Goal: Check status: Check status

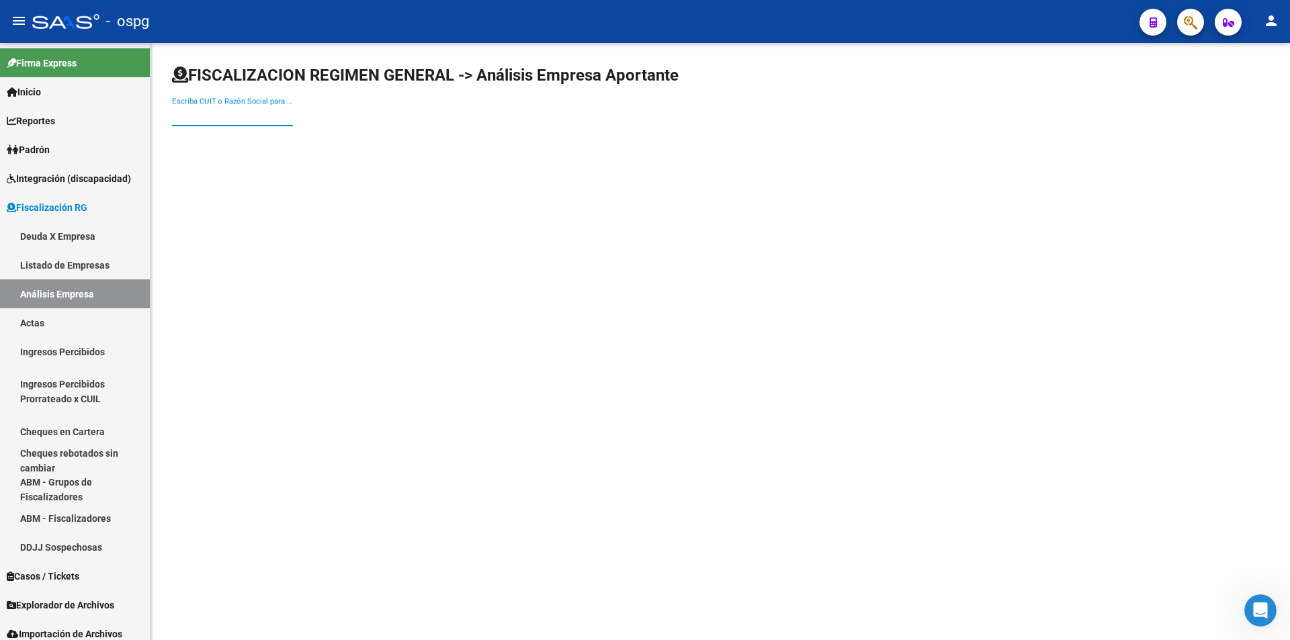
paste input "20138700632"
type input "20138700632"
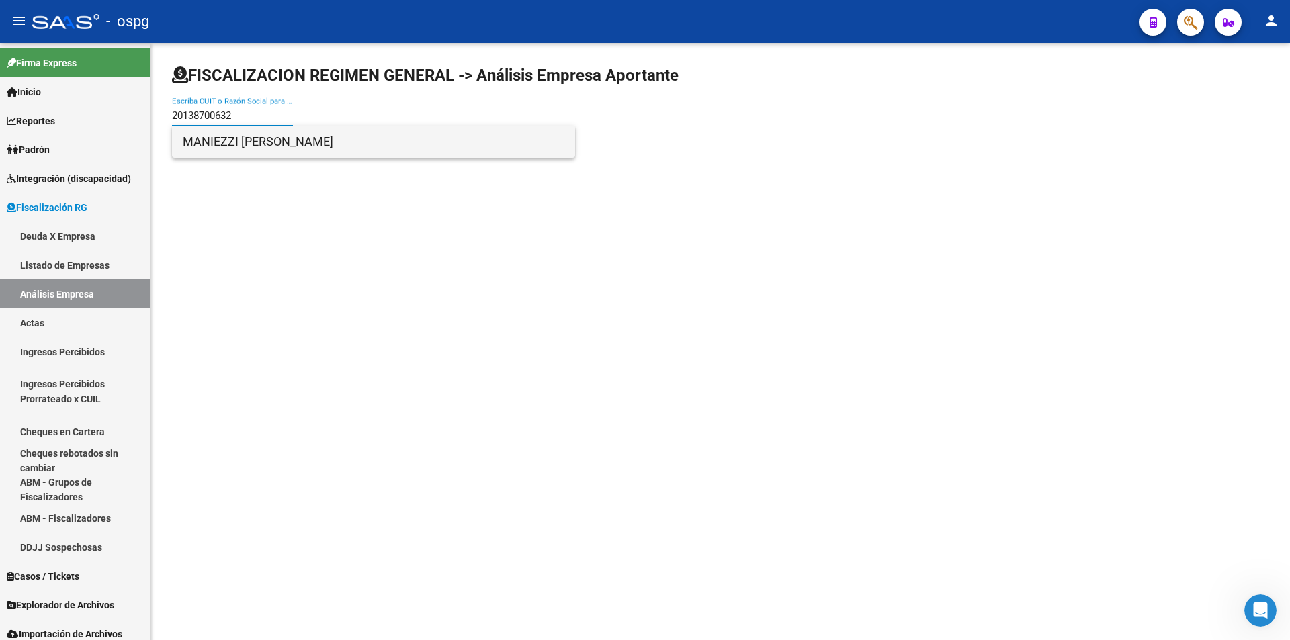
click at [245, 139] on span "MANIEZZI [PERSON_NAME]" at bounding box center [374, 142] width 382 height 32
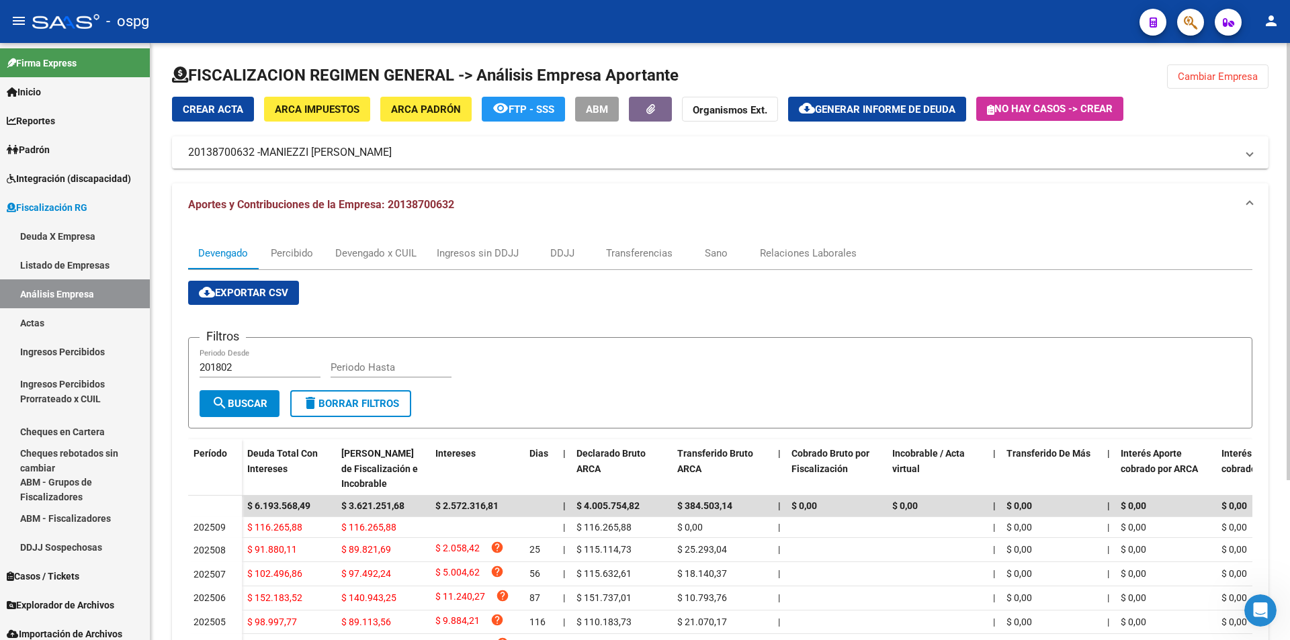
click at [886, 101] on button "cloud_download Generar informe de deuda" at bounding box center [877, 109] width 178 height 25
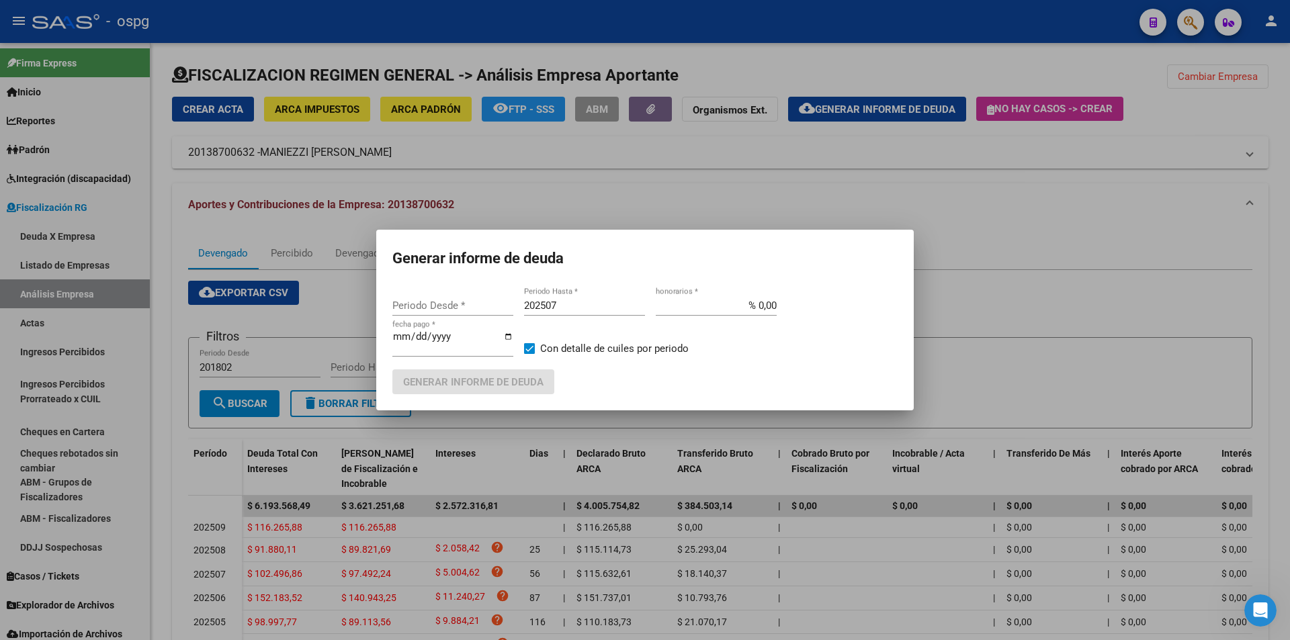
type input "201802"
click at [580, 311] on input "202507" at bounding box center [584, 306] width 121 height 12
type input "202508"
click at [492, 382] on span "Generar informe de deuda" at bounding box center [473, 382] width 140 height 12
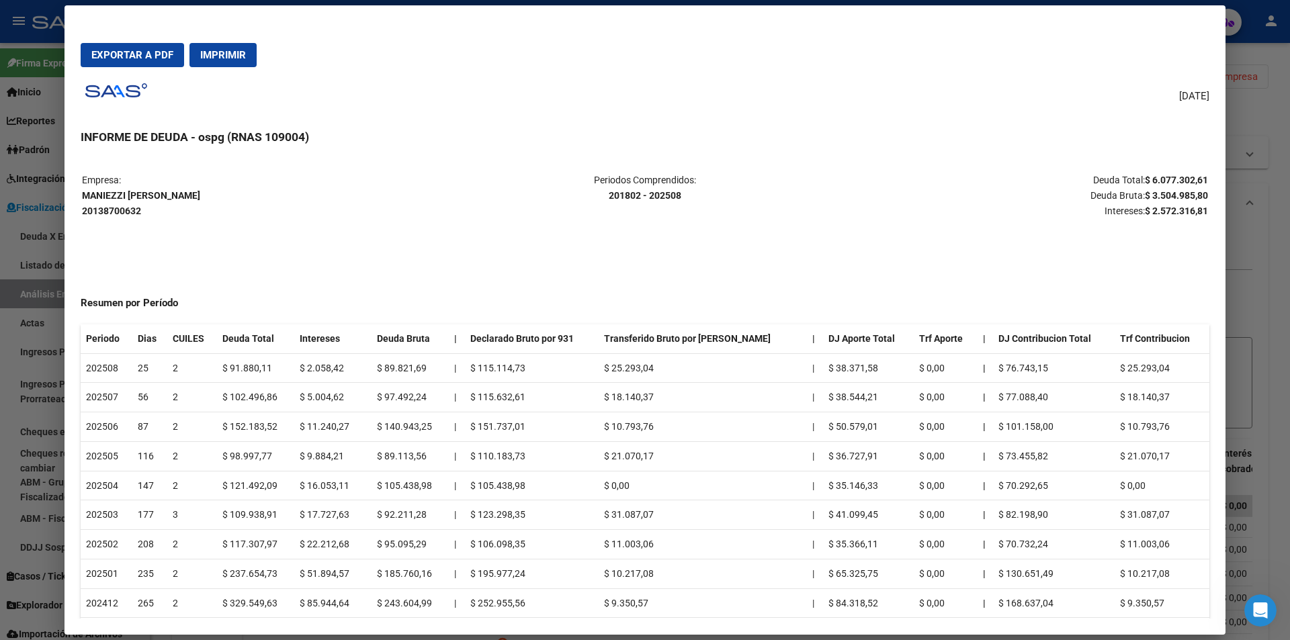
drag, startPoint x: 1140, startPoint y: 179, endPoint x: 1200, endPoint y: 175, distance: 59.9
click at [1200, 175] on mat-dialog-content "Empresa: [PERSON_NAME] 20138700632 Periodos Comprendidos: 201802 - 202508 Deuda…" at bounding box center [644, 388] width 1161 height 461
click at [1200, 169] on mat-dialog-content "Empresa: [PERSON_NAME] 20138700632 Periodos Comprendidos: 201802 - 202508 Deuda…" at bounding box center [644, 388] width 1161 height 461
click at [1139, 143] on h3 "INFORME DE DEUDA - ospg (RNAS 109004)" at bounding box center [645, 136] width 1129 height 17
drag, startPoint x: 1139, startPoint y: 178, endPoint x: 1196, endPoint y: 174, distance: 57.2
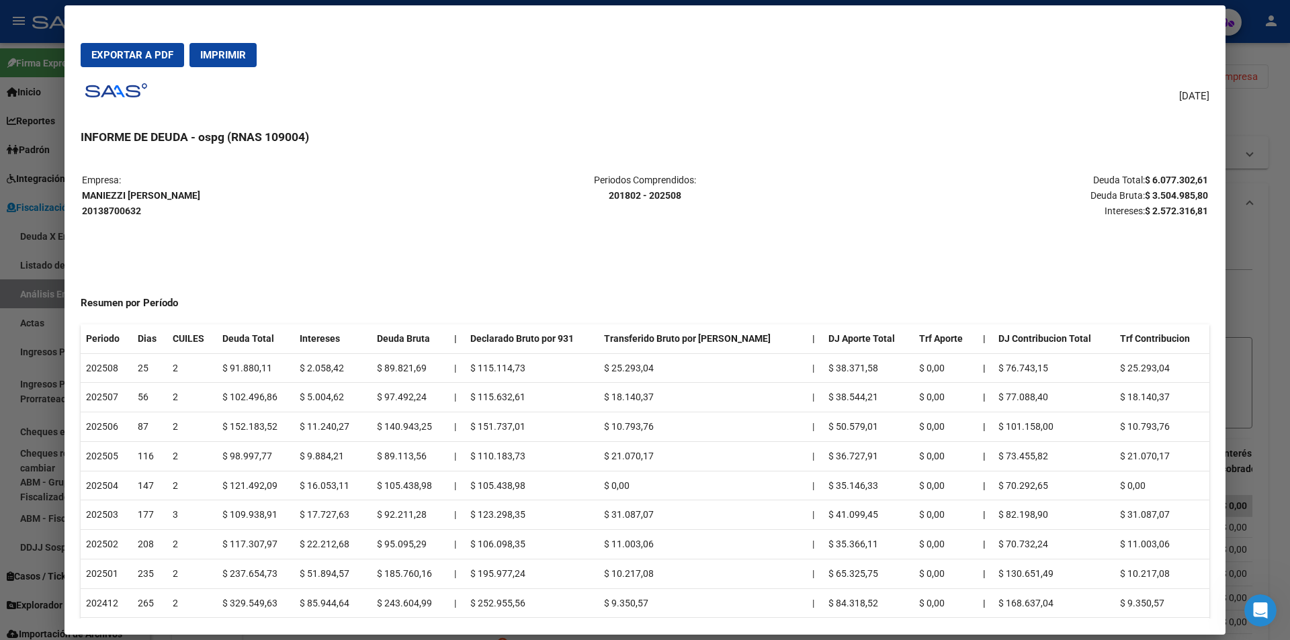
click at [1196, 175] on strong "$ 6.077.302,61" at bounding box center [1176, 180] width 63 height 11
copy strong "6.077.302,61"
click at [1276, 304] on div at bounding box center [645, 320] width 1290 height 640
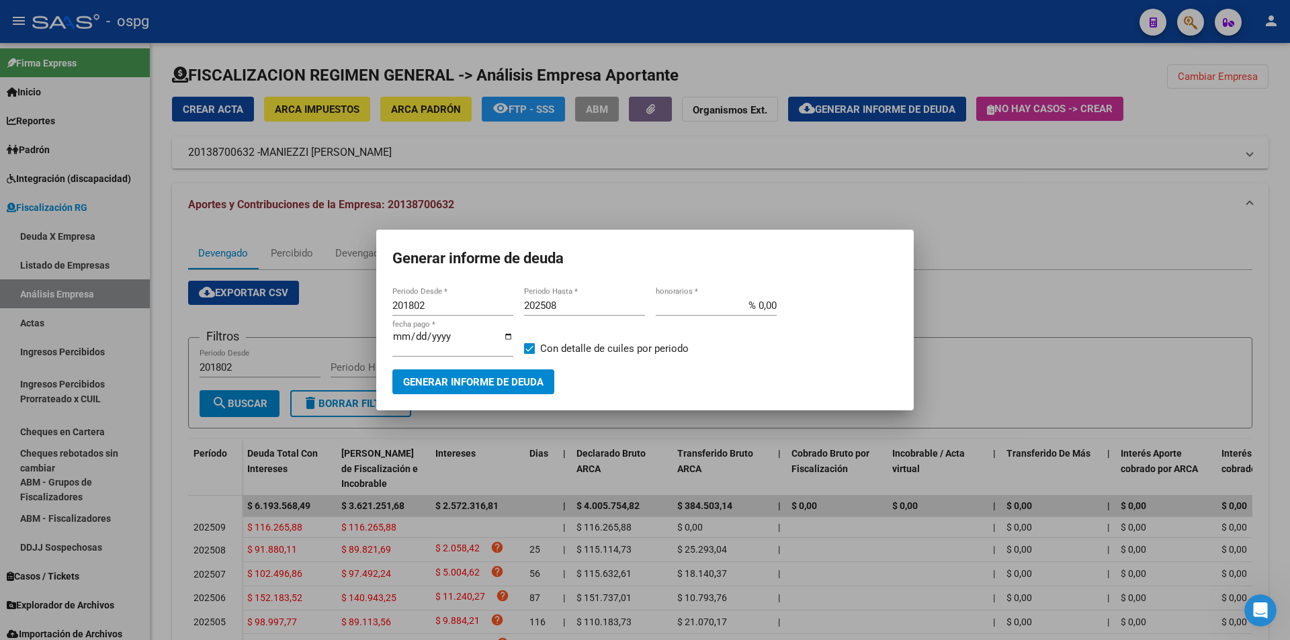
click at [1276, 304] on div at bounding box center [645, 320] width 1290 height 640
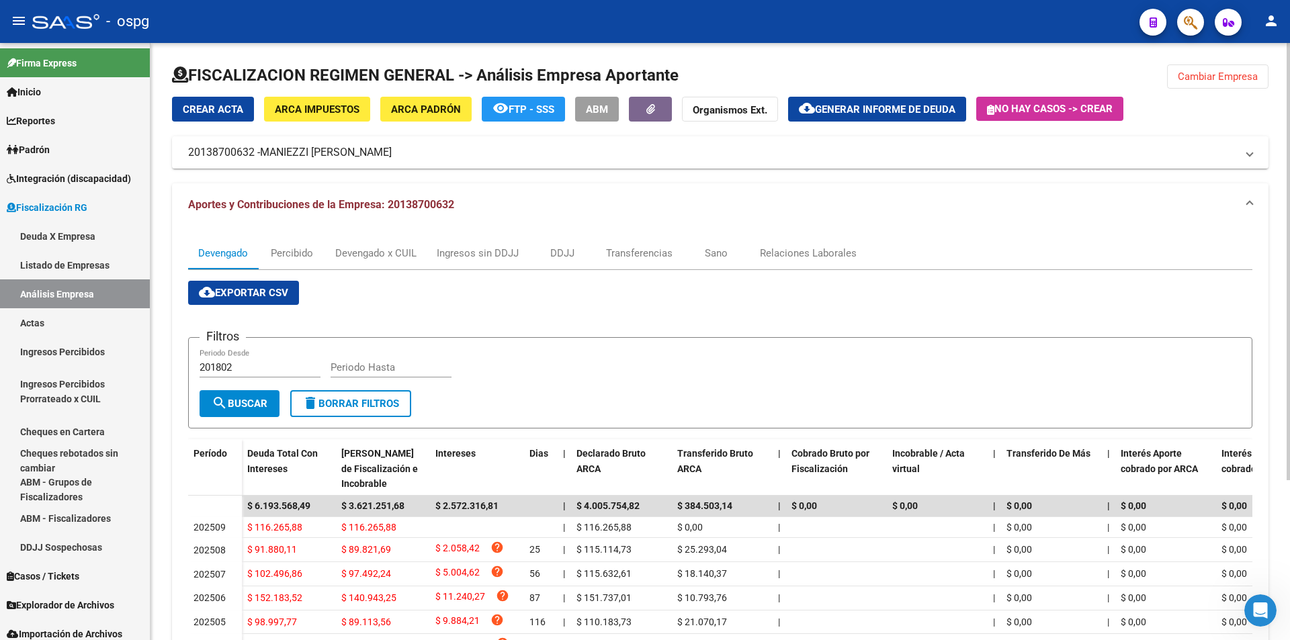
click at [1206, 79] on span "Cambiar Empresa" at bounding box center [1218, 77] width 80 height 12
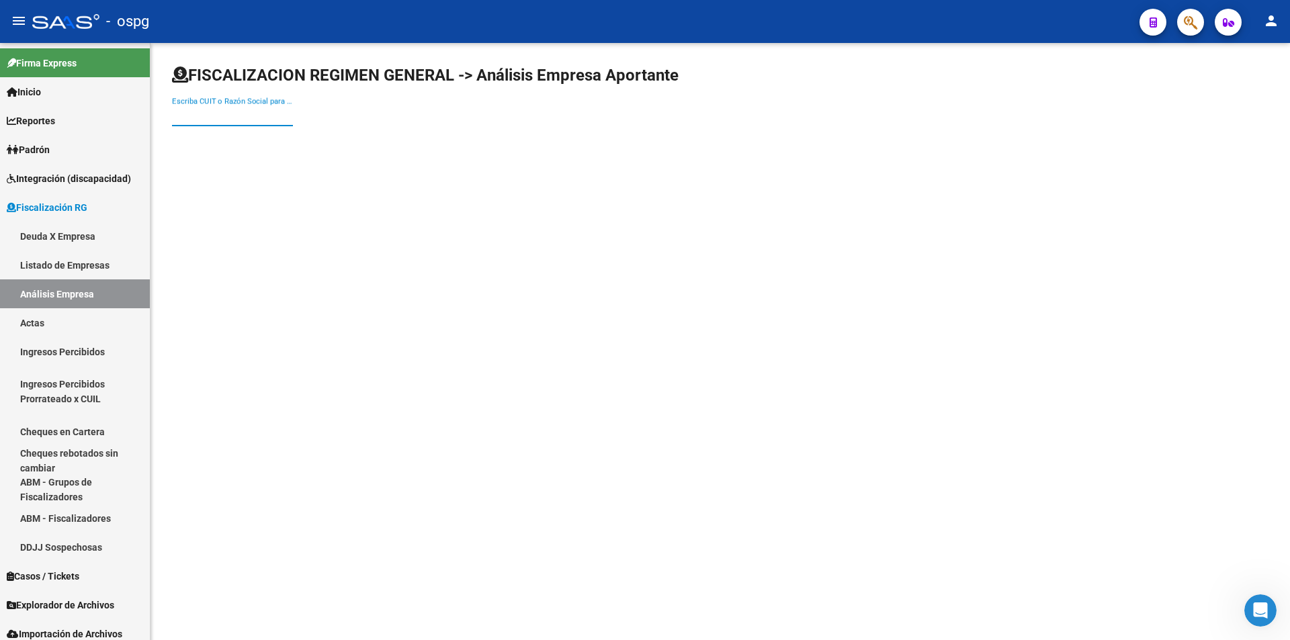
paste input "30717968901"
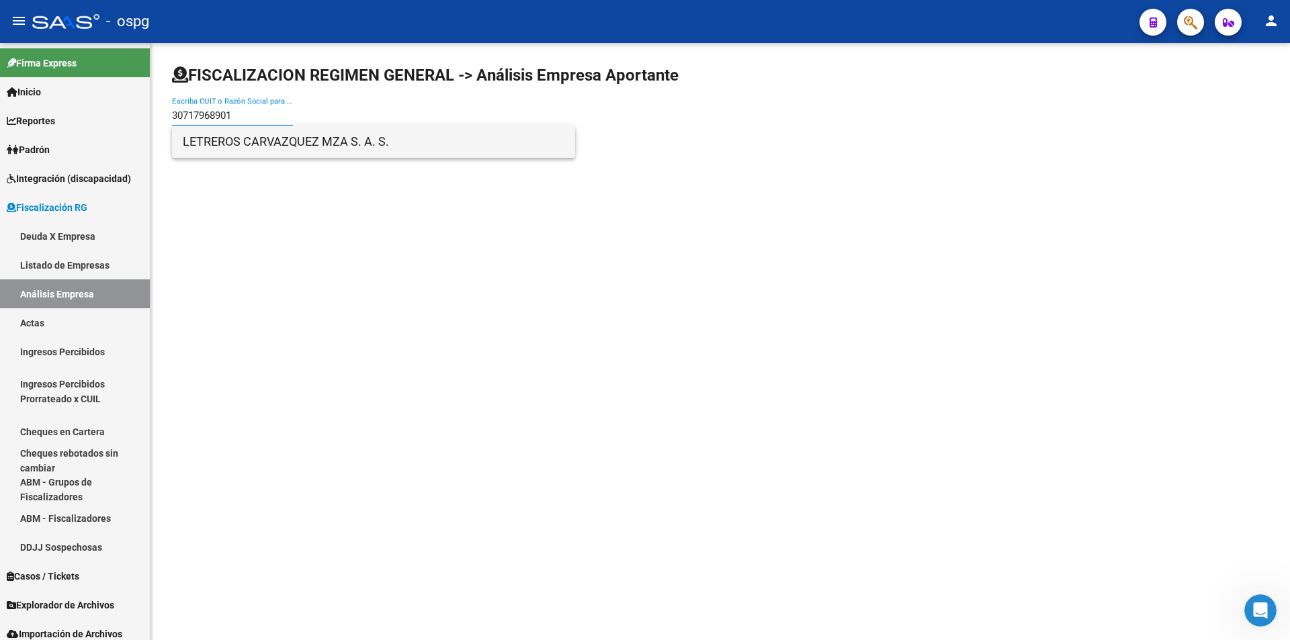
type input "30717968901"
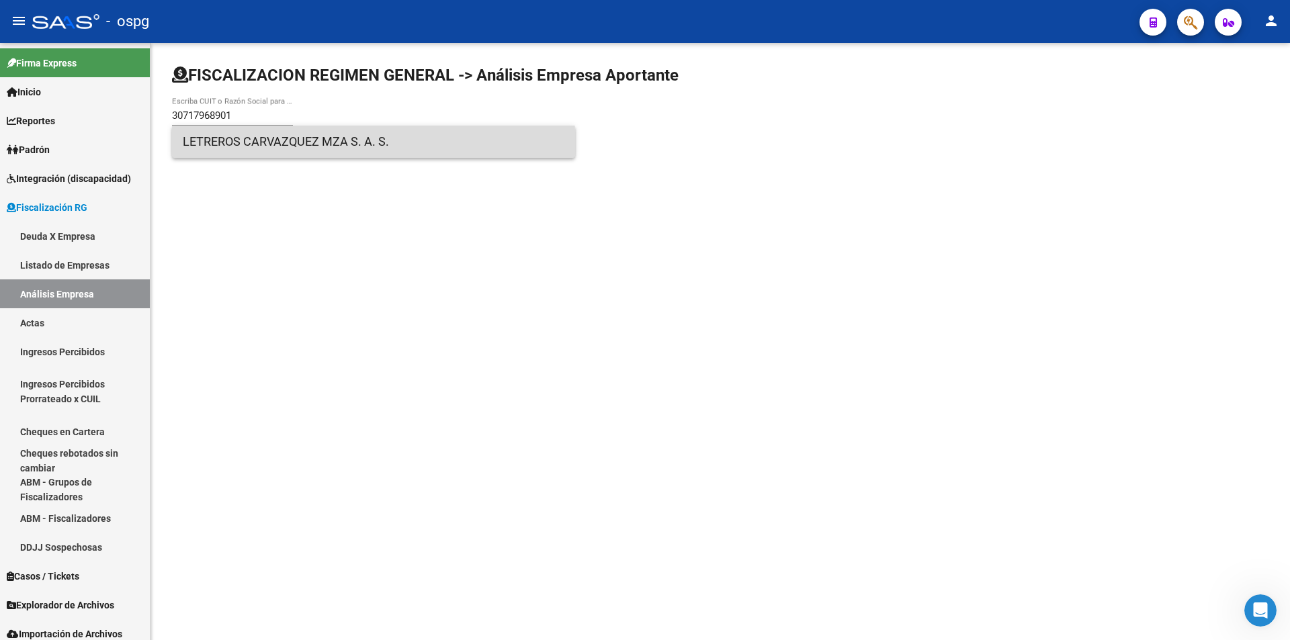
click at [306, 148] on span "LETREROS CARVAZQUEZ MZA S. A. S." at bounding box center [374, 142] width 382 height 32
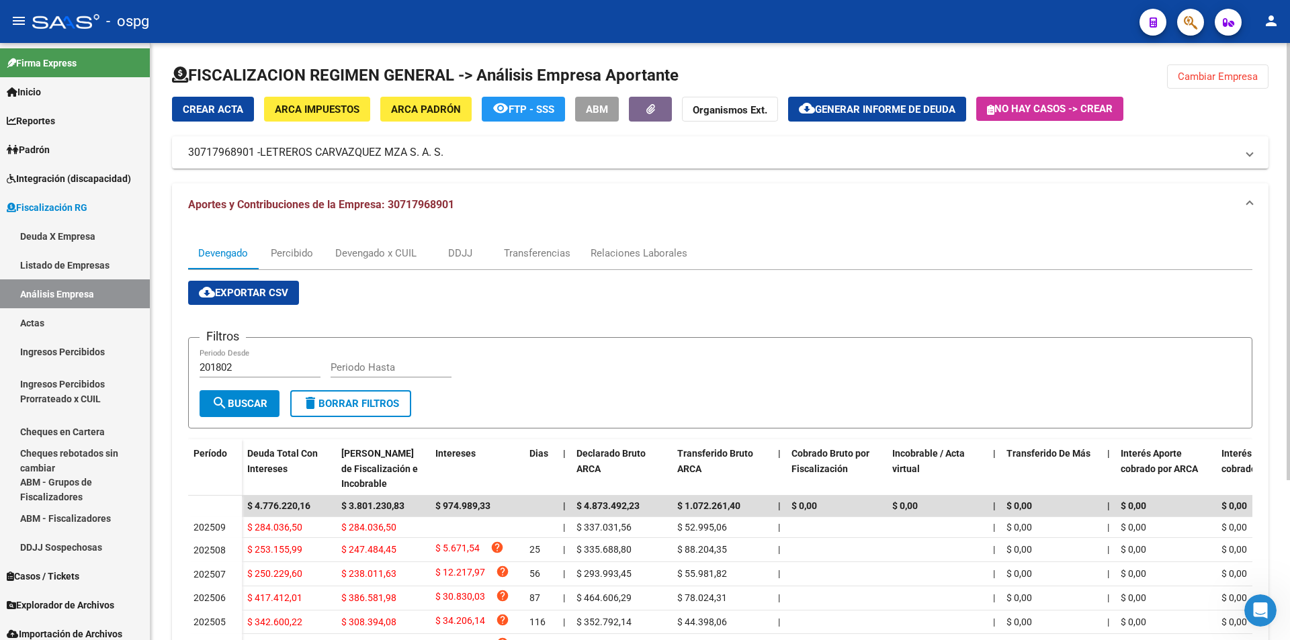
click at [892, 116] on span "Generar informe de deuda" at bounding box center [885, 109] width 140 height 12
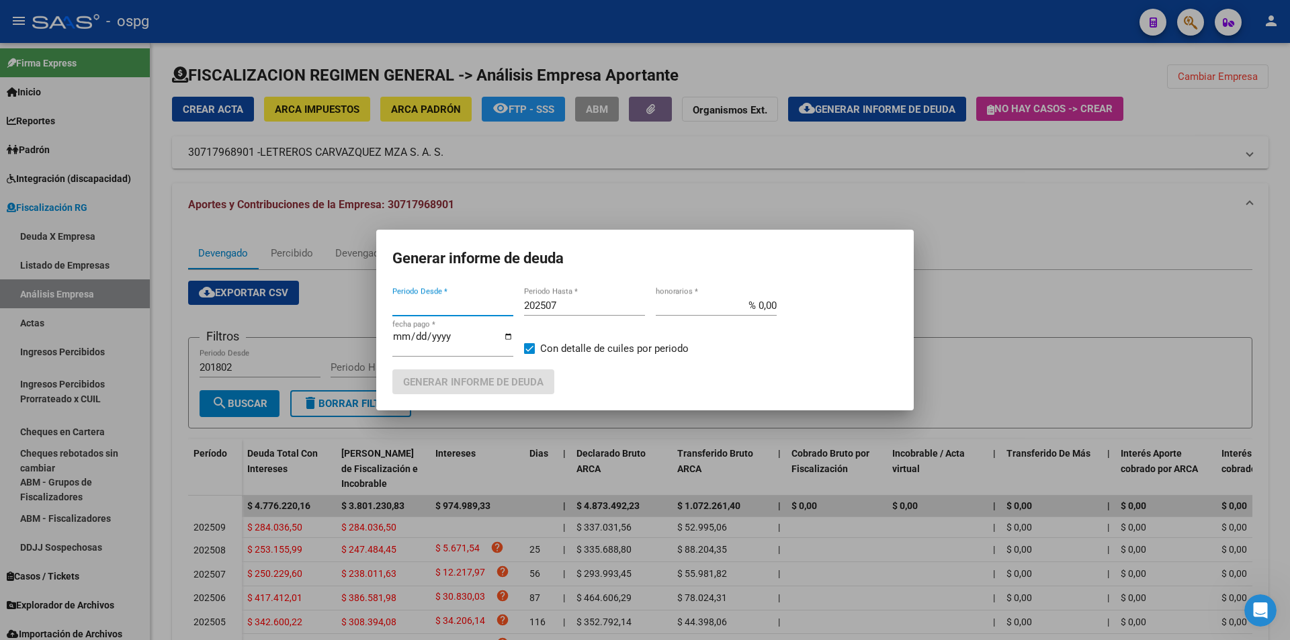
type input "201802"
click at [584, 300] on input "202507" at bounding box center [584, 306] width 121 height 12
type input "202508"
click at [531, 345] on span at bounding box center [529, 348] width 11 height 11
click at [529, 354] on input "Con detalle de cuiles por periodo" at bounding box center [529, 354] width 1 height 1
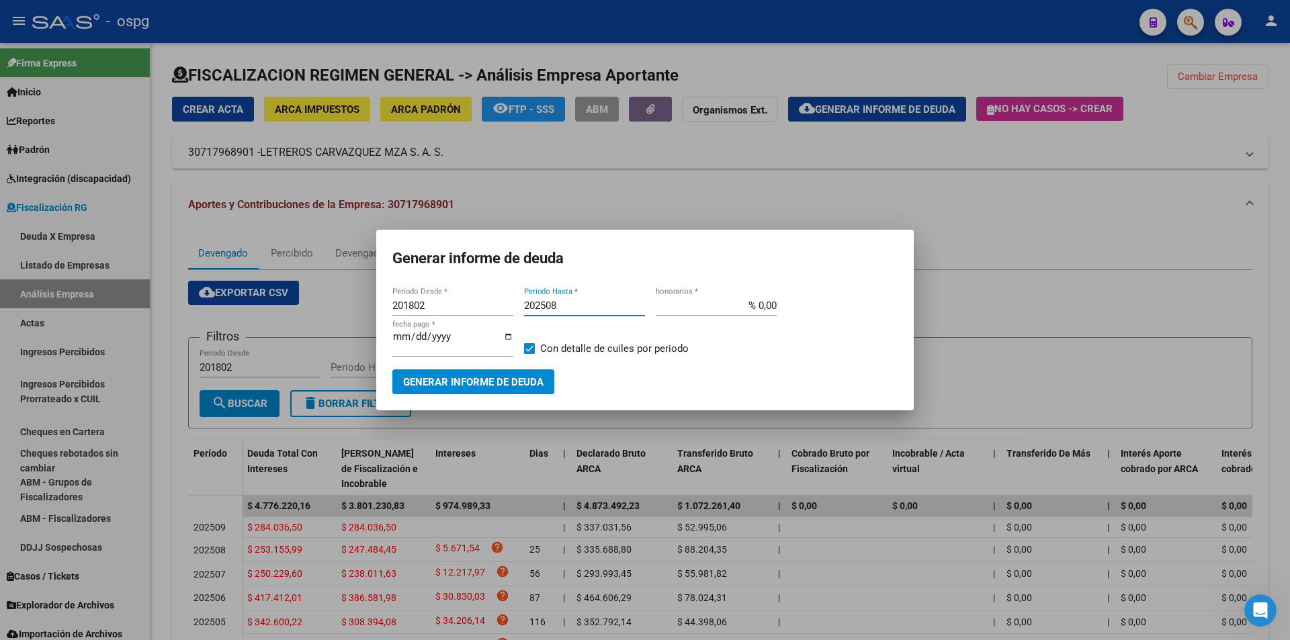
checkbox input "false"
click at [521, 388] on span "Generar informe de deuda" at bounding box center [473, 382] width 140 height 12
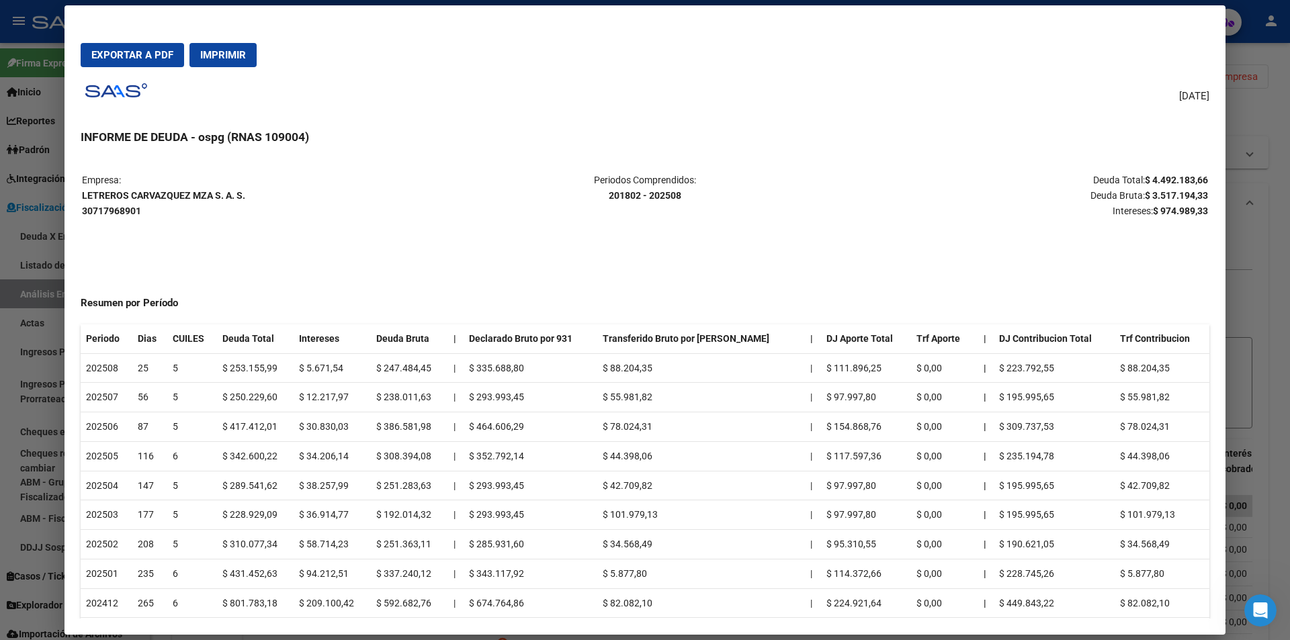
drag, startPoint x: 1134, startPoint y: 177, endPoint x: 1199, endPoint y: 179, distance: 65.2
click at [1199, 179] on mat-dialog-content "Empresa: LETREROS CARVAZQUEZ MZA S. A. S. 30717968901 Periodos Comprendidos: 20…" at bounding box center [644, 388] width 1161 height 461
copy strong "$ 4.492.183,66"
click at [1268, 112] on div at bounding box center [645, 320] width 1290 height 640
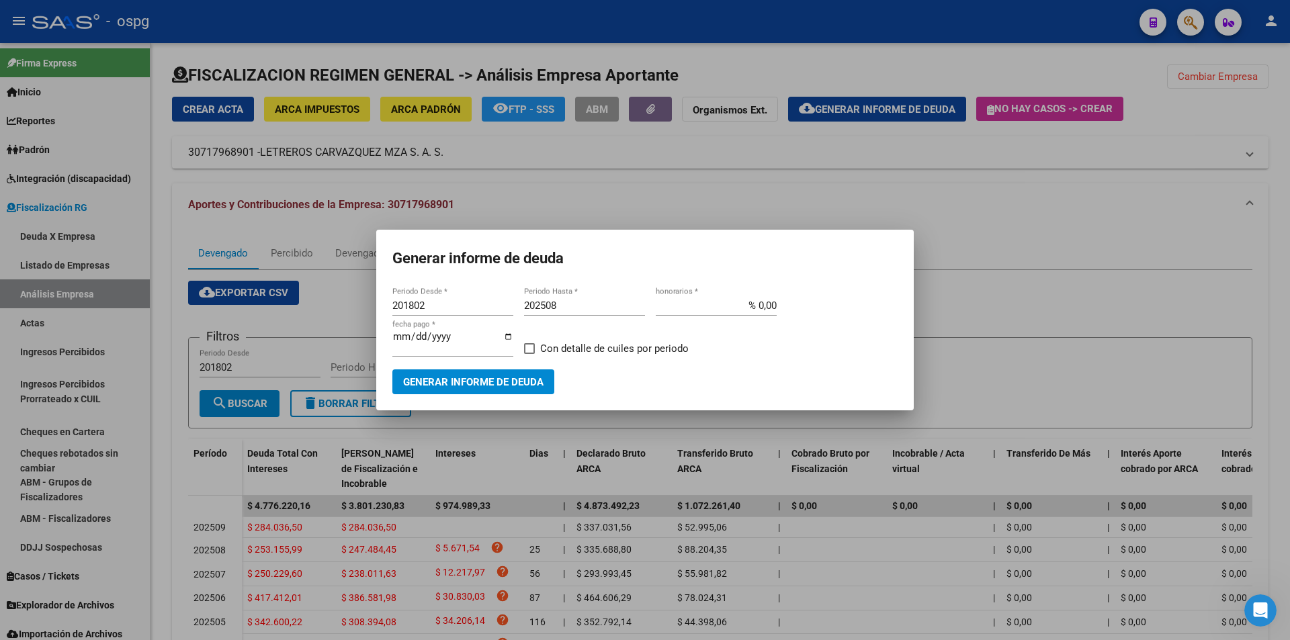
click at [1268, 112] on div at bounding box center [645, 320] width 1290 height 640
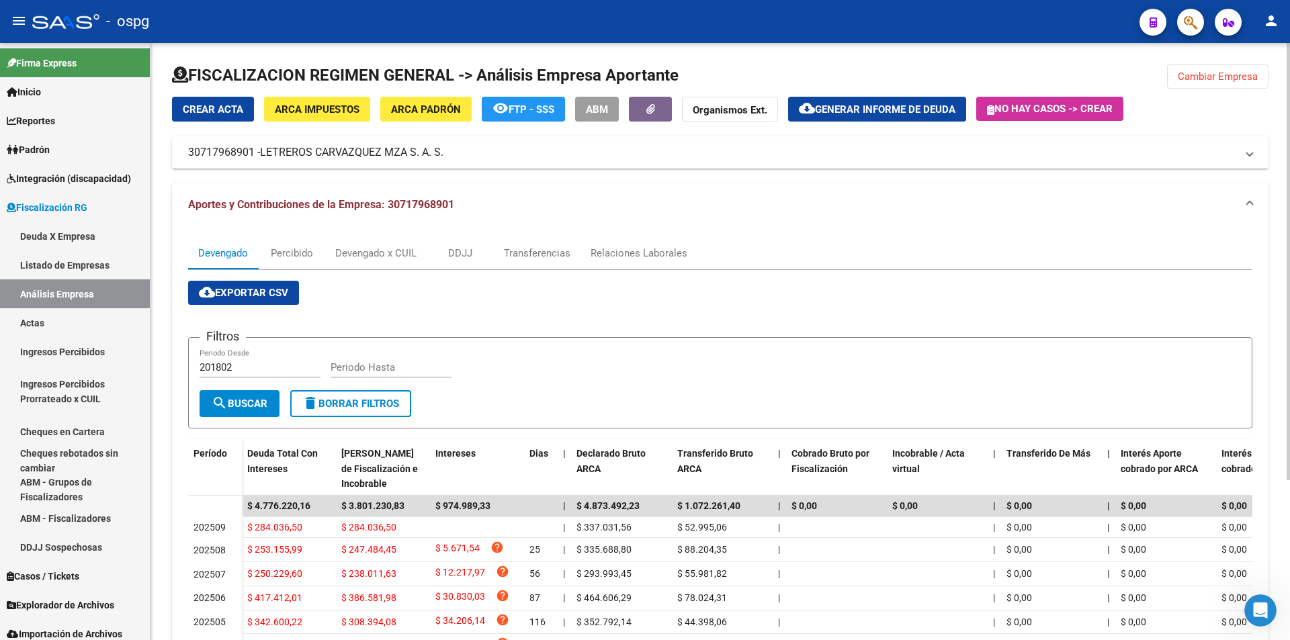
click at [1220, 73] on span "Cambiar Empresa" at bounding box center [1218, 77] width 80 height 12
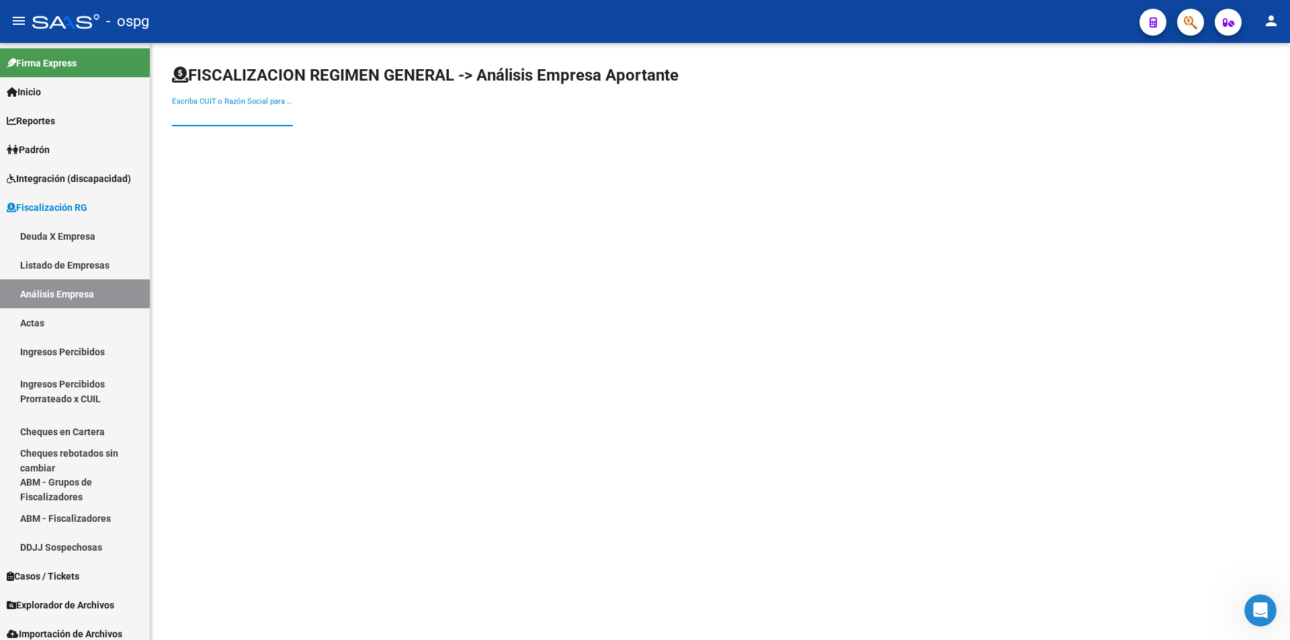
paste input "20103524408"
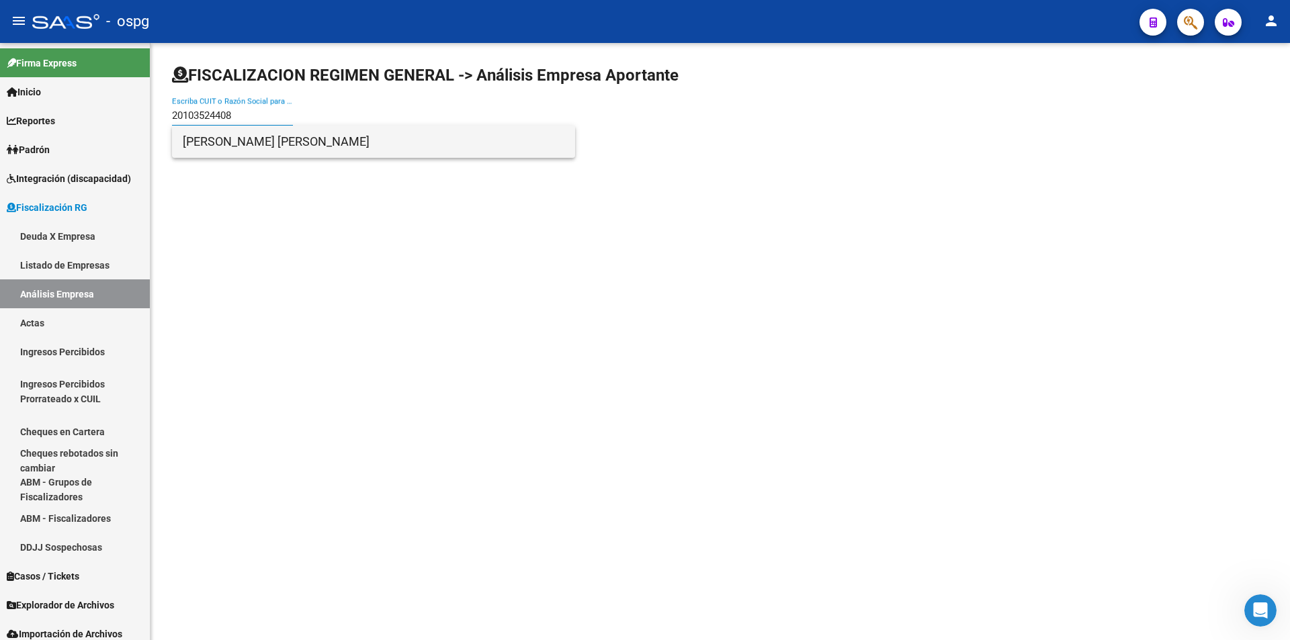
type input "20103524408"
click at [308, 139] on span "[PERSON_NAME] [PERSON_NAME]" at bounding box center [374, 142] width 382 height 32
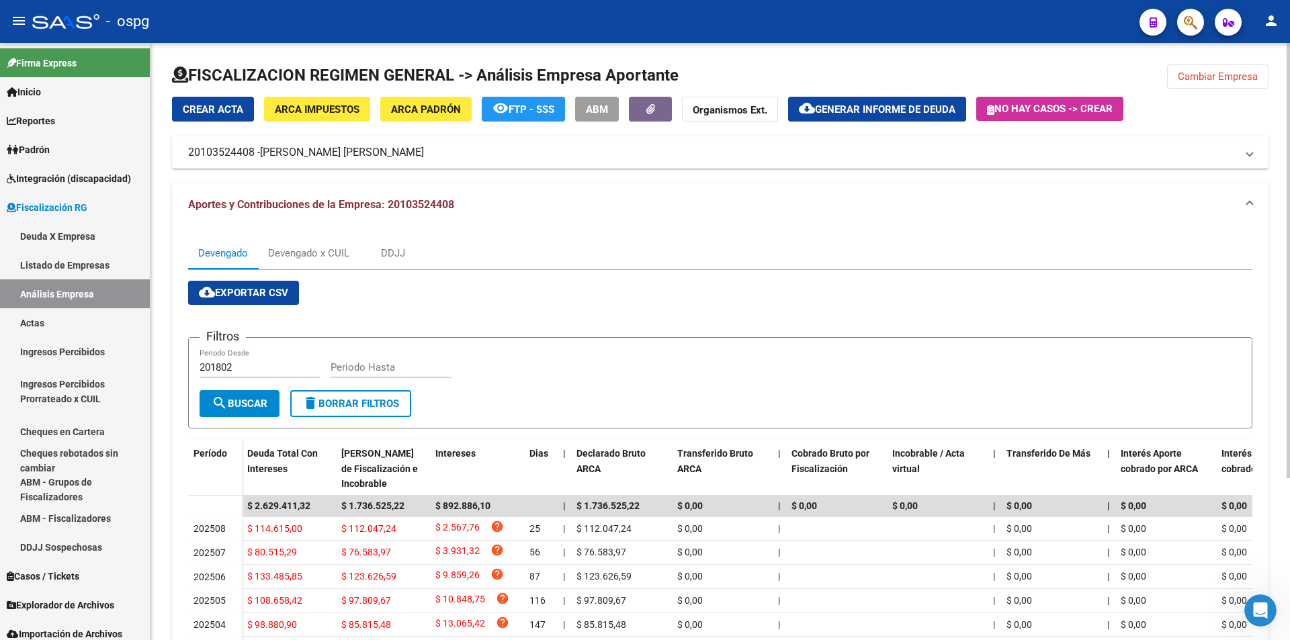
click at [876, 104] on span "Generar informe de deuda" at bounding box center [885, 109] width 140 height 12
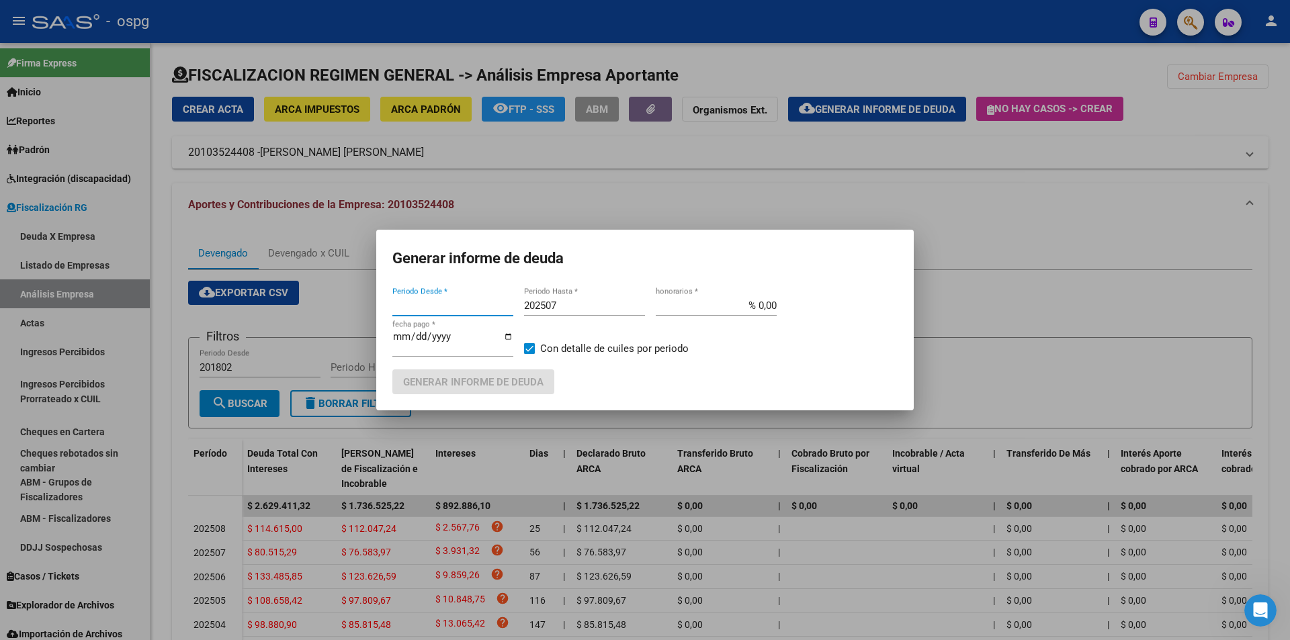
type input "201802"
click at [575, 310] on input "202507" at bounding box center [584, 306] width 121 height 12
click at [501, 377] on span "Generar informe de deuda" at bounding box center [473, 382] width 140 height 12
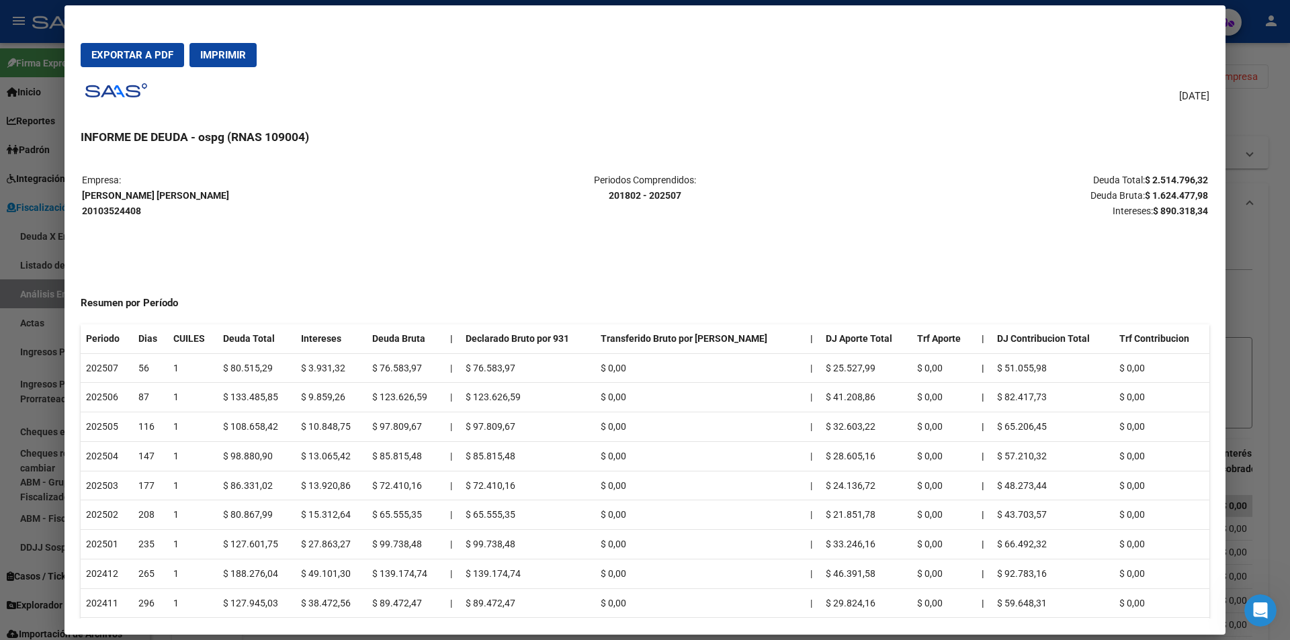
drag, startPoint x: 1133, startPoint y: 177, endPoint x: 1196, endPoint y: 176, distance: 63.2
click at [1196, 176] on p "Deuda Total: $ 2.514.796,32 Deuda Bruta: $ 1.624.477,98 Intereses: $ 890.318,34" at bounding box center [1021, 196] width 374 height 46
copy strong "$ 2.514.796,32"
click at [1285, 300] on div at bounding box center [645, 320] width 1290 height 640
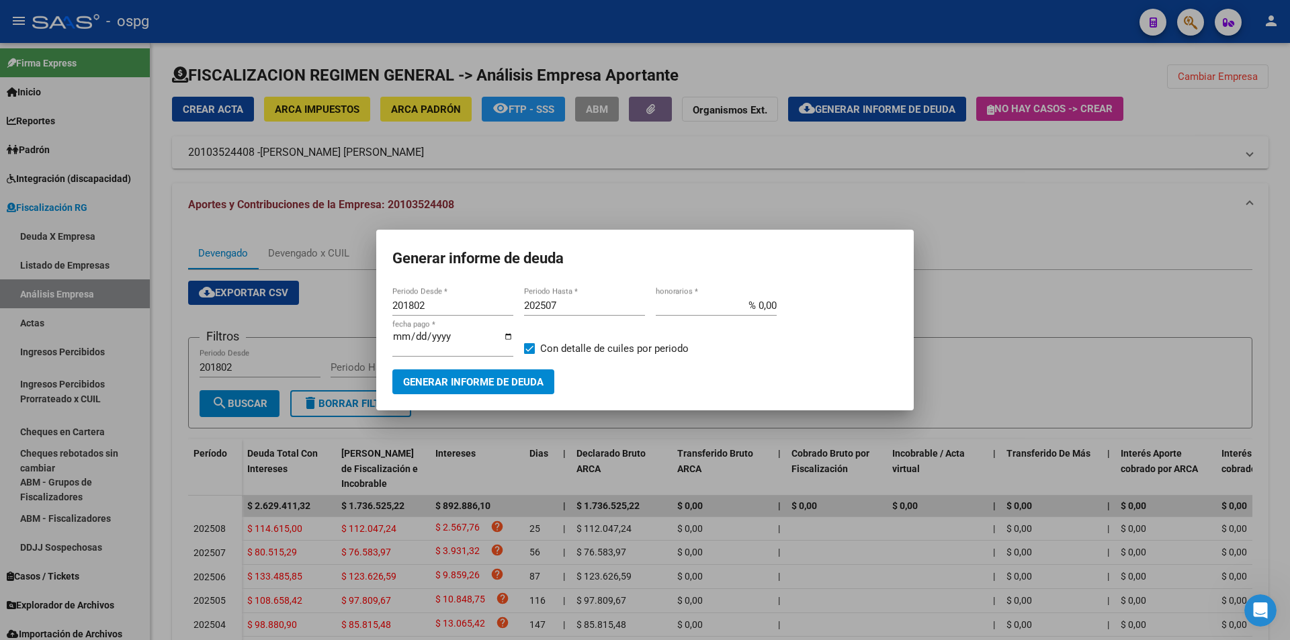
click at [576, 306] on input "202507" at bounding box center [584, 306] width 121 height 12
type input "202508"
click at [529, 345] on span at bounding box center [529, 348] width 11 height 11
click at [529, 354] on input "Con detalle de cuiles por periodo" at bounding box center [529, 354] width 1 height 1
checkbox input "false"
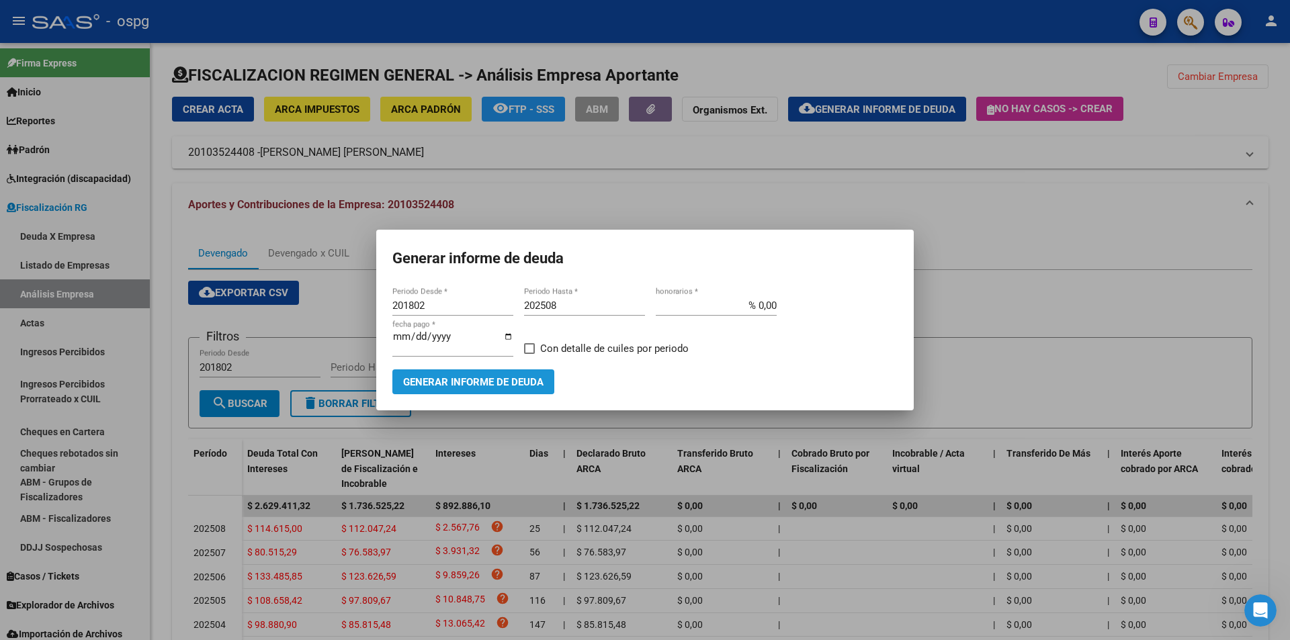
click at [509, 378] on span "Generar informe de deuda" at bounding box center [473, 382] width 140 height 12
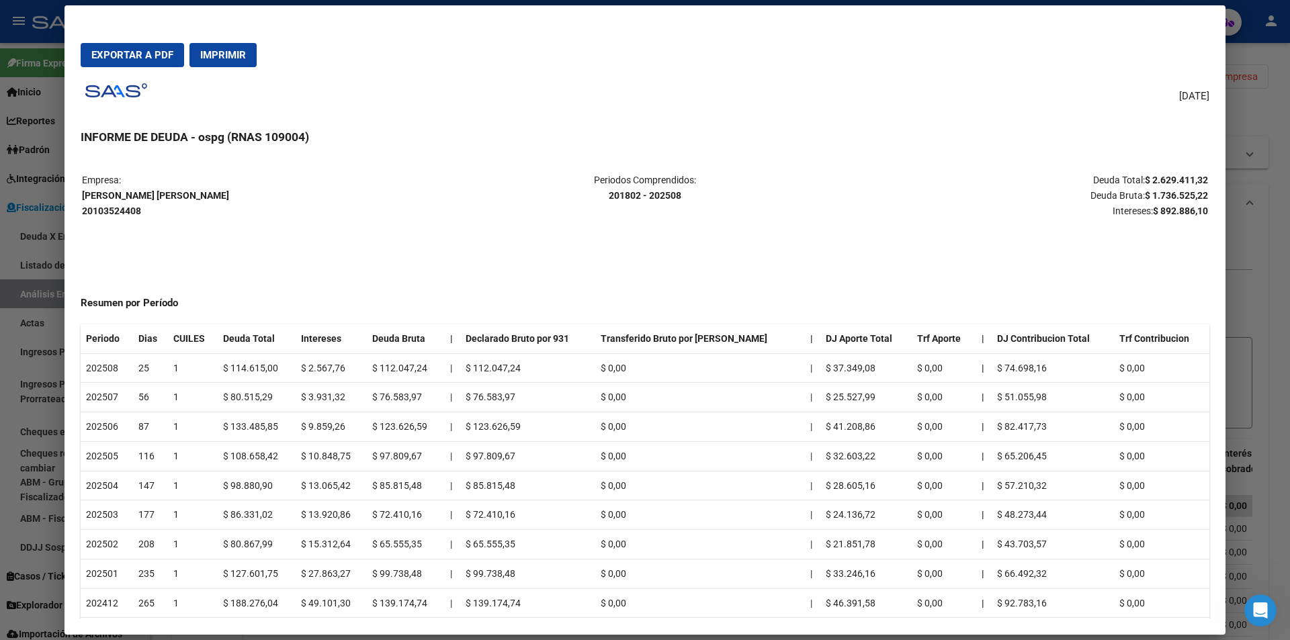
drag, startPoint x: 1134, startPoint y: 179, endPoint x: 1197, endPoint y: 175, distance: 62.6
click at [1197, 175] on strong "$ 2.629.411,32" at bounding box center [1176, 180] width 63 height 11
copy strong "$ 2.629.411,32"
click at [1279, 269] on div at bounding box center [645, 320] width 1290 height 640
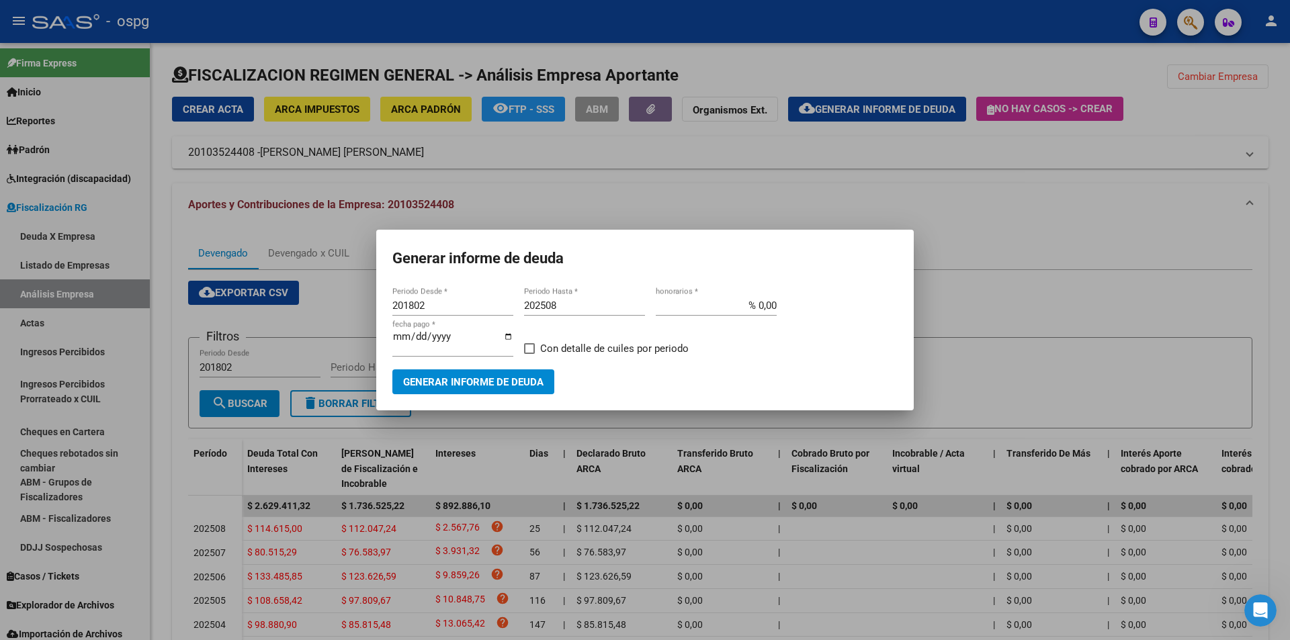
click at [1276, 269] on div at bounding box center [645, 320] width 1290 height 640
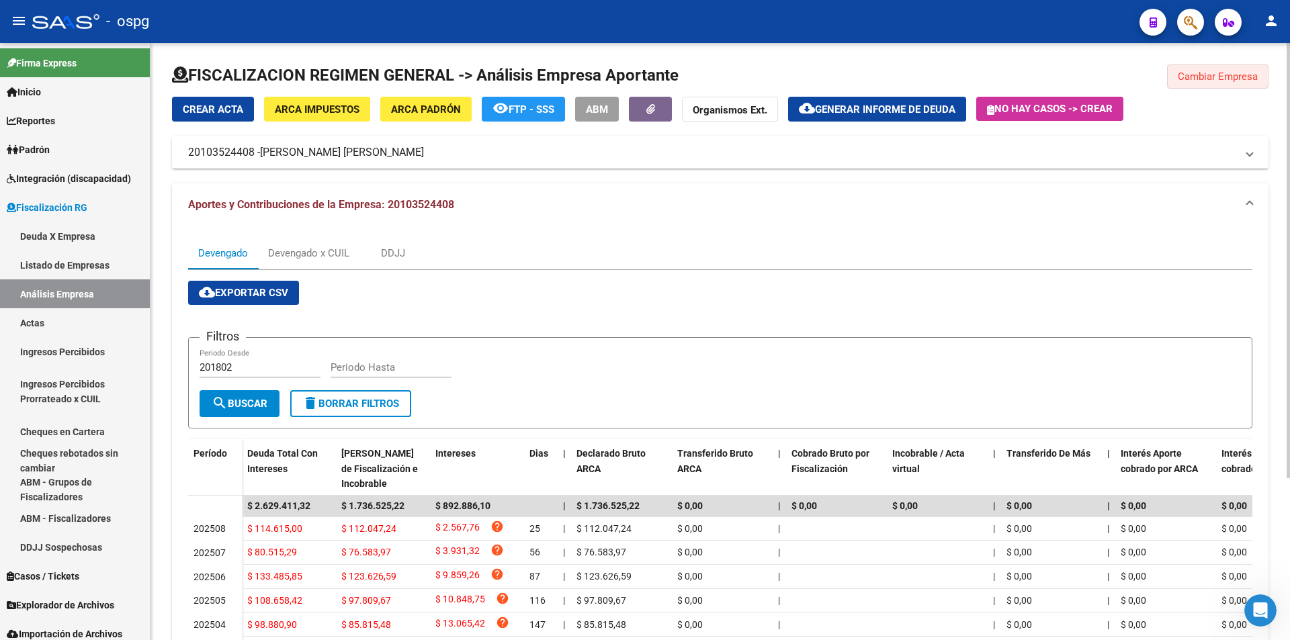
click at [1219, 78] on span "Cambiar Empresa" at bounding box center [1218, 77] width 80 height 12
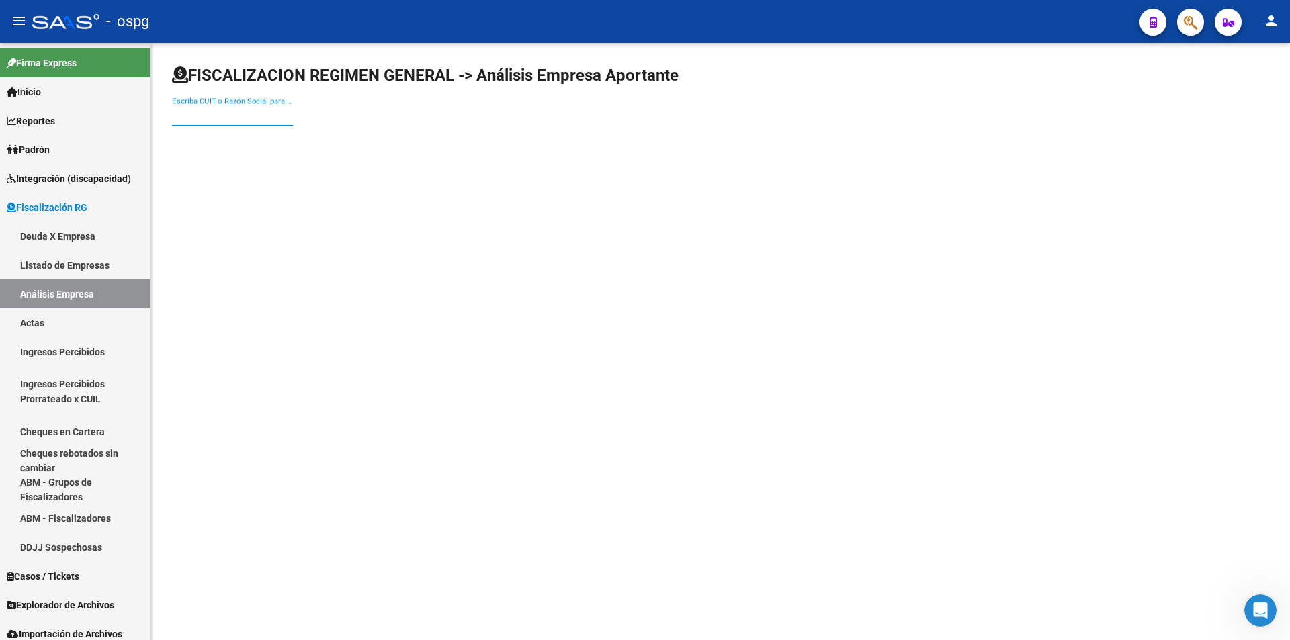
paste input "27301180751"
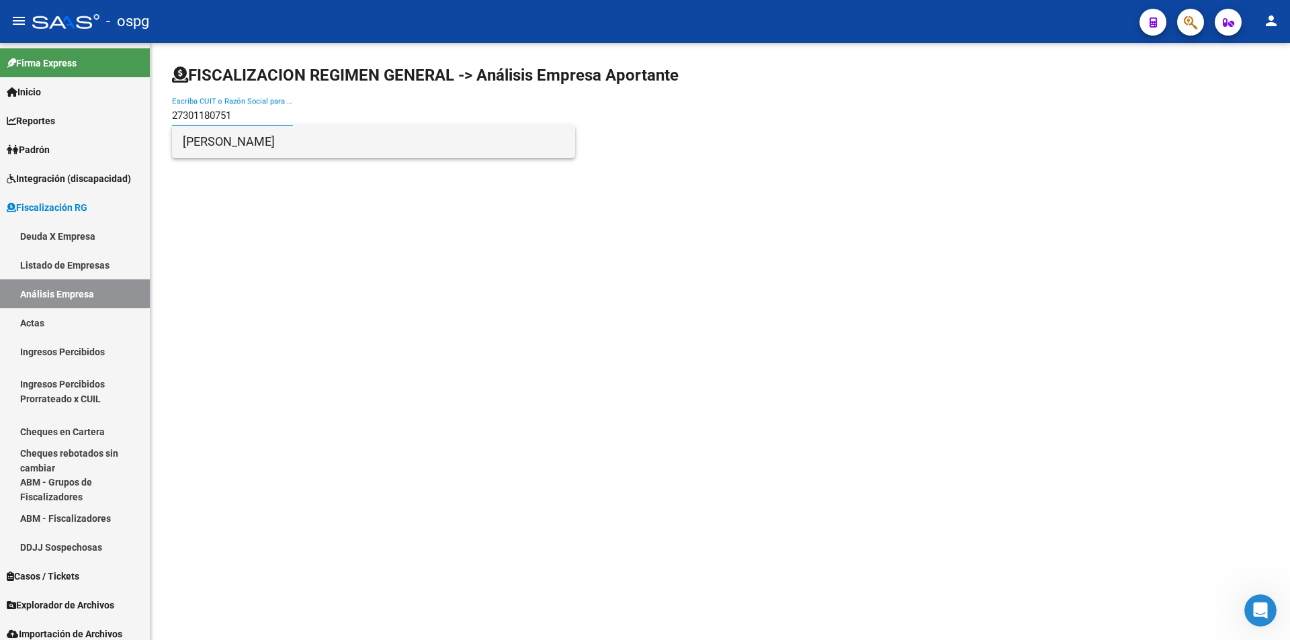
type input "27301180751"
click at [289, 146] on span "[PERSON_NAME]" at bounding box center [374, 142] width 382 height 32
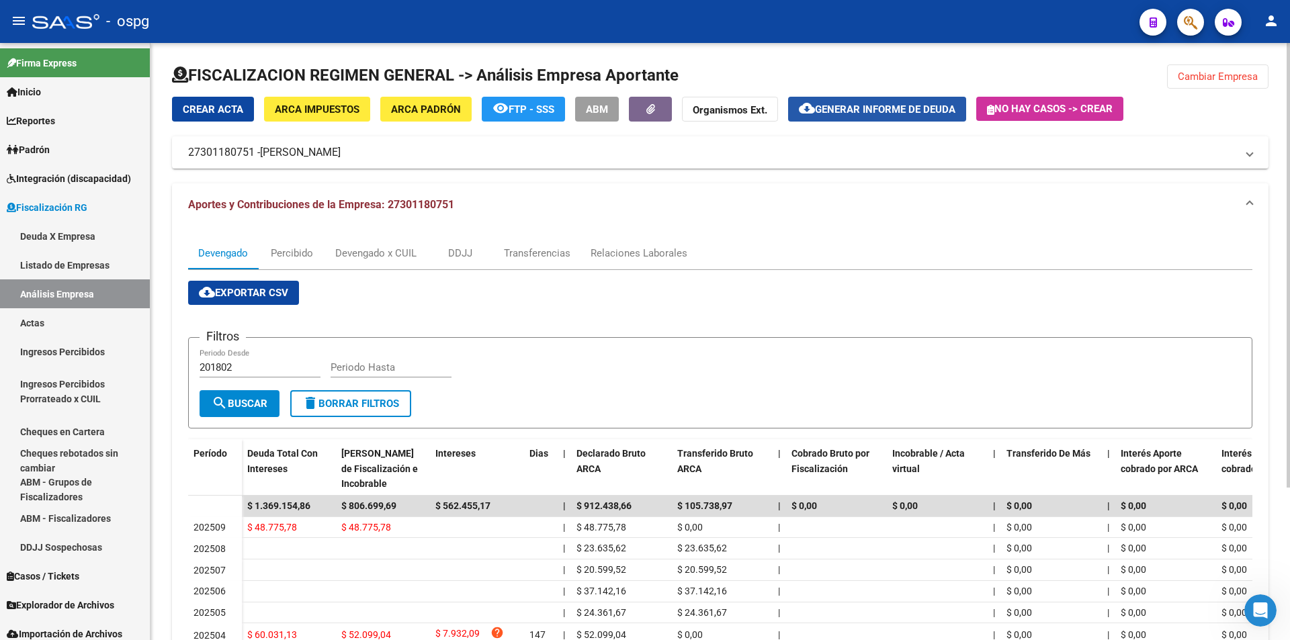
click at [881, 105] on span "Generar informe de deuda" at bounding box center [885, 109] width 140 height 12
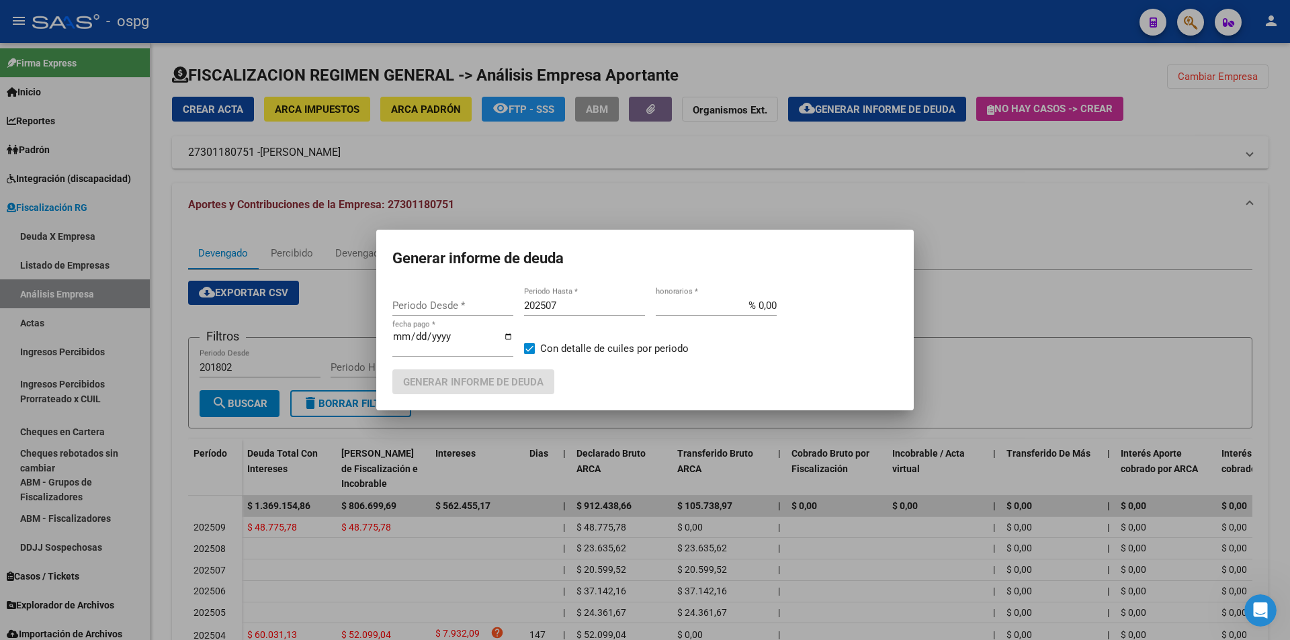
type input "201802"
click at [576, 301] on input "202507" at bounding box center [584, 306] width 121 height 12
type input "202508"
click at [531, 343] on label "Con detalle de cuiles por periodo" at bounding box center [606, 349] width 165 height 16
click at [529, 354] on input "Con detalle de cuiles por periodo" at bounding box center [529, 354] width 1 height 1
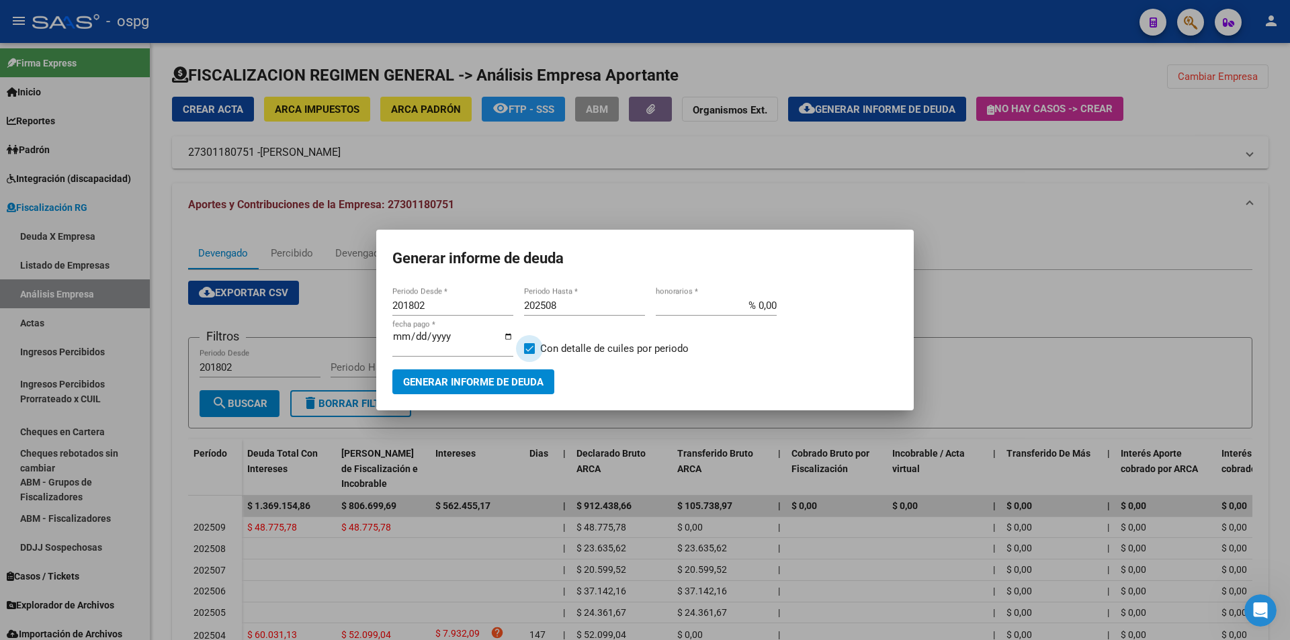
checkbox input "false"
click at [505, 397] on mat-dialog-container "Generar informe de deuda 201802 Periodo Desde * 202508 Periodo Hasta * % 0,00 h…" at bounding box center [644, 320] width 537 height 181
click at [508, 385] on span "Generar informe de deuda" at bounding box center [473, 382] width 140 height 12
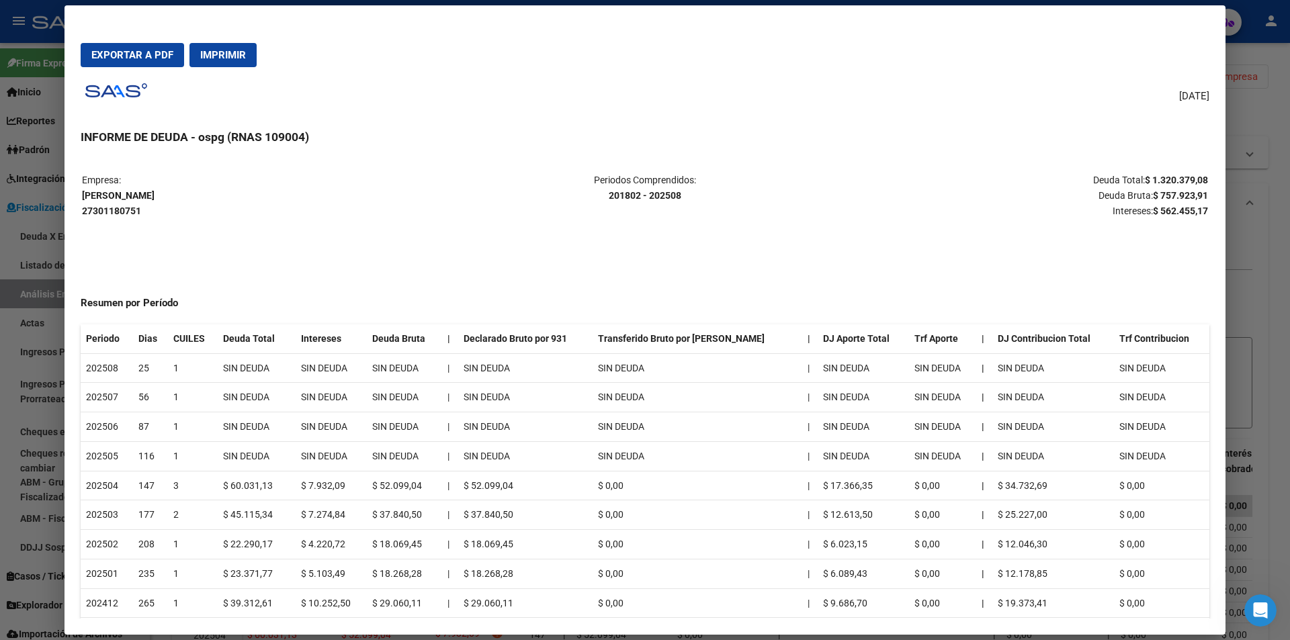
drag, startPoint x: 1135, startPoint y: 181, endPoint x: 1197, endPoint y: 174, distance: 62.8
click at [1197, 174] on p "Deuda Total: $ 1.320.379,08 Deuda Bruta: $ 757.923,91 Intereses: $ 562.455,17" at bounding box center [1021, 196] width 374 height 46
copy strong "$ 1.320.379,08"
click at [1272, 220] on div at bounding box center [645, 320] width 1290 height 640
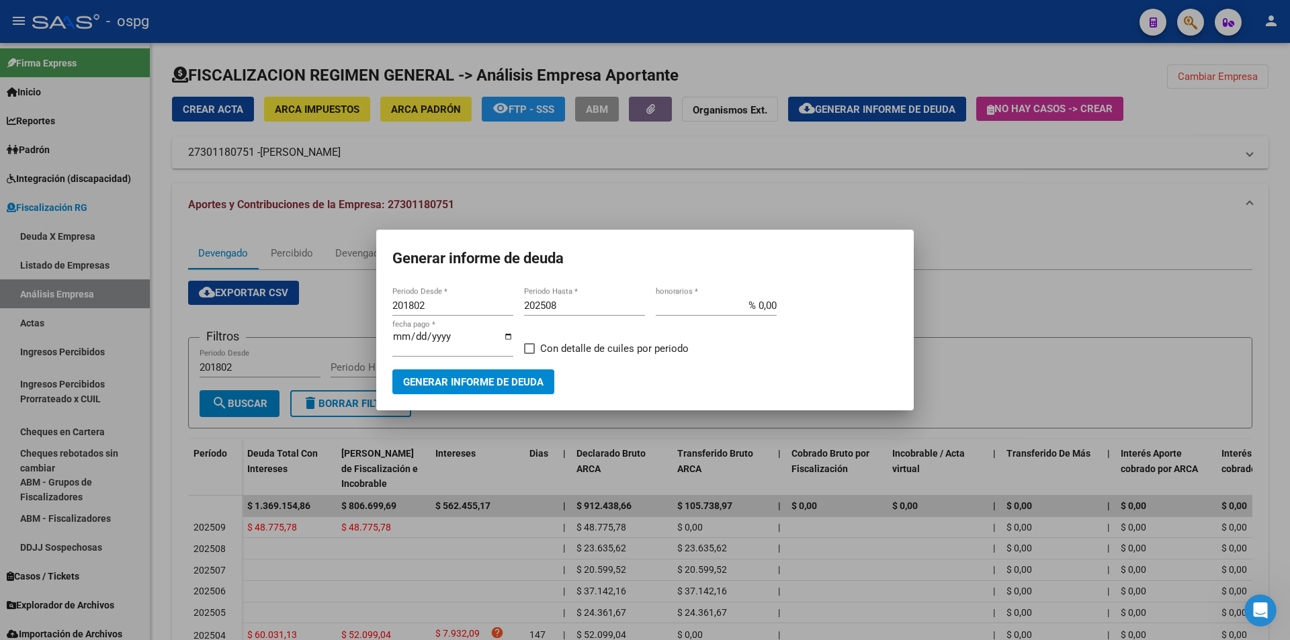
click at [1275, 224] on div at bounding box center [645, 320] width 1290 height 640
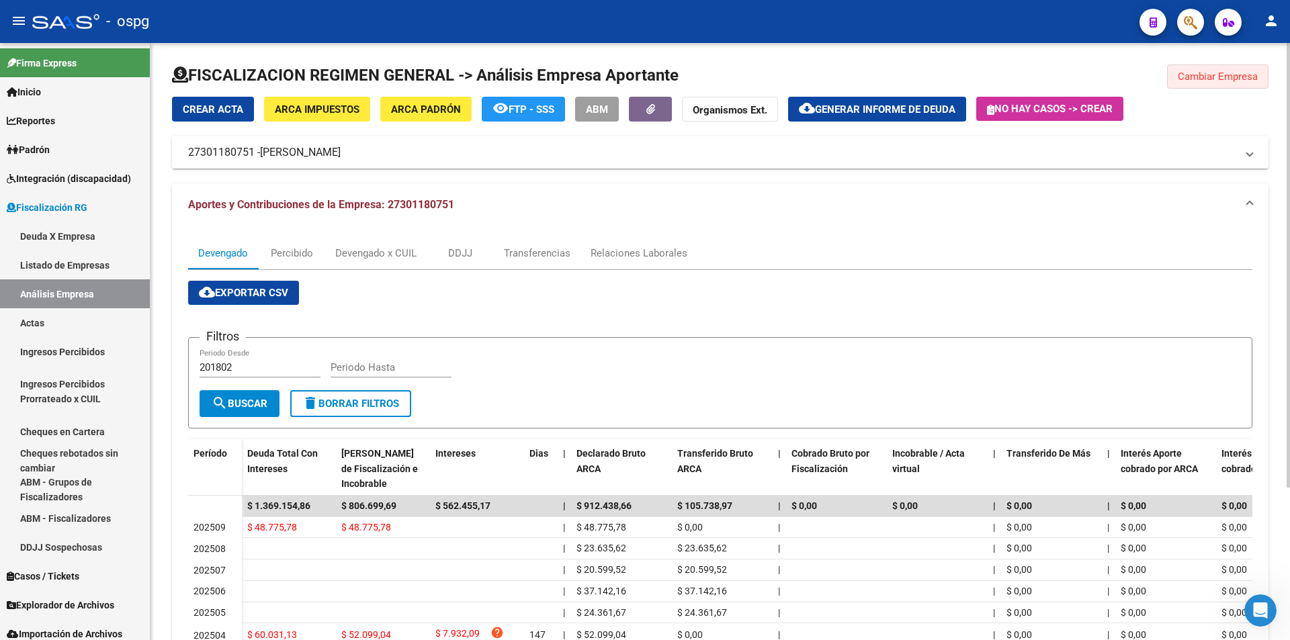
click at [1231, 78] on span "Cambiar Empresa" at bounding box center [1218, 77] width 80 height 12
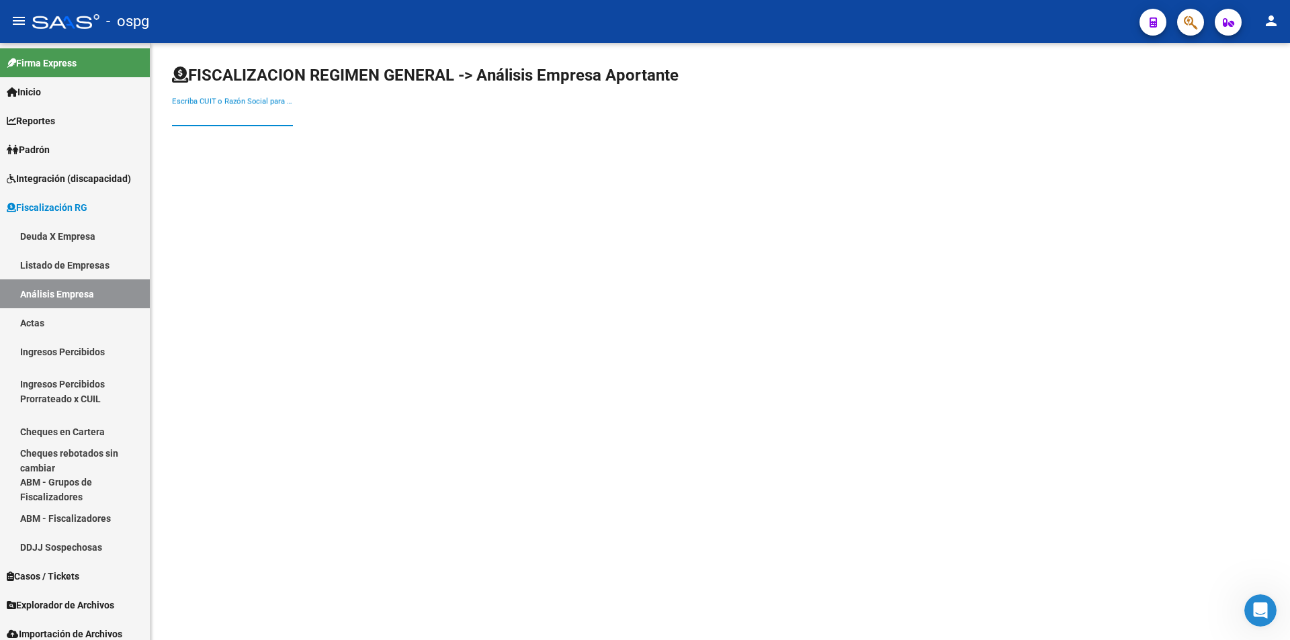
paste input "20244990208"
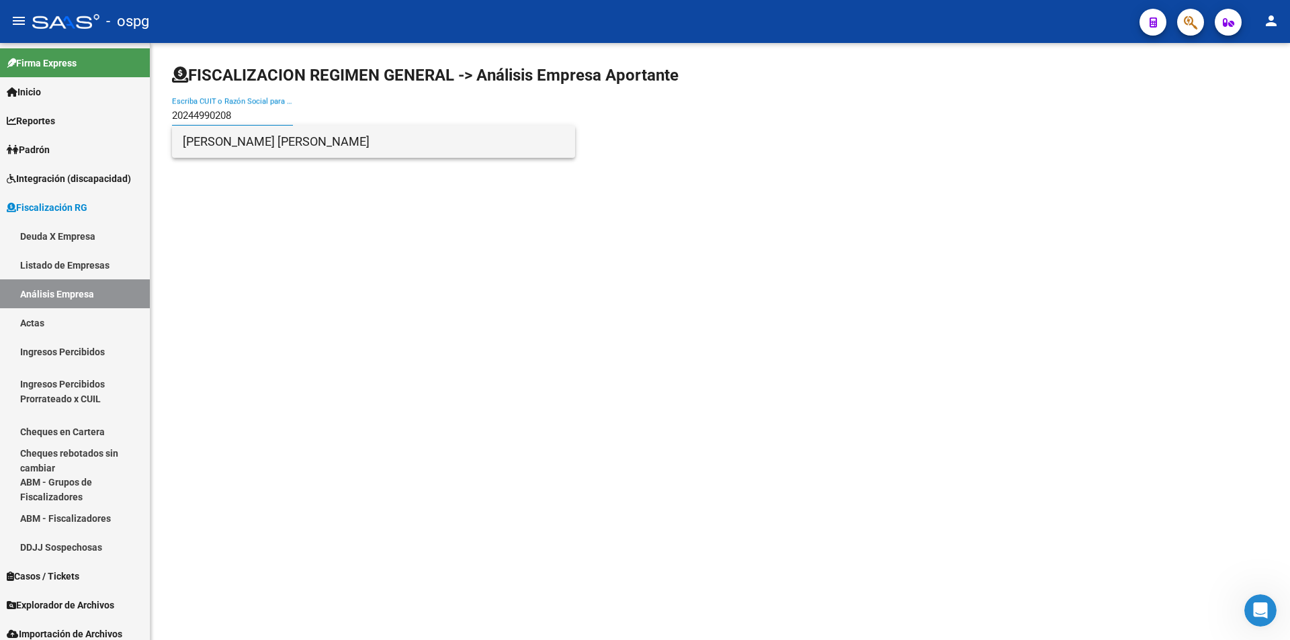
type input "20244990208"
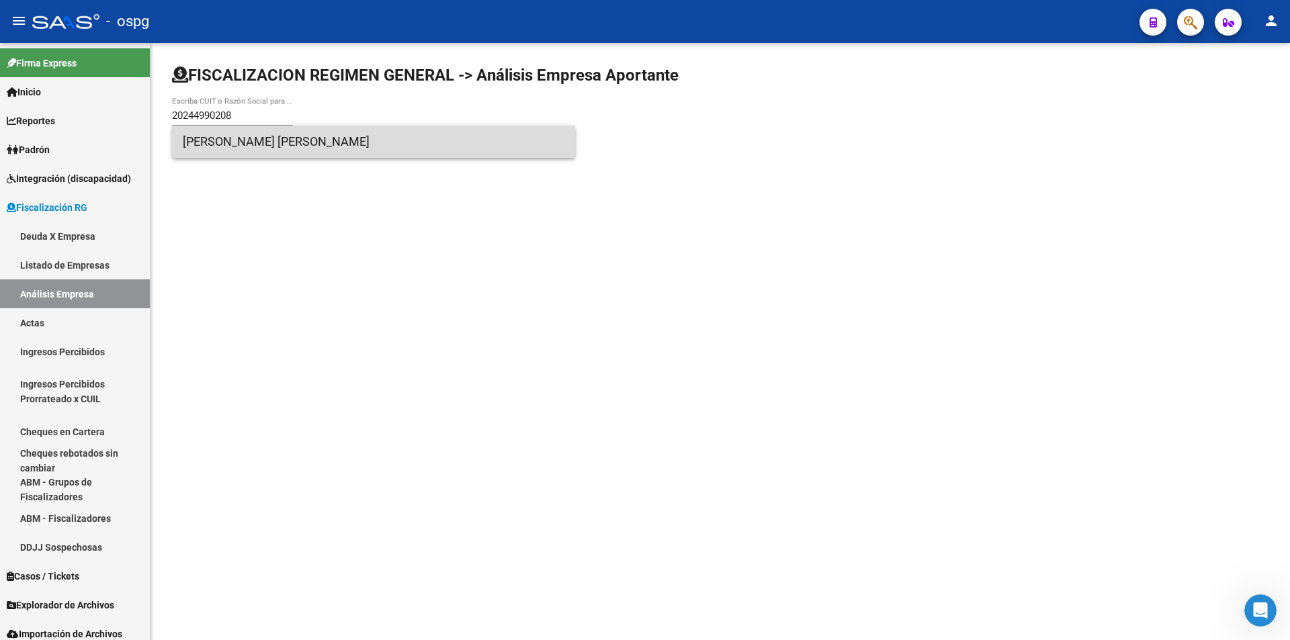
click at [278, 146] on span "[PERSON_NAME] [PERSON_NAME]" at bounding box center [374, 142] width 382 height 32
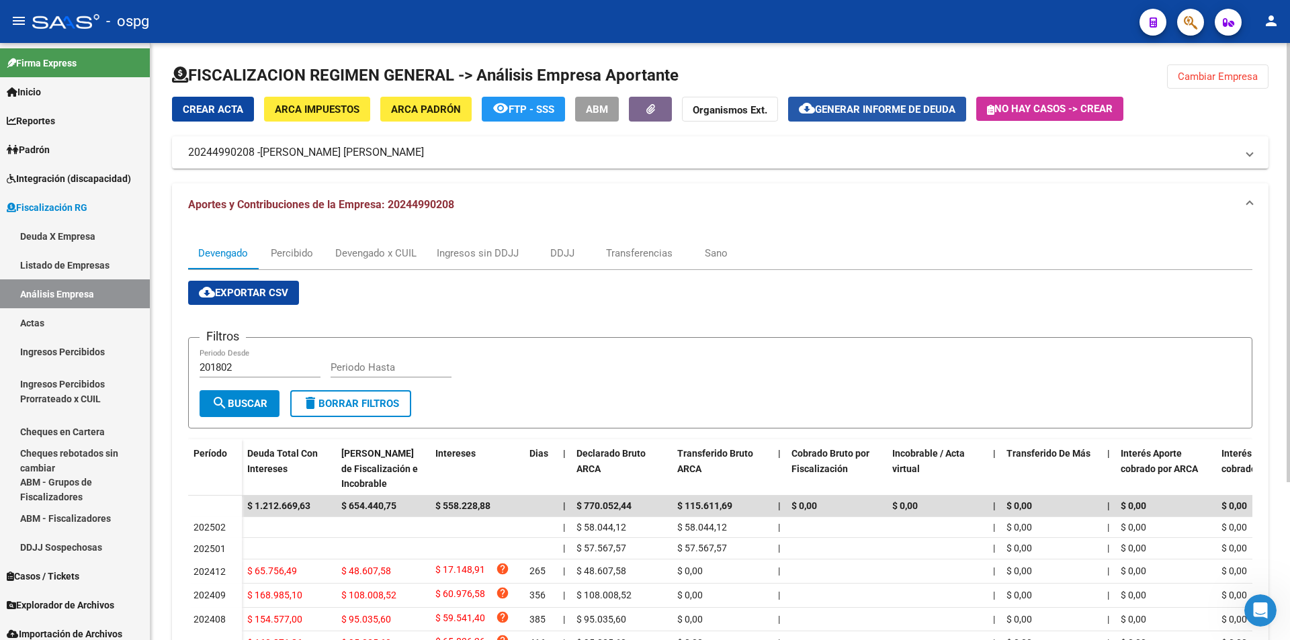
click at [879, 112] on span "Generar informe de deuda" at bounding box center [885, 109] width 140 height 12
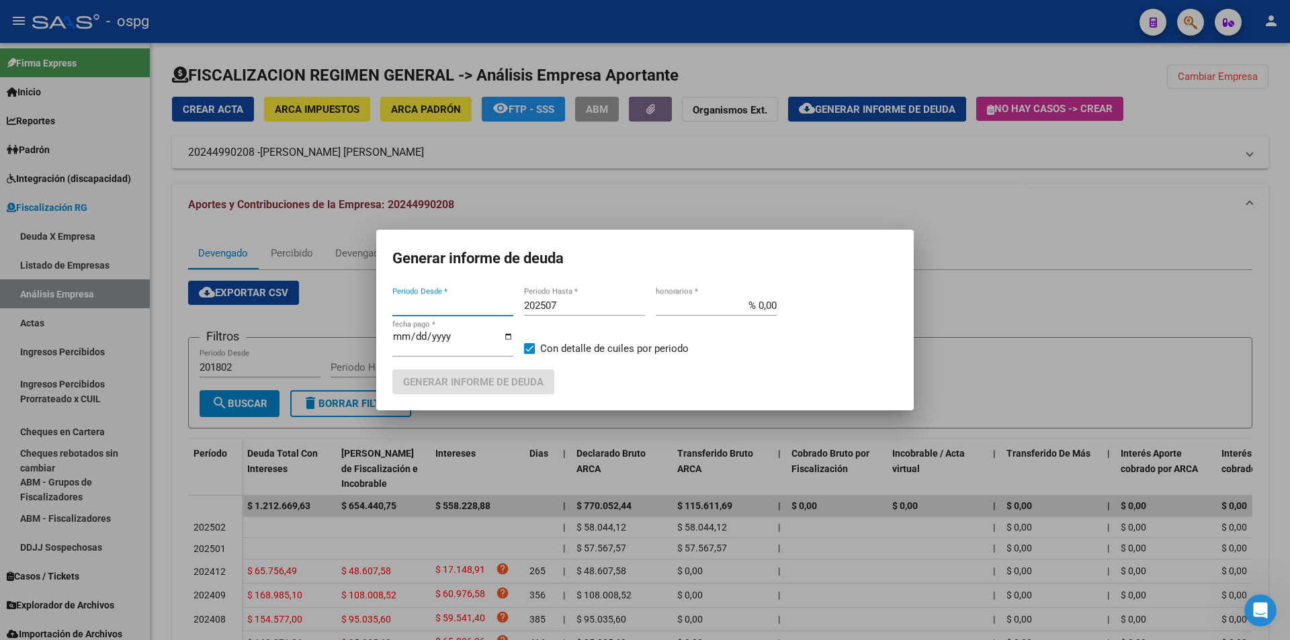
type input "201802"
click at [591, 304] on input "202507" at bounding box center [584, 306] width 121 height 12
type input "202508"
click at [531, 343] on label "Con detalle de cuiles por periodo" at bounding box center [606, 349] width 165 height 16
click at [529, 354] on input "Con detalle de cuiles por periodo" at bounding box center [529, 354] width 1 height 1
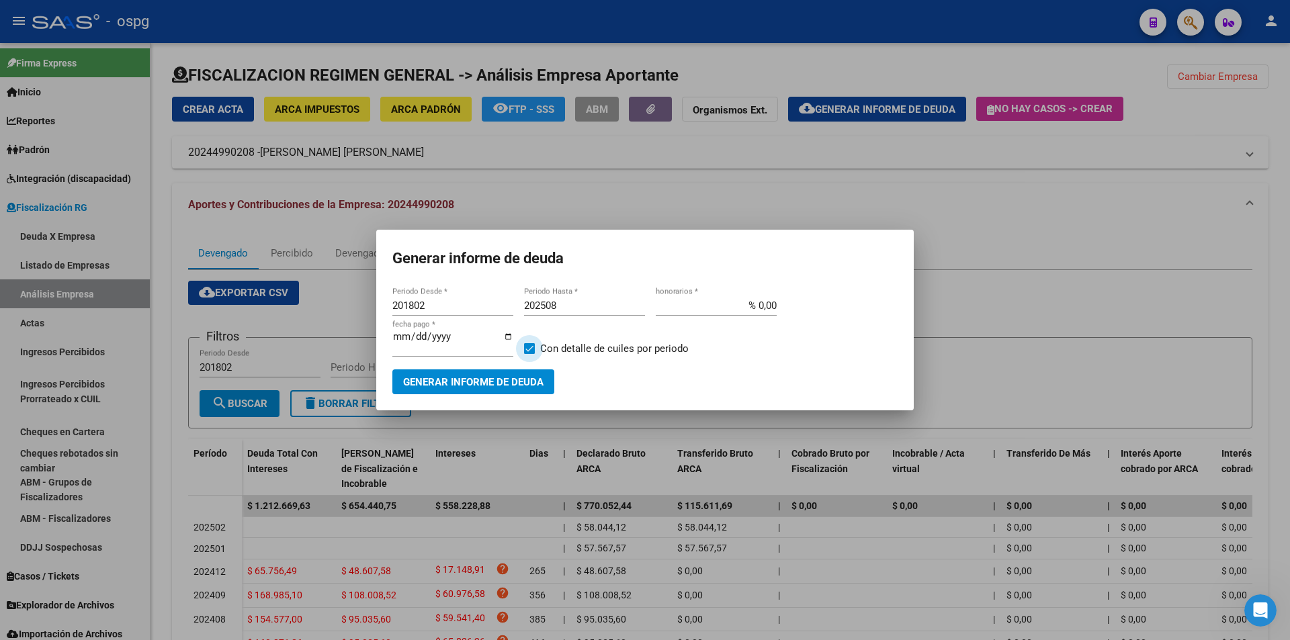
checkbox input "false"
click at [517, 386] on span "Generar informe de deuda" at bounding box center [473, 382] width 140 height 12
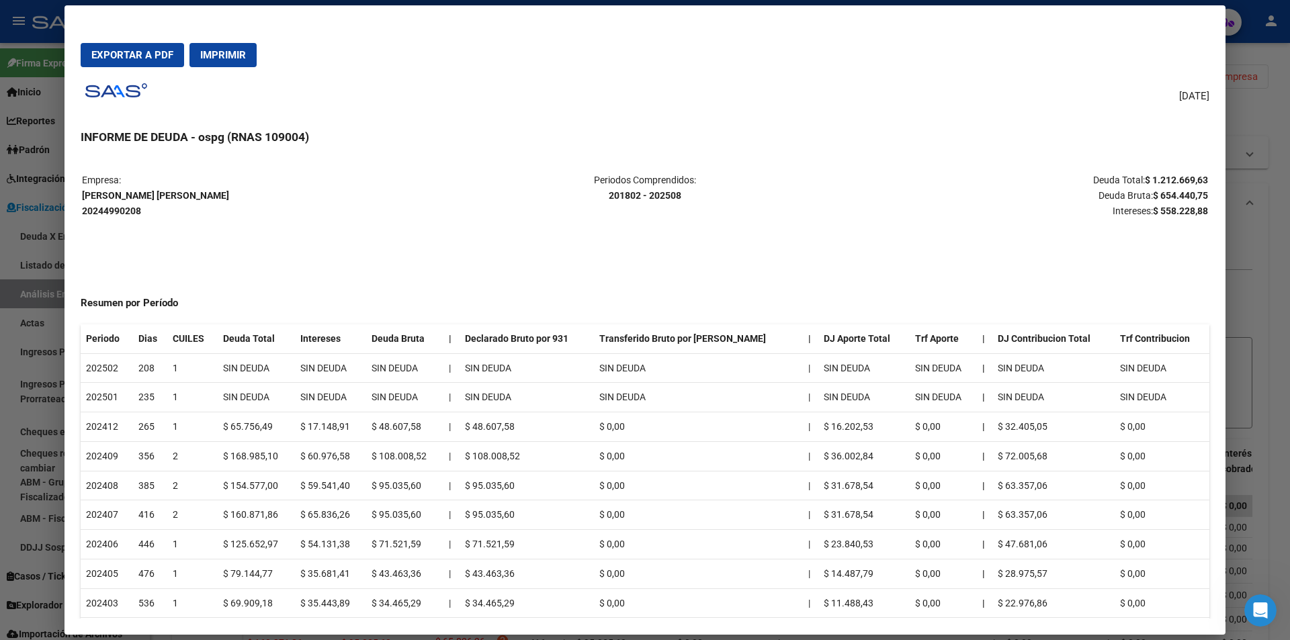
drag, startPoint x: 1133, startPoint y: 179, endPoint x: 1197, endPoint y: 177, distance: 63.8
click at [1197, 177] on p "Deuda Total: $ 1.212.669,63 Deuda Bruta: $ 654.440,75 Intereses: $ 558.228,88" at bounding box center [1021, 196] width 374 height 46
copy strong "$ 1.212.669,63"
click at [1270, 202] on div at bounding box center [645, 320] width 1290 height 640
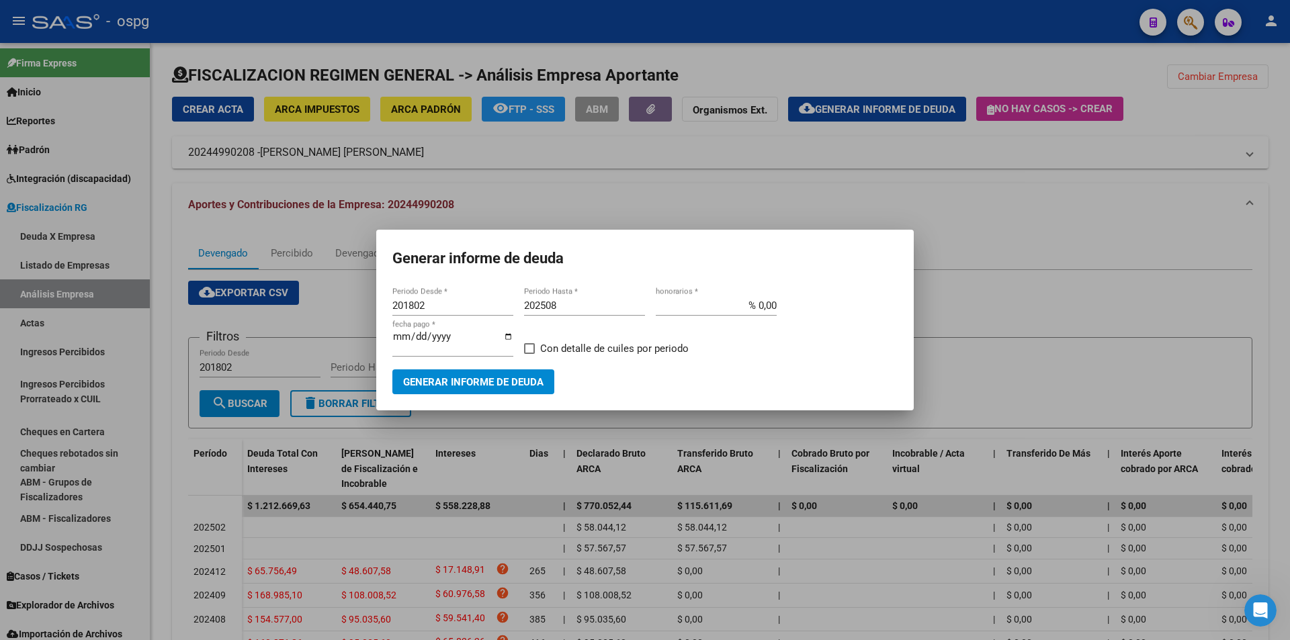
click at [1239, 103] on div at bounding box center [645, 320] width 1290 height 640
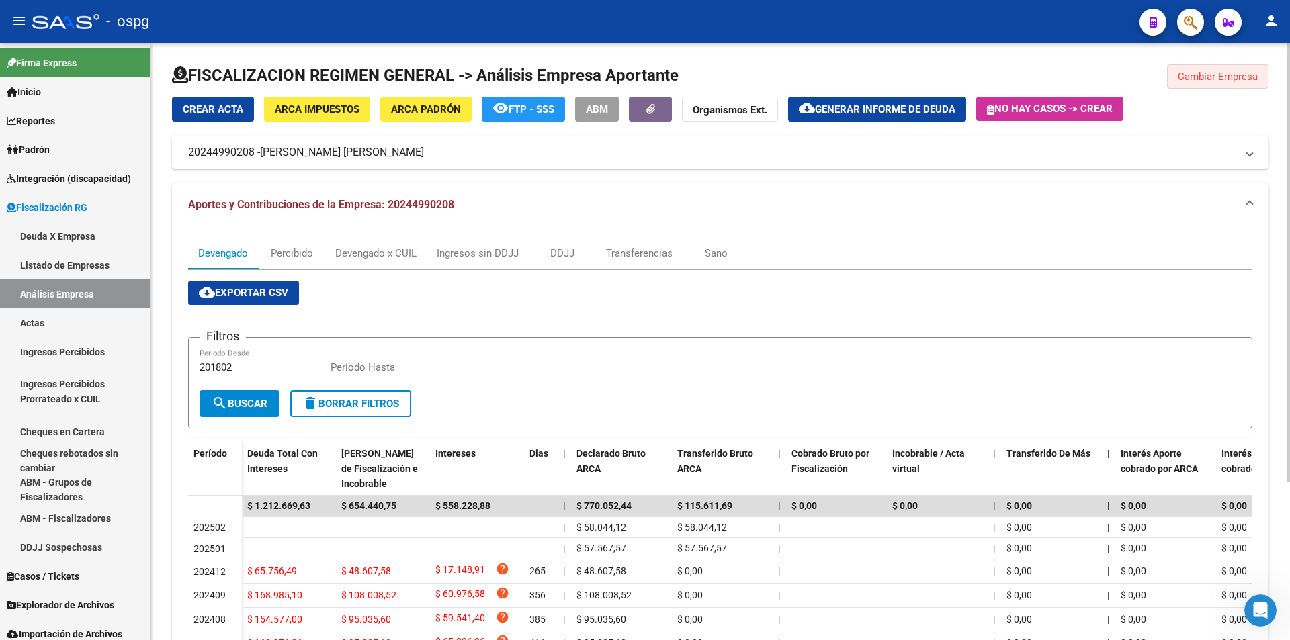
drag, startPoint x: 1224, startPoint y: 75, endPoint x: 1219, endPoint y: 82, distance: 9.1
click at [1223, 75] on span "Cambiar Empresa" at bounding box center [1218, 77] width 80 height 12
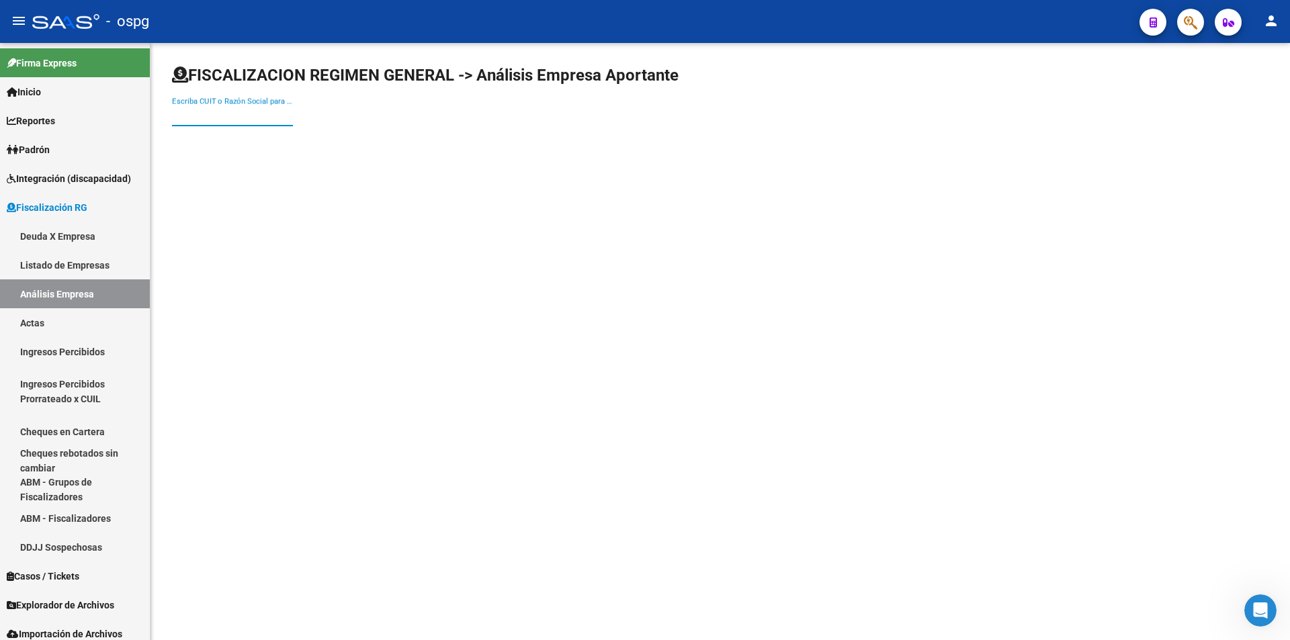
paste input "30673666937"
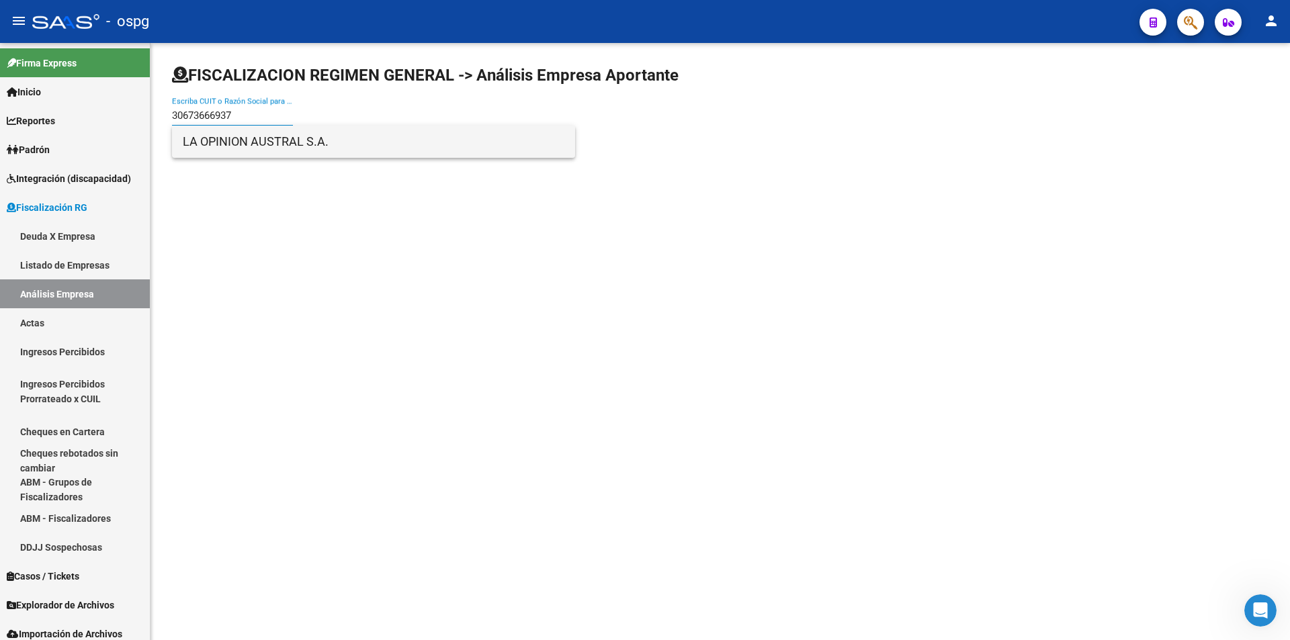
type input "30673666937"
click at [285, 145] on span "LA OPINION AUSTRAL S.A." at bounding box center [374, 142] width 382 height 32
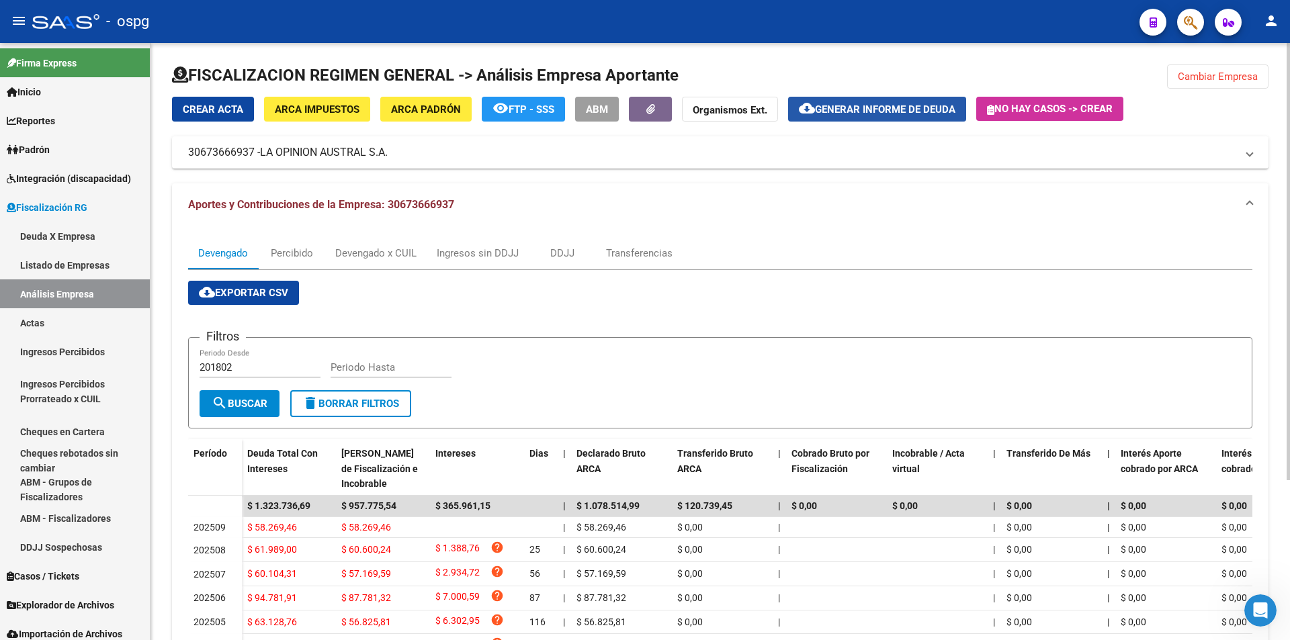
click at [894, 112] on span "Generar informe de deuda" at bounding box center [885, 109] width 140 height 12
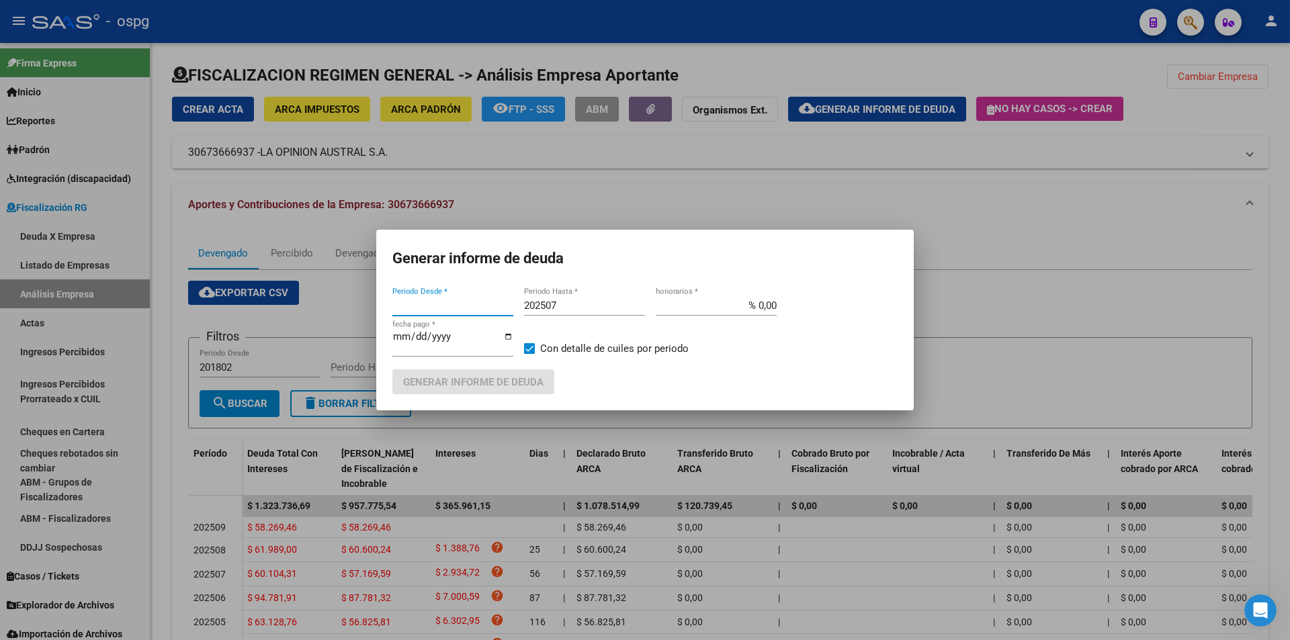
type input "201802"
click at [580, 302] on input "202507" at bounding box center [584, 306] width 121 height 12
type input "202508"
click at [529, 349] on span at bounding box center [529, 348] width 11 height 11
click at [529, 354] on input "Con detalle de cuiles por periodo" at bounding box center [529, 354] width 1 height 1
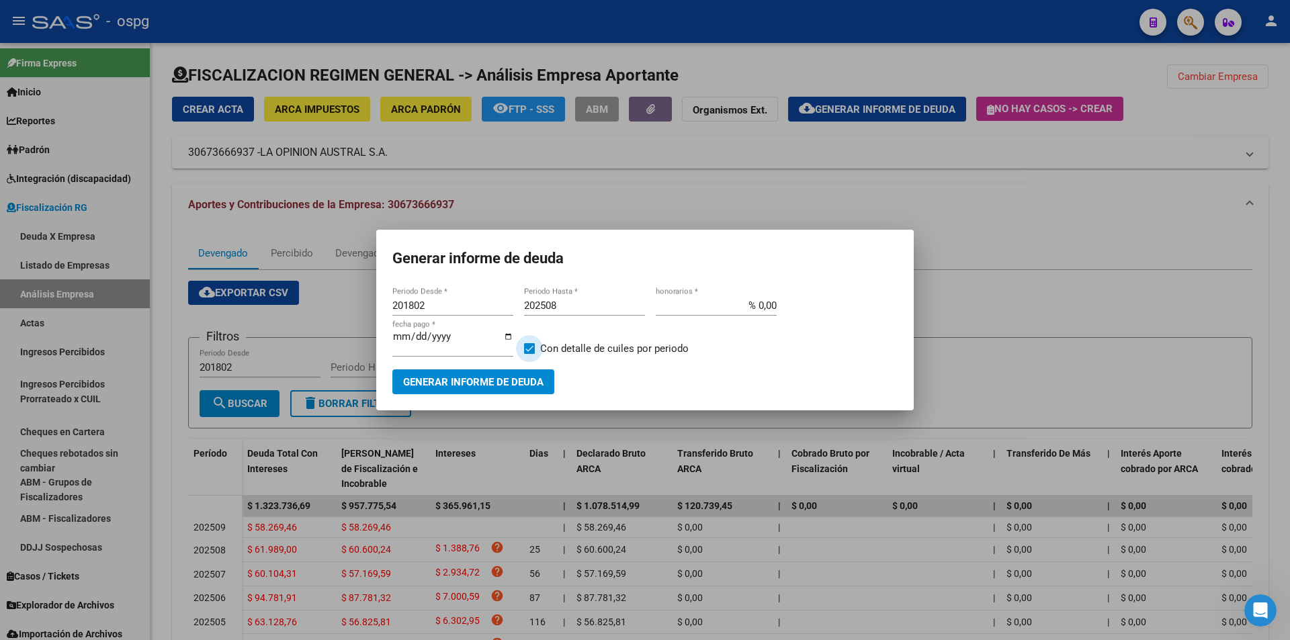
checkbox input "false"
click at [489, 378] on span "Generar informe de deuda" at bounding box center [473, 382] width 140 height 12
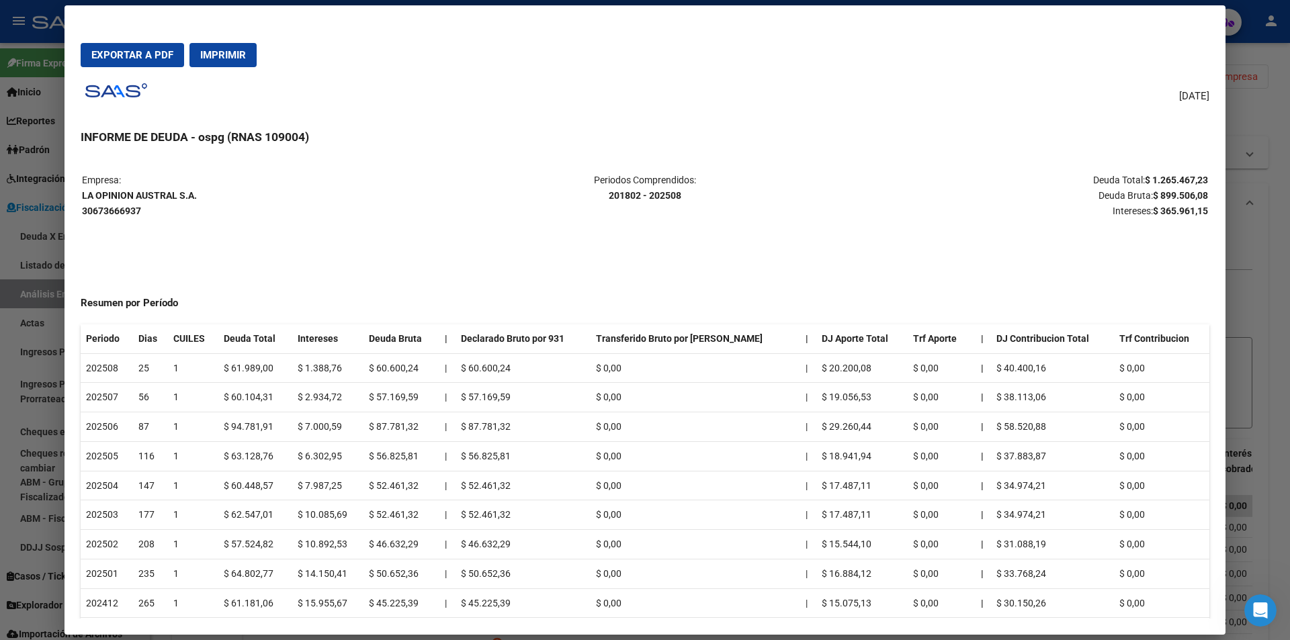
drag, startPoint x: 1132, startPoint y: 174, endPoint x: 1195, endPoint y: 173, distance: 63.2
click at [1195, 173] on p "Deuda Total: $ 1.265.467,23 Deuda Bruta: $ 899.506,08 Intereses: $ 365.961,15" at bounding box center [1021, 196] width 374 height 46
copy p "$ 1.265.467,23"
click at [1270, 245] on div at bounding box center [645, 320] width 1290 height 640
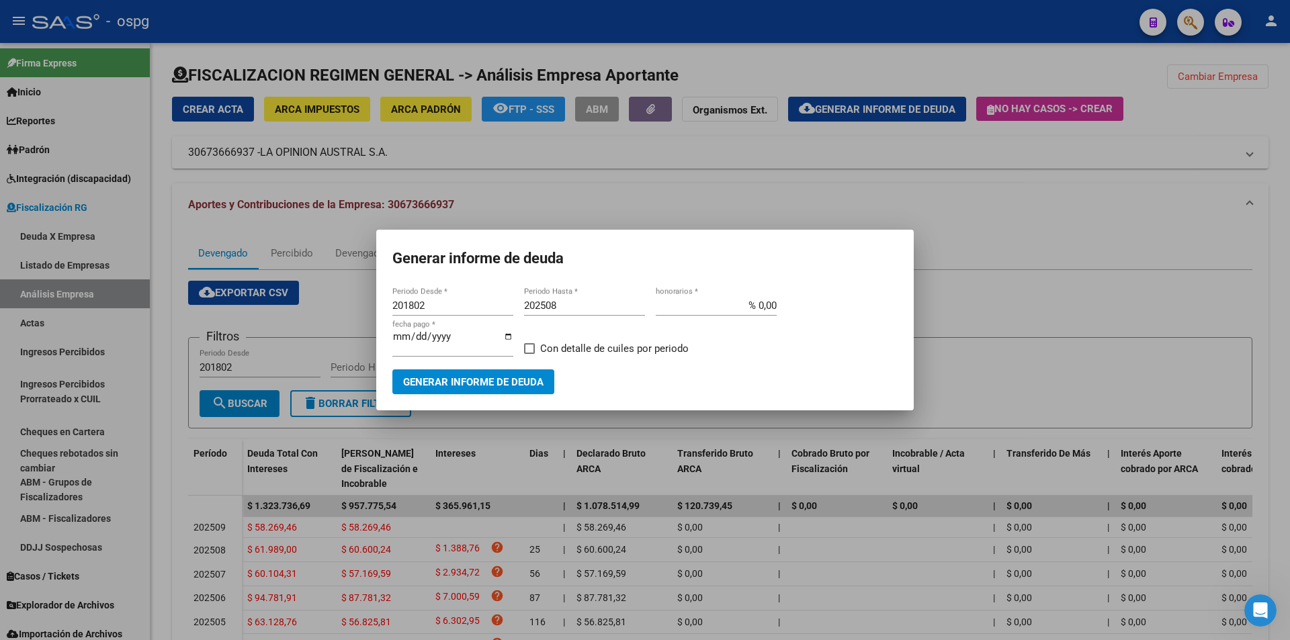
click at [1270, 245] on div at bounding box center [645, 320] width 1290 height 640
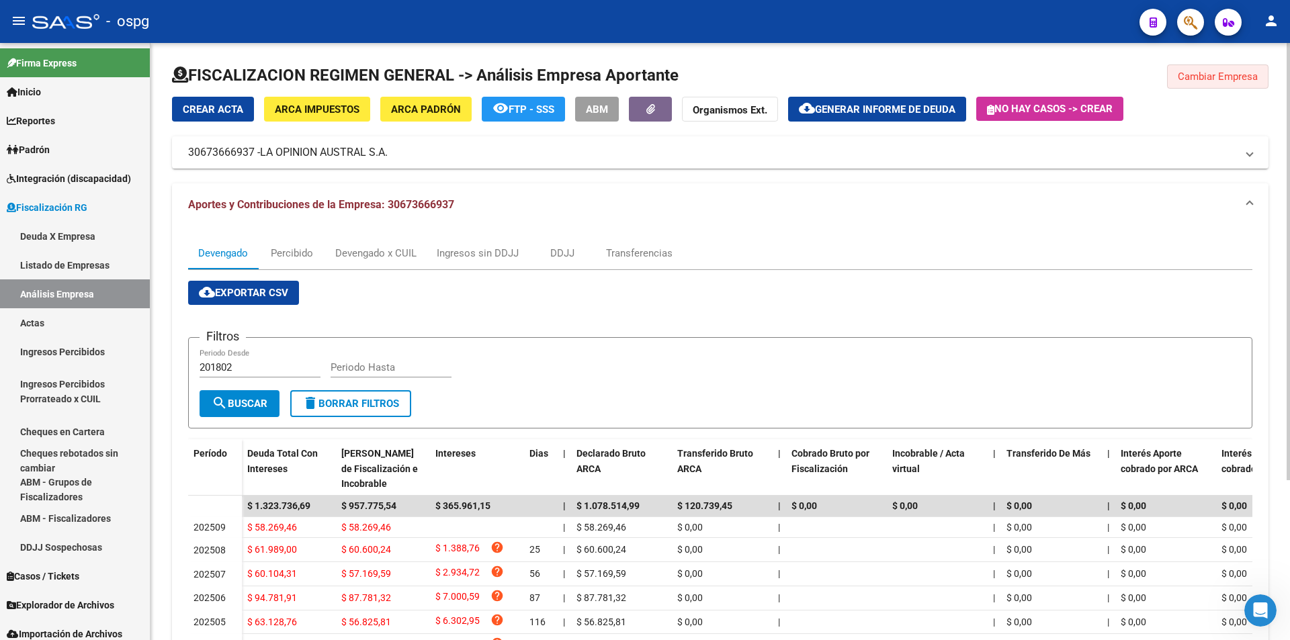
click at [1250, 78] on span "Cambiar Empresa" at bounding box center [1218, 77] width 80 height 12
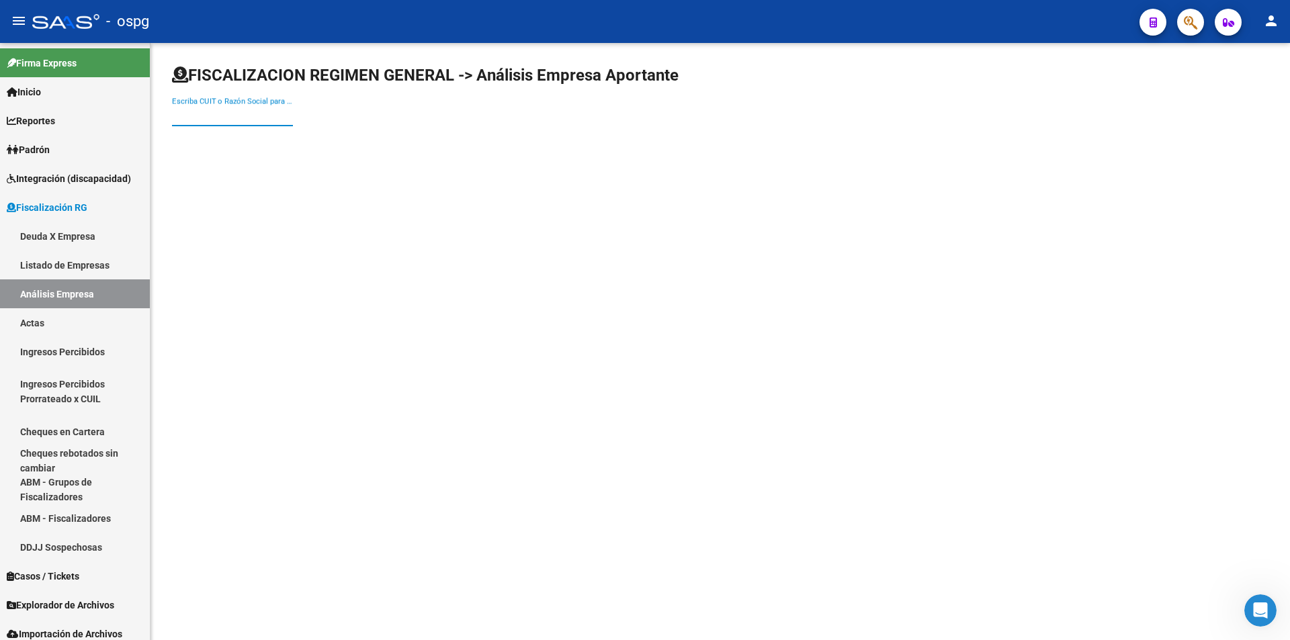
paste input "20200407882"
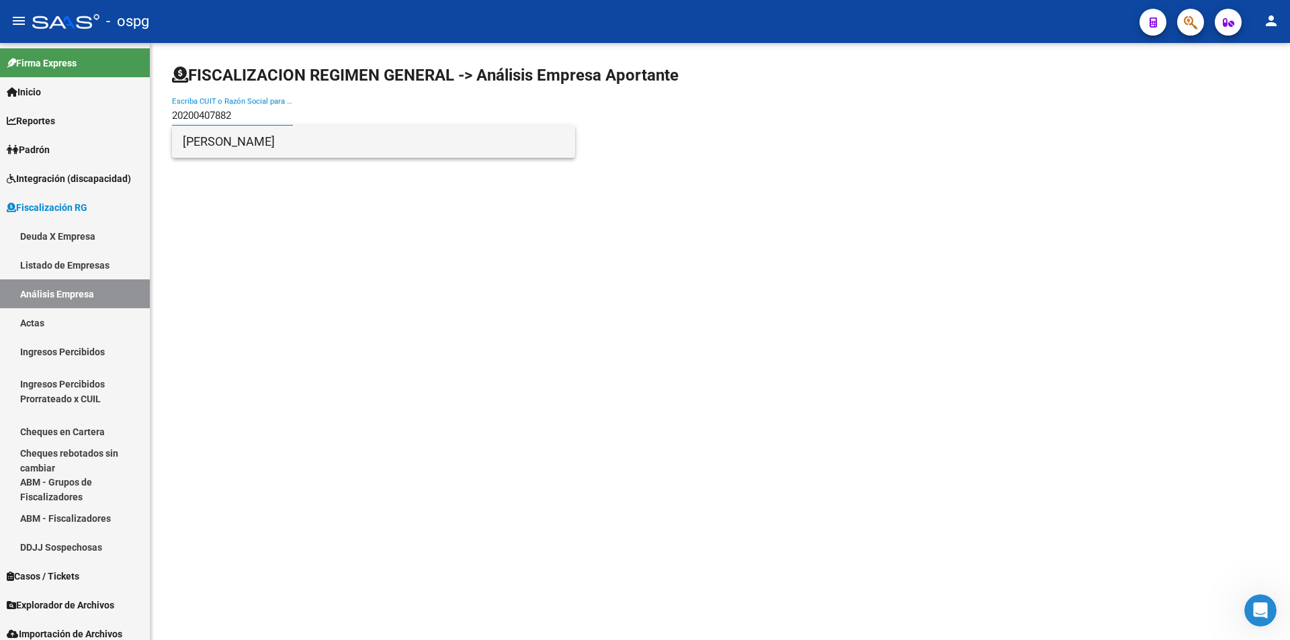
type input "20200407882"
click at [276, 140] on span "[PERSON_NAME]" at bounding box center [374, 142] width 382 height 32
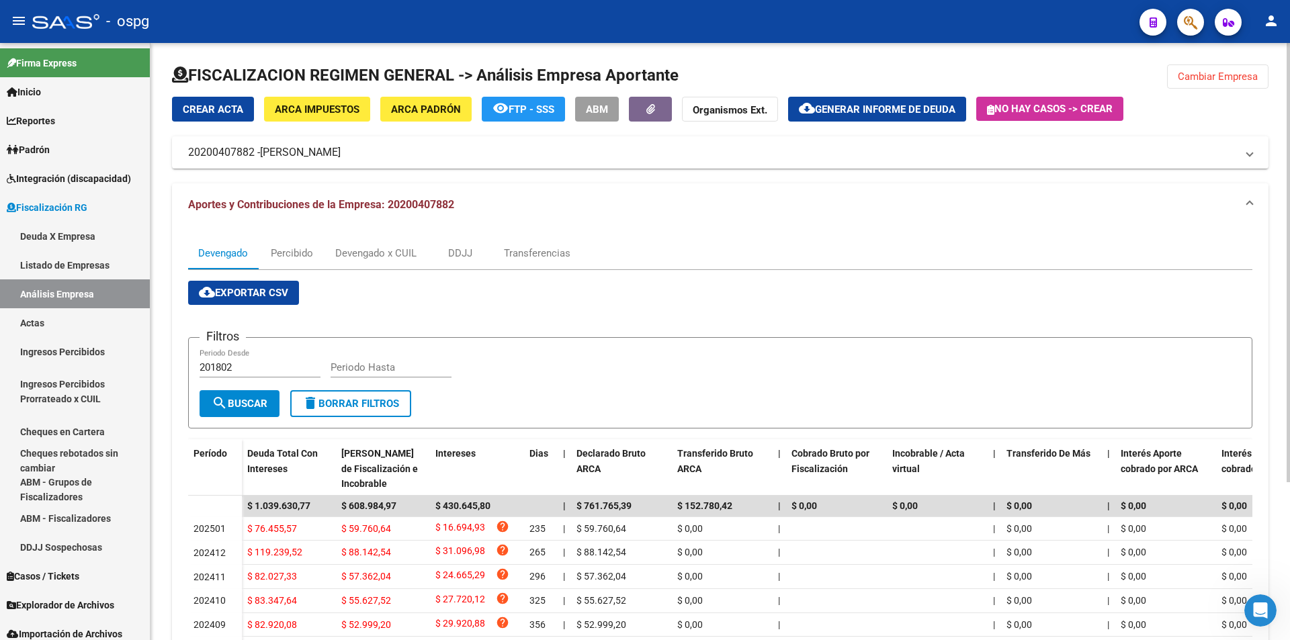
click at [892, 110] on span "Generar informe de deuda" at bounding box center [885, 109] width 140 height 12
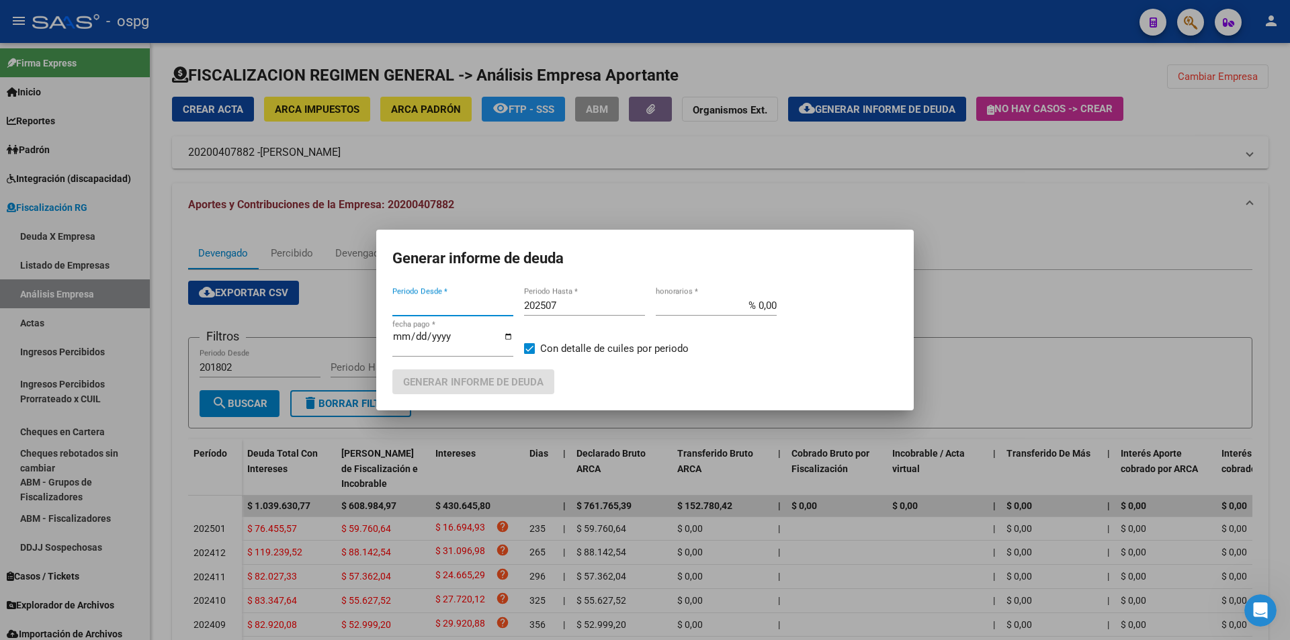
type input "201802"
click at [591, 304] on input "202507" at bounding box center [584, 306] width 121 height 12
type input "202508"
click at [528, 348] on span at bounding box center [529, 348] width 11 height 11
click at [529, 354] on input "Con detalle de cuiles por periodo" at bounding box center [529, 354] width 1 height 1
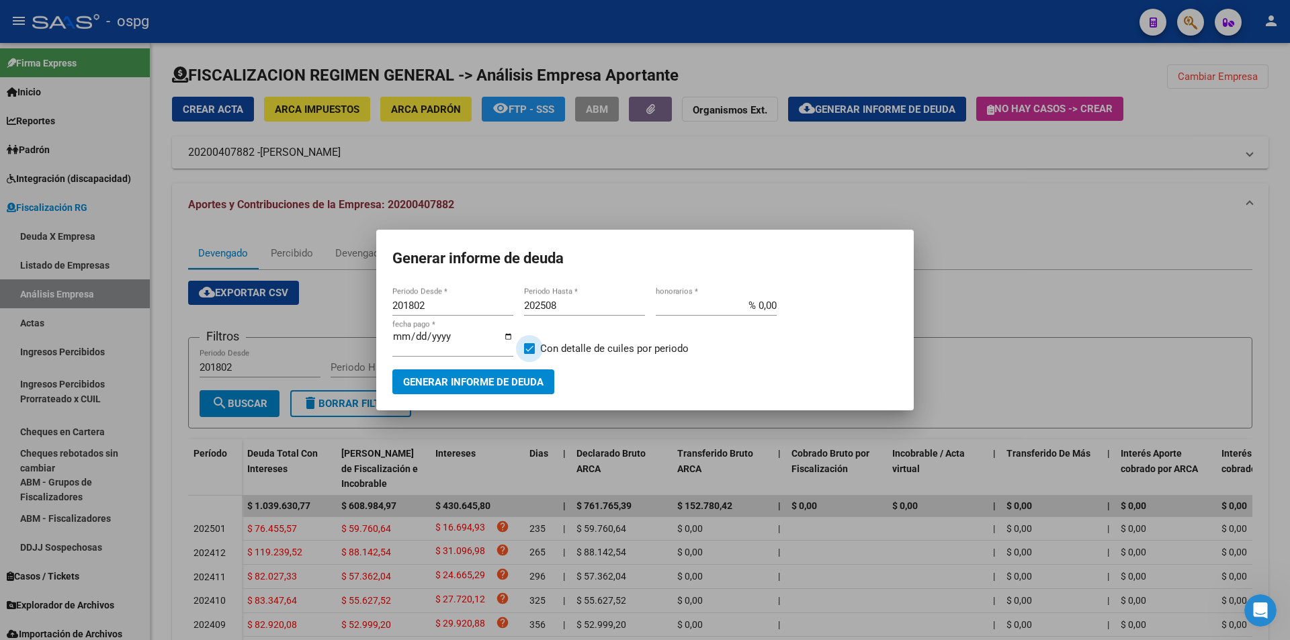
checkbox input "false"
click at [496, 385] on span "Generar informe de deuda" at bounding box center [473, 382] width 140 height 12
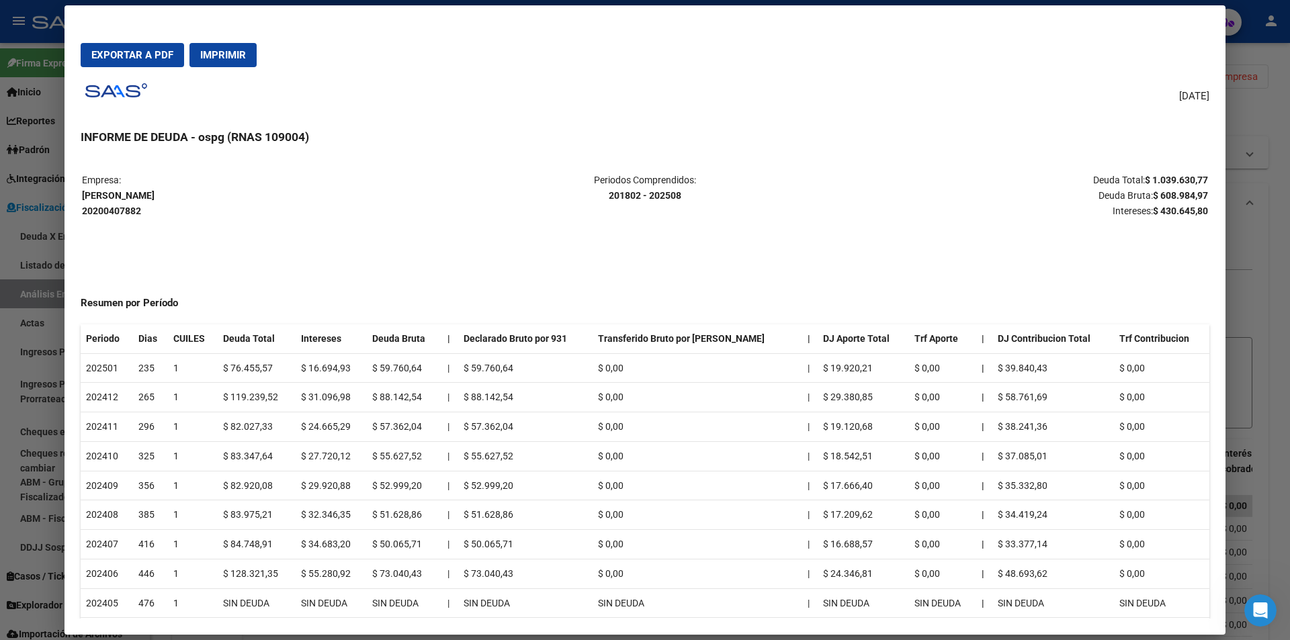
drag, startPoint x: 1135, startPoint y: 177, endPoint x: 1196, endPoint y: 173, distance: 60.6
click at [1197, 173] on p "Deuda Total: $ 1.039.630,77 Deuda Bruta: $ 608.984,97 Intereses: $ 430.645,80" at bounding box center [1021, 196] width 374 height 46
copy strong "$ 1.039.630,77"
click at [1268, 271] on div at bounding box center [645, 320] width 1290 height 640
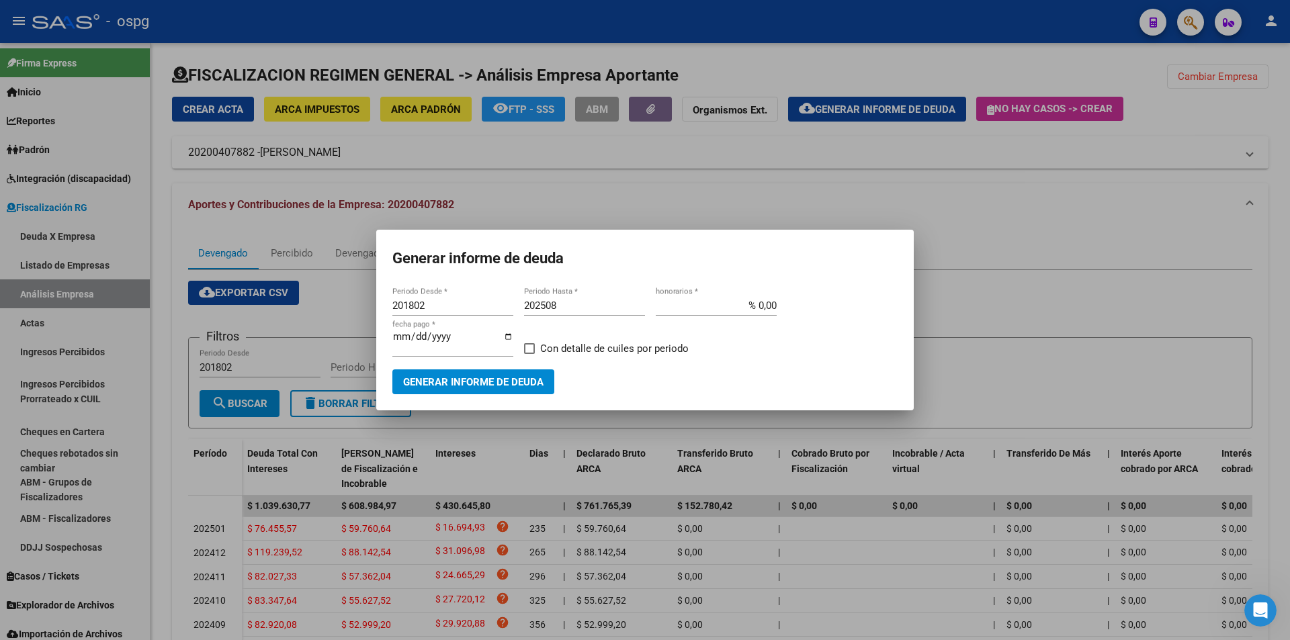
click at [1267, 270] on div at bounding box center [645, 320] width 1290 height 640
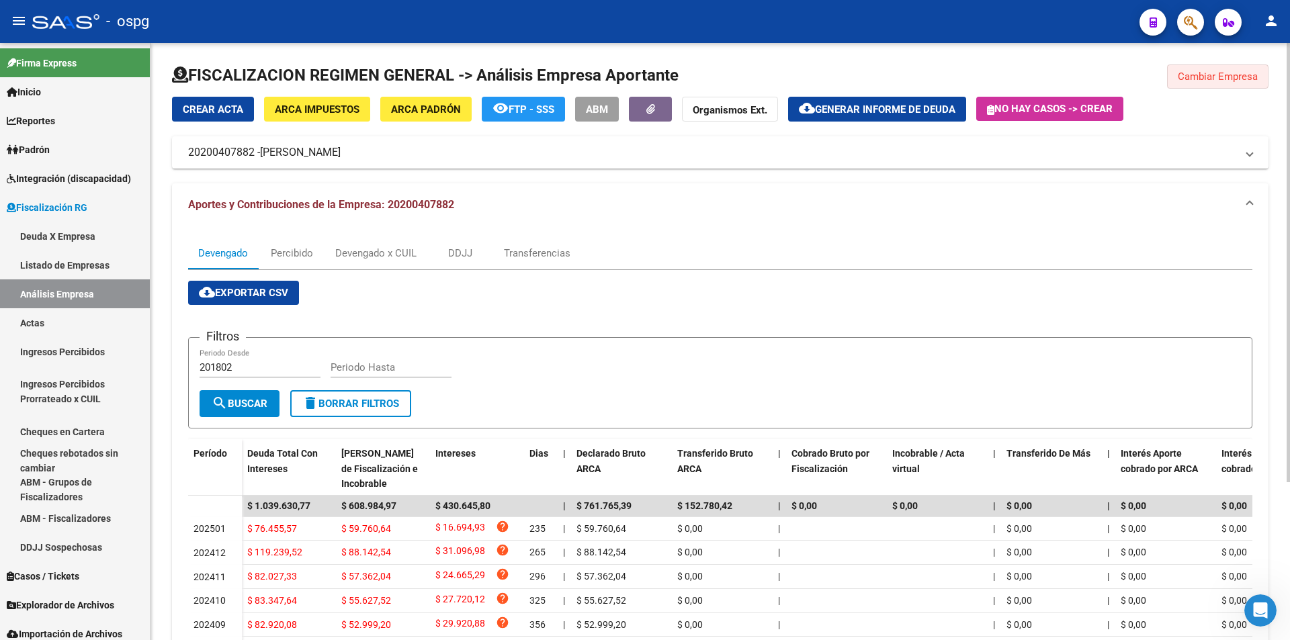
click at [1227, 69] on button "Cambiar Empresa" at bounding box center [1217, 76] width 101 height 24
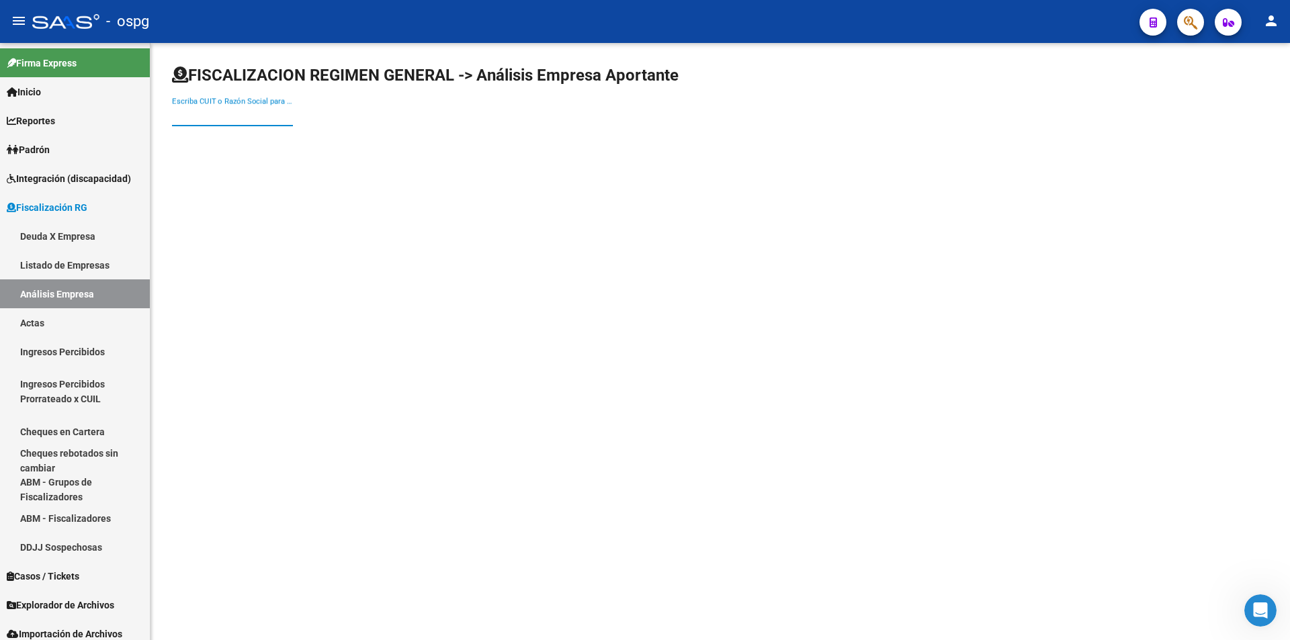
paste input "20220498132"
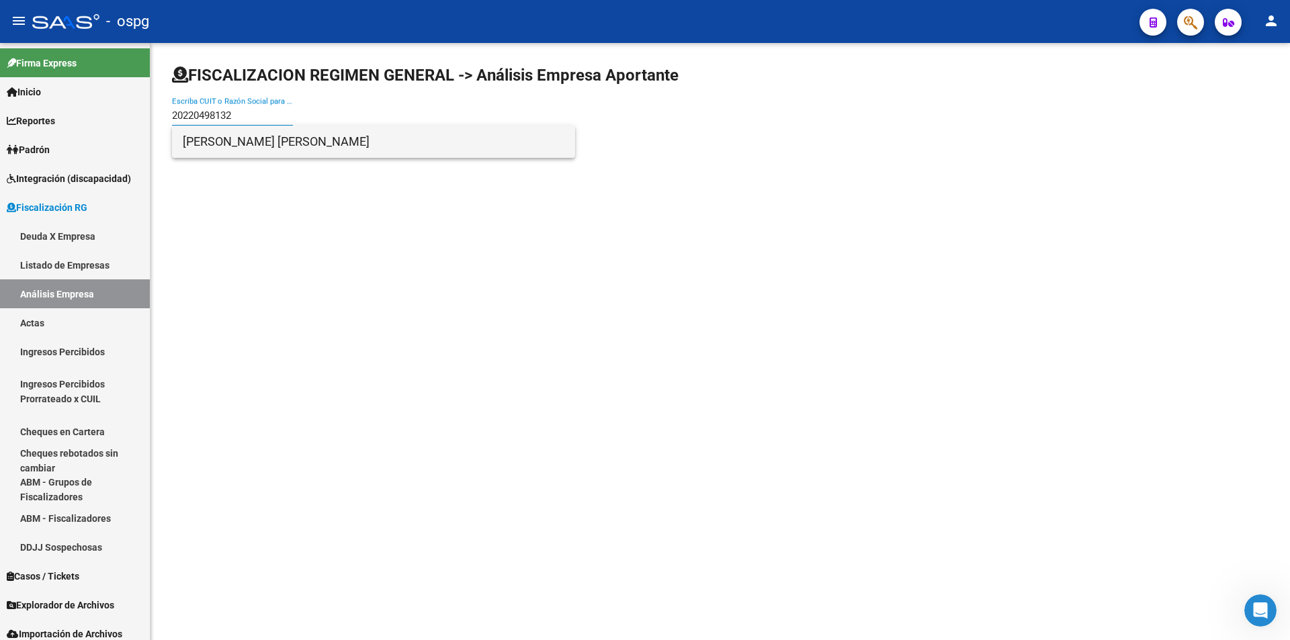
type input "20220498132"
click at [281, 144] on span "[PERSON_NAME] [PERSON_NAME]" at bounding box center [374, 142] width 382 height 32
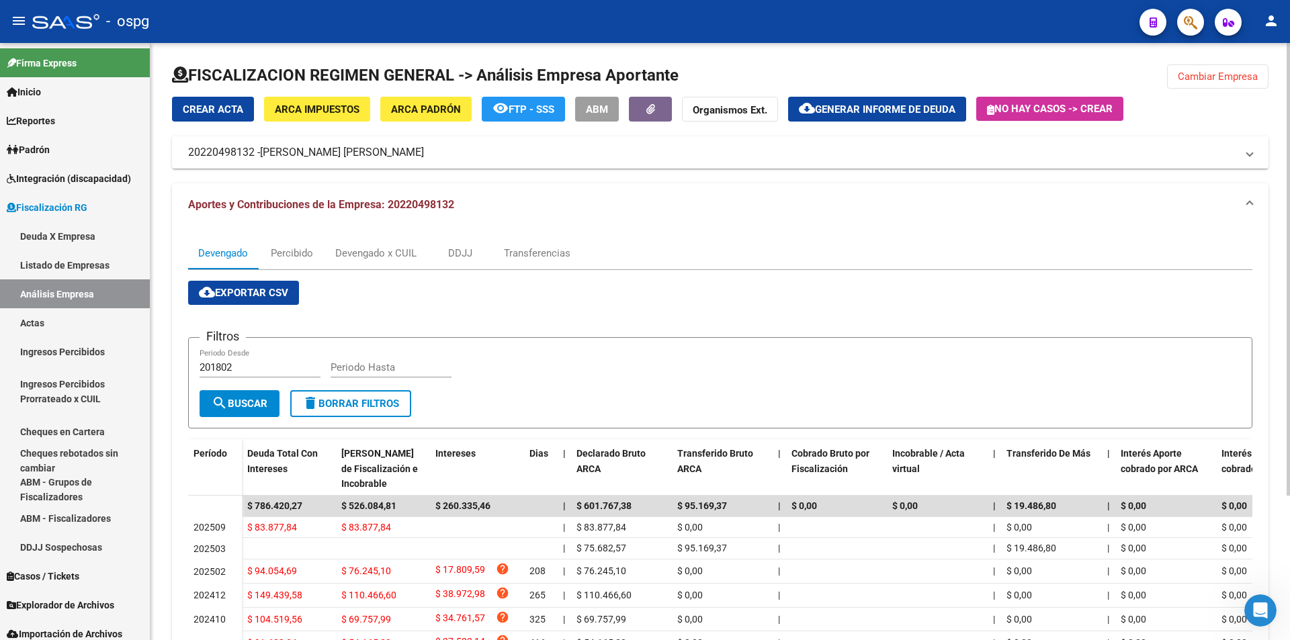
click at [869, 112] on span "Generar informe de deuda" at bounding box center [885, 109] width 140 height 12
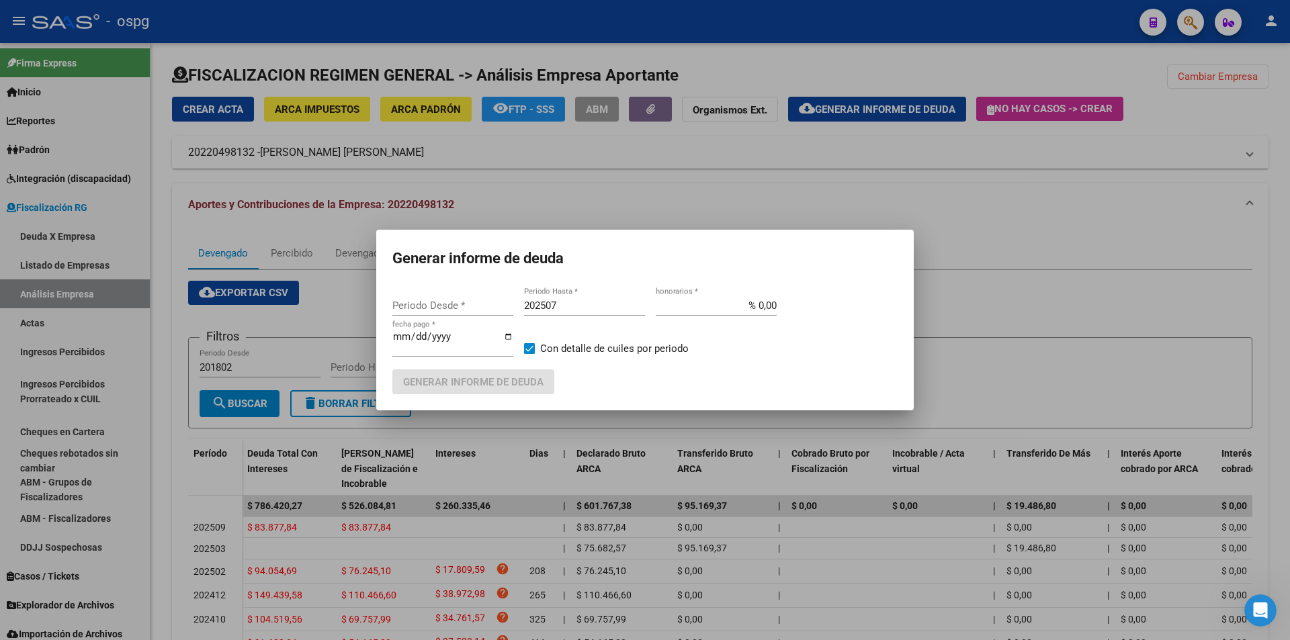
type input "201802"
click at [596, 309] on input "202507" at bounding box center [584, 306] width 121 height 12
click at [529, 346] on span at bounding box center [529, 348] width 11 height 11
click at [529, 354] on input "Con detalle de cuiles por periodo" at bounding box center [529, 354] width 1 height 1
checkbox input "false"
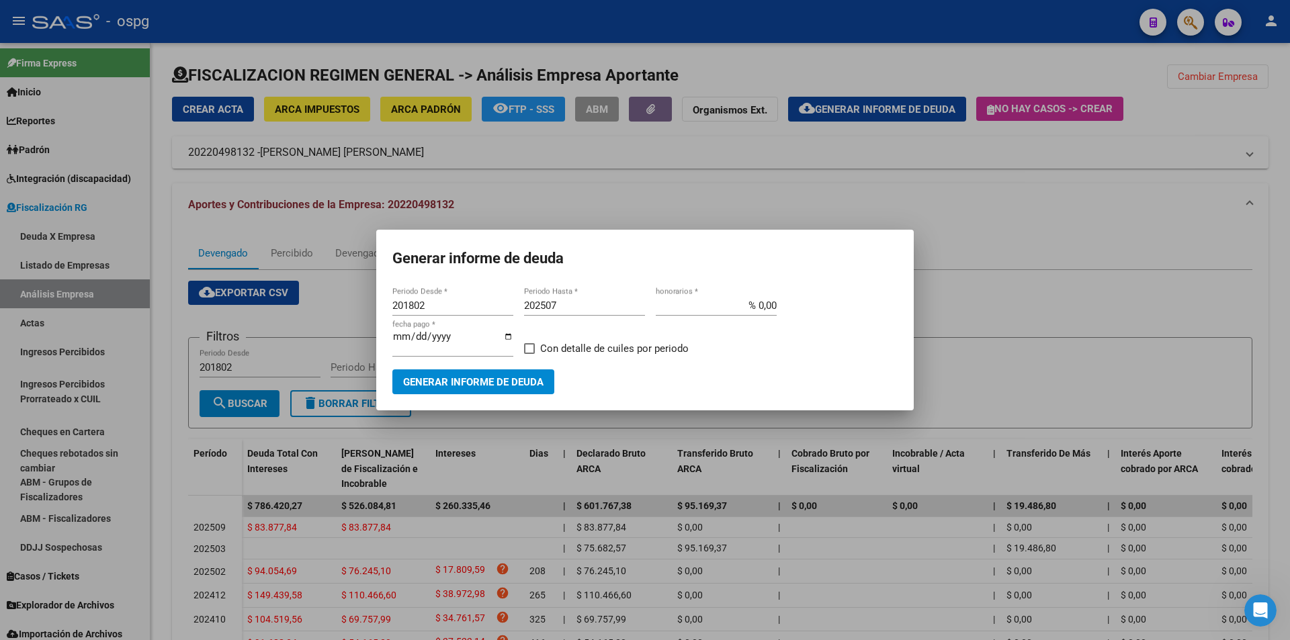
click at [507, 372] on button "Generar informe de deuda" at bounding box center [473, 382] width 162 height 25
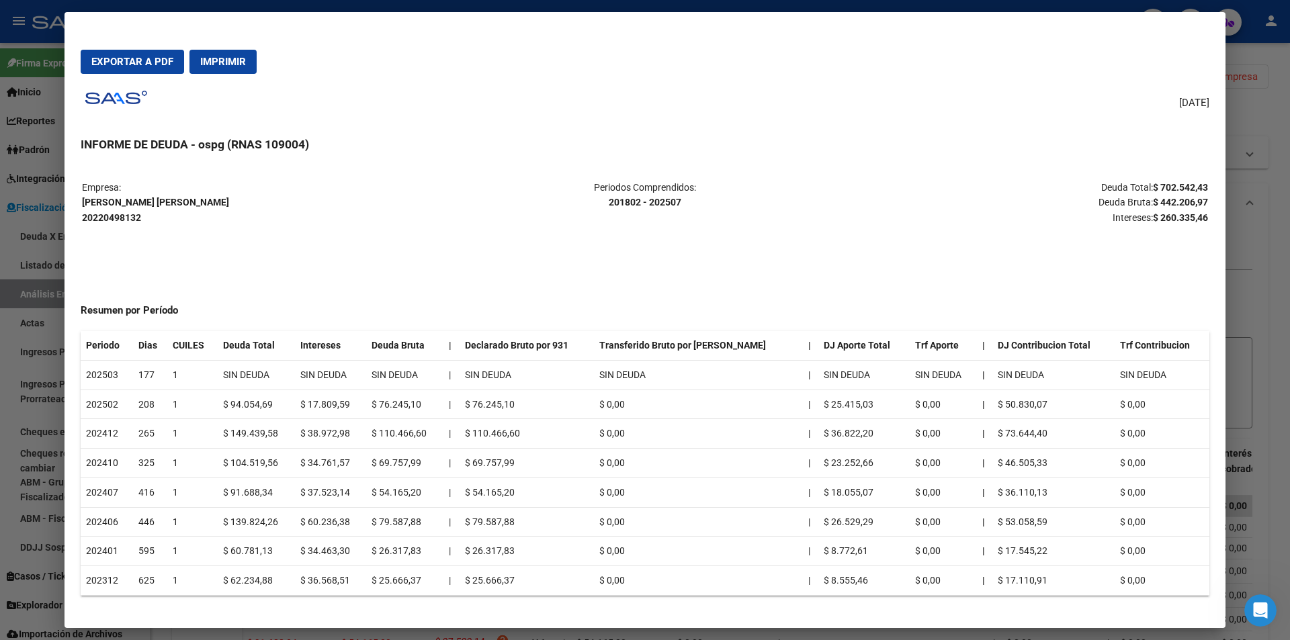
drag, startPoint x: 1152, startPoint y: 185, endPoint x: 1207, endPoint y: 181, distance: 55.2
click at [1207, 181] on p "Deuda Total: $ 702.542,43 Deuda Bruta: $ 442.206,97 Intereses: $ 260.335,46" at bounding box center [1021, 203] width 374 height 46
copy strong "$ 702.542,43"
click at [1276, 236] on div at bounding box center [645, 320] width 1290 height 640
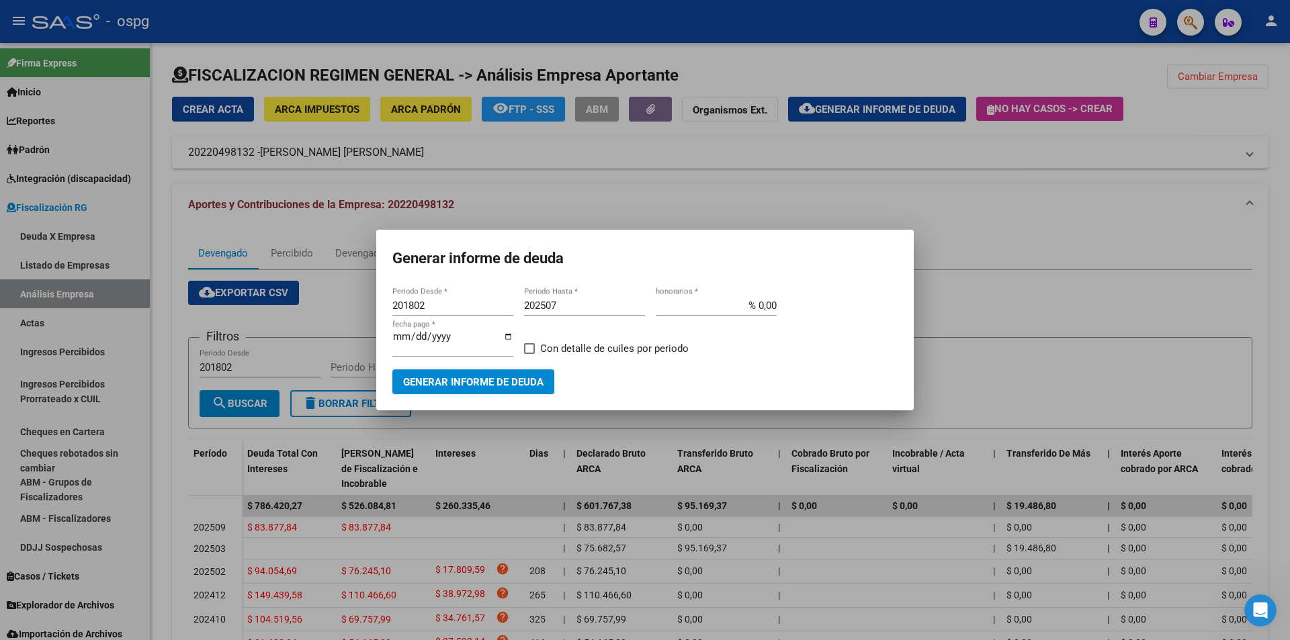
click at [1276, 236] on div at bounding box center [645, 320] width 1290 height 640
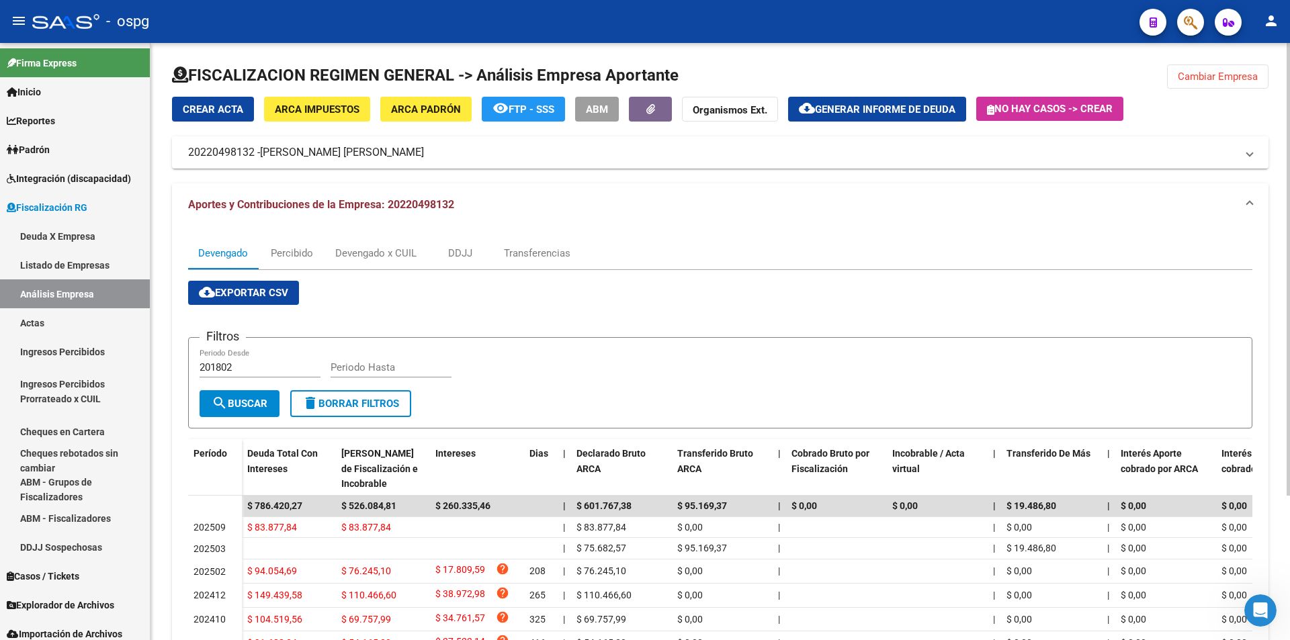
click at [1213, 76] on span "Cambiar Empresa" at bounding box center [1218, 77] width 80 height 12
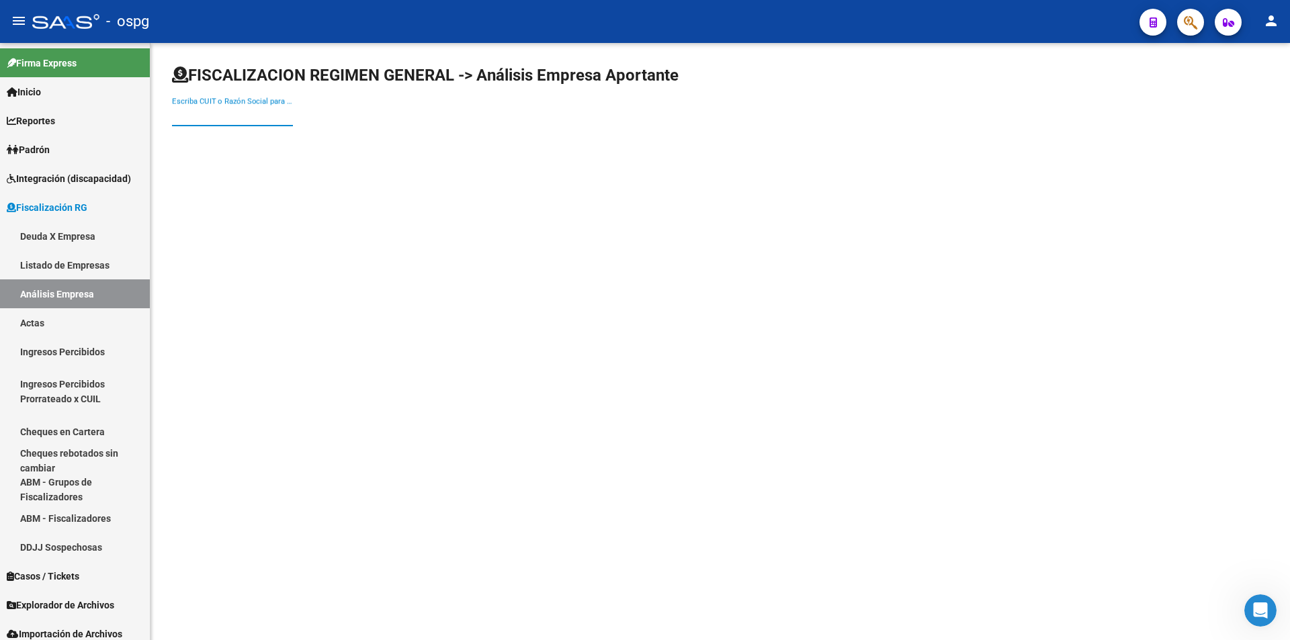
paste input "20161687430"
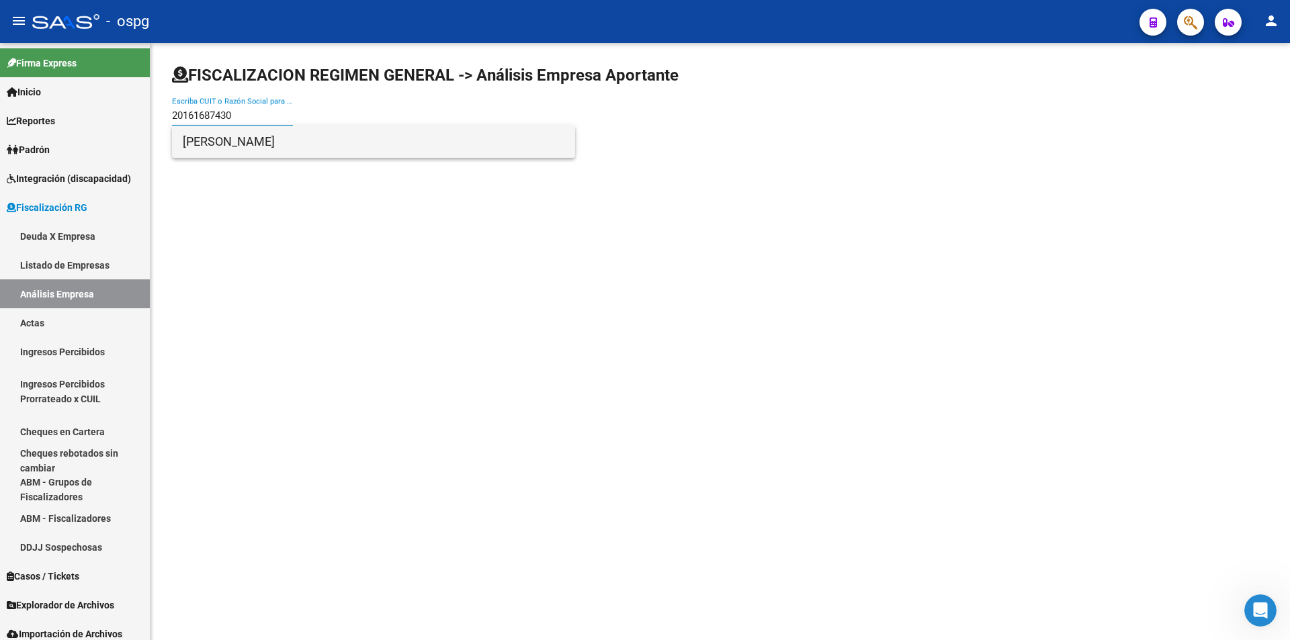
type input "20161687430"
click at [281, 141] on span "[PERSON_NAME]" at bounding box center [374, 142] width 382 height 32
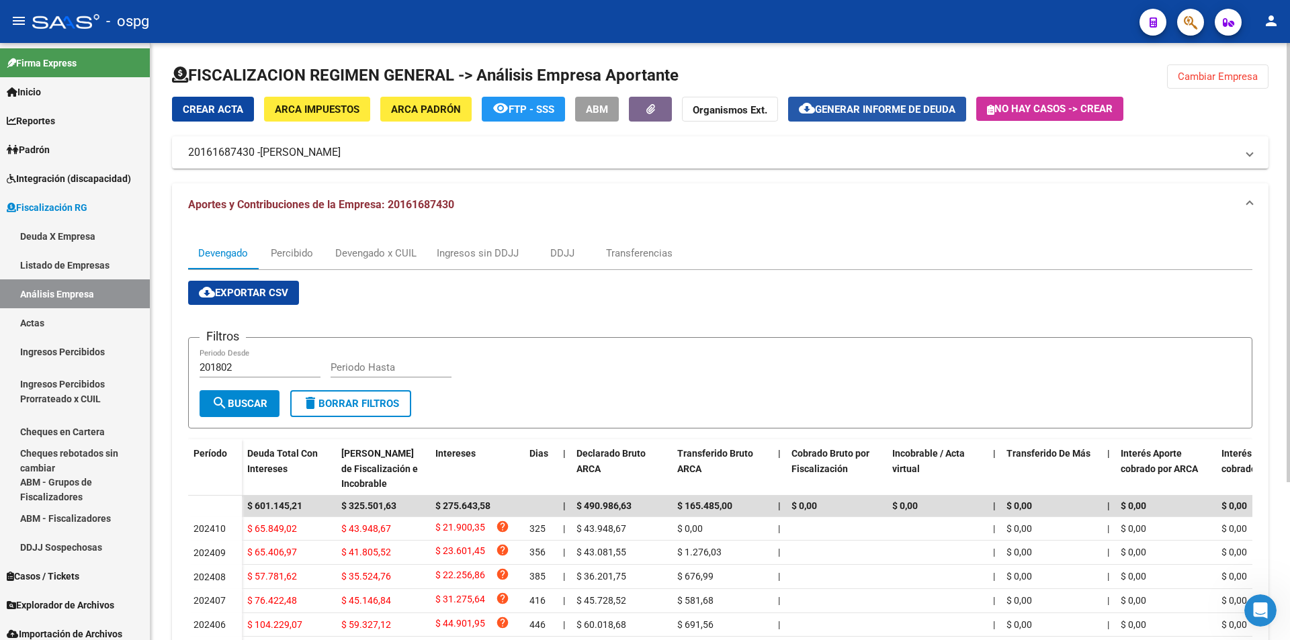
click at [881, 104] on span "Generar informe de deuda" at bounding box center [885, 109] width 140 height 12
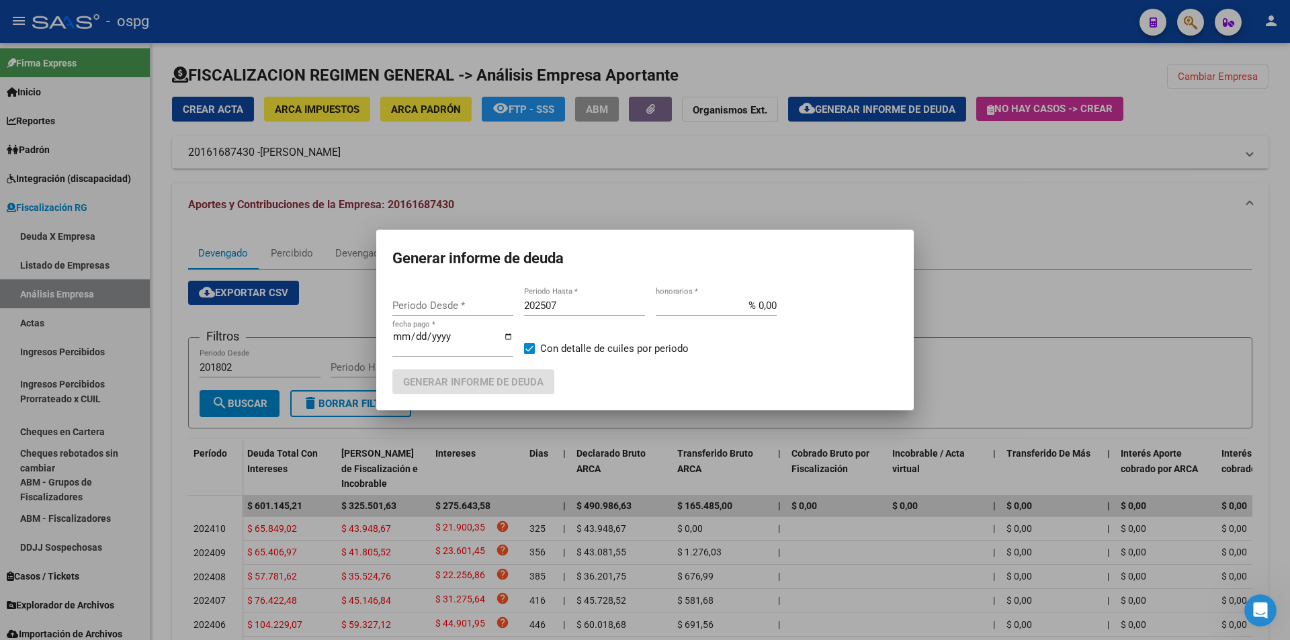
type input "201802"
drag, startPoint x: 597, startPoint y: 294, endPoint x: 595, endPoint y: 304, distance: 9.6
click at [596, 296] on mat-dialog-content "201802 Periodo Desde * 202507 Periodo Hasta * % 0,00 honorarios * [DATE] fecha …" at bounding box center [644, 340] width 537 height 110
click at [589, 306] on input "202507" at bounding box center [584, 306] width 121 height 12
type input "202508"
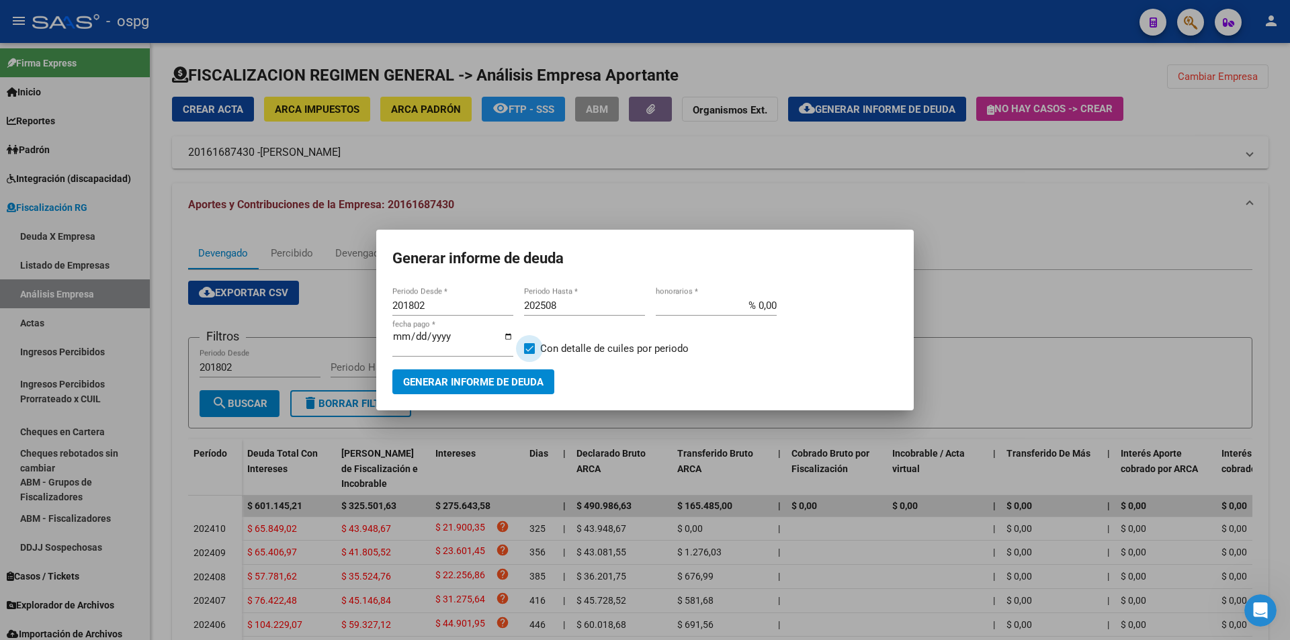
click at [529, 345] on span at bounding box center [529, 348] width 11 height 11
click at [529, 354] on input "Con detalle de cuiles por periodo" at bounding box center [529, 354] width 1 height 1
checkbox input "false"
click at [513, 381] on span "Generar informe de deuda" at bounding box center [473, 382] width 140 height 12
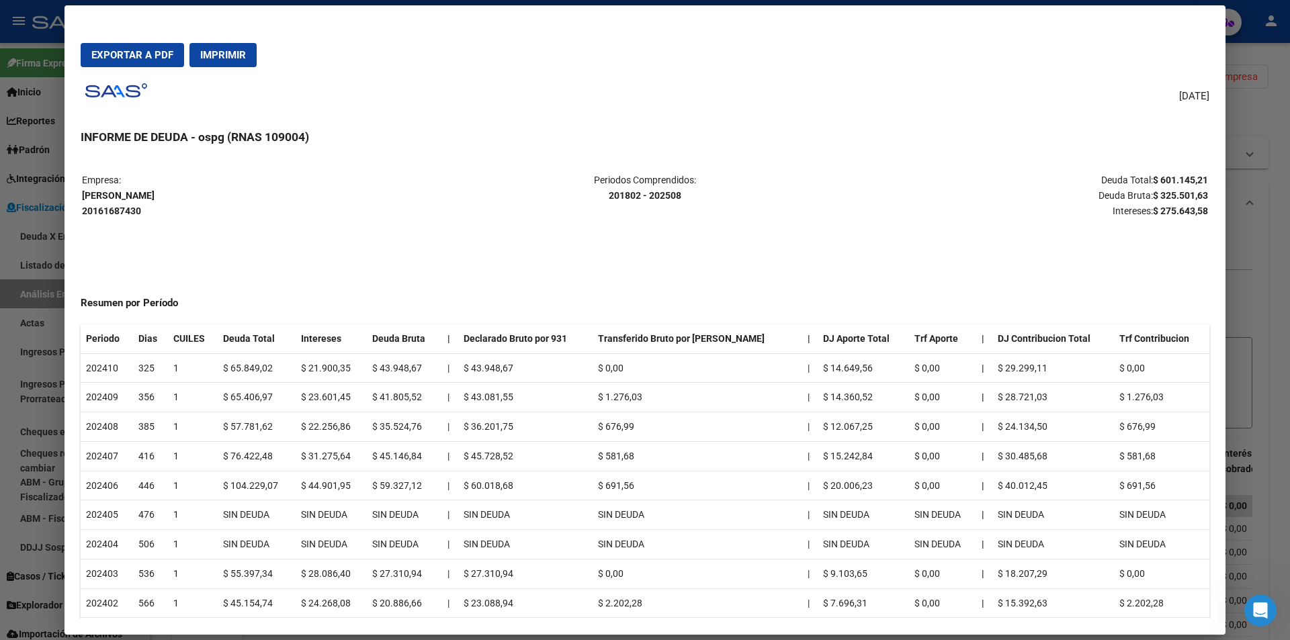
drag, startPoint x: 1143, startPoint y: 180, endPoint x: 1196, endPoint y: 183, distance: 53.1
click at [1196, 183] on strong "$ 601.145,21" at bounding box center [1180, 180] width 55 height 11
copy strong "$ 601.145,21"
click at [1263, 295] on div at bounding box center [645, 320] width 1290 height 640
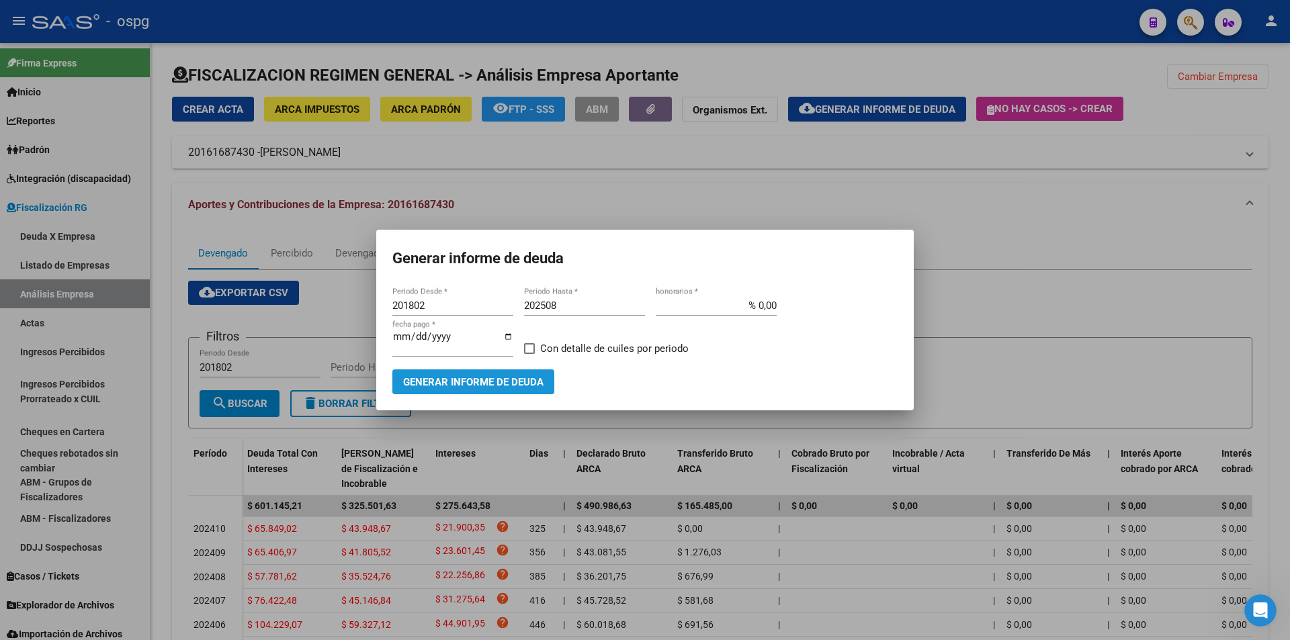
click at [510, 382] on span "Generar informe de deuda" at bounding box center [473, 382] width 140 height 12
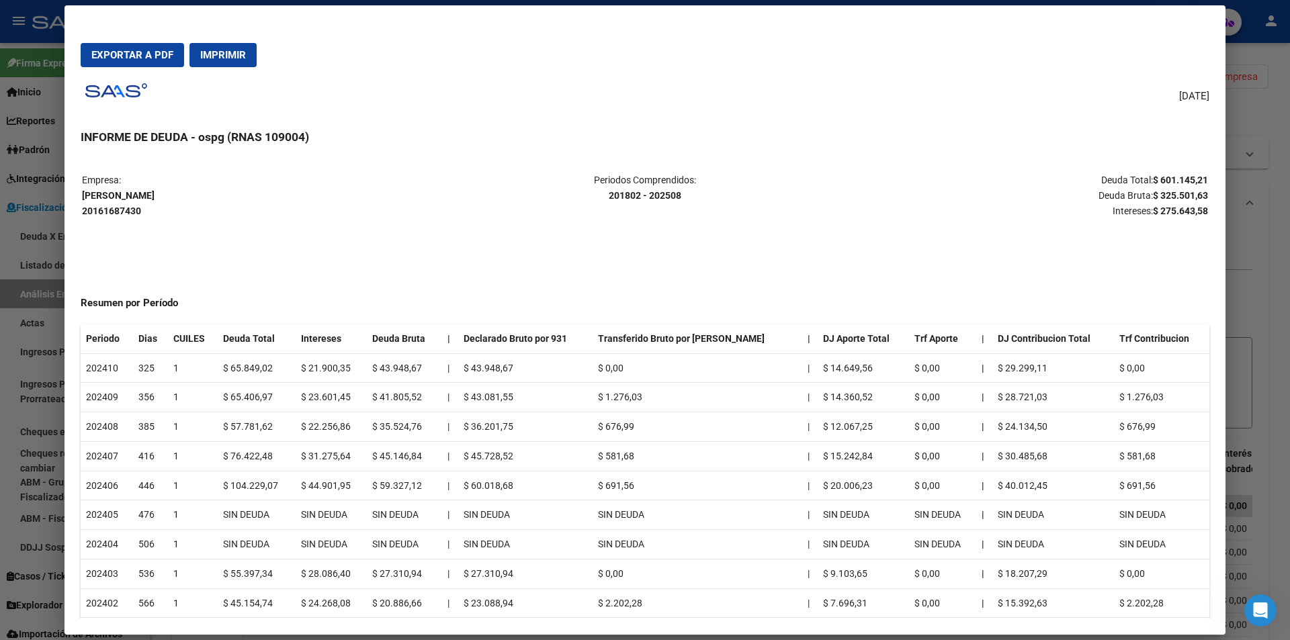
drag, startPoint x: 1142, startPoint y: 180, endPoint x: 1198, endPoint y: 173, distance: 56.2
click at [1198, 173] on table "Empresa: ETCHEPARE [PERSON_NAME] 20161687430 Periodos Comprendidos: 201802 - 20…" at bounding box center [645, 195] width 1129 height 48
click at [1272, 252] on div at bounding box center [645, 320] width 1290 height 640
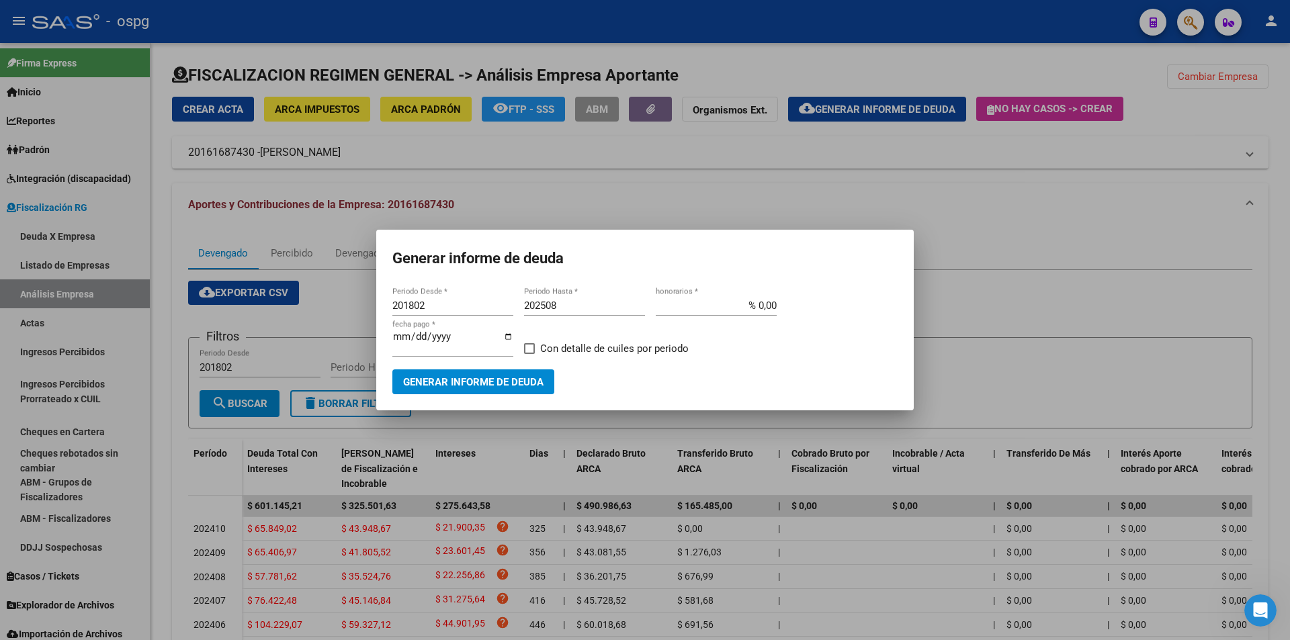
click at [1272, 252] on div at bounding box center [645, 320] width 1290 height 640
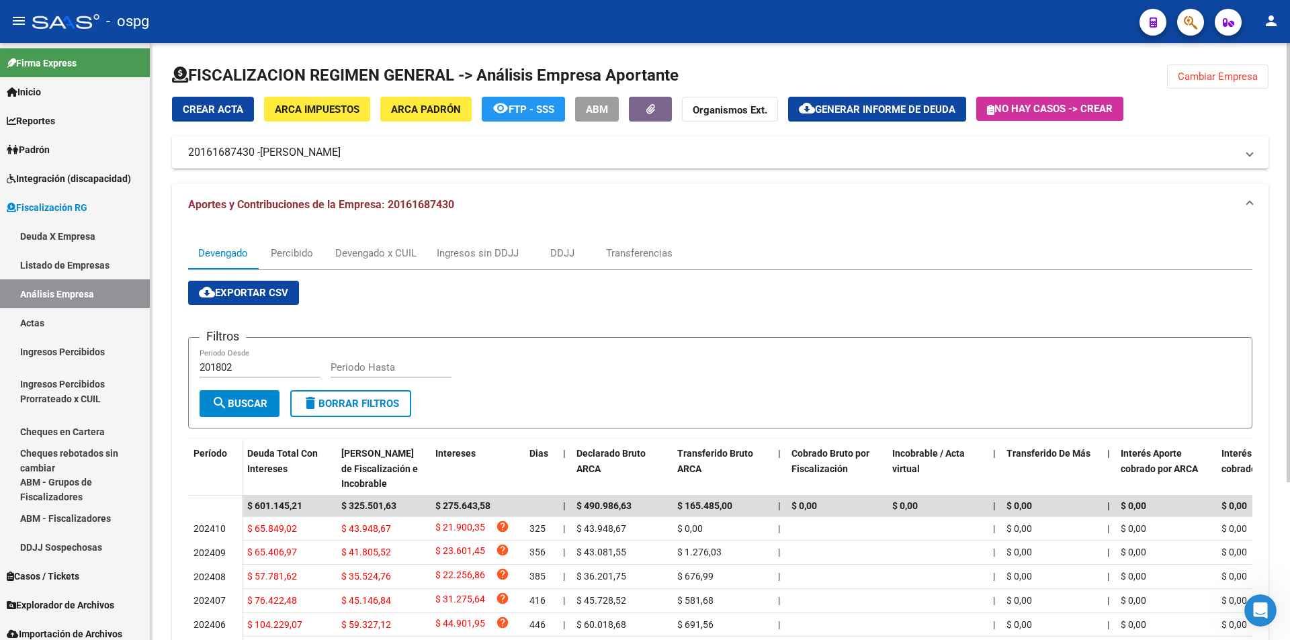
click at [1217, 77] on span "Cambiar Empresa" at bounding box center [1218, 77] width 80 height 12
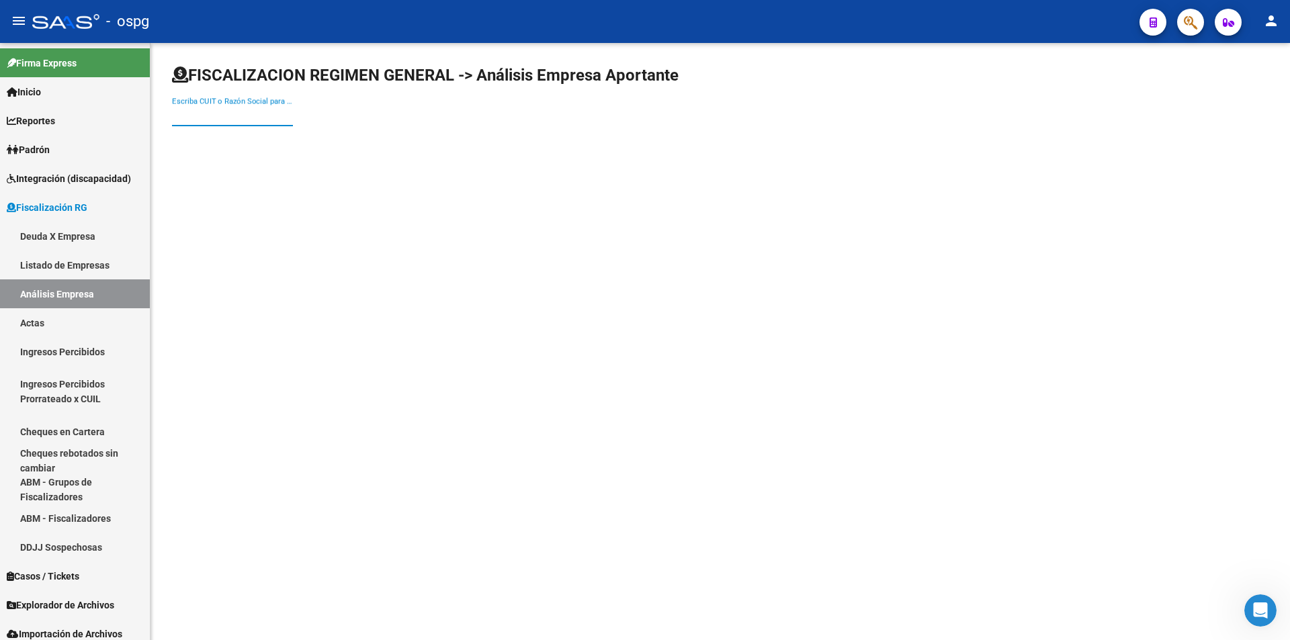
paste input "30718820312"
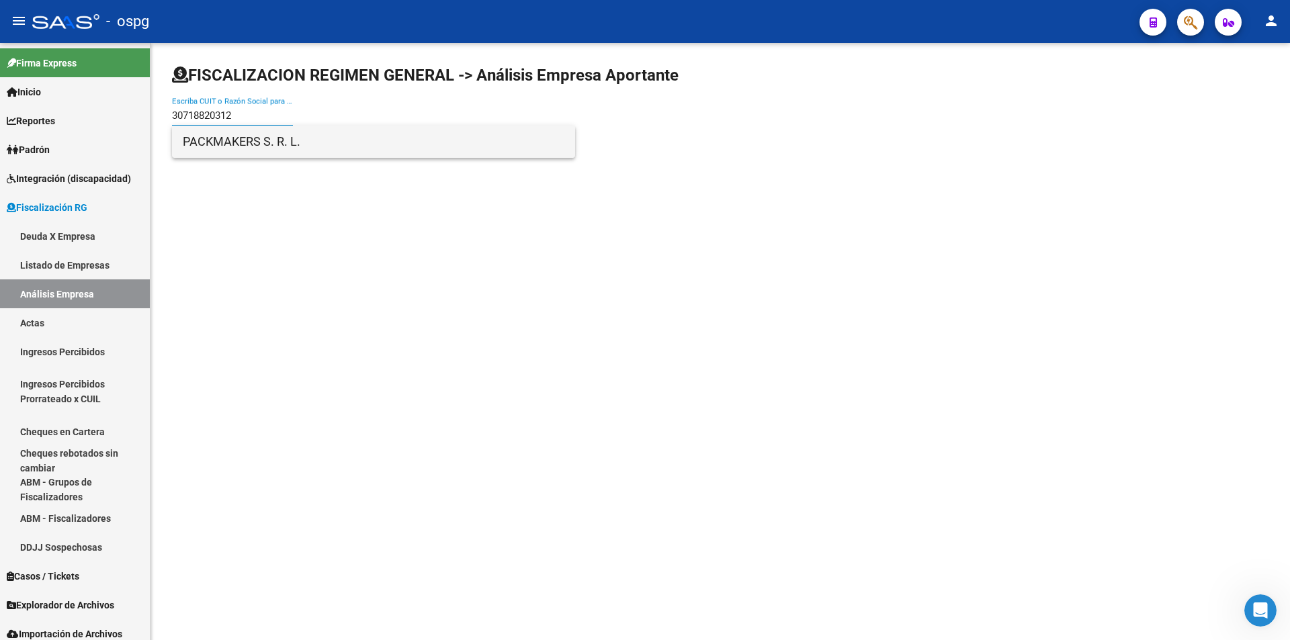
type input "30718820312"
click at [290, 138] on span "PACKMAKERS S. R. L." at bounding box center [374, 142] width 382 height 32
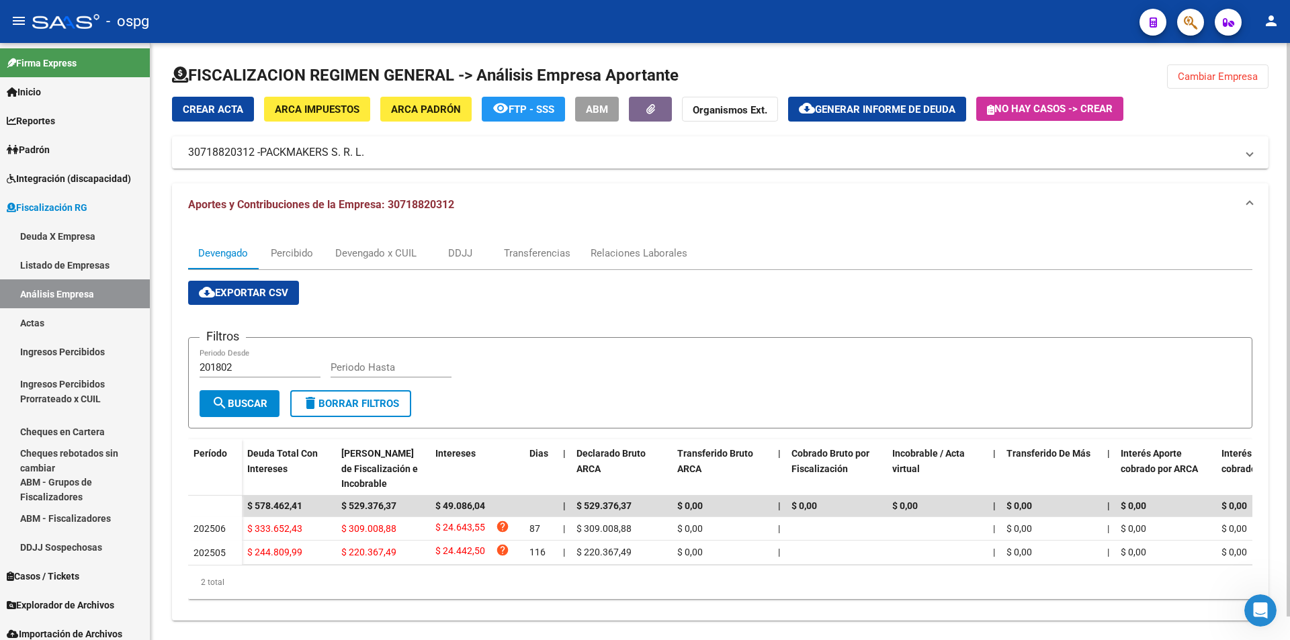
click at [881, 105] on span "Generar informe de deuda" at bounding box center [885, 109] width 140 height 12
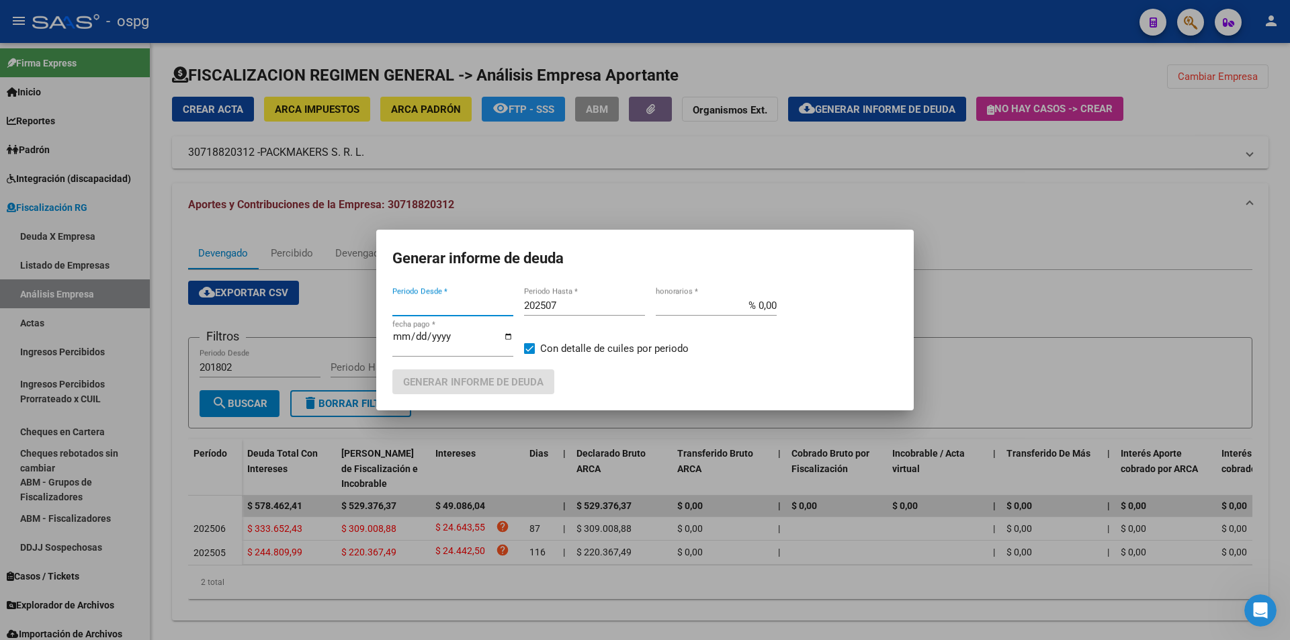
type input "201802"
click at [580, 306] on input "202507" at bounding box center [584, 306] width 121 height 12
type input "202508"
click at [526, 353] on label "Con detalle de cuiles por periodo" at bounding box center [606, 349] width 165 height 16
click at [529, 354] on input "Con detalle de cuiles por periodo" at bounding box center [529, 354] width 1 height 1
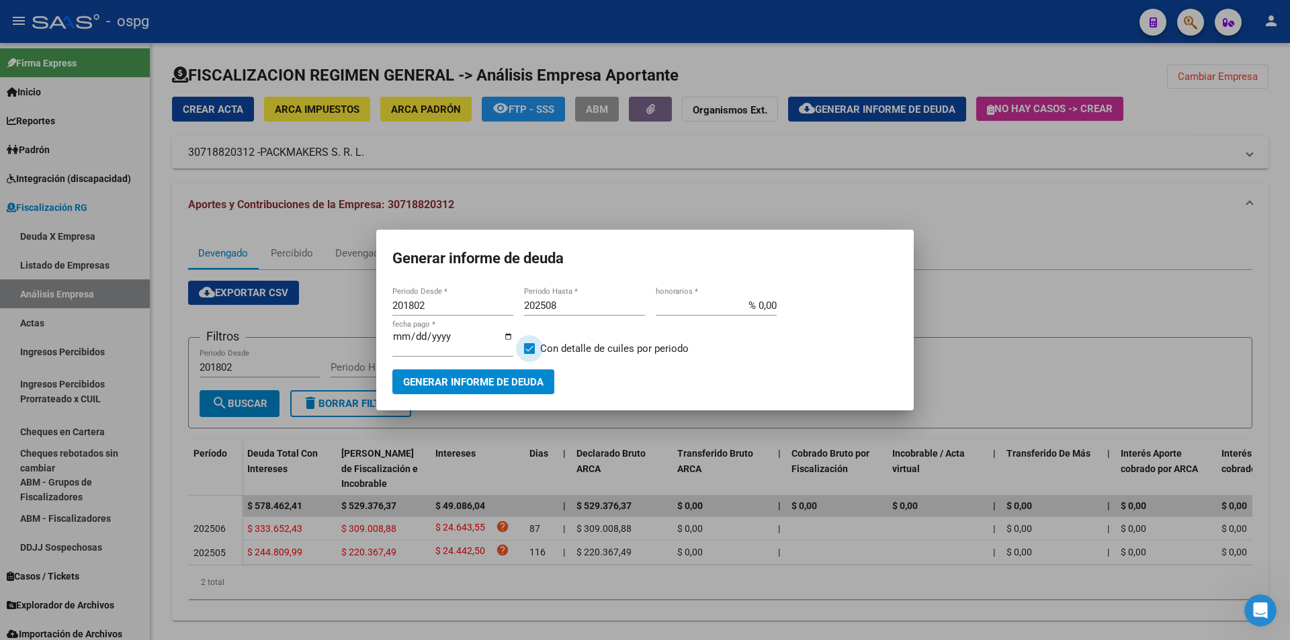
checkbox input "false"
click at [507, 376] on span "Generar informe de deuda" at bounding box center [473, 382] width 140 height 12
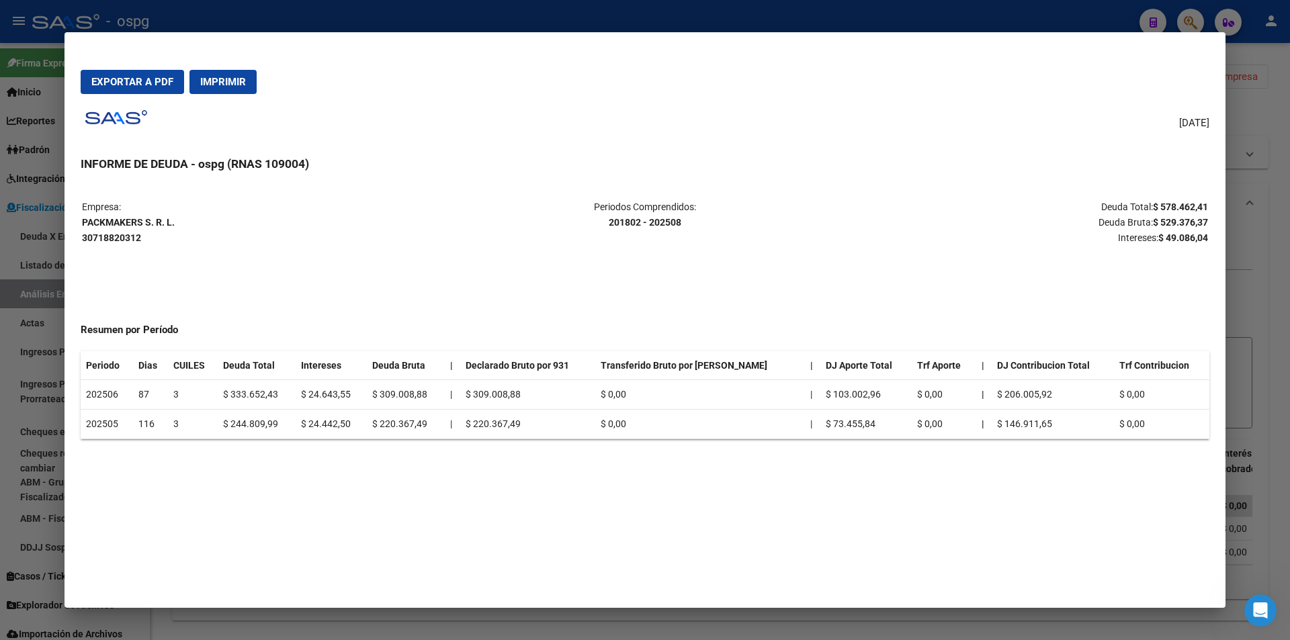
drag, startPoint x: 1152, startPoint y: 204, endPoint x: 1205, endPoint y: 200, distance: 54.0
click at [1205, 200] on p "Deuda Total: $ 578.462,41 Deuda Bruta: $ 529.376,37 Intereses: $ 49.086,04" at bounding box center [1021, 223] width 374 height 46
click at [1281, 271] on div at bounding box center [645, 320] width 1290 height 640
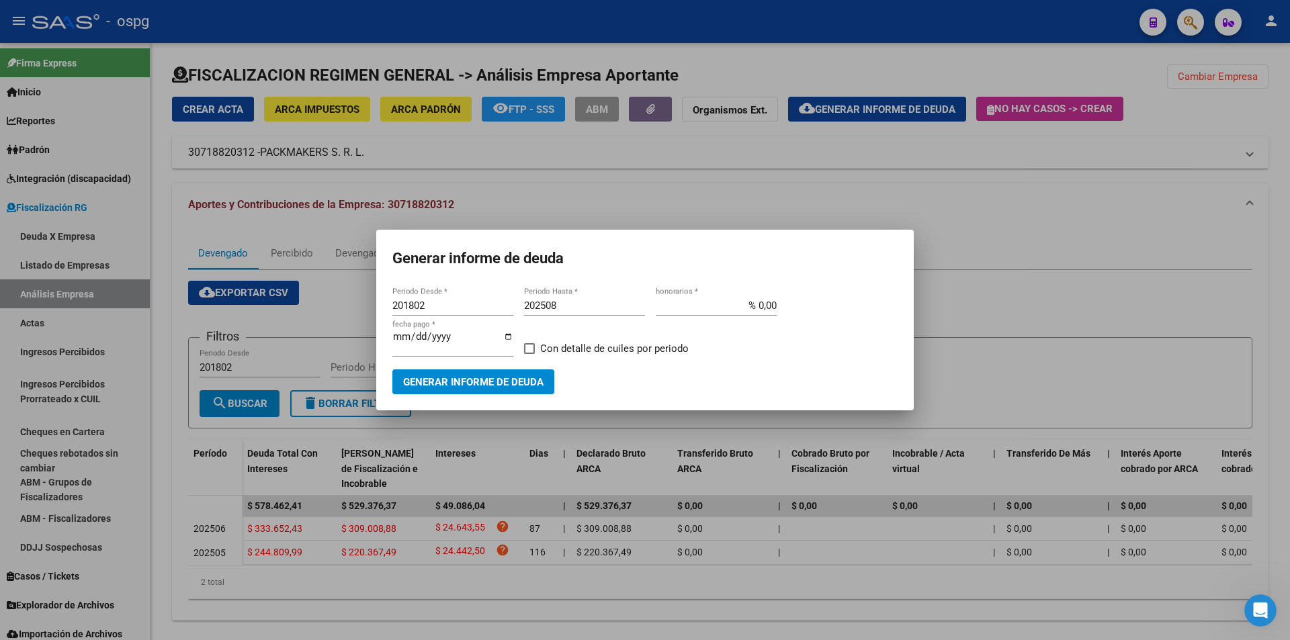
click at [1281, 271] on div at bounding box center [645, 320] width 1290 height 640
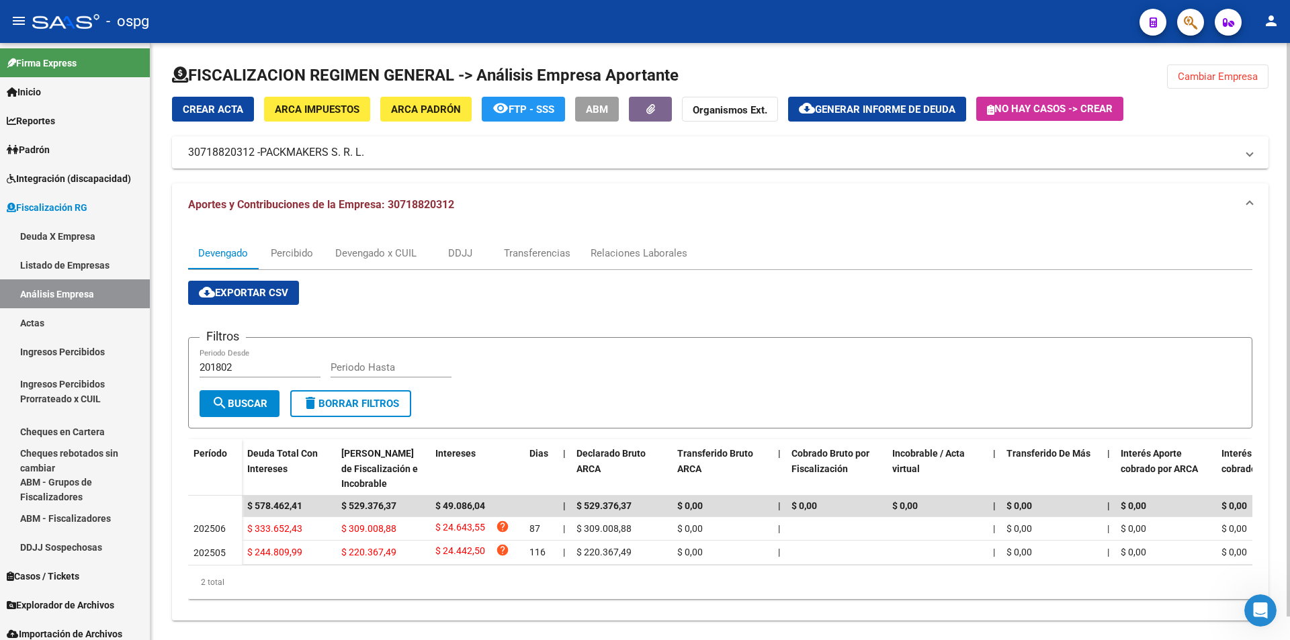
click at [1226, 79] on span "Cambiar Empresa" at bounding box center [1218, 77] width 80 height 12
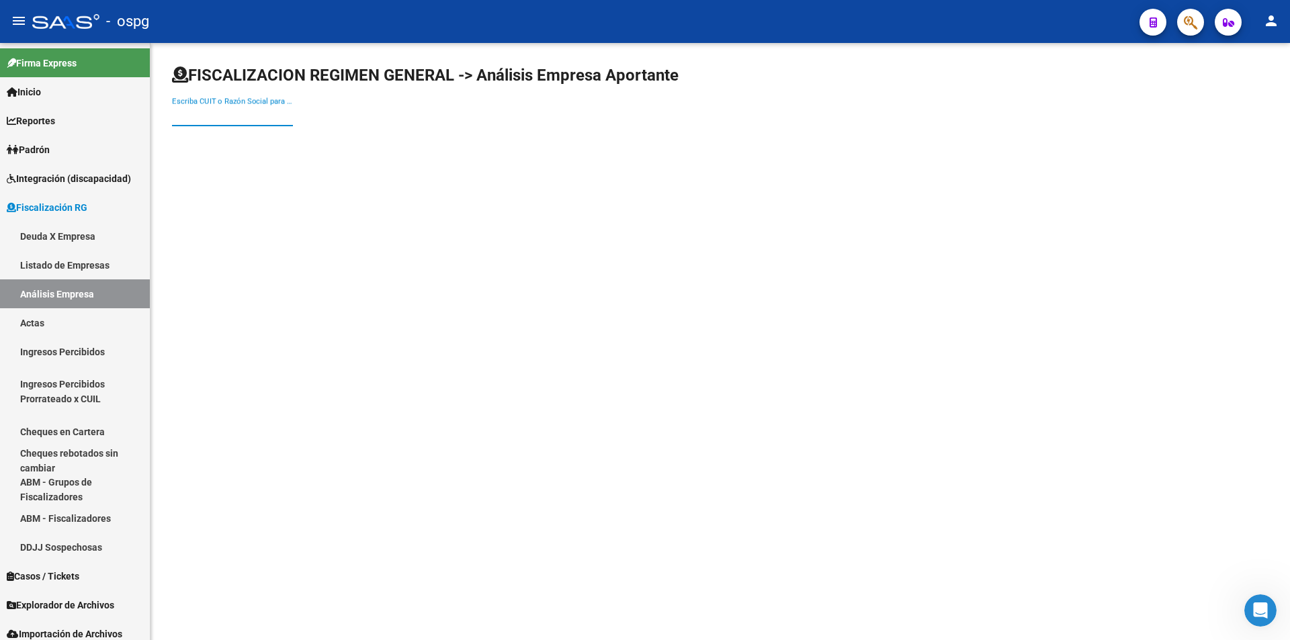
paste input "20939785052"
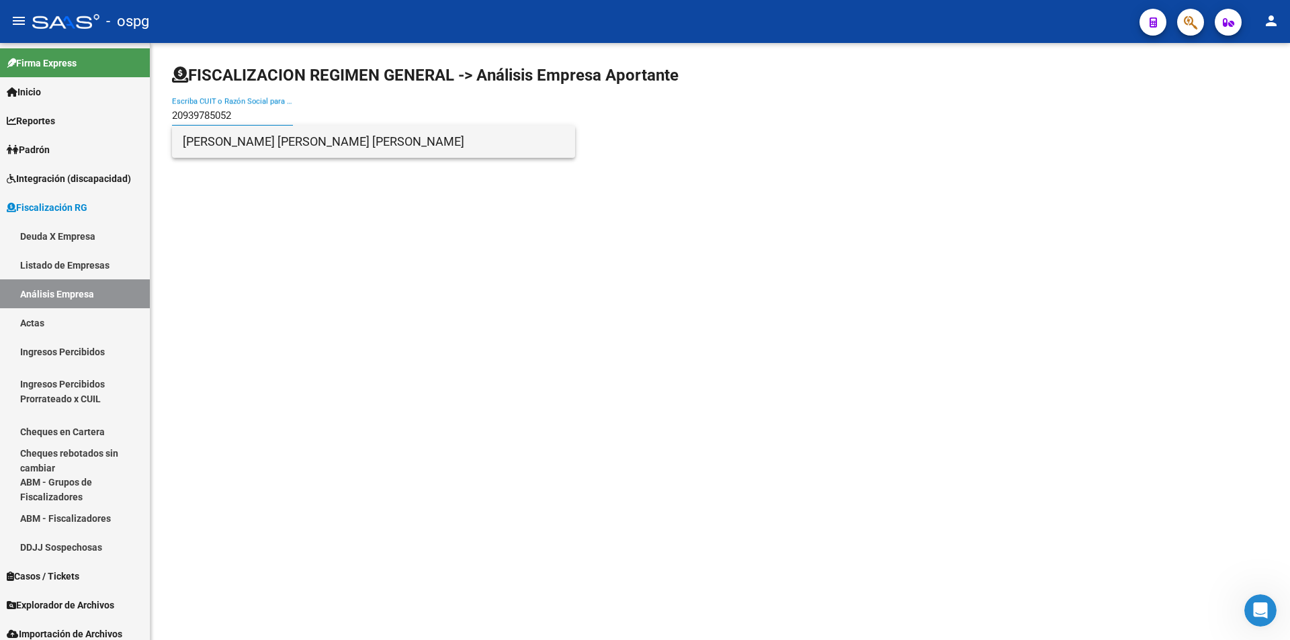
type input "20939785052"
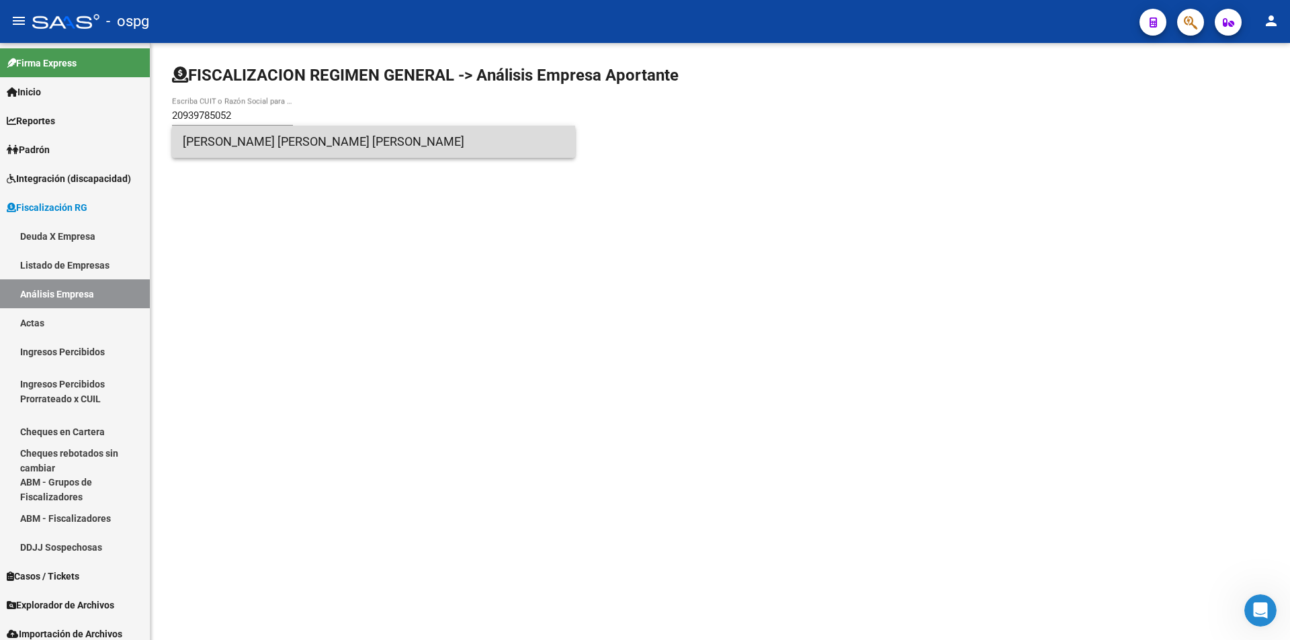
click at [276, 143] on span "[PERSON_NAME] [PERSON_NAME] [PERSON_NAME]" at bounding box center [374, 142] width 382 height 32
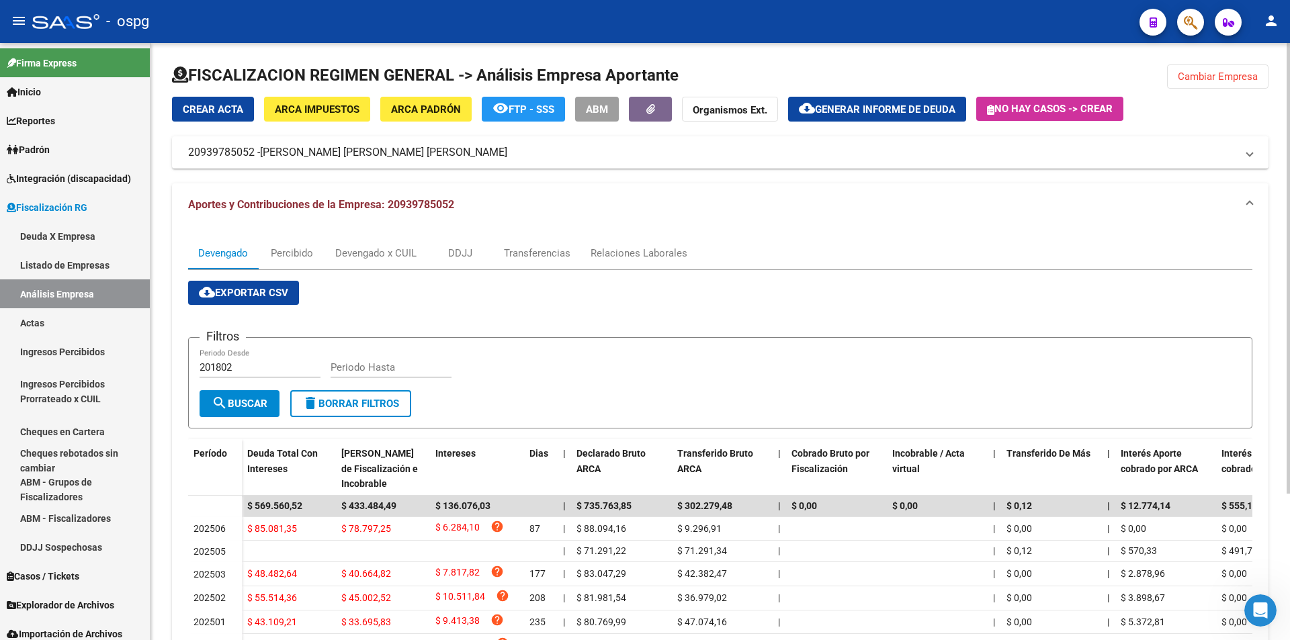
click at [870, 101] on button "cloud_download Generar informe de deuda" at bounding box center [877, 109] width 178 height 25
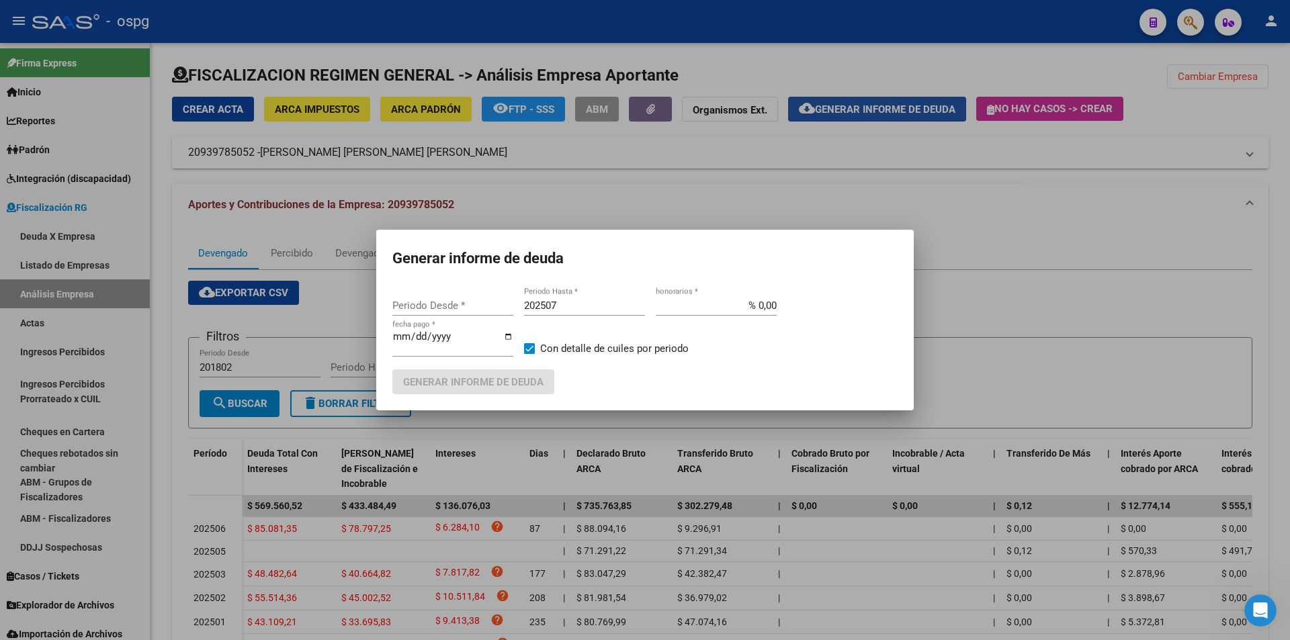
type input "201802"
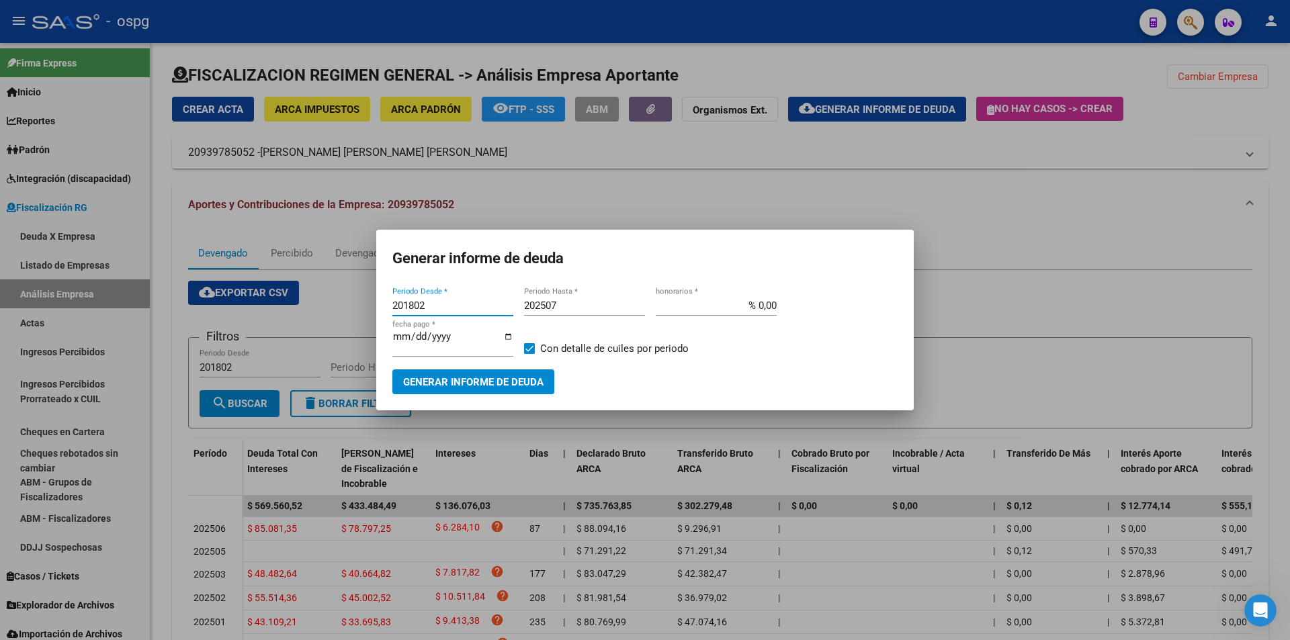
click at [601, 302] on input "202507" at bounding box center [584, 306] width 121 height 12
click at [562, 304] on input "202507" at bounding box center [584, 306] width 121 height 12
type input "202508"
click at [529, 346] on span at bounding box center [529, 348] width 11 height 11
click at [529, 354] on input "Con detalle de cuiles por periodo" at bounding box center [529, 354] width 1 height 1
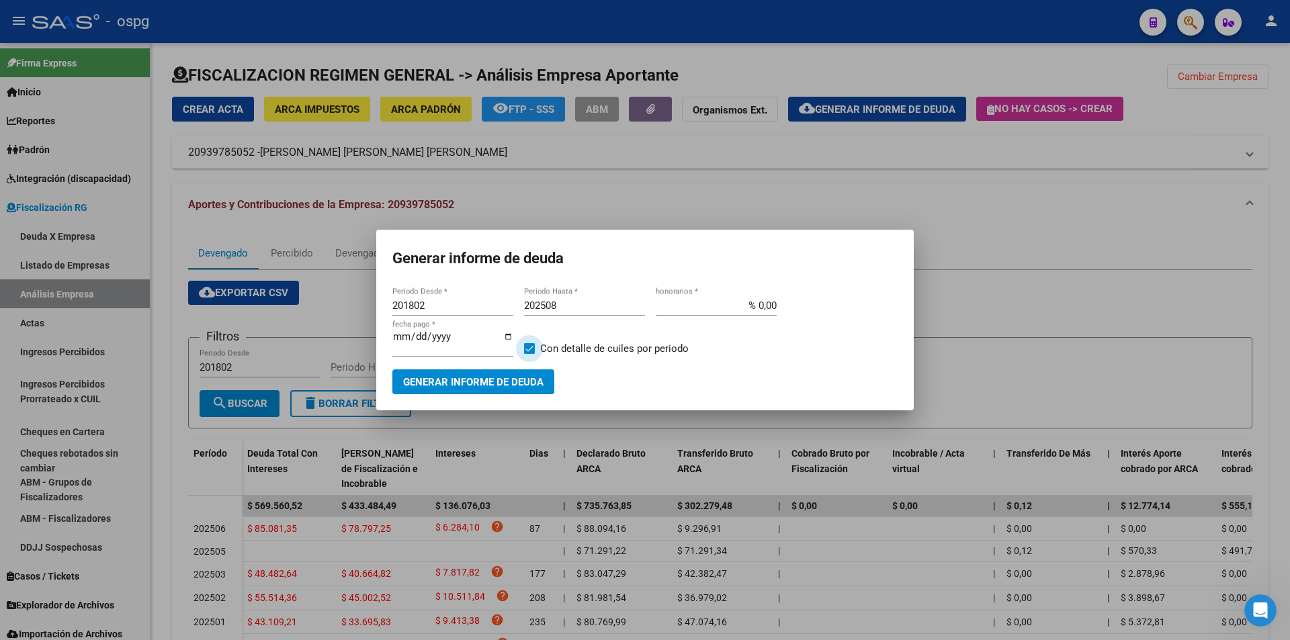
checkbox input "false"
click at [503, 382] on span "Generar informe de deuda" at bounding box center [473, 382] width 140 height 12
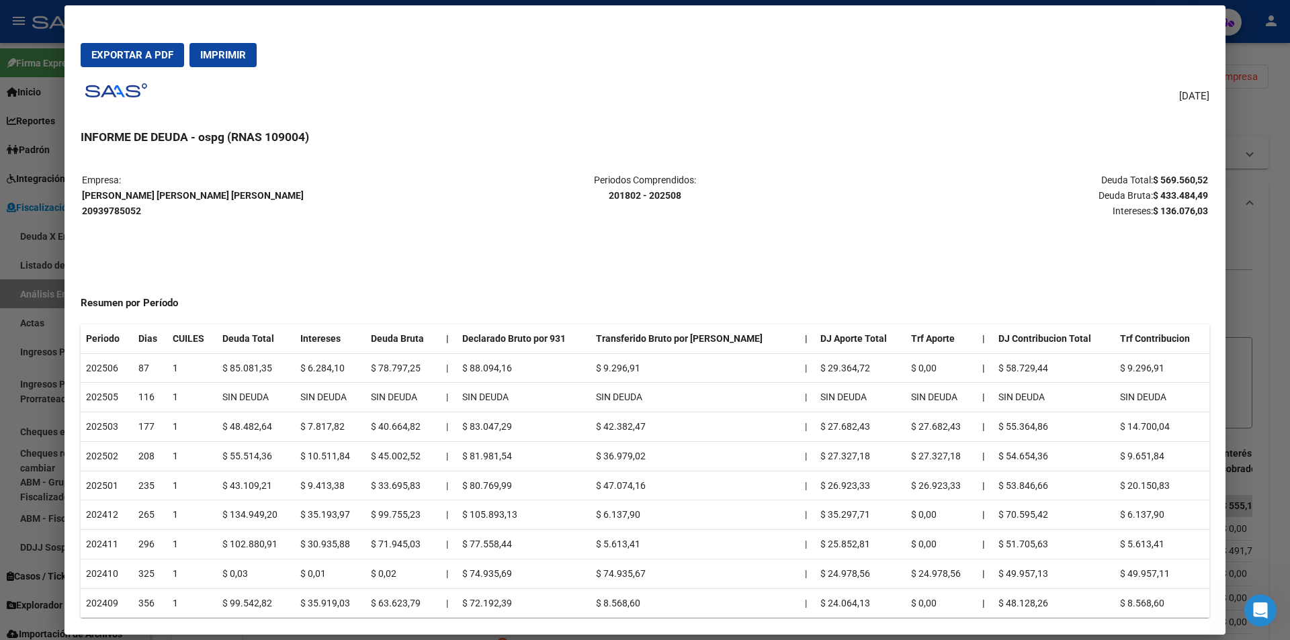
drag, startPoint x: 1139, startPoint y: 179, endPoint x: 1196, endPoint y: 173, distance: 56.8
click at [1196, 173] on p "Deuda Total: $ 569.560,52 Deuda Bruta: $ 433.484,49 Intereses: $ 136.076,03" at bounding box center [1021, 196] width 374 height 46
click at [1272, 245] on div at bounding box center [645, 320] width 1290 height 640
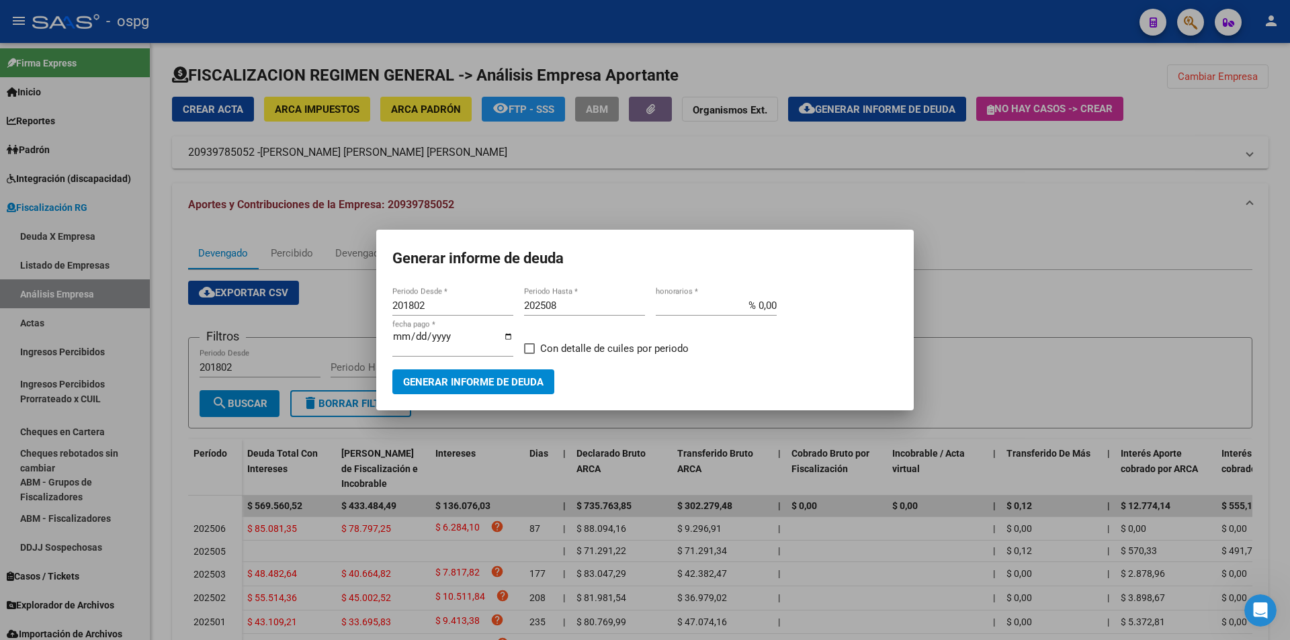
click at [1272, 241] on div at bounding box center [645, 320] width 1290 height 640
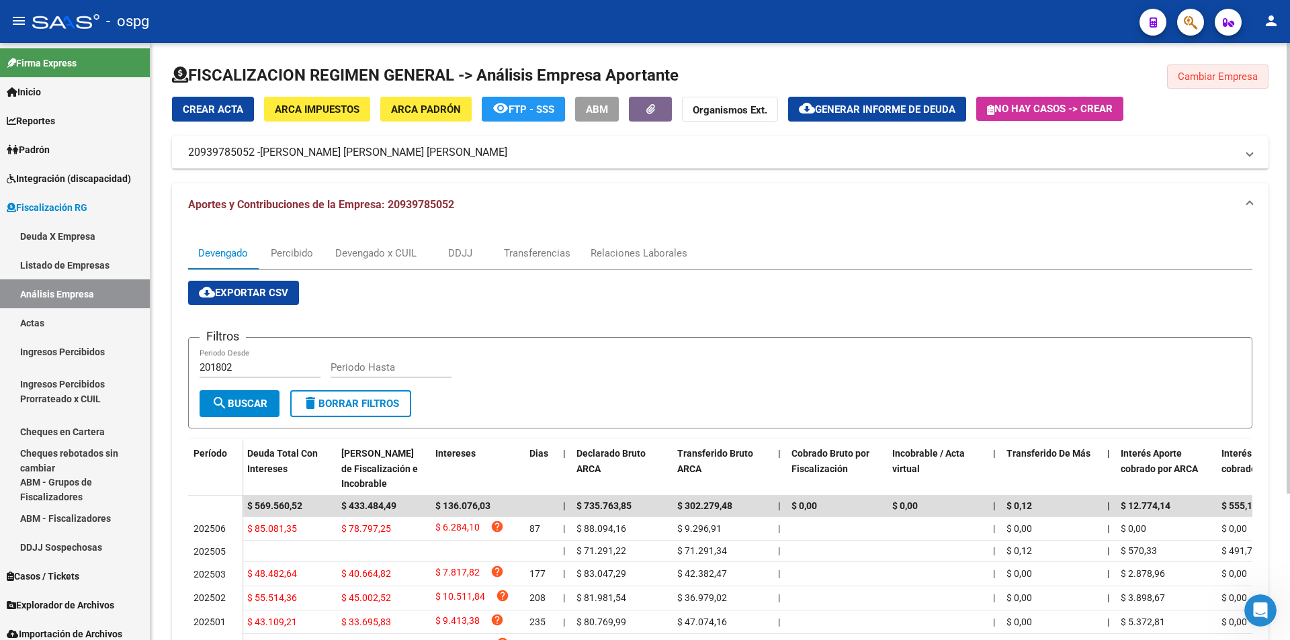
click at [1225, 76] on span "Cambiar Empresa" at bounding box center [1218, 77] width 80 height 12
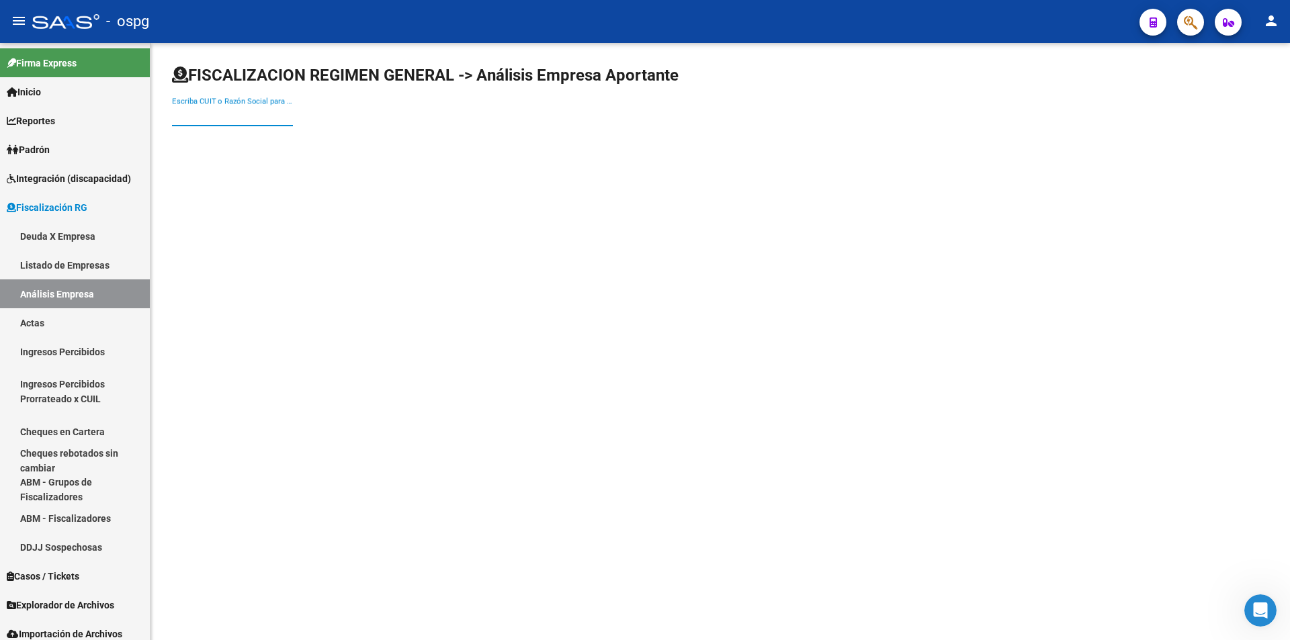
paste input "20307255899"
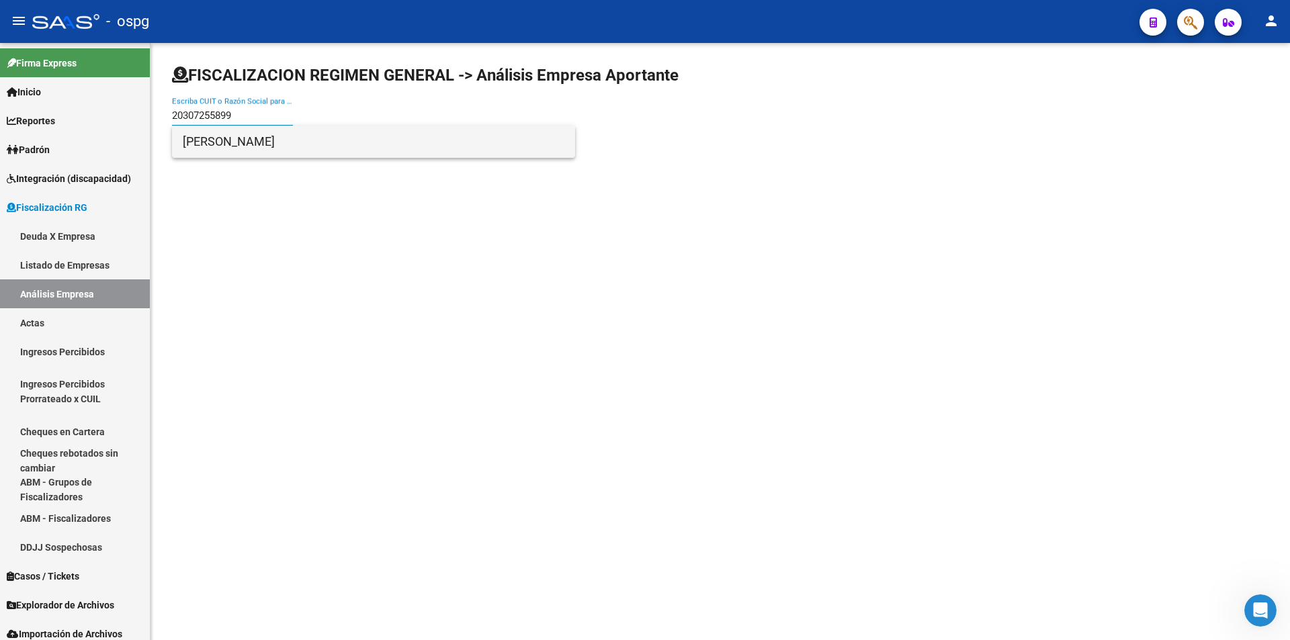
type input "20307255899"
click at [285, 146] on span "[PERSON_NAME]" at bounding box center [374, 142] width 382 height 32
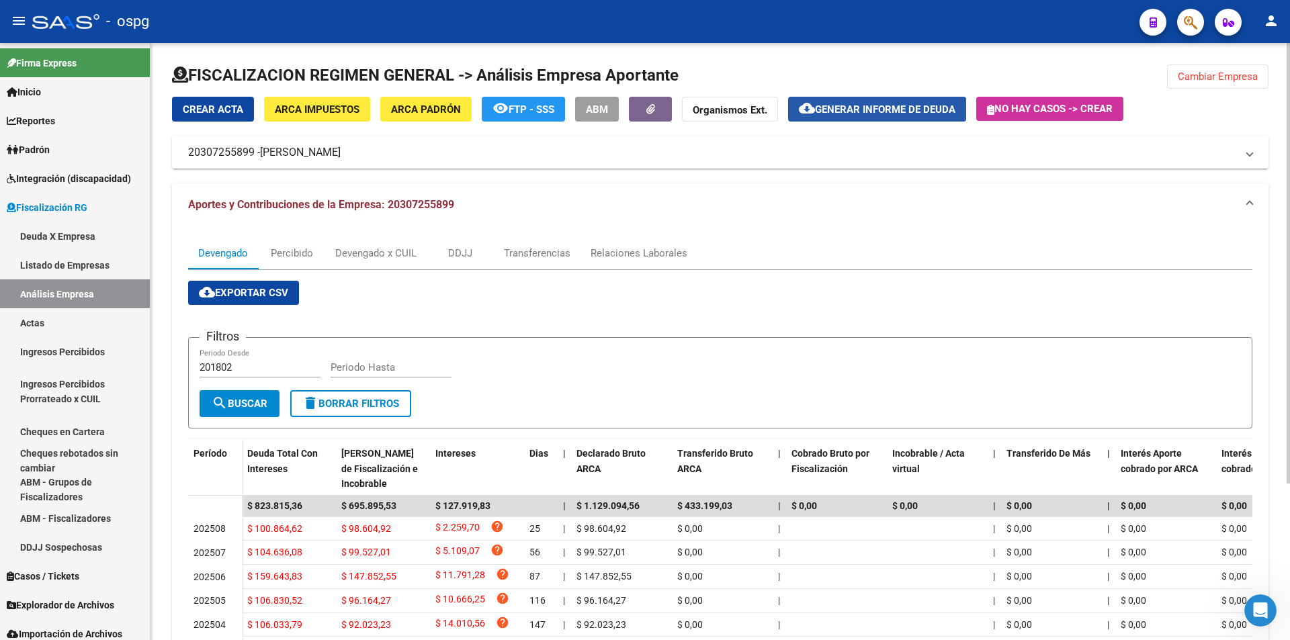
click at [921, 110] on span "Generar informe de deuda" at bounding box center [885, 109] width 140 height 12
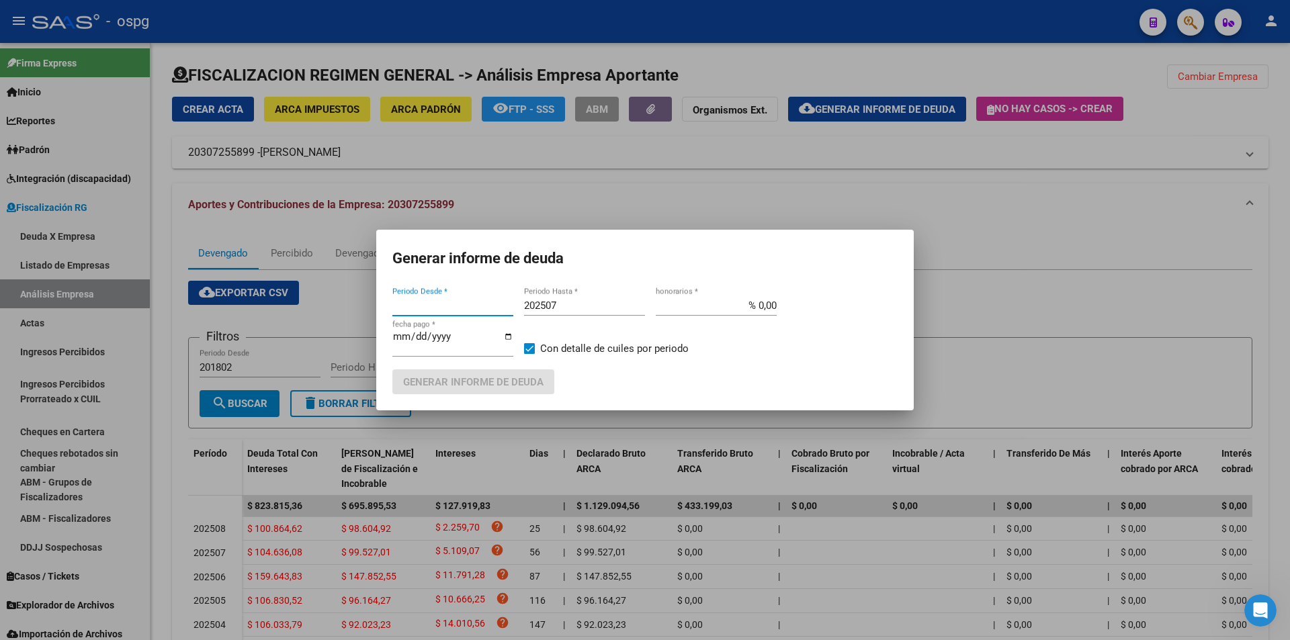
type input "201802"
click at [593, 310] on input "202507" at bounding box center [584, 306] width 121 height 12
type input "202508"
click at [511, 381] on span "Generar informe de deuda" at bounding box center [473, 382] width 140 height 12
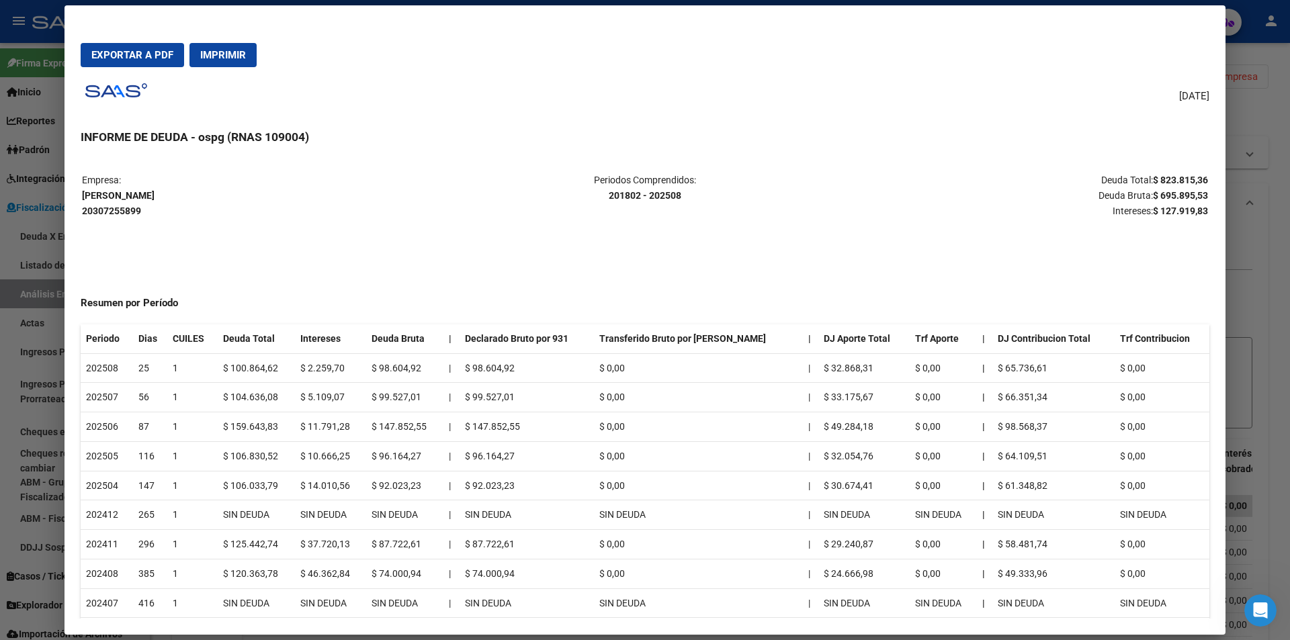
drag, startPoint x: 1142, startPoint y: 179, endPoint x: 1197, endPoint y: 177, distance: 54.4
click at [1197, 177] on strong "$ 823.815,36" at bounding box center [1180, 180] width 55 height 11
click at [1265, 251] on div at bounding box center [645, 320] width 1290 height 640
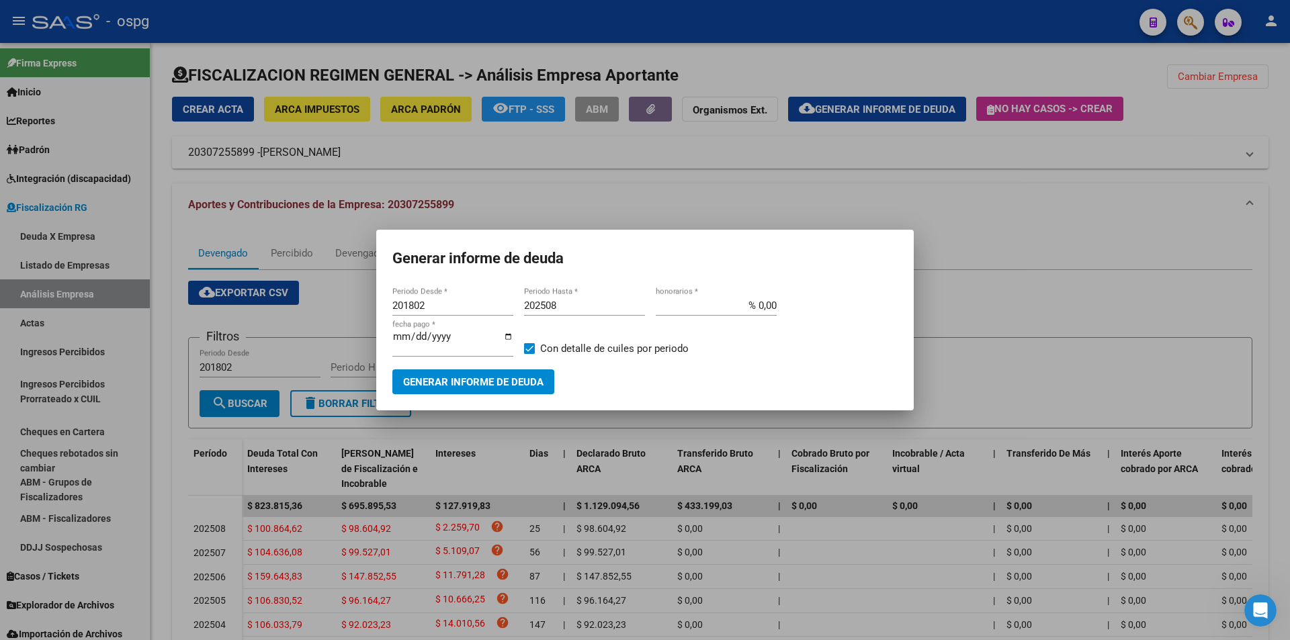
click at [1258, 253] on div at bounding box center [645, 320] width 1290 height 640
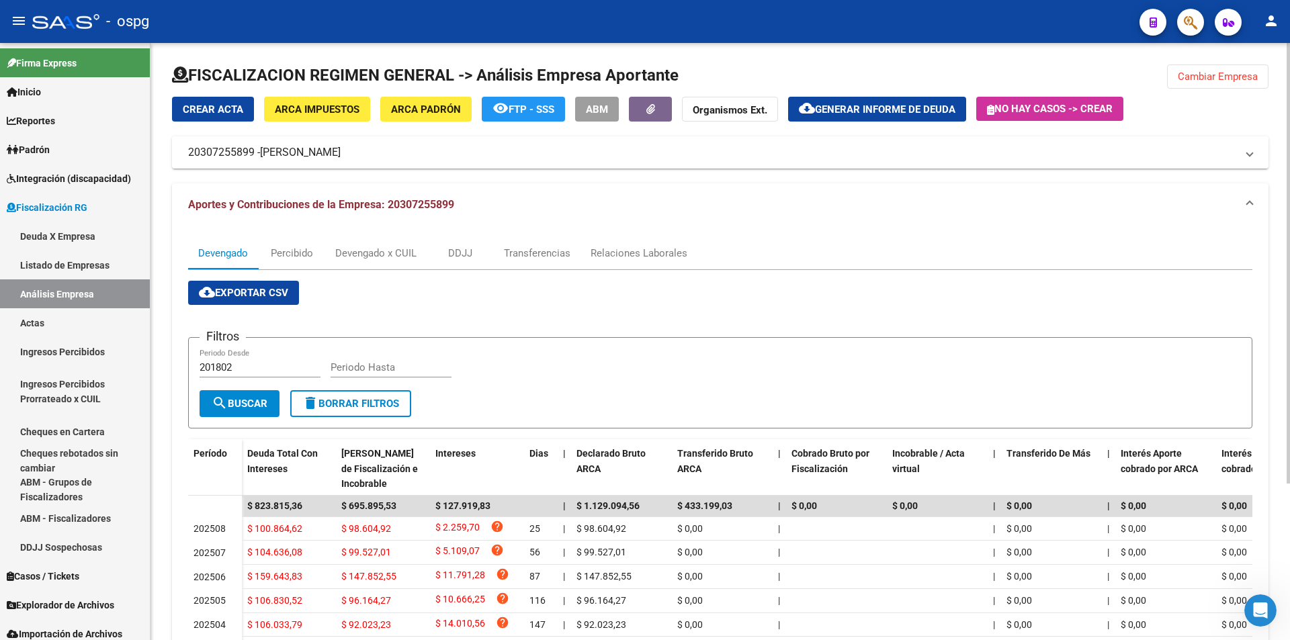
click at [1256, 78] on span "Cambiar Empresa" at bounding box center [1218, 77] width 80 height 12
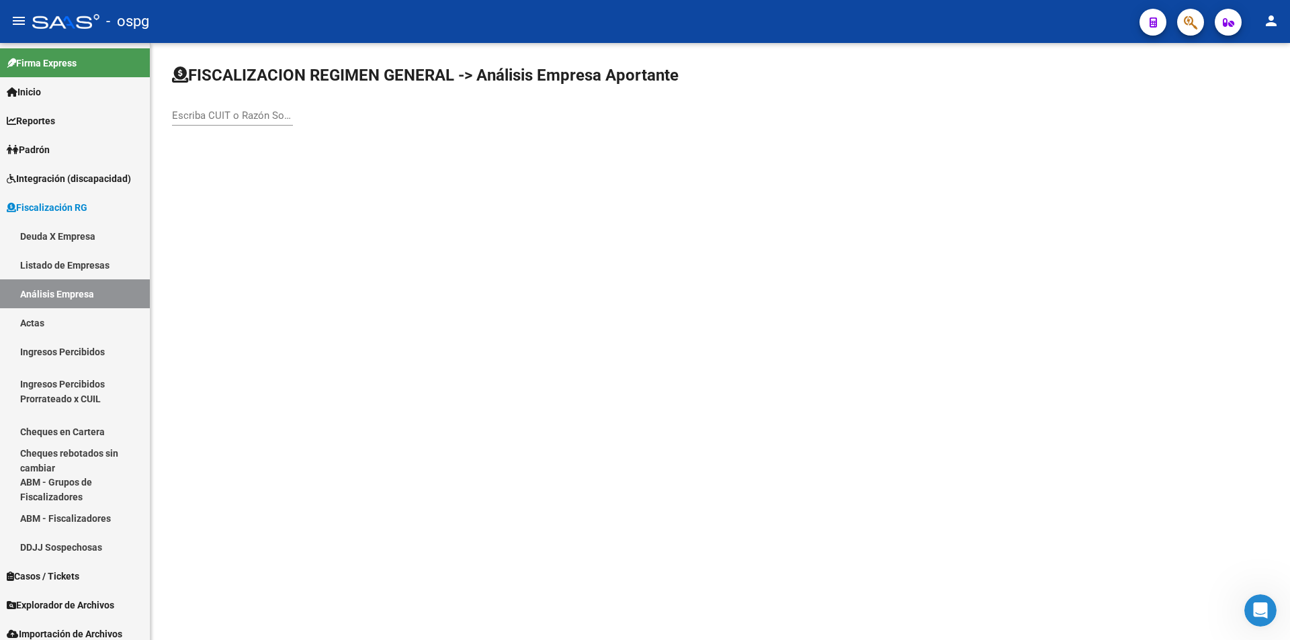
click at [198, 115] on input "Escriba CUIT o Razón Social para buscar" at bounding box center [232, 116] width 121 height 12
paste input "23319184759"
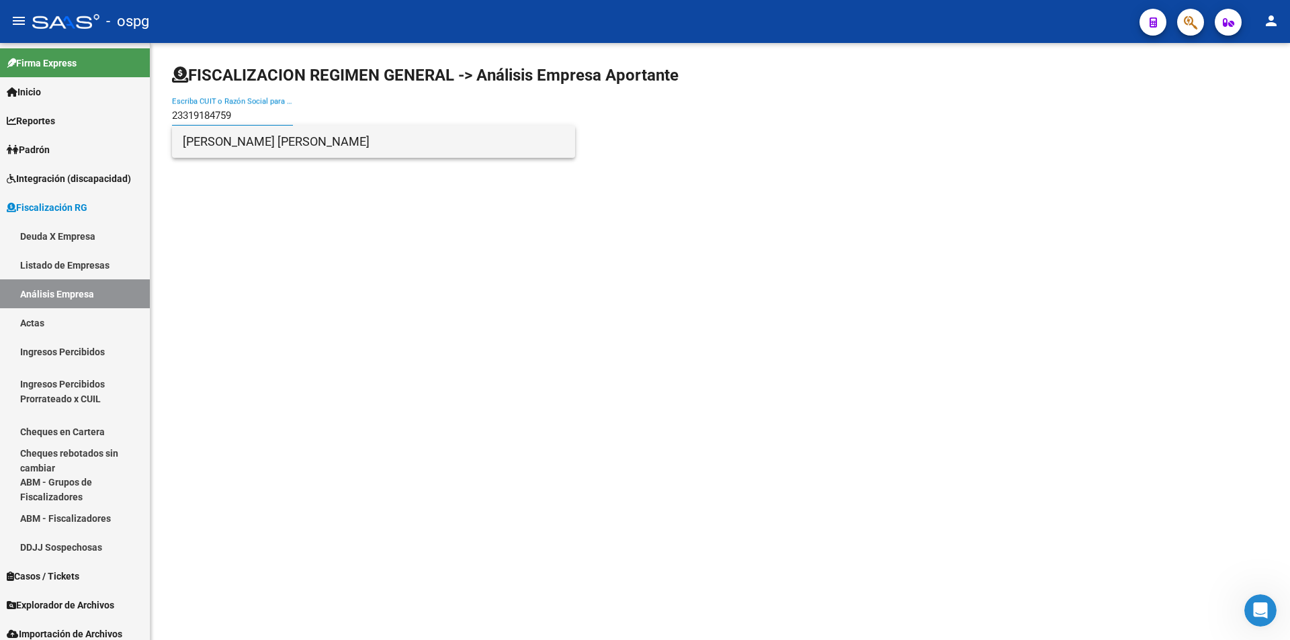
type input "23319184759"
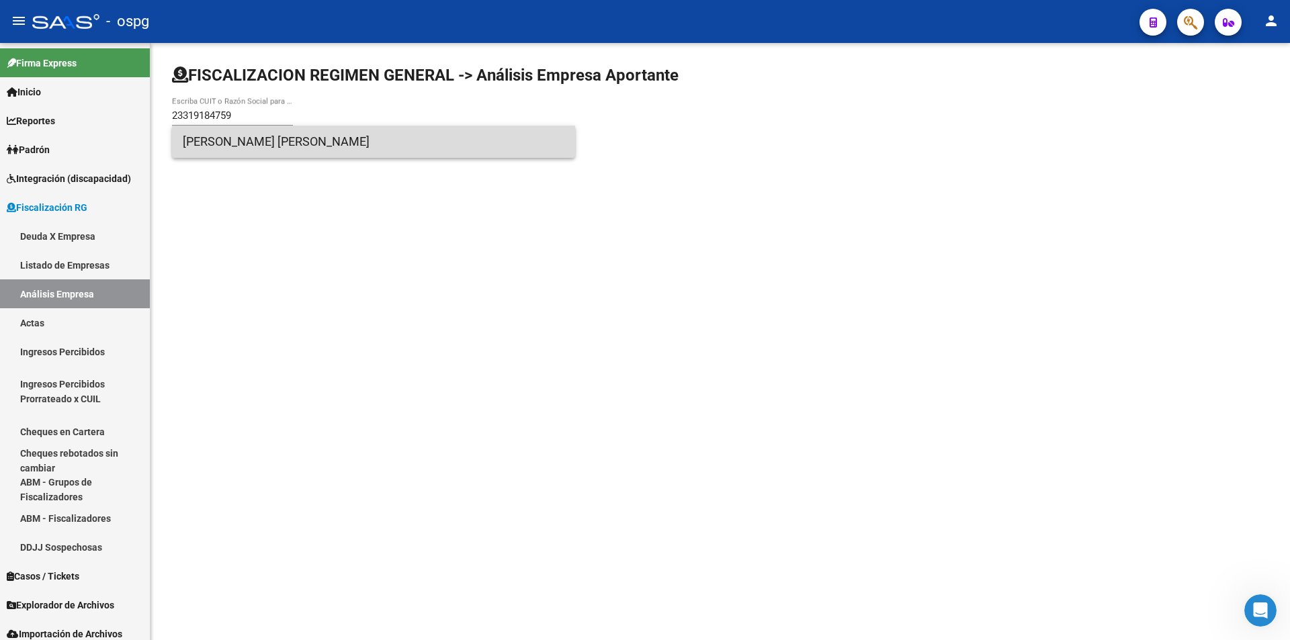
click at [267, 140] on span "[PERSON_NAME] [PERSON_NAME]" at bounding box center [374, 142] width 382 height 32
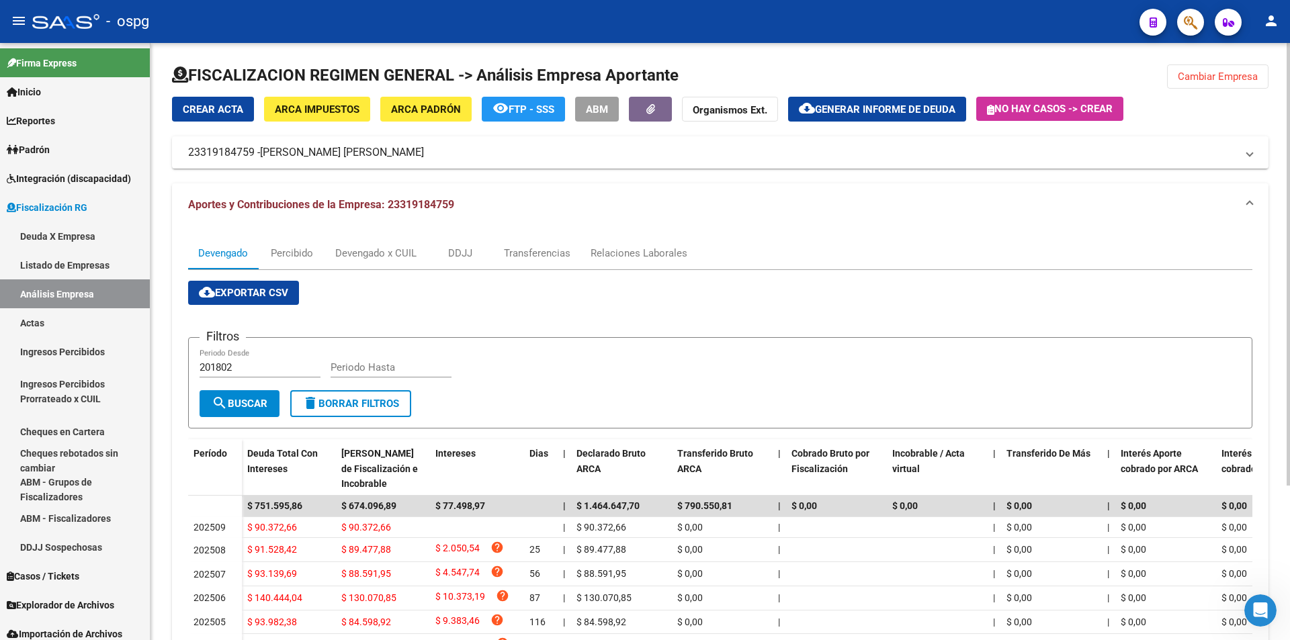
click at [894, 112] on span "Generar informe de deuda" at bounding box center [885, 109] width 140 height 12
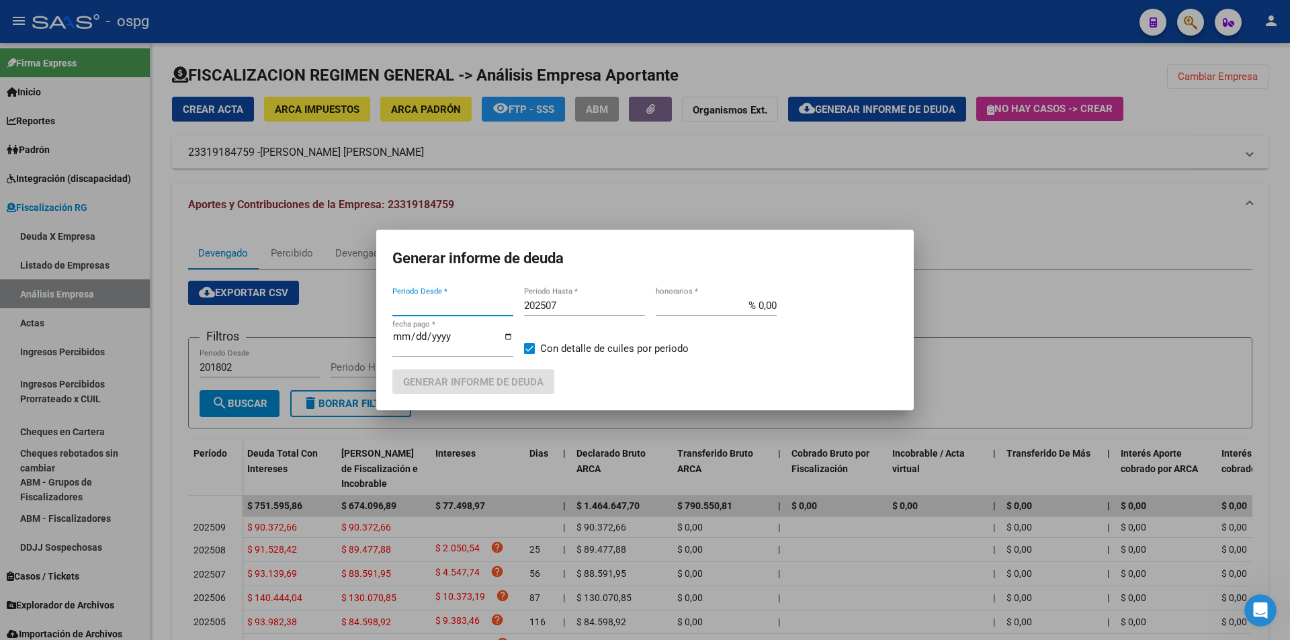
type input "201802"
click at [573, 304] on input "202507" at bounding box center [584, 306] width 121 height 12
type input "202508"
click at [529, 352] on span at bounding box center [529, 348] width 11 height 11
click at [529, 354] on input "Con detalle de cuiles por periodo" at bounding box center [529, 354] width 1 height 1
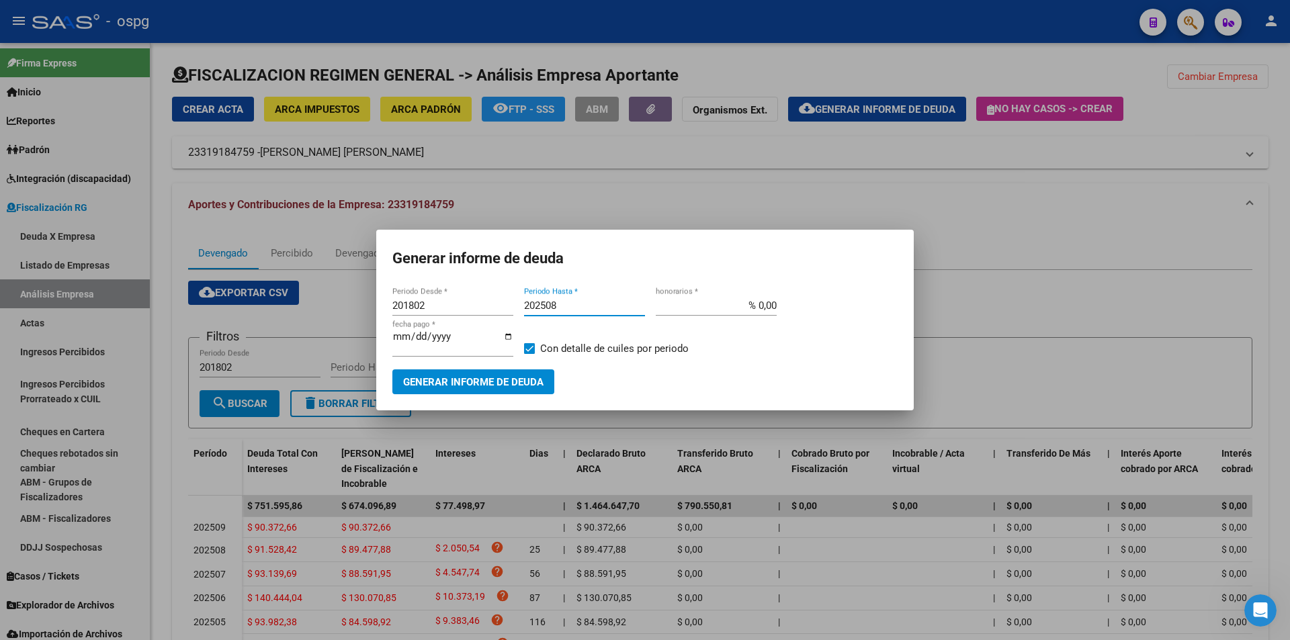
checkbox input "false"
click at [516, 382] on span "Generar informe de deuda" at bounding box center [473, 382] width 140 height 12
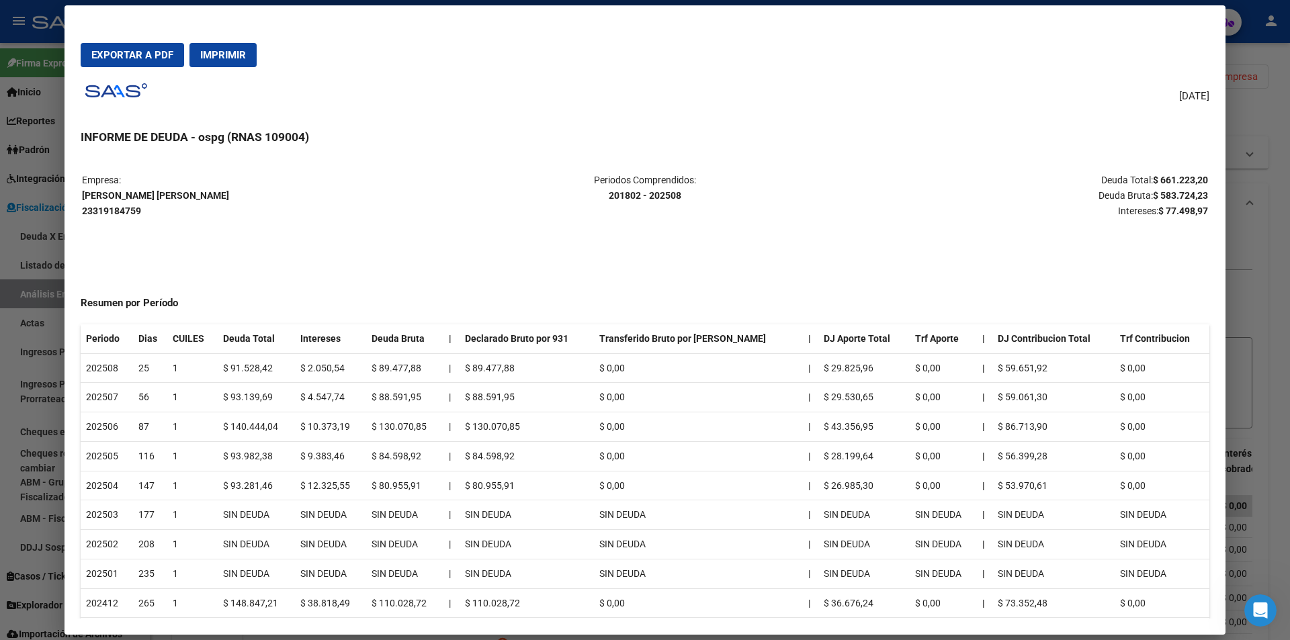
drag, startPoint x: 1141, startPoint y: 179, endPoint x: 1195, endPoint y: 177, distance: 54.5
click at [1195, 177] on p "Deuda Total: $ 661.223,20 Deuda Bruta: $ 583.724,23 Intereses: $ 77.498,97" at bounding box center [1021, 196] width 374 height 46
click at [1263, 269] on div at bounding box center [645, 320] width 1290 height 640
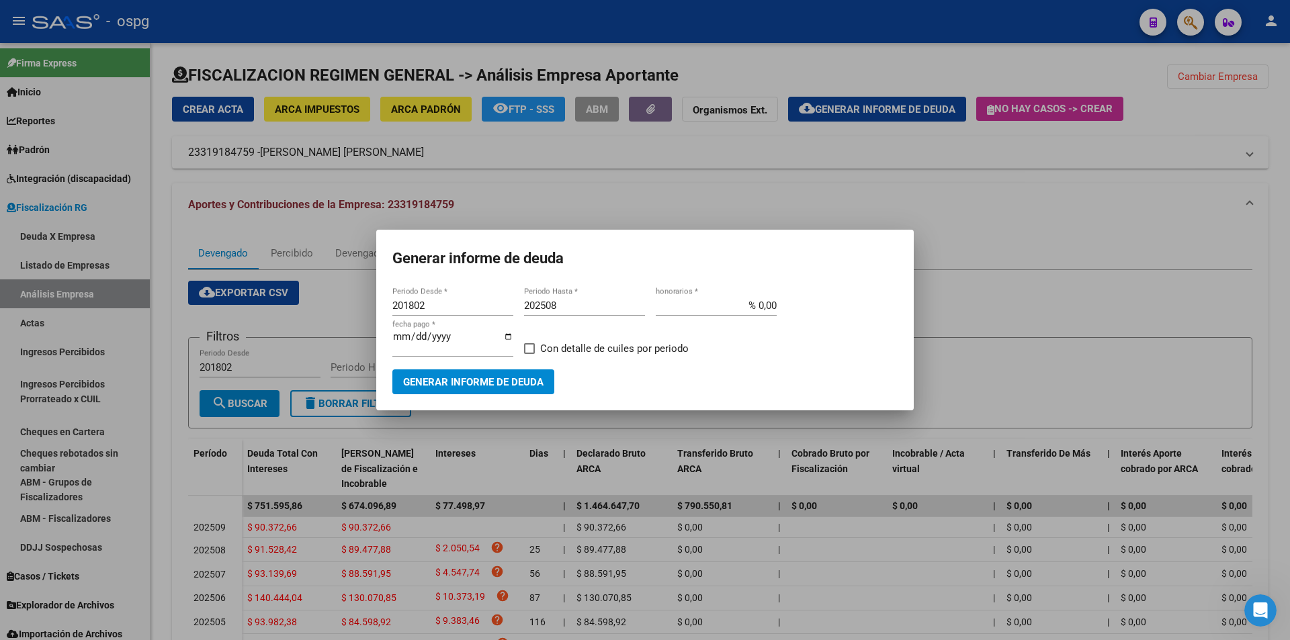
click at [1263, 269] on div at bounding box center [645, 320] width 1290 height 640
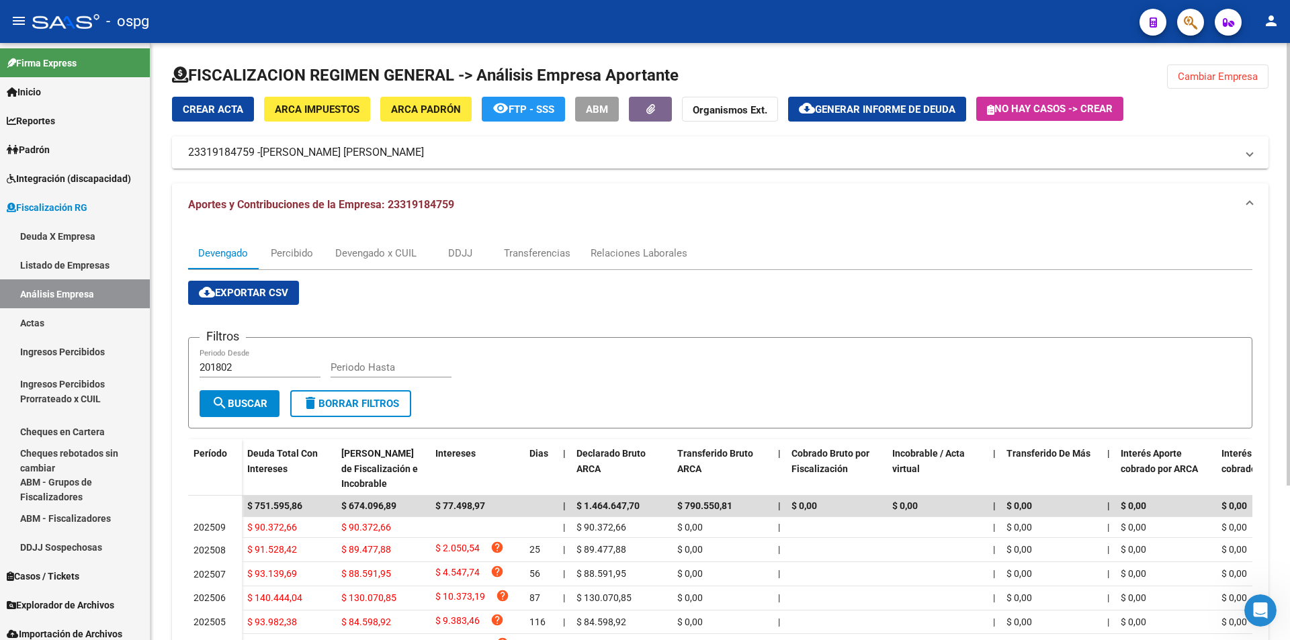
click at [1229, 81] on span "Cambiar Empresa" at bounding box center [1218, 77] width 80 height 12
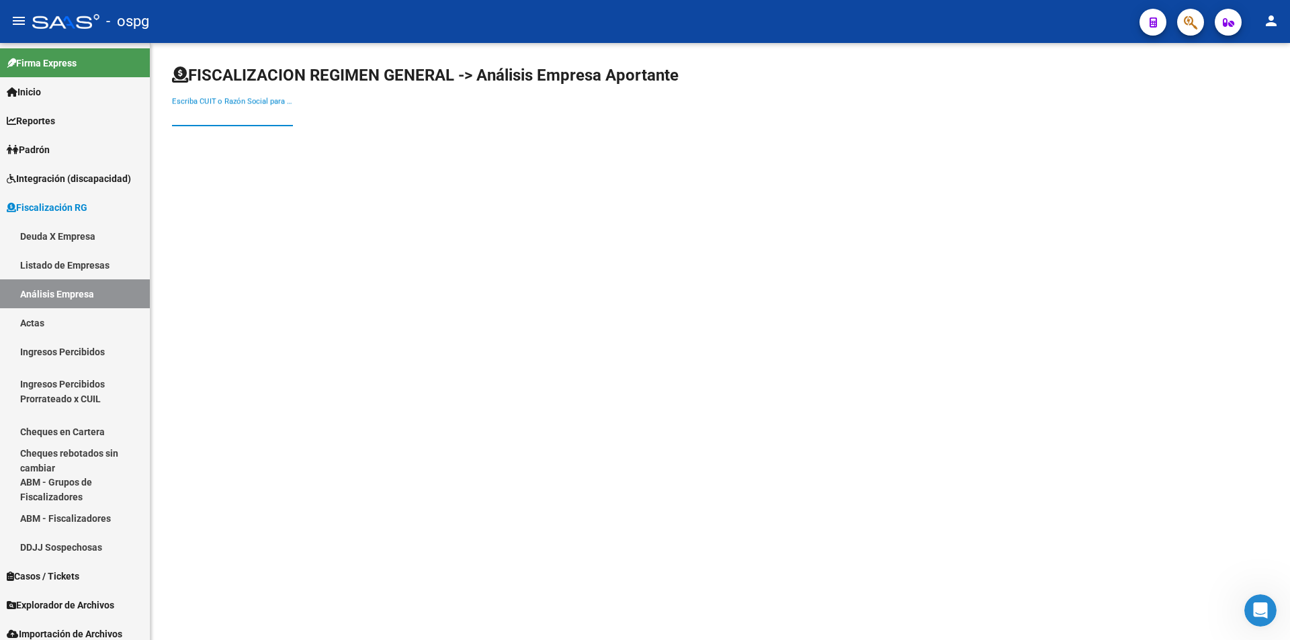
paste input "20320316376"
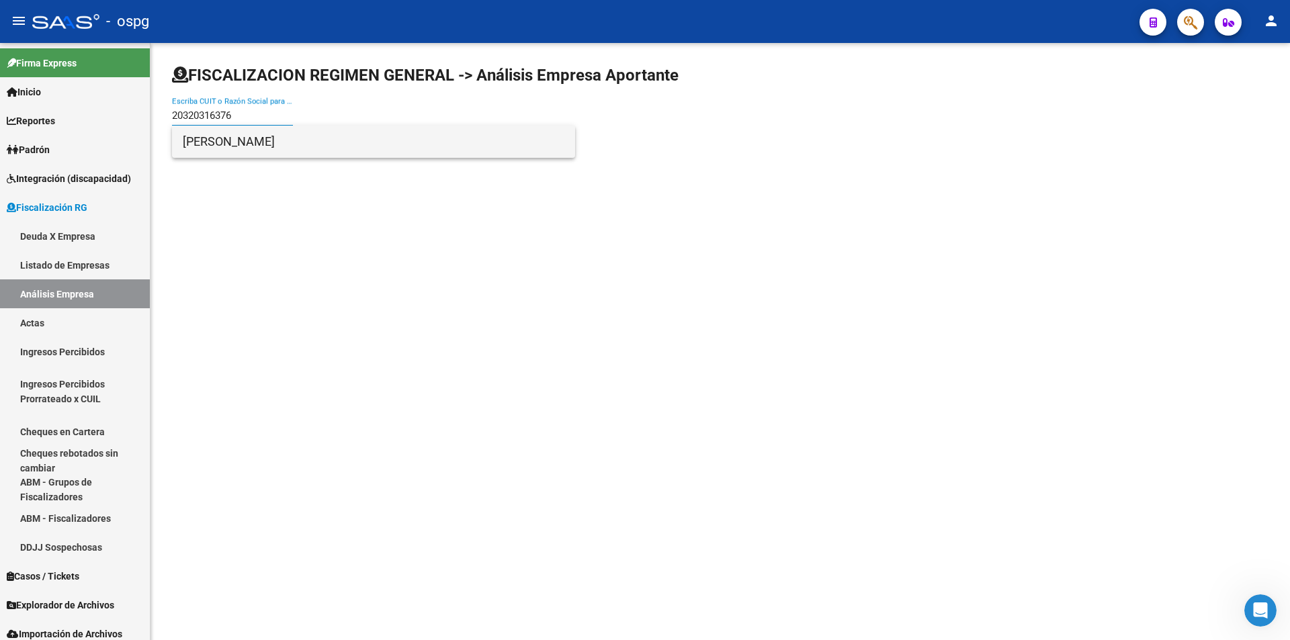
type input "20320316376"
click at [281, 148] on span "[PERSON_NAME]" at bounding box center [374, 142] width 382 height 32
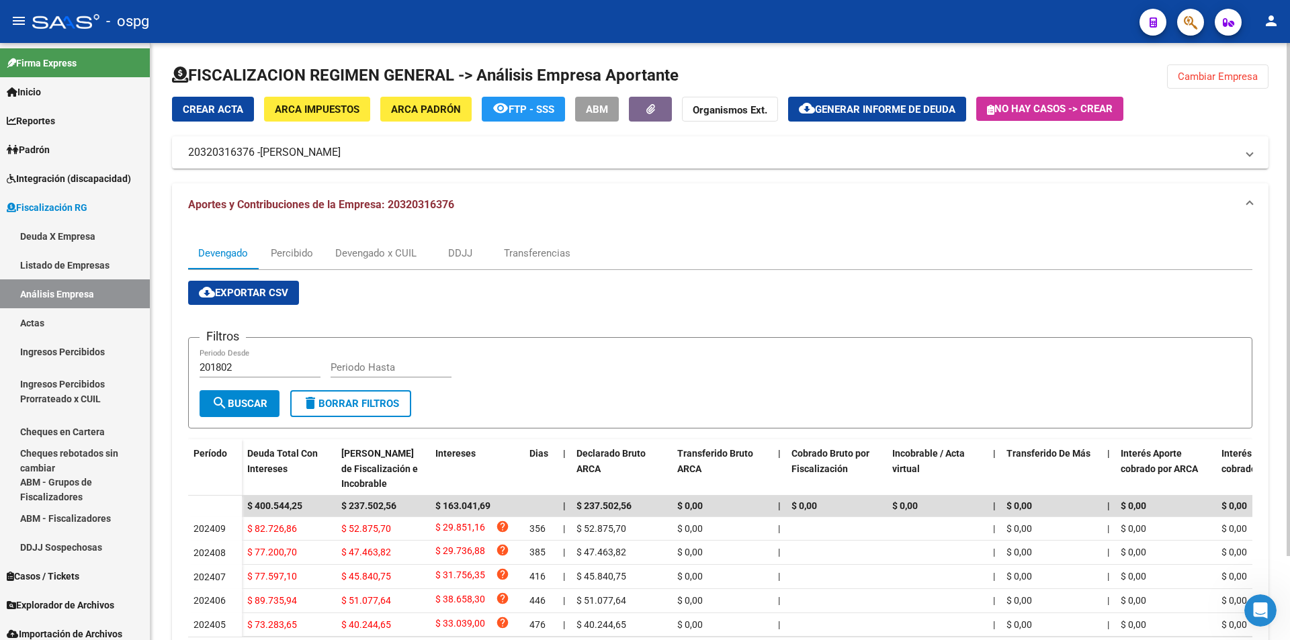
click at [889, 110] on span "Generar informe de deuda" at bounding box center [885, 109] width 140 height 12
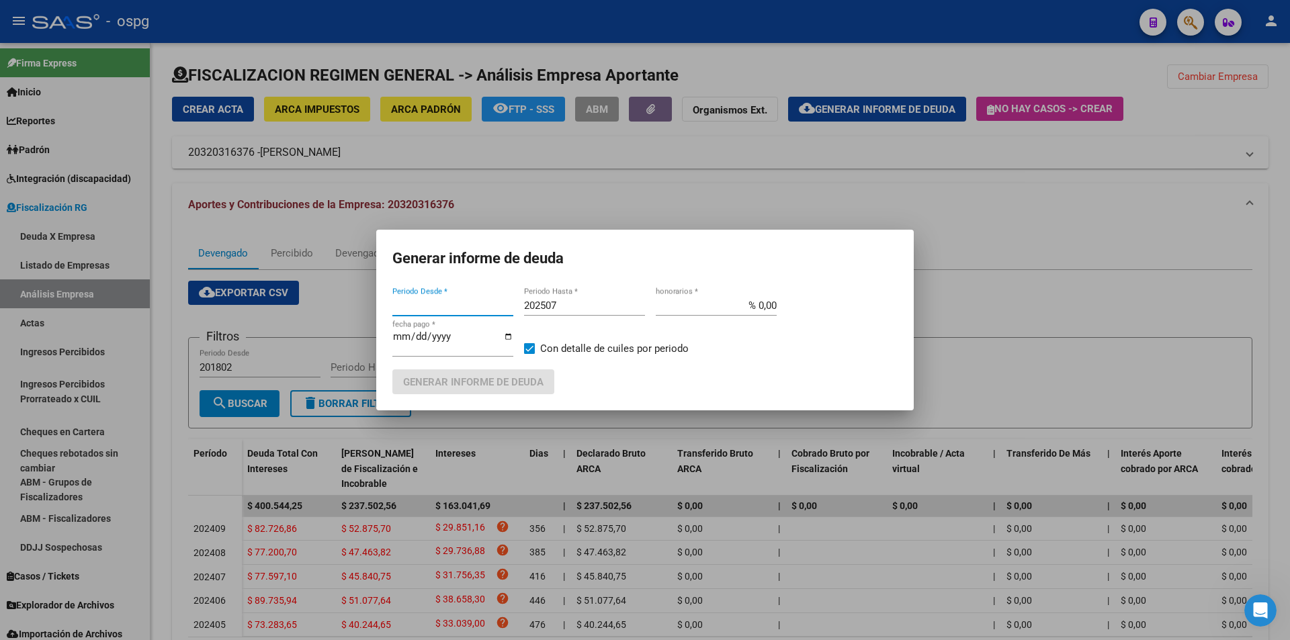
type input "201802"
click at [578, 306] on input "202507" at bounding box center [584, 306] width 121 height 12
type input "202508"
click at [482, 379] on span "Generar informe de deuda" at bounding box center [473, 382] width 140 height 12
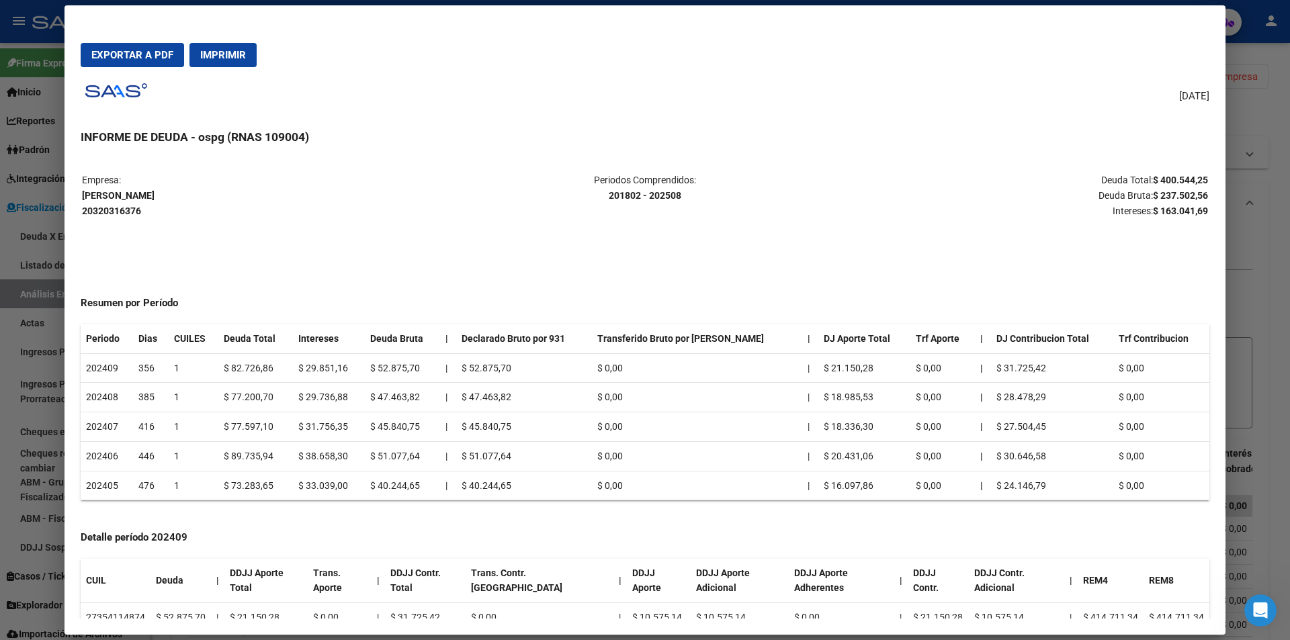
drag, startPoint x: 1143, startPoint y: 180, endPoint x: 1198, endPoint y: 179, distance: 55.1
click at [1198, 179] on table "Empresa: [PERSON_NAME] [PERSON_NAME] 20320316376 Periodos Comprendidos: 201802 …" at bounding box center [645, 195] width 1129 height 48
click at [1270, 373] on div at bounding box center [645, 320] width 1290 height 640
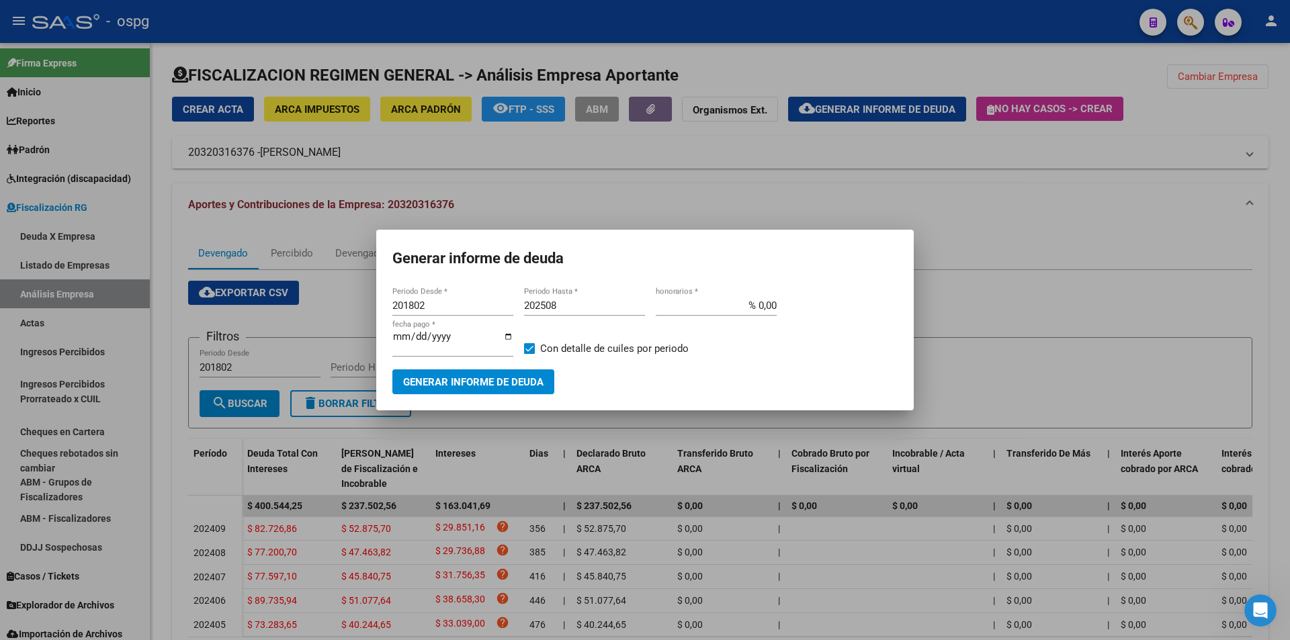
click at [983, 273] on div at bounding box center [645, 320] width 1290 height 640
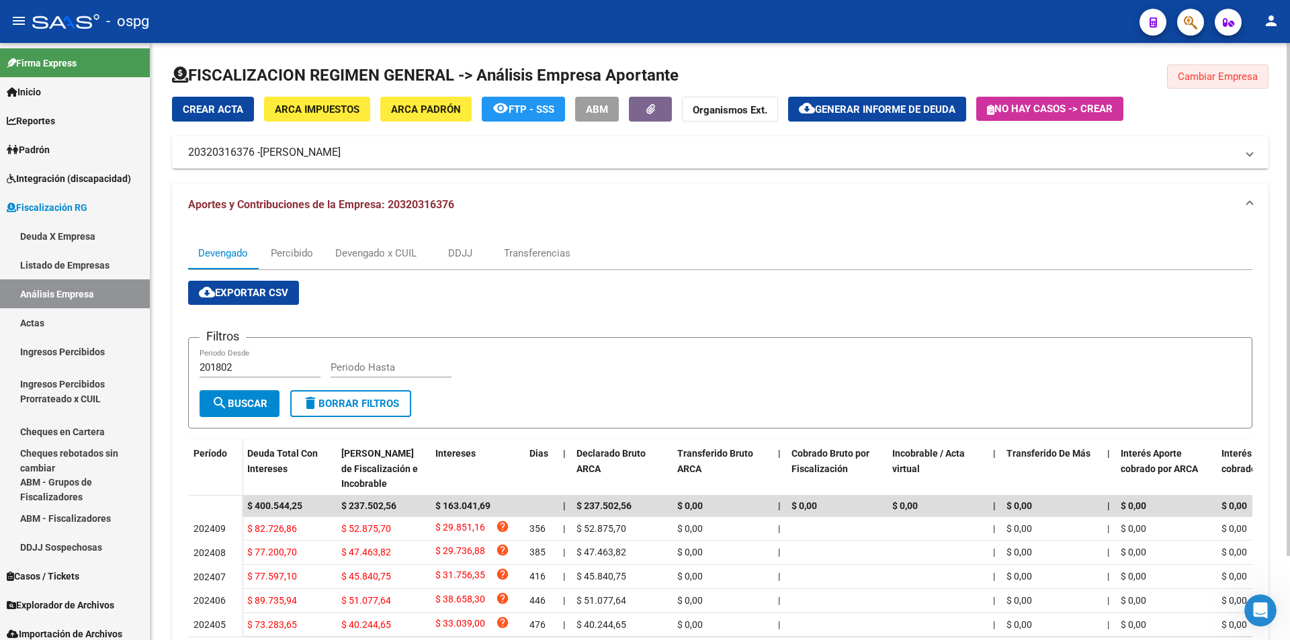
click at [1219, 73] on span "Cambiar Empresa" at bounding box center [1218, 77] width 80 height 12
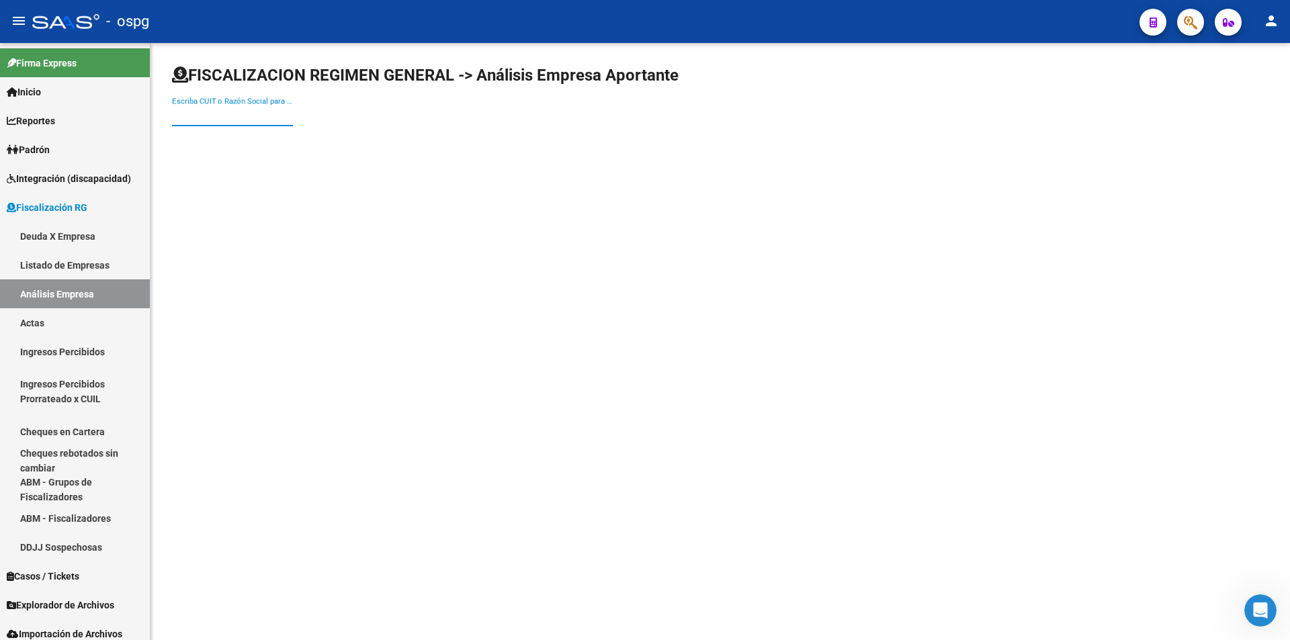
paste input "20304570769"
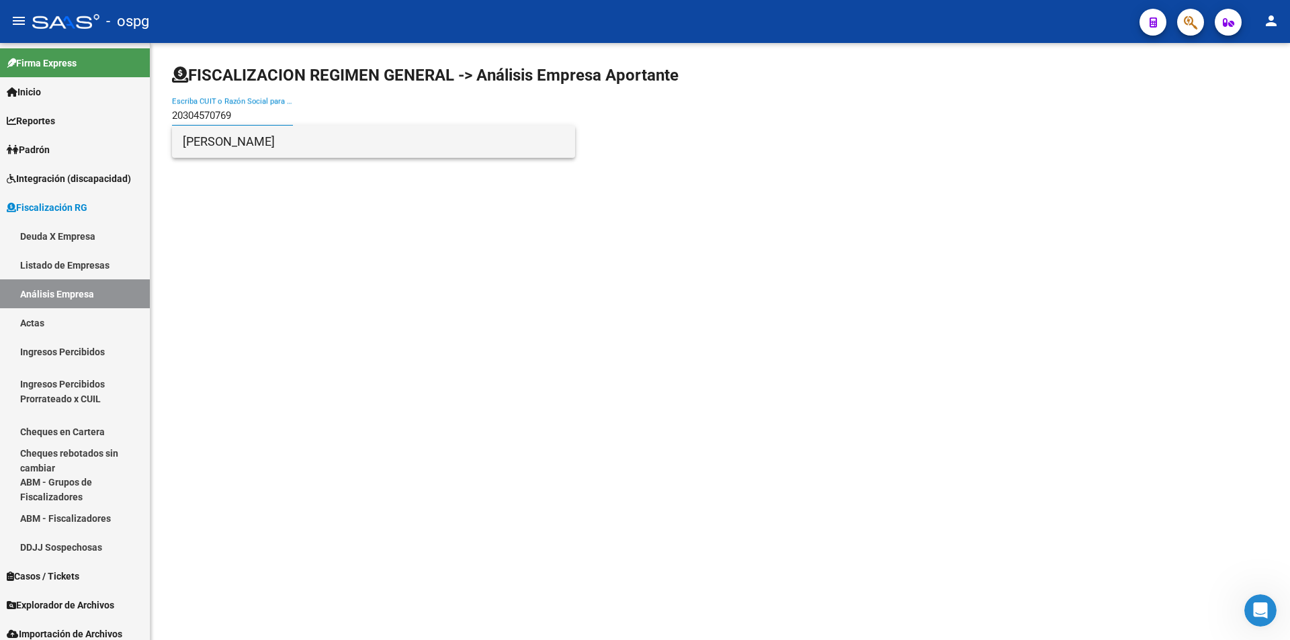
type input "20304570769"
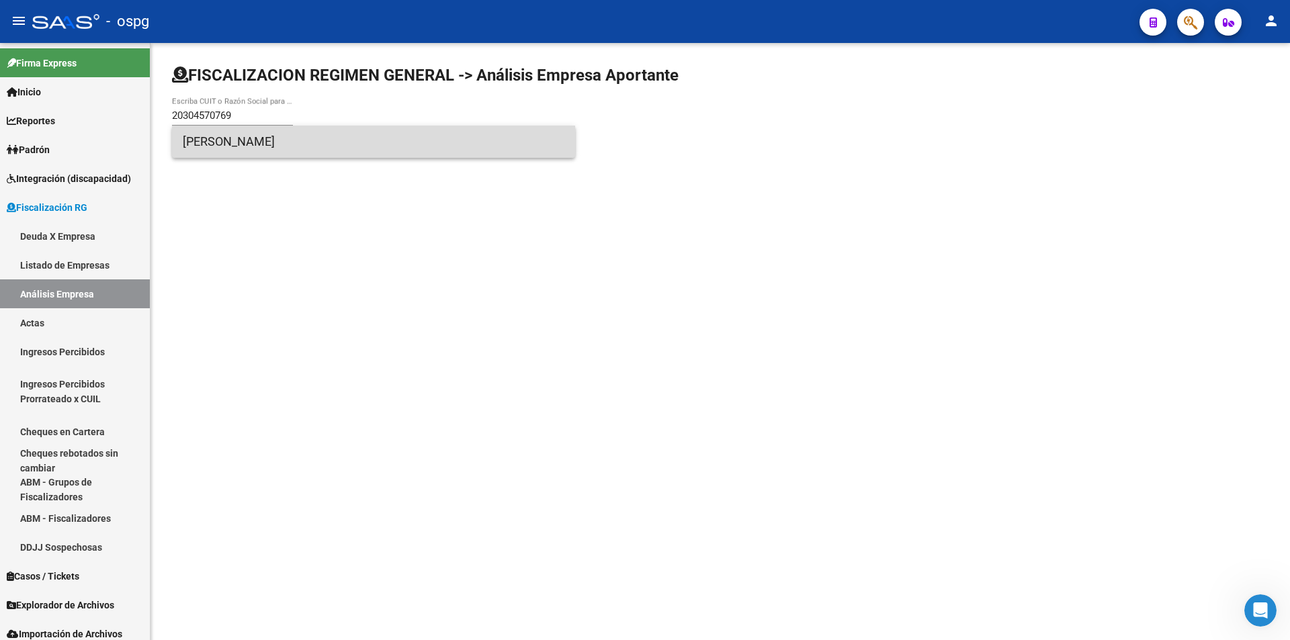
click at [276, 153] on span "[PERSON_NAME]" at bounding box center [374, 142] width 382 height 32
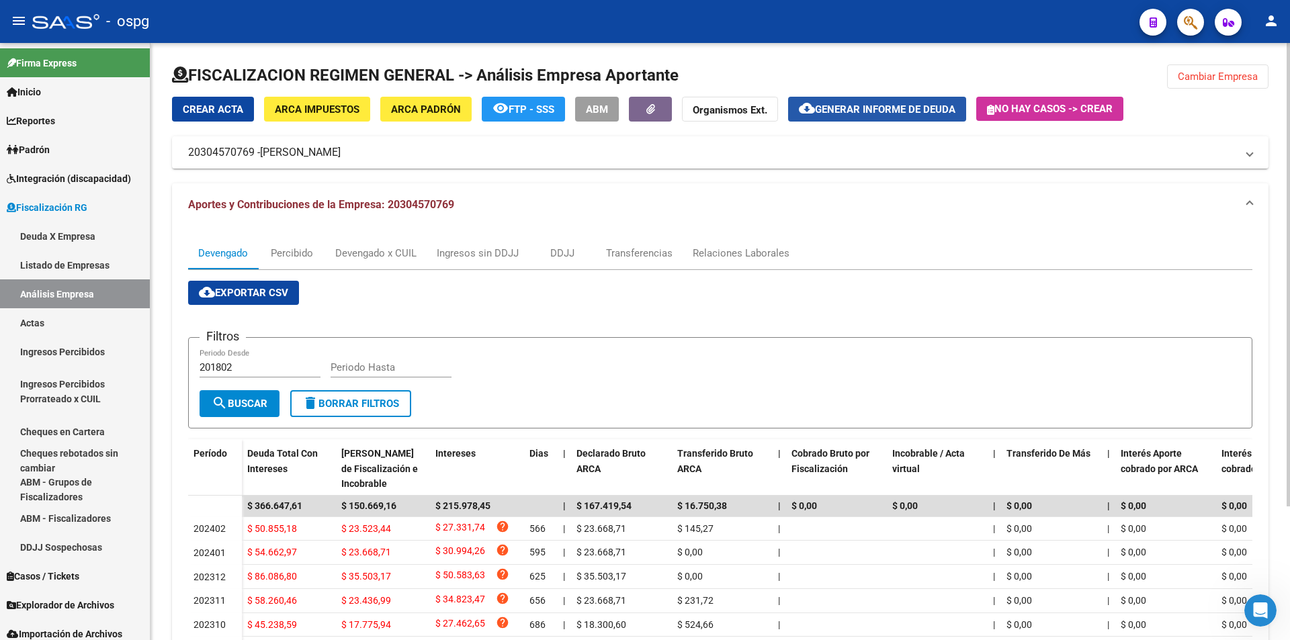
click at [884, 107] on span "Generar informe de deuda" at bounding box center [885, 109] width 140 height 12
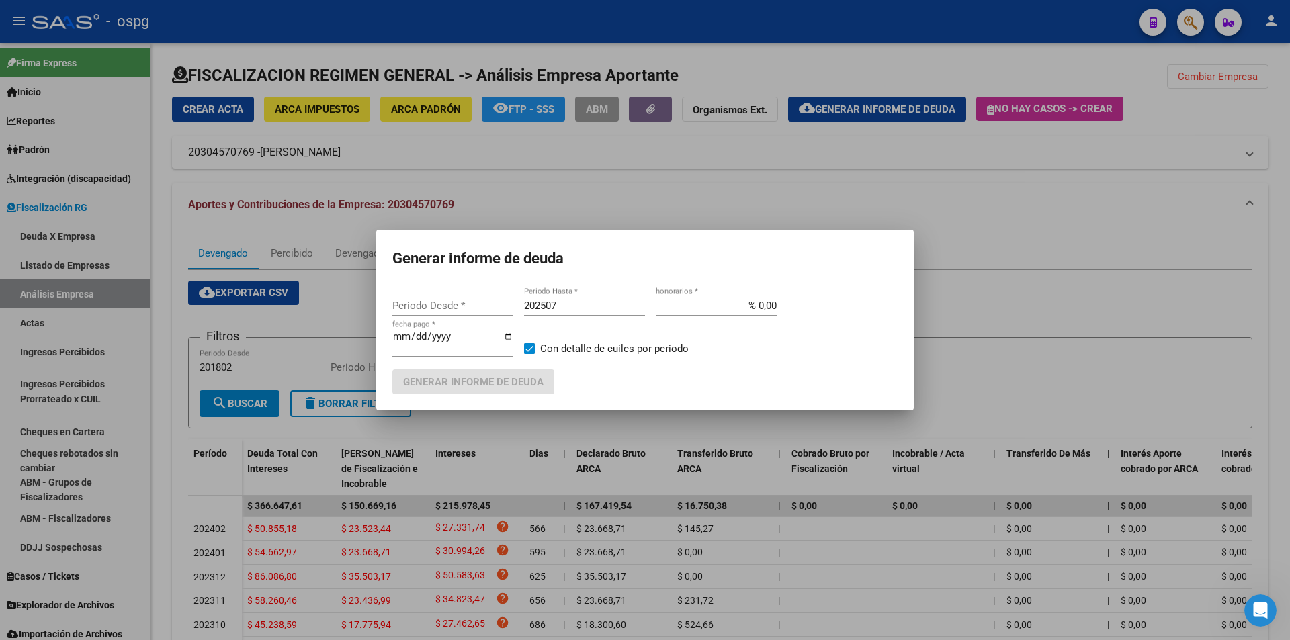
type input "201802"
click at [589, 300] on input "202507" at bounding box center [584, 306] width 121 height 12
type input "202508"
click at [526, 344] on span at bounding box center [529, 348] width 11 height 11
click at [529, 354] on input "Con detalle de cuiles por periodo" at bounding box center [529, 354] width 1 height 1
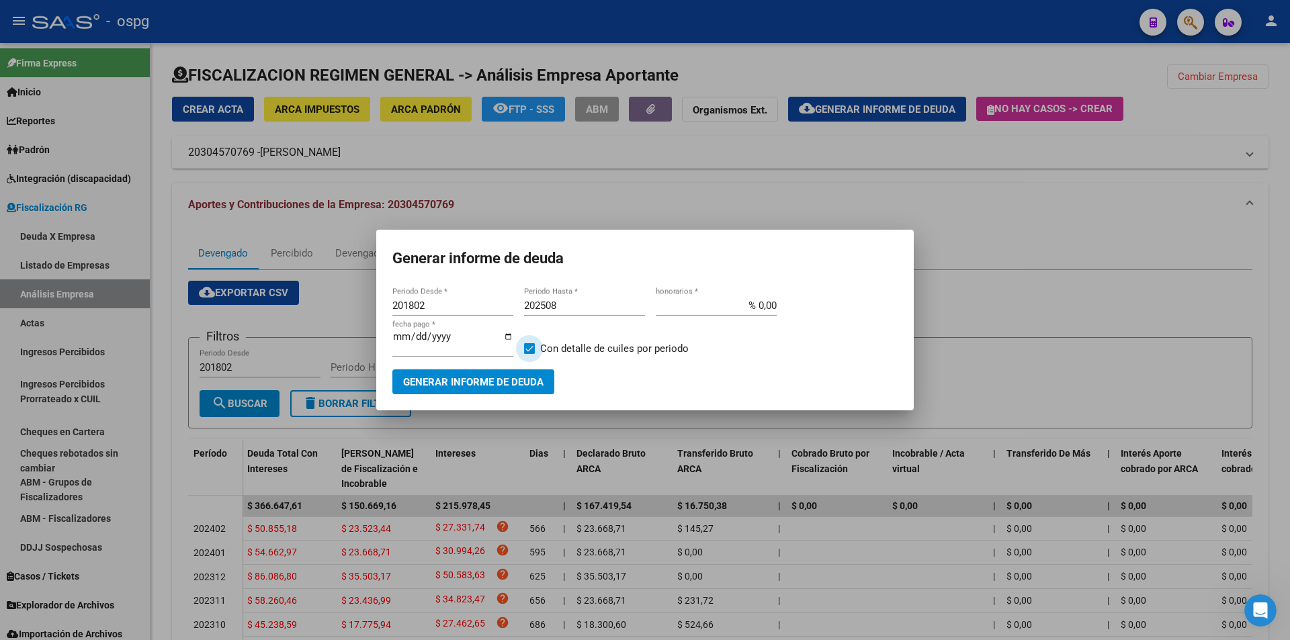
checkbox input "false"
click at [471, 386] on span "Generar informe de deuda" at bounding box center [473, 382] width 140 height 12
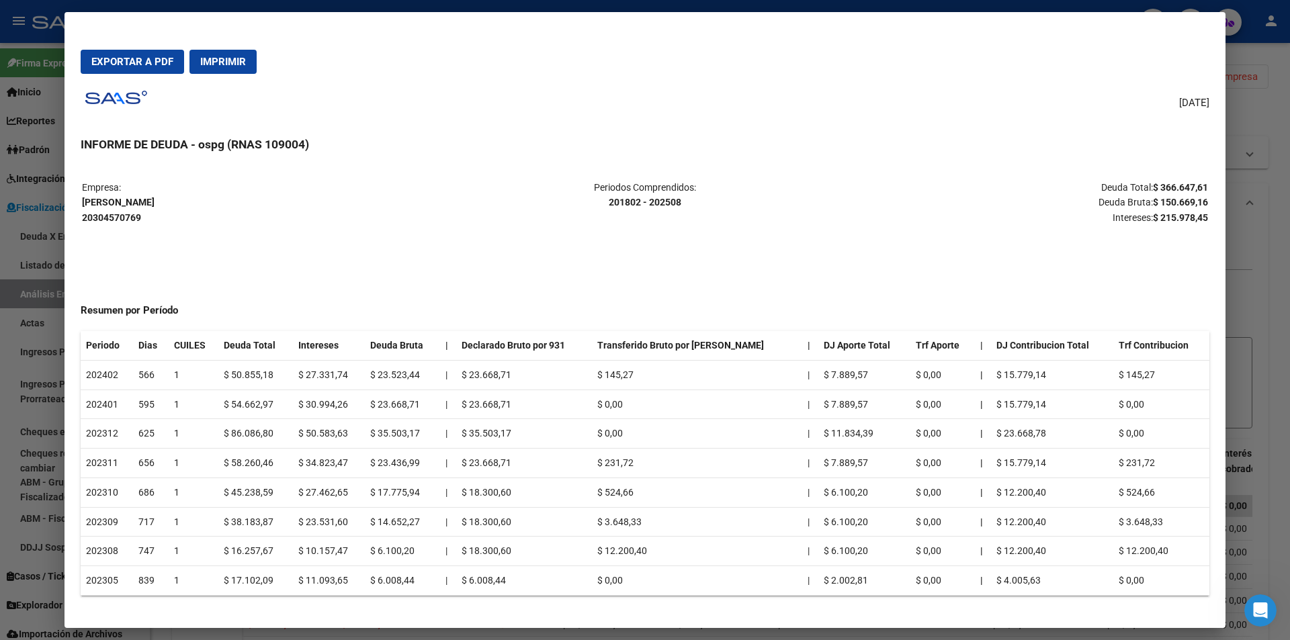
drag, startPoint x: 1152, startPoint y: 185, endPoint x: 1207, endPoint y: 185, distance: 55.1
click at [1207, 185] on strong "$ 366.647,61" at bounding box center [1180, 187] width 55 height 11
click at [1267, 271] on div at bounding box center [645, 320] width 1290 height 640
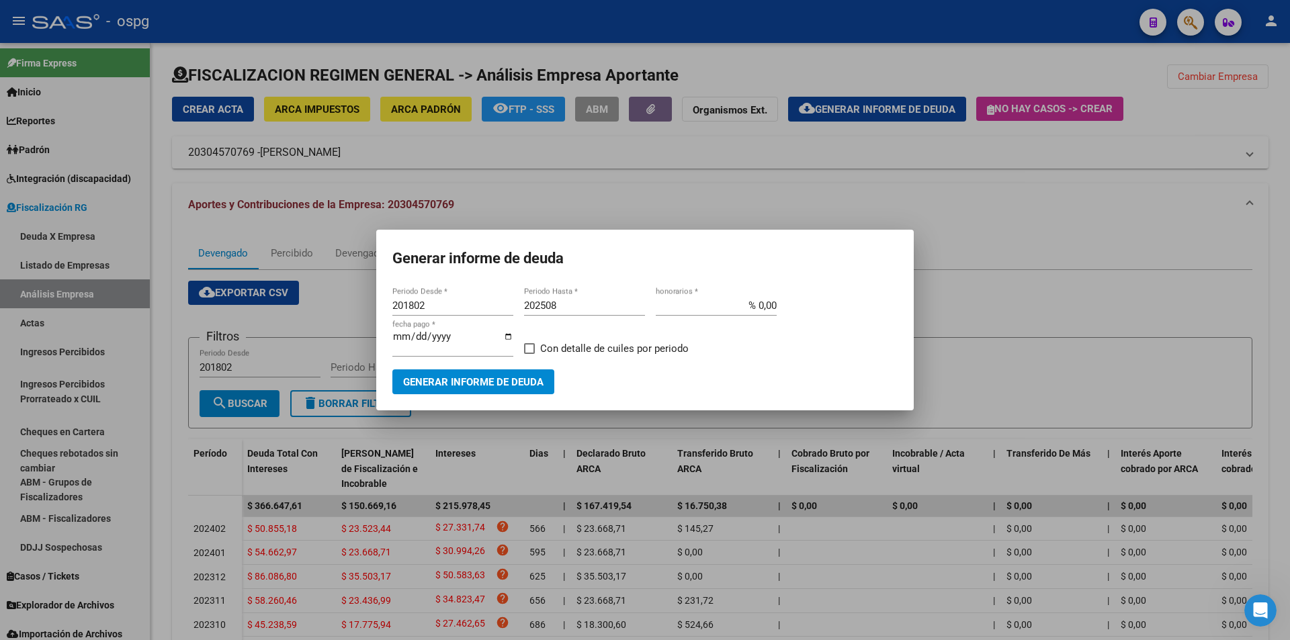
click at [1267, 272] on div at bounding box center [645, 320] width 1290 height 640
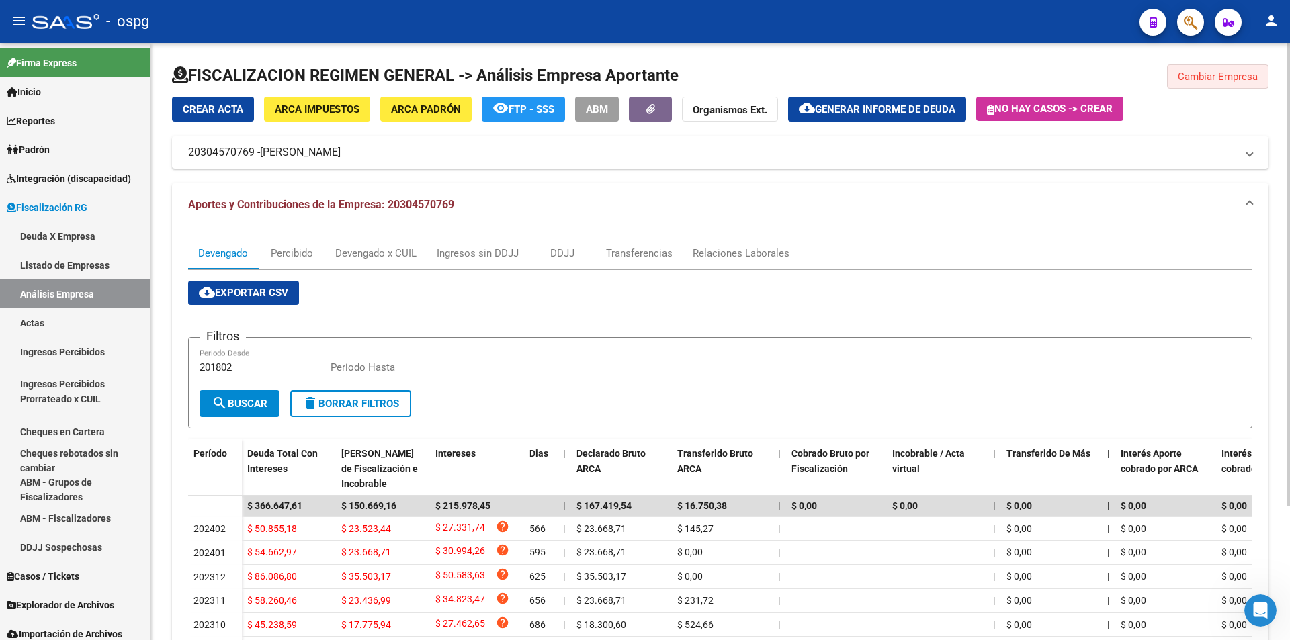
drag, startPoint x: 1225, startPoint y: 79, endPoint x: 1106, endPoint y: 135, distance: 131.6
click at [1227, 81] on span "Cambiar Empresa" at bounding box center [1218, 77] width 80 height 12
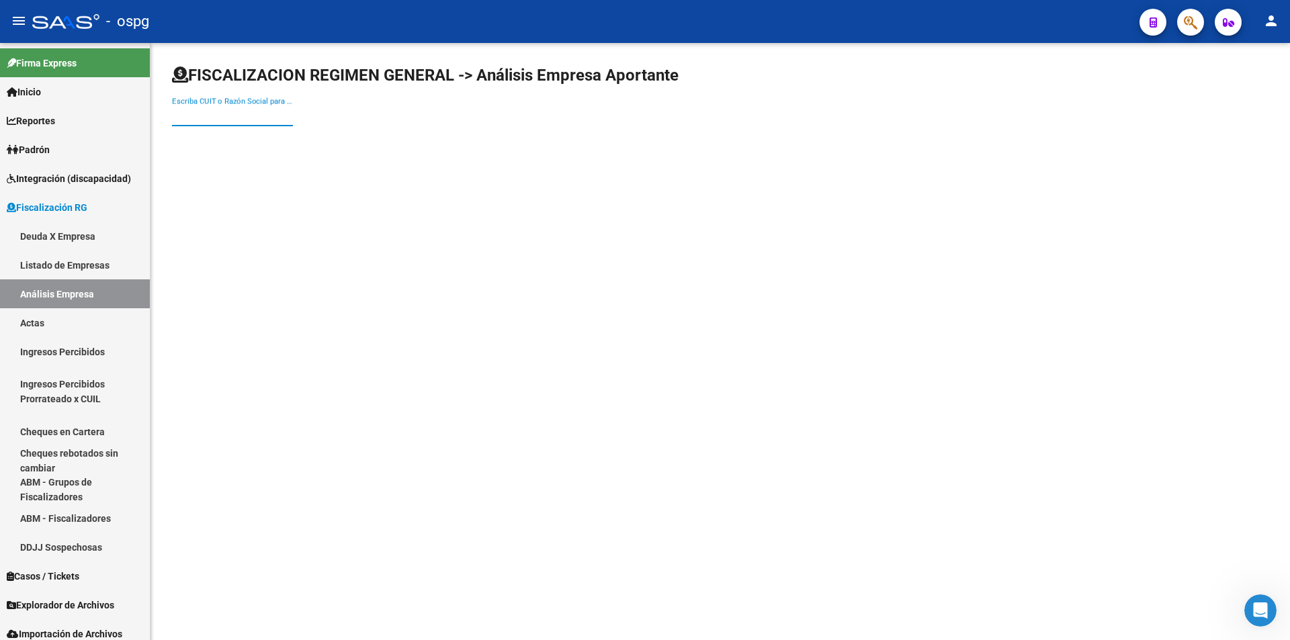
paste input "30647261570"
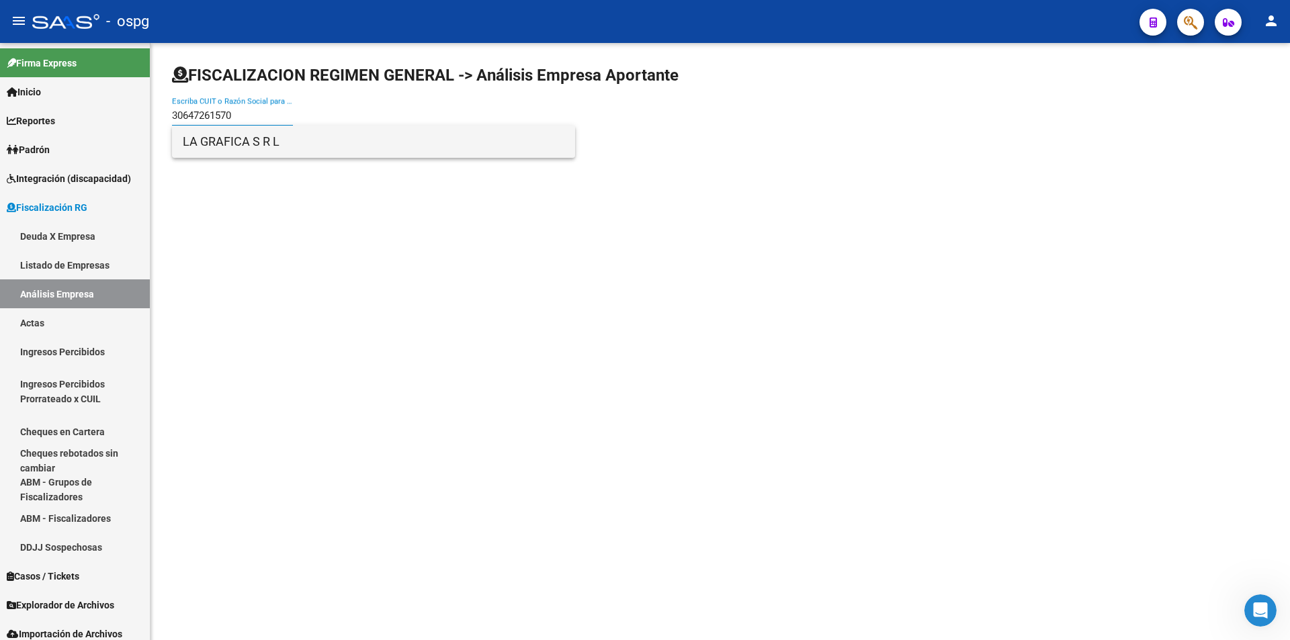
type input "30647261570"
click at [255, 152] on span "LA GRAFICA S R L" at bounding box center [374, 142] width 382 height 32
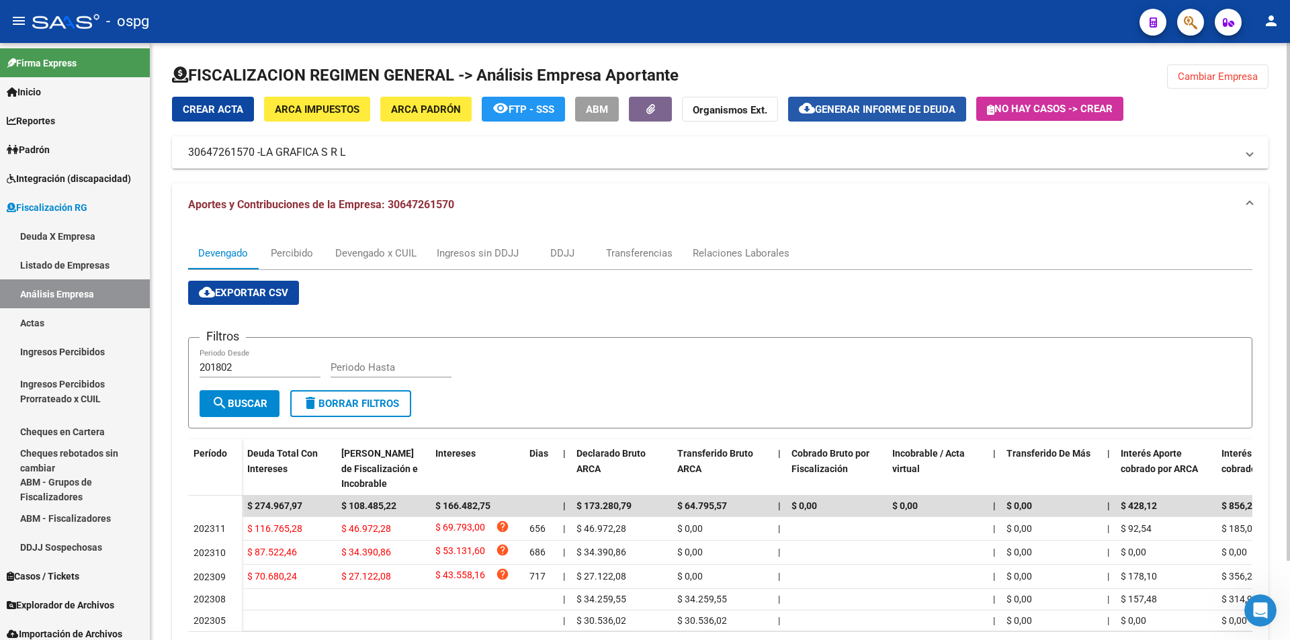
click at [878, 105] on span "Generar informe de deuda" at bounding box center [885, 109] width 140 height 12
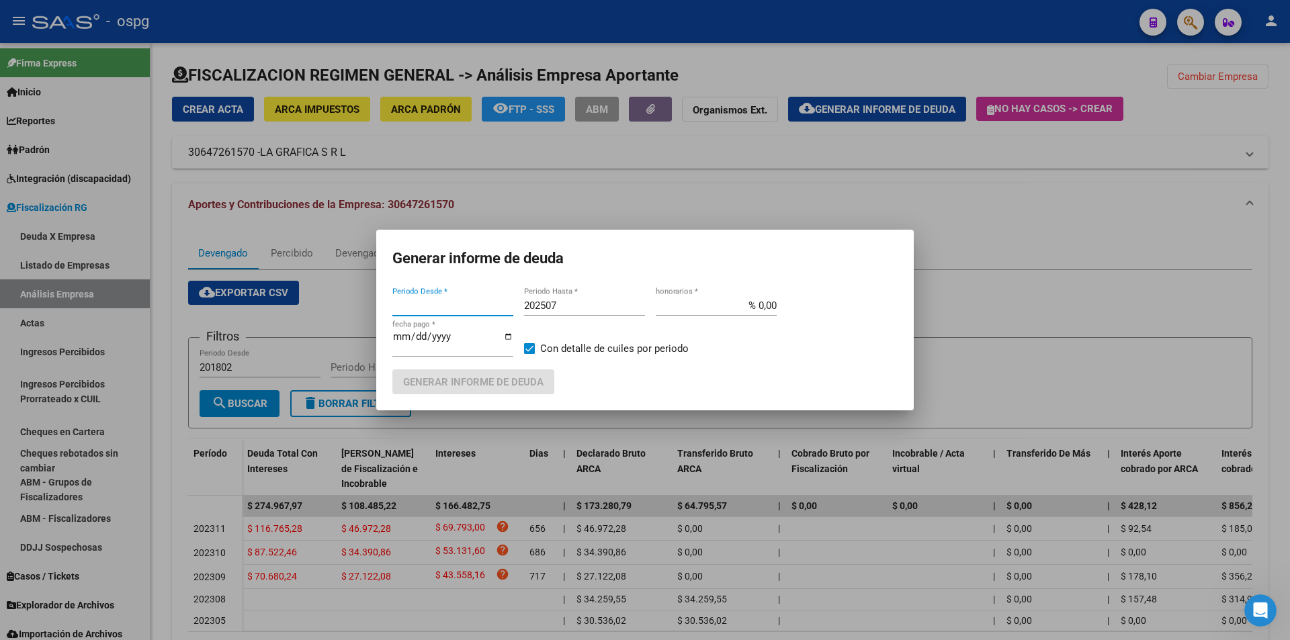
type input "201802"
click at [588, 308] on input "202507" at bounding box center [584, 306] width 121 height 12
type input "202508"
click at [490, 384] on span "Generar informe de deuda" at bounding box center [473, 382] width 140 height 12
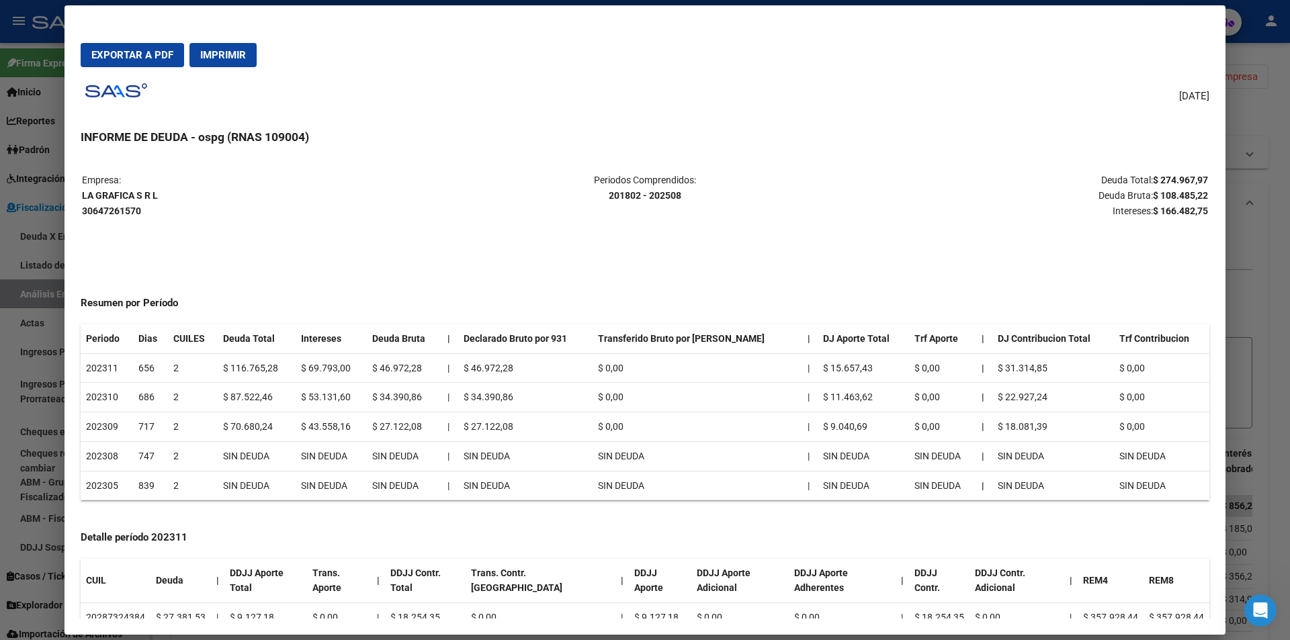
drag, startPoint x: 1141, startPoint y: 176, endPoint x: 1197, endPoint y: 175, distance: 55.8
click at [1197, 175] on p "Deuda Total: $ 274.967,97 Deuda Bruta: $ 108.485,22 Intereses: $ 166.482,75" at bounding box center [1021, 196] width 374 height 46
click at [1260, 313] on div at bounding box center [645, 320] width 1290 height 640
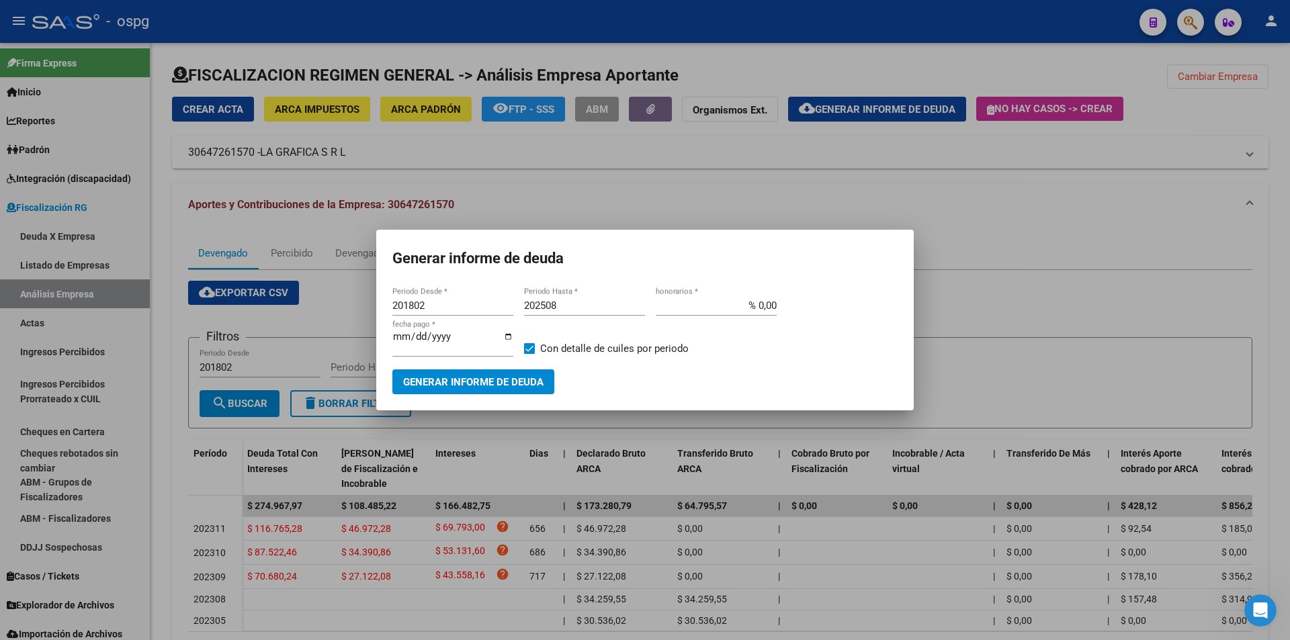
click at [1260, 313] on div at bounding box center [645, 320] width 1290 height 640
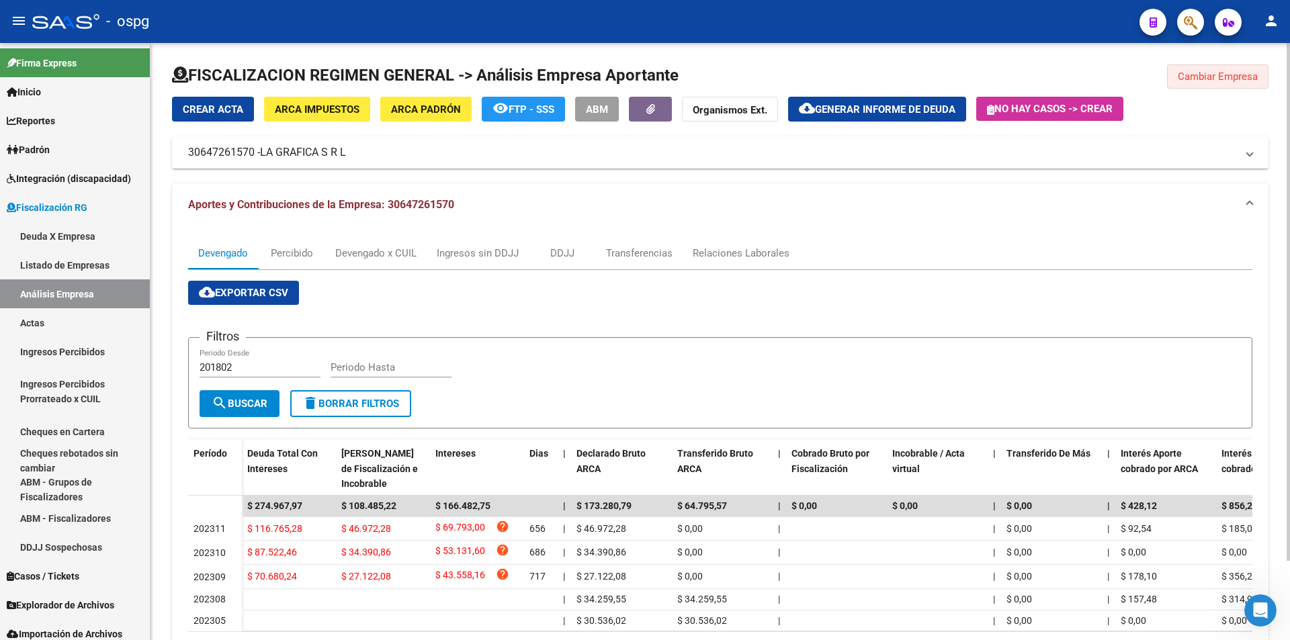
click at [1242, 76] on span "Cambiar Empresa" at bounding box center [1218, 77] width 80 height 12
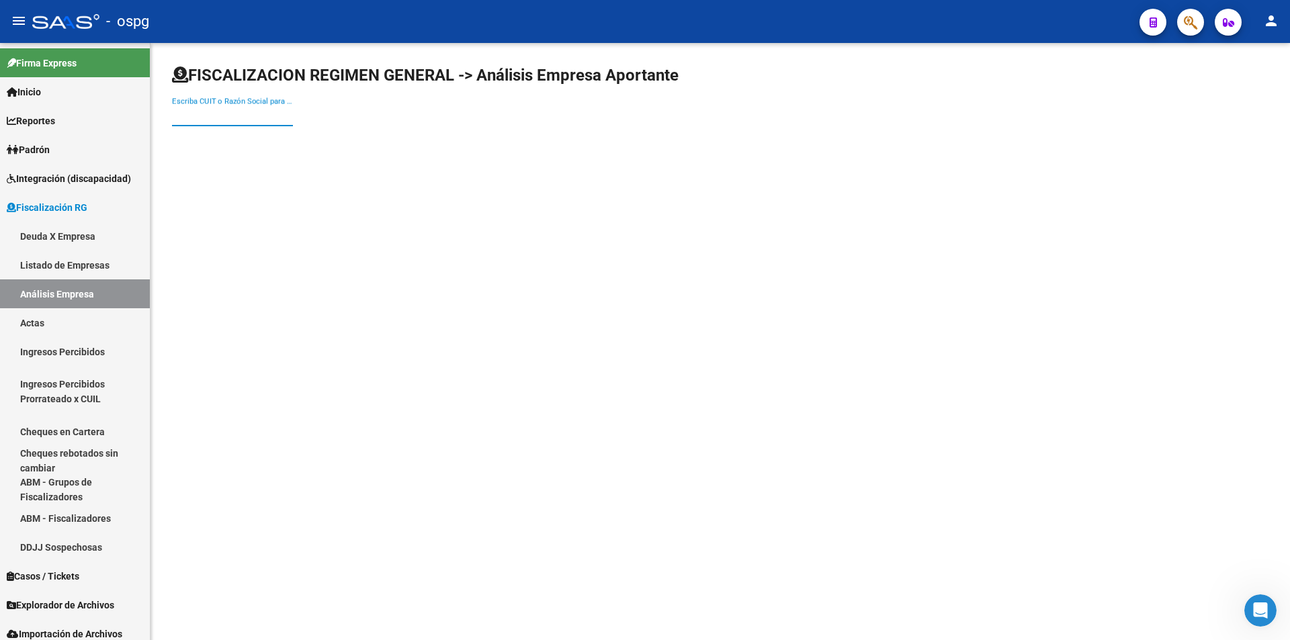
paste input "27362526022"
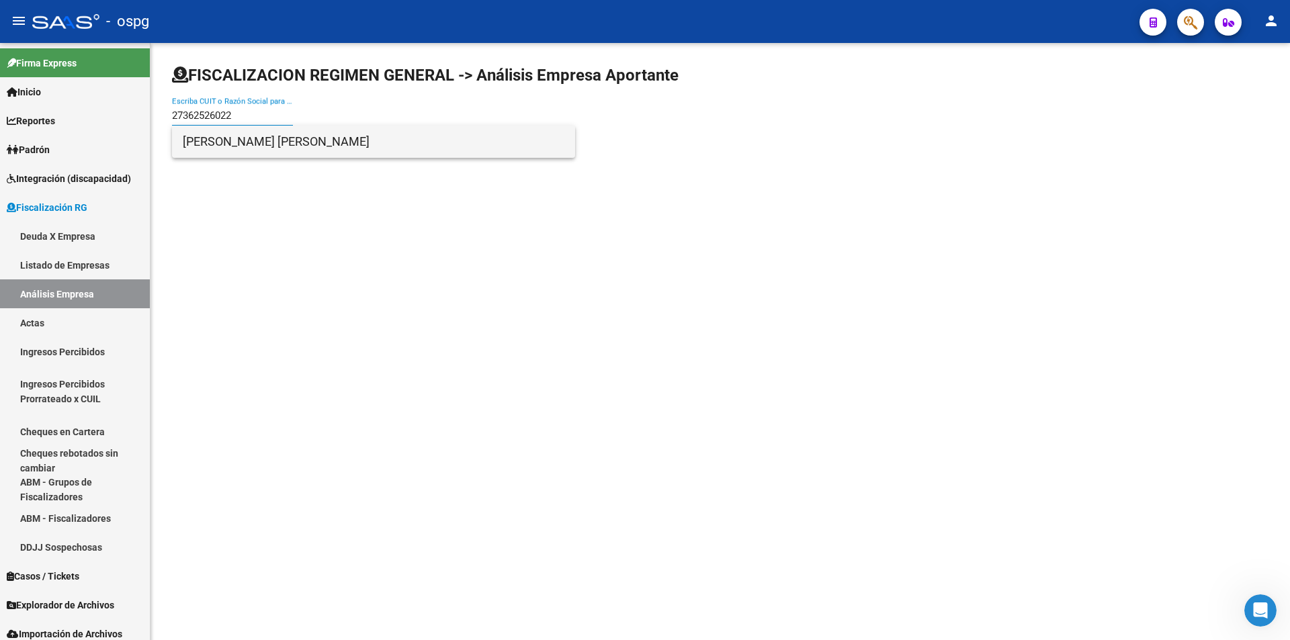
type input "27362526022"
click at [273, 151] on span "[PERSON_NAME] [PERSON_NAME]" at bounding box center [374, 142] width 382 height 32
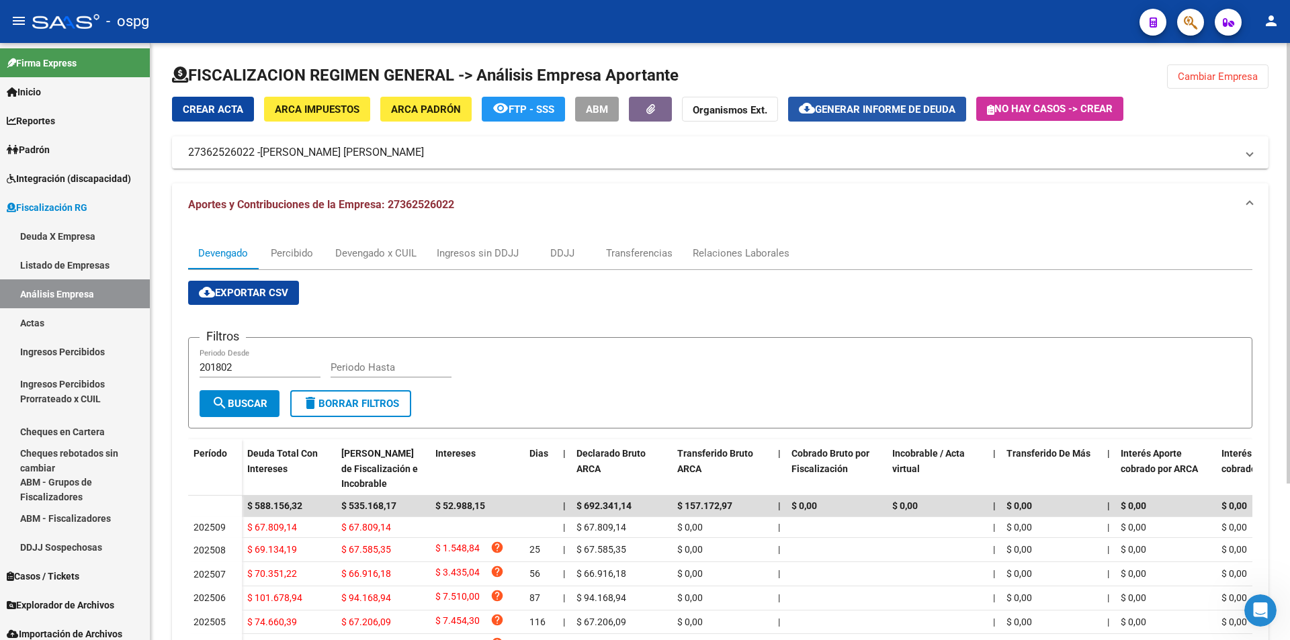
click at [896, 103] on span "cloud_download Generar informe de deuda" at bounding box center [877, 109] width 157 height 12
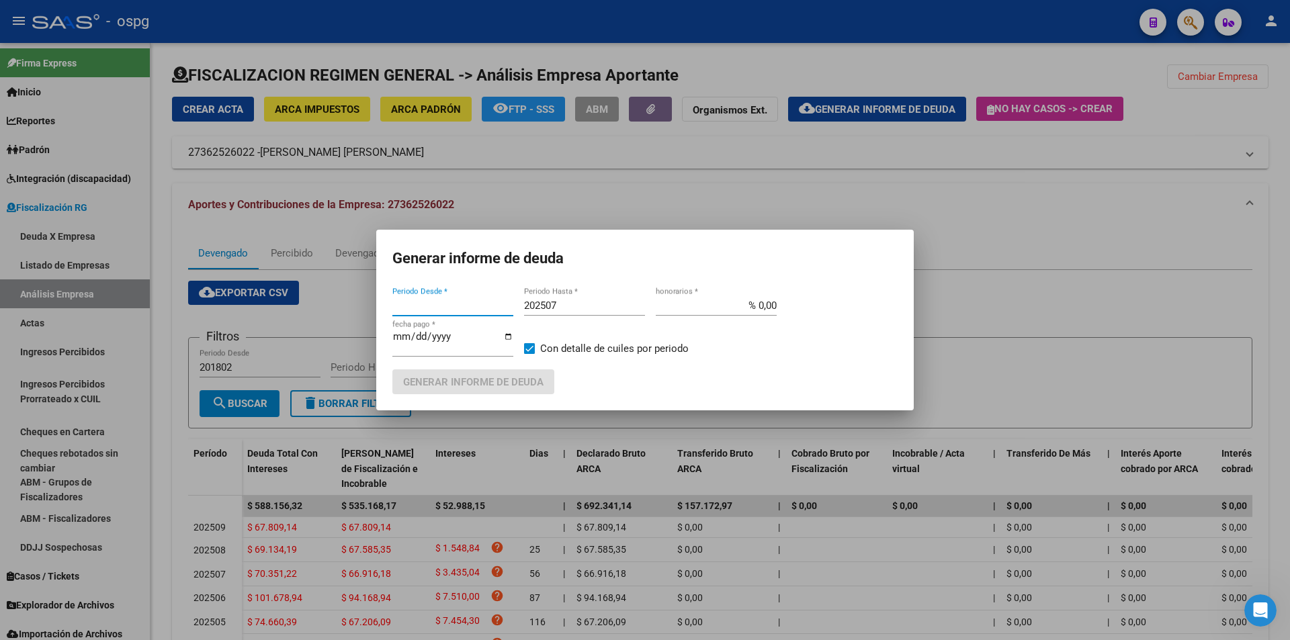
type input "201802"
click at [580, 306] on input "202507" at bounding box center [584, 306] width 121 height 12
type input "202508"
click at [507, 383] on span "Generar informe de deuda" at bounding box center [473, 382] width 140 height 12
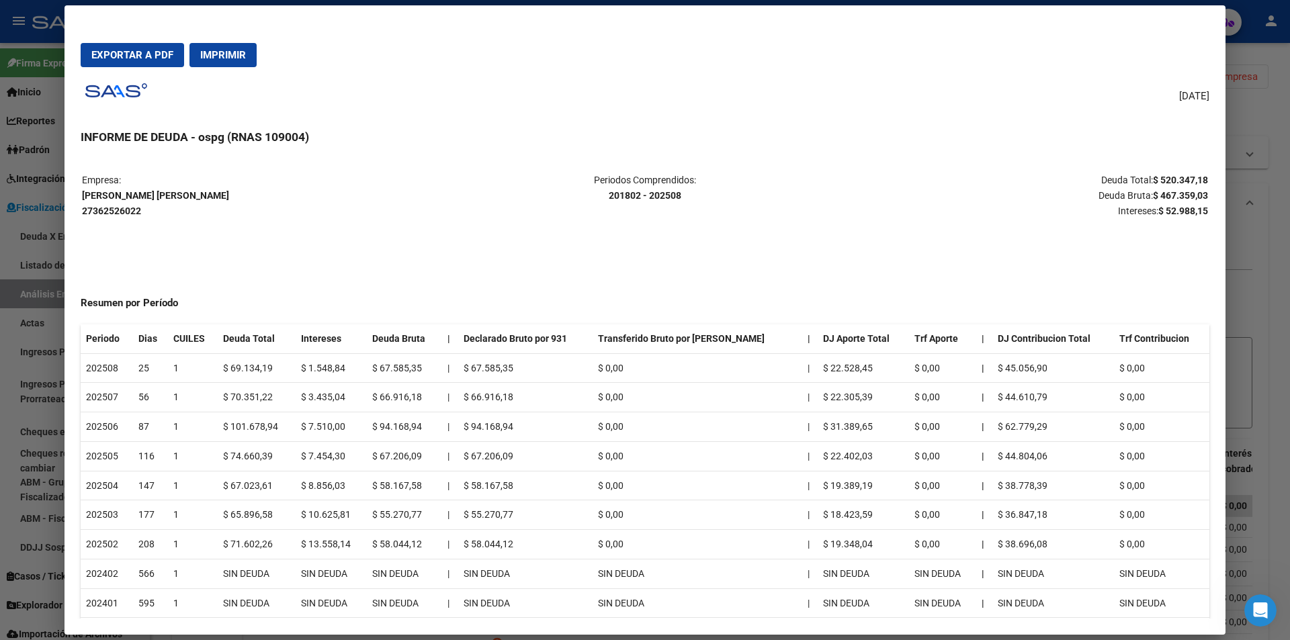
drag, startPoint x: 1142, startPoint y: 174, endPoint x: 1197, endPoint y: 176, distance: 54.5
click at [1197, 176] on strong "$ 520.347,18" at bounding box center [1180, 180] width 55 height 11
click at [1263, 279] on div at bounding box center [645, 320] width 1290 height 640
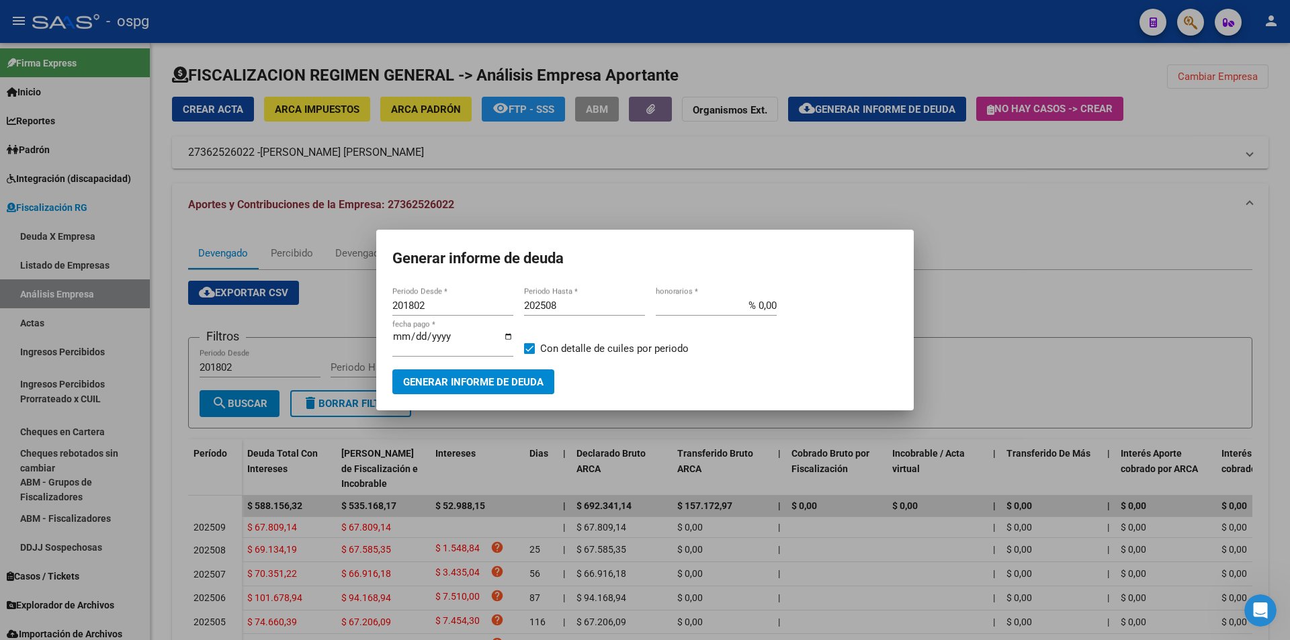
click at [1264, 279] on div at bounding box center [645, 320] width 1290 height 640
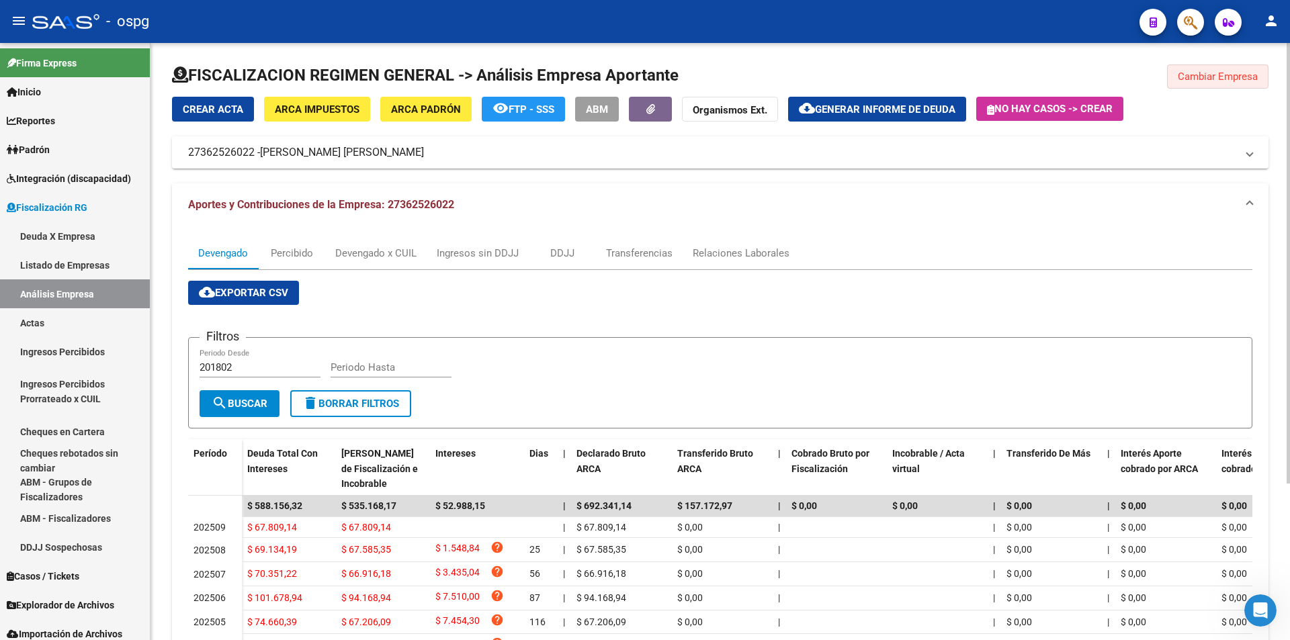
click at [1197, 75] on span "Cambiar Empresa" at bounding box center [1218, 77] width 80 height 12
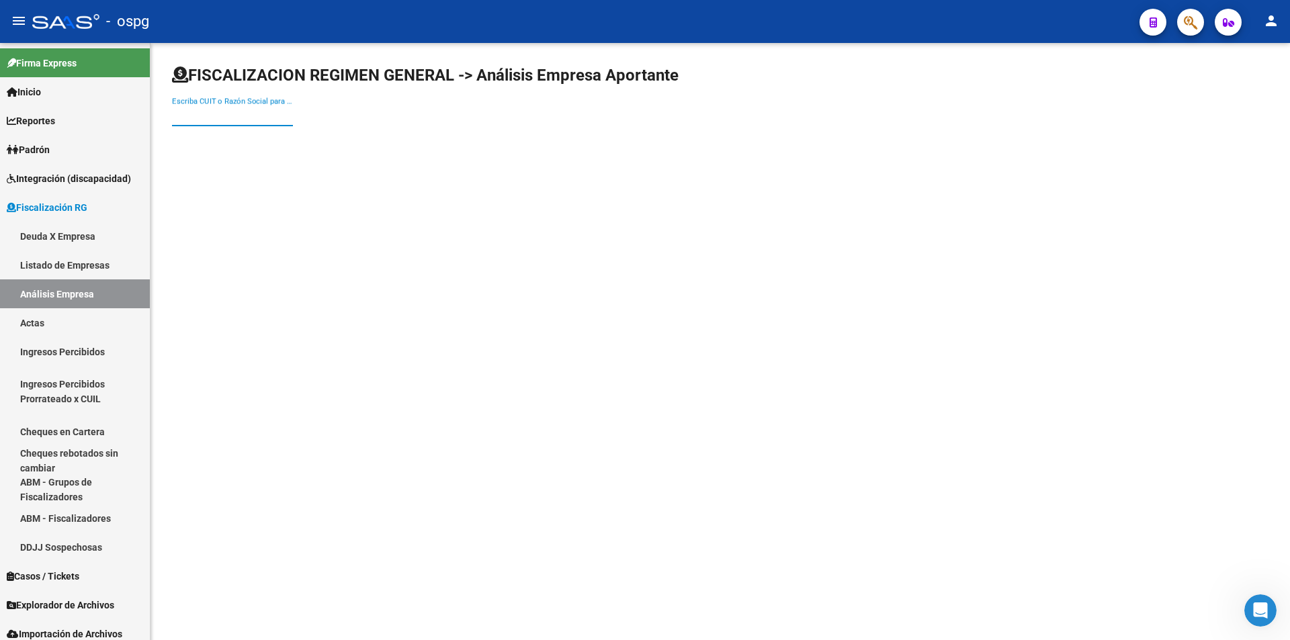
paste input "27313898917"
type input "27313898917"
click at [255, 136] on span "[PERSON_NAME]" at bounding box center [374, 142] width 382 height 32
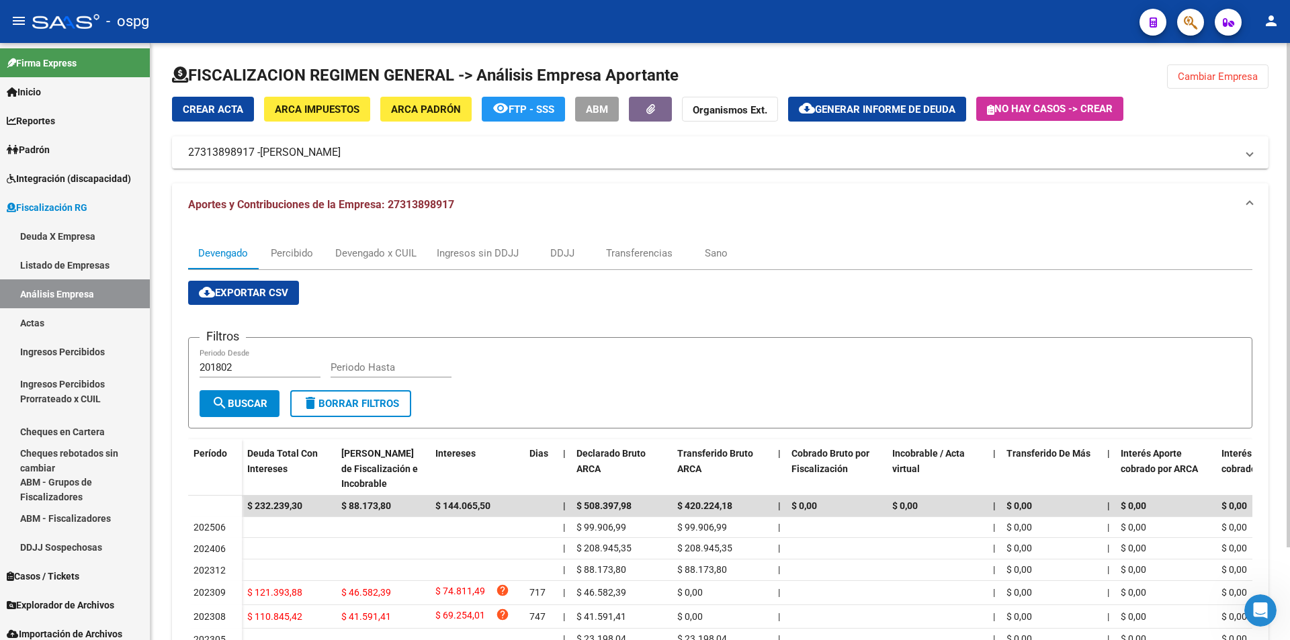
click at [888, 106] on span "Generar informe de deuda" at bounding box center [885, 109] width 140 height 12
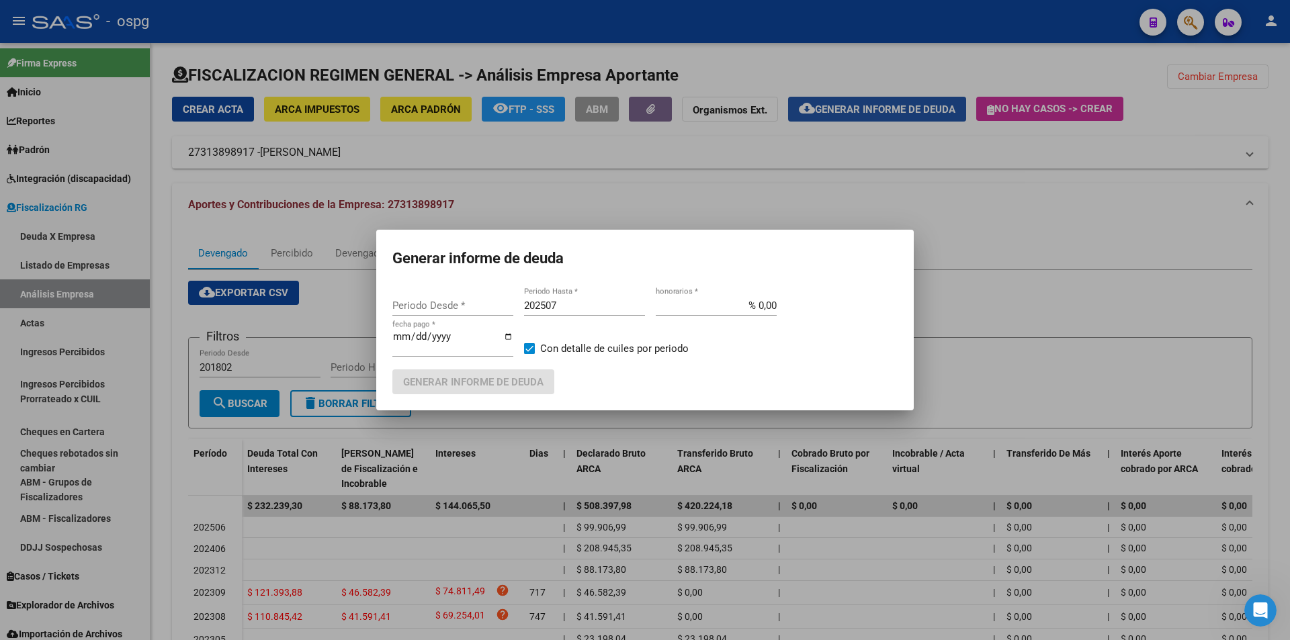
type input "201802"
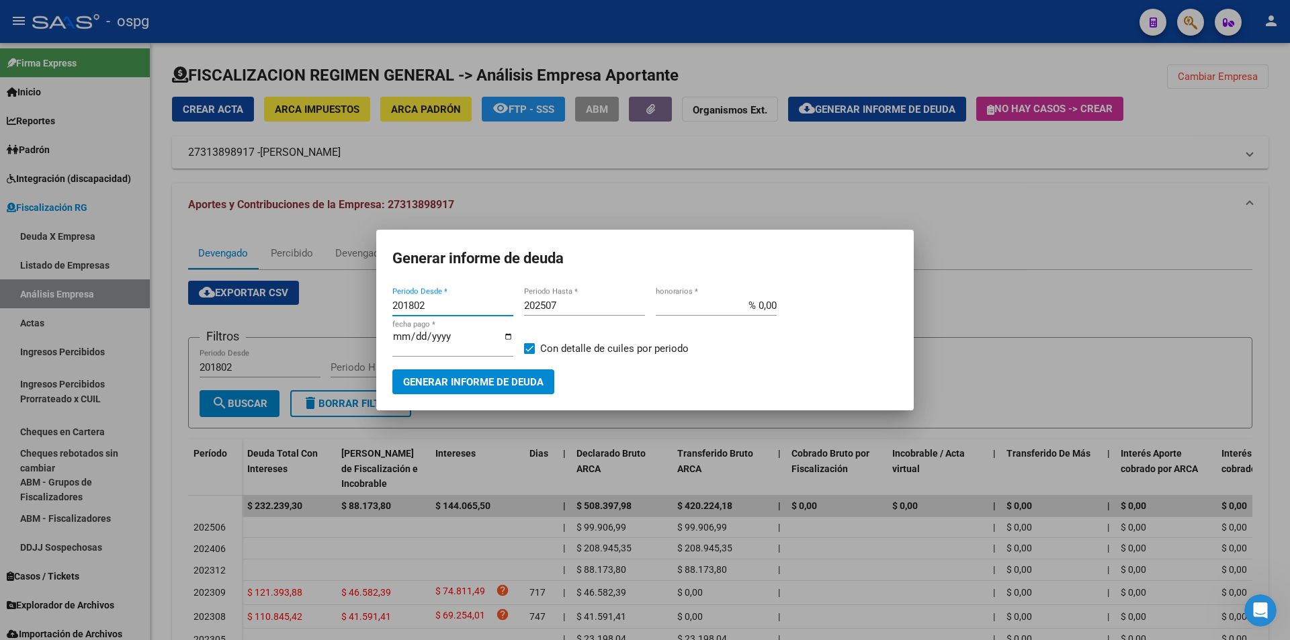
click at [580, 304] on input "202507" at bounding box center [584, 306] width 121 height 12
type input "202508"
click at [526, 378] on span "Generar informe de deuda" at bounding box center [473, 382] width 140 height 12
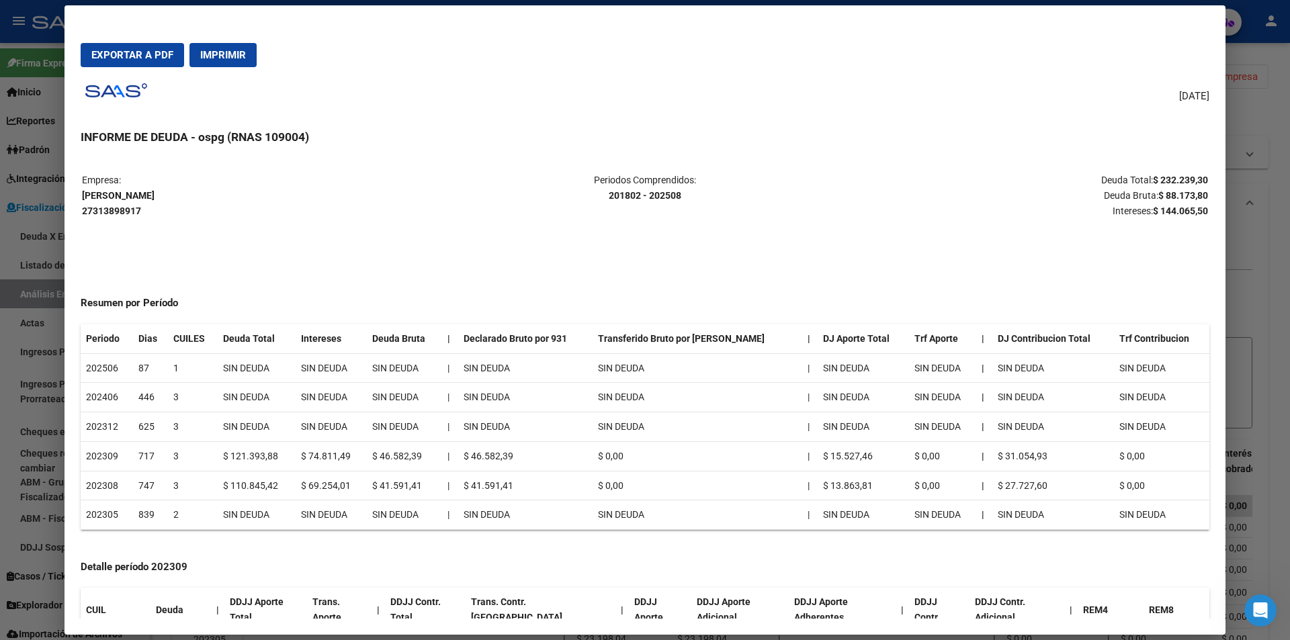
drag, startPoint x: 1141, startPoint y: 179, endPoint x: 1196, endPoint y: 173, distance: 54.7
click at [1196, 173] on p "Deuda Total: $ 232.239,30 Deuda Bruta: $ 88.173,80 Intereses: $ 144.065,50" at bounding box center [1021, 196] width 374 height 46
click at [1265, 196] on div at bounding box center [645, 320] width 1290 height 640
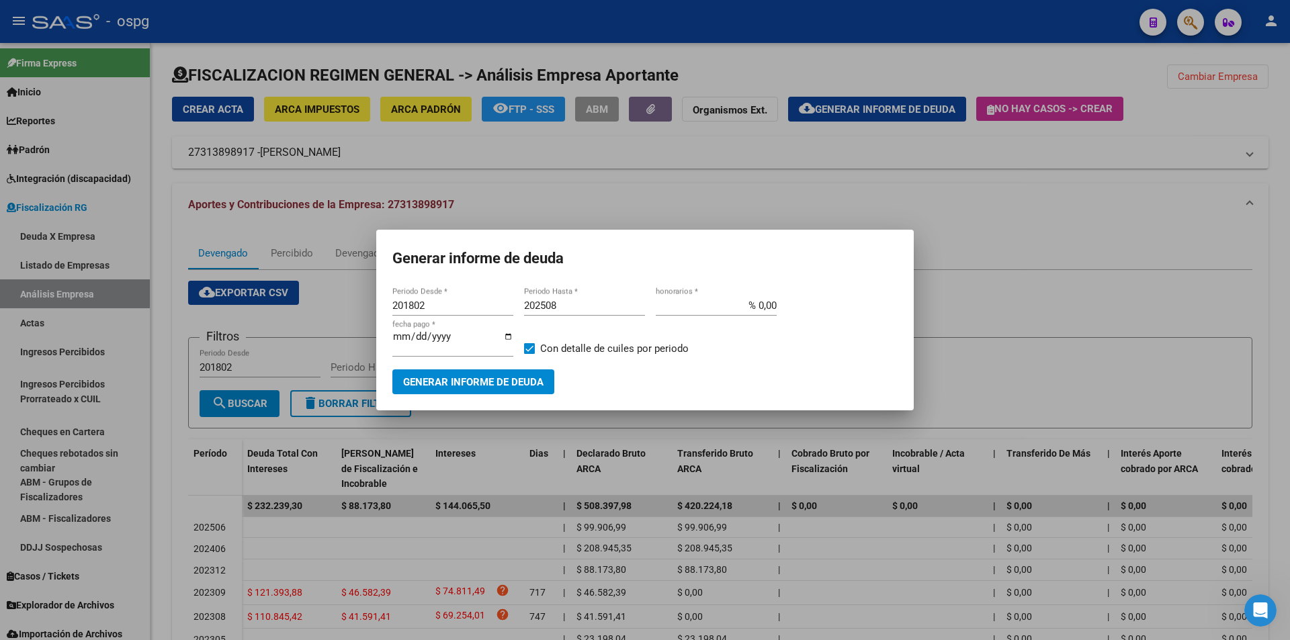
click at [1268, 190] on div at bounding box center [645, 320] width 1290 height 640
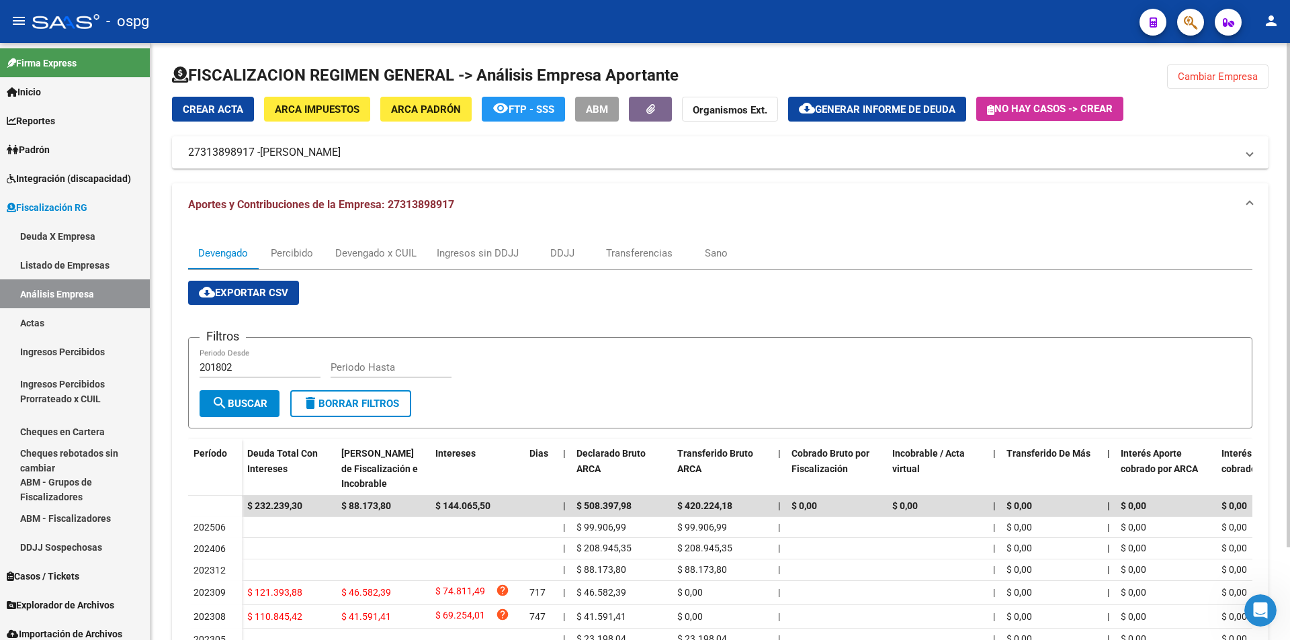
click at [1233, 77] on span "Cambiar Empresa" at bounding box center [1218, 77] width 80 height 12
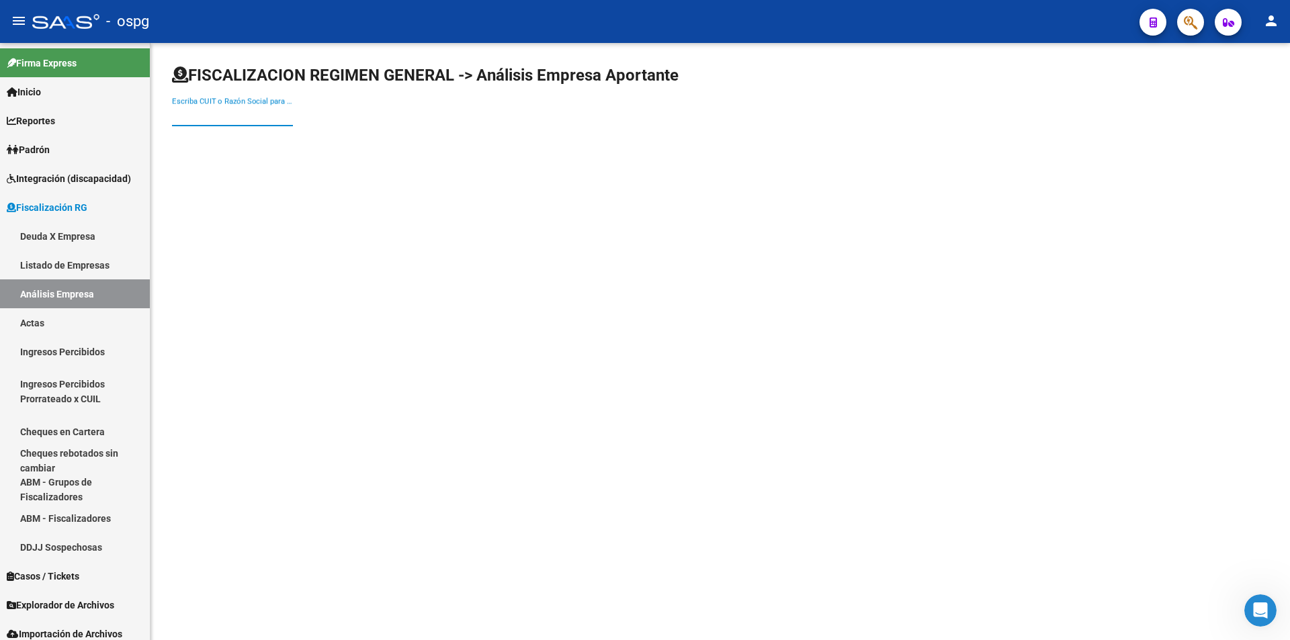
paste input "30709348589"
type input "30709348589"
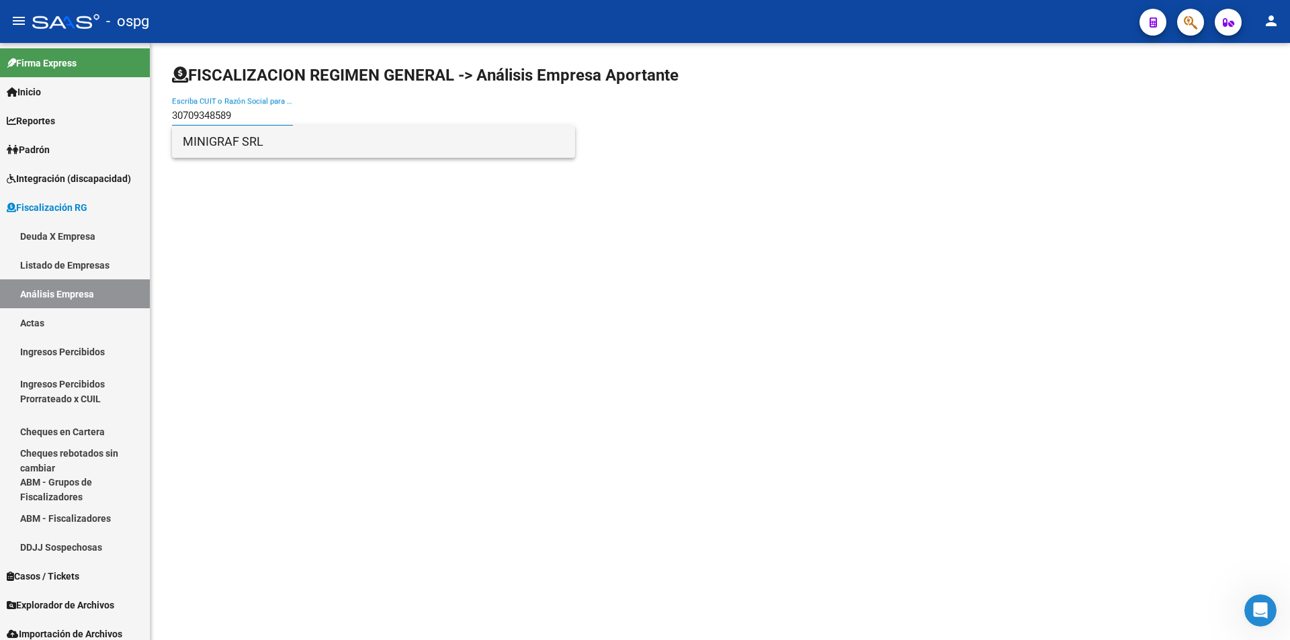
click at [263, 143] on span "MINIGRAF SRL" at bounding box center [374, 142] width 382 height 32
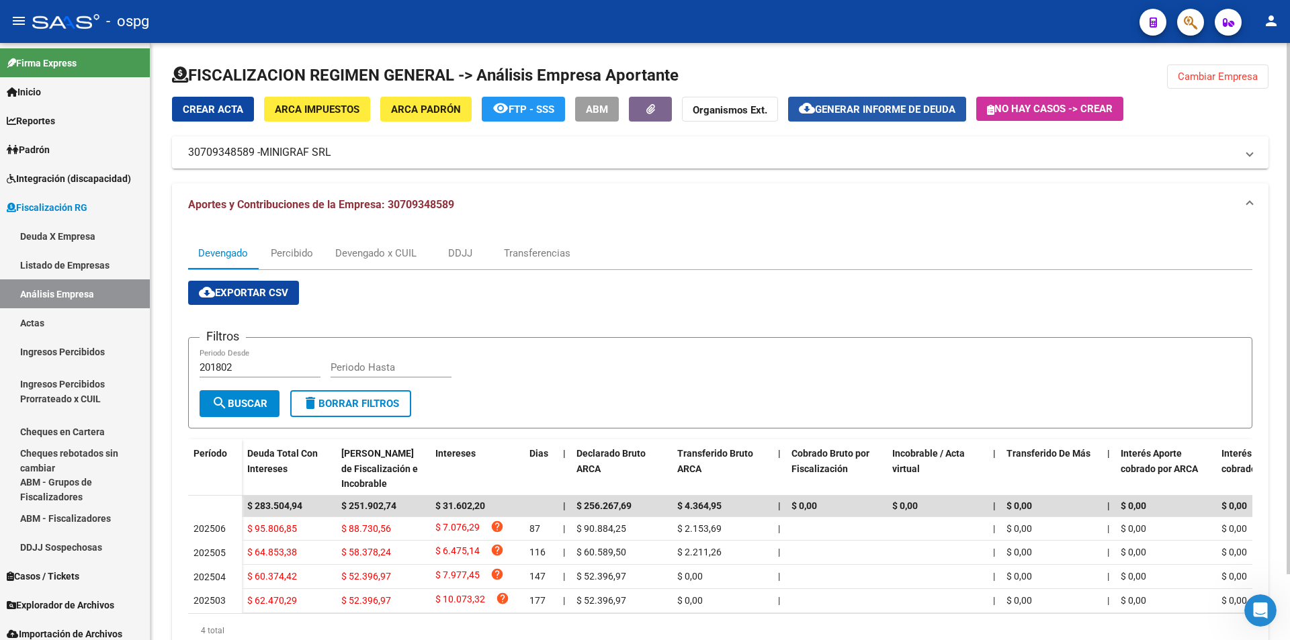
click at [879, 105] on span "Generar informe de deuda" at bounding box center [885, 109] width 140 height 12
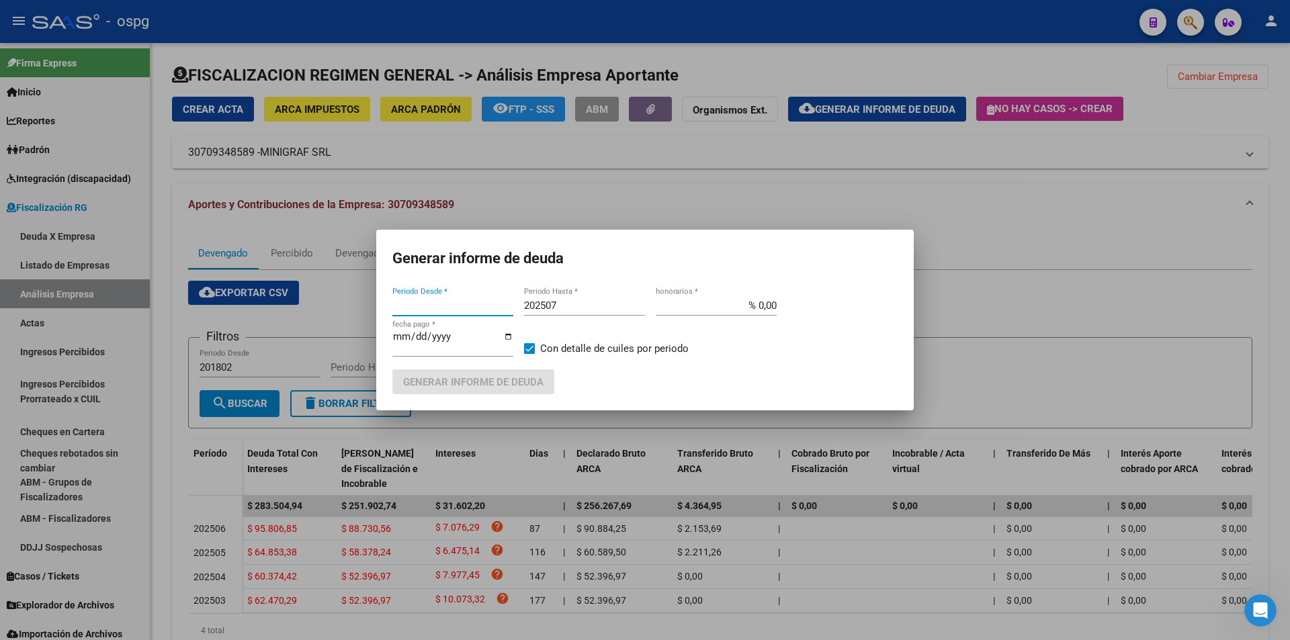
type input "201802"
click at [576, 310] on input "202507" at bounding box center [584, 306] width 121 height 12
type input "202508"
click at [514, 383] on span "Generar informe de deuda" at bounding box center [473, 382] width 140 height 12
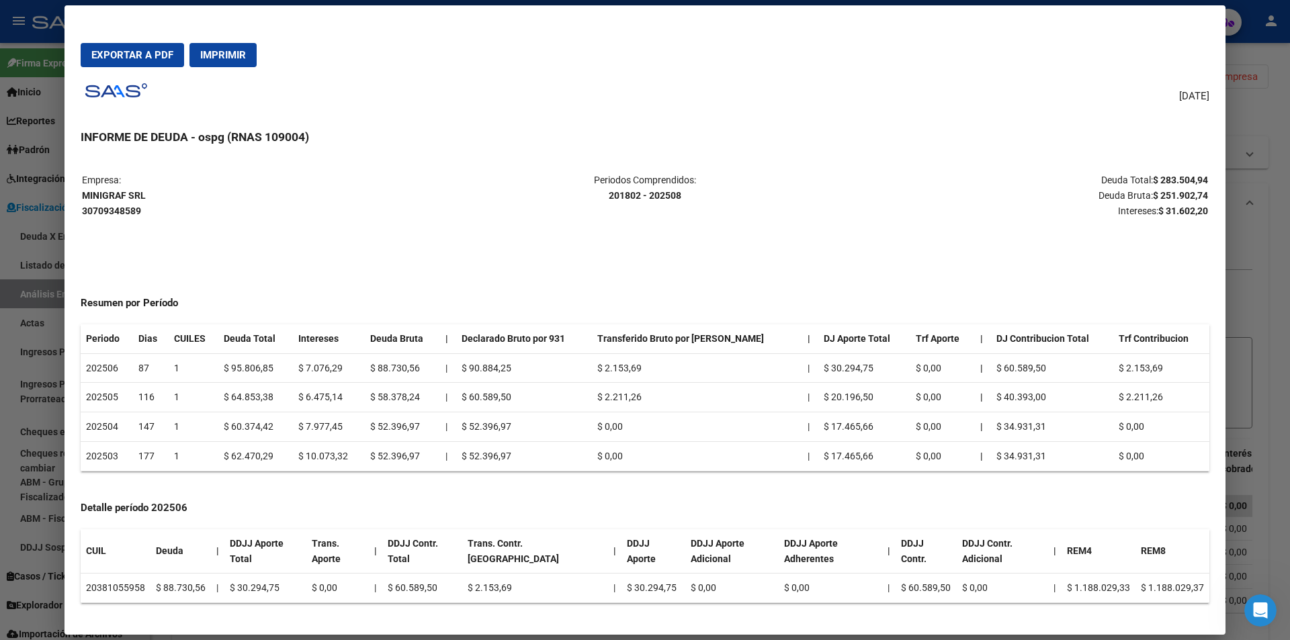
drag, startPoint x: 1142, startPoint y: 178, endPoint x: 1197, endPoint y: 172, distance: 55.4
click at [1197, 172] on table "Empresa: MINIGRAF SRL 30709348589 Periodos Comprendidos: 201802 - 202508 Deuda …" at bounding box center [645, 195] width 1129 height 48
click at [1267, 271] on div at bounding box center [645, 320] width 1290 height 640
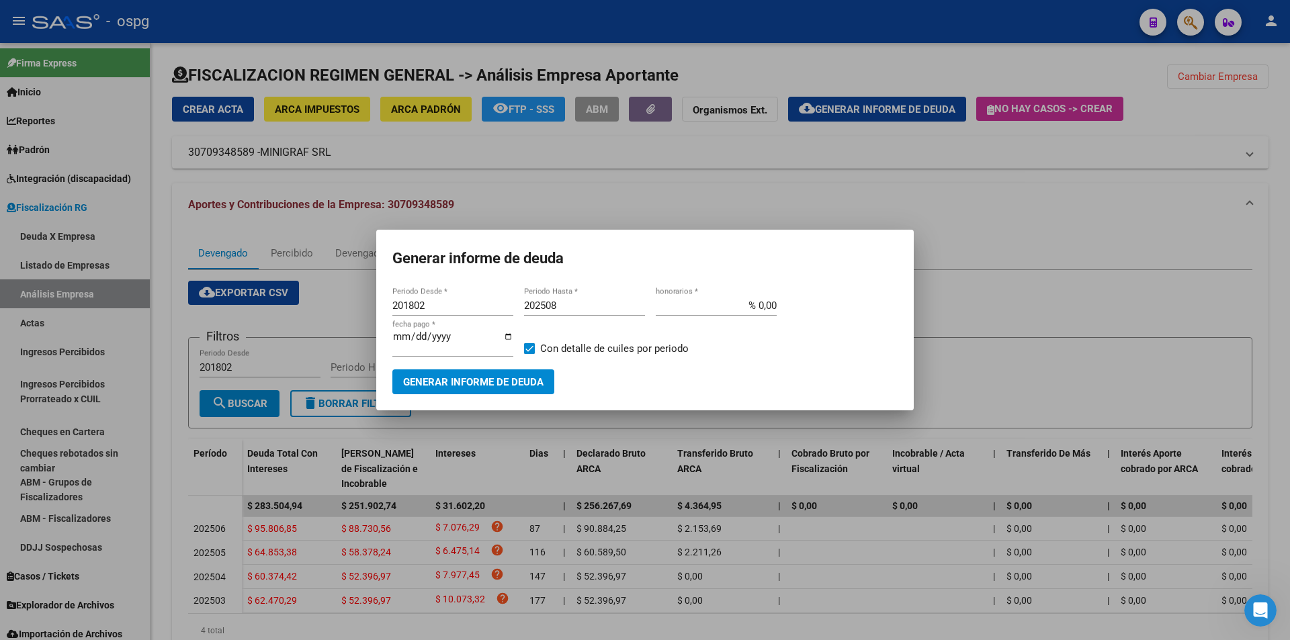
click at [1264, 261] on div at bounding box center [645, 320] width 1290 height 640
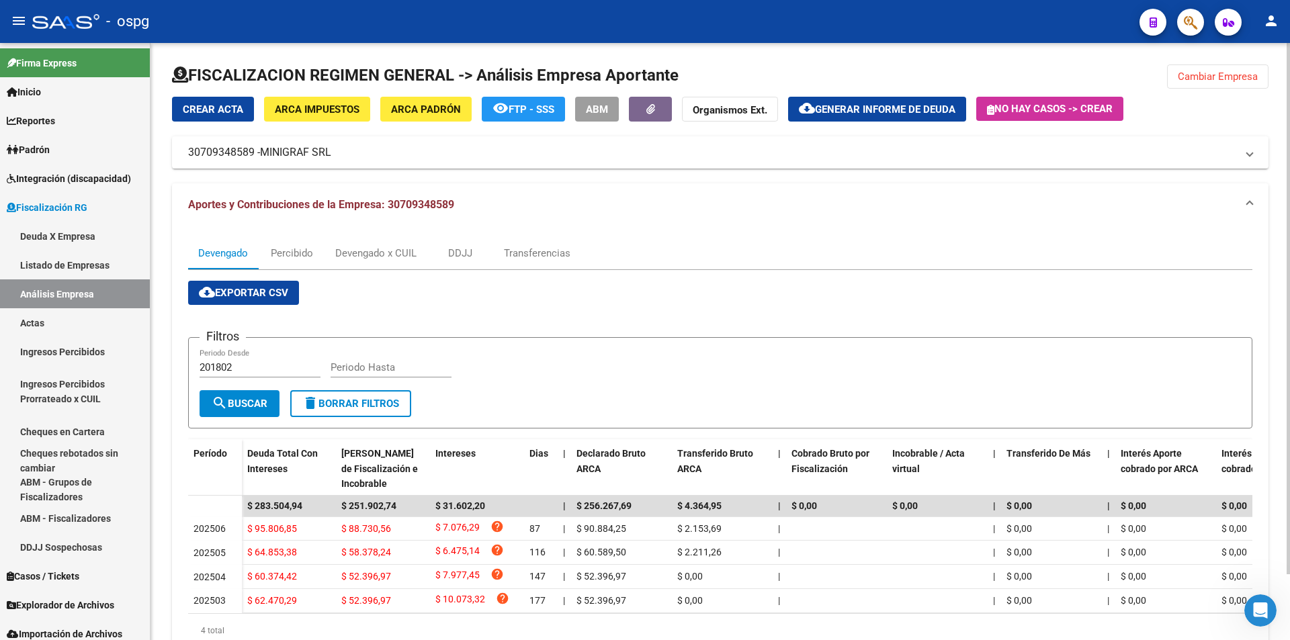
click at [1234, 84] on button "Cambiar Empresa" at bounding box center [1217, 76] width 101 height 24
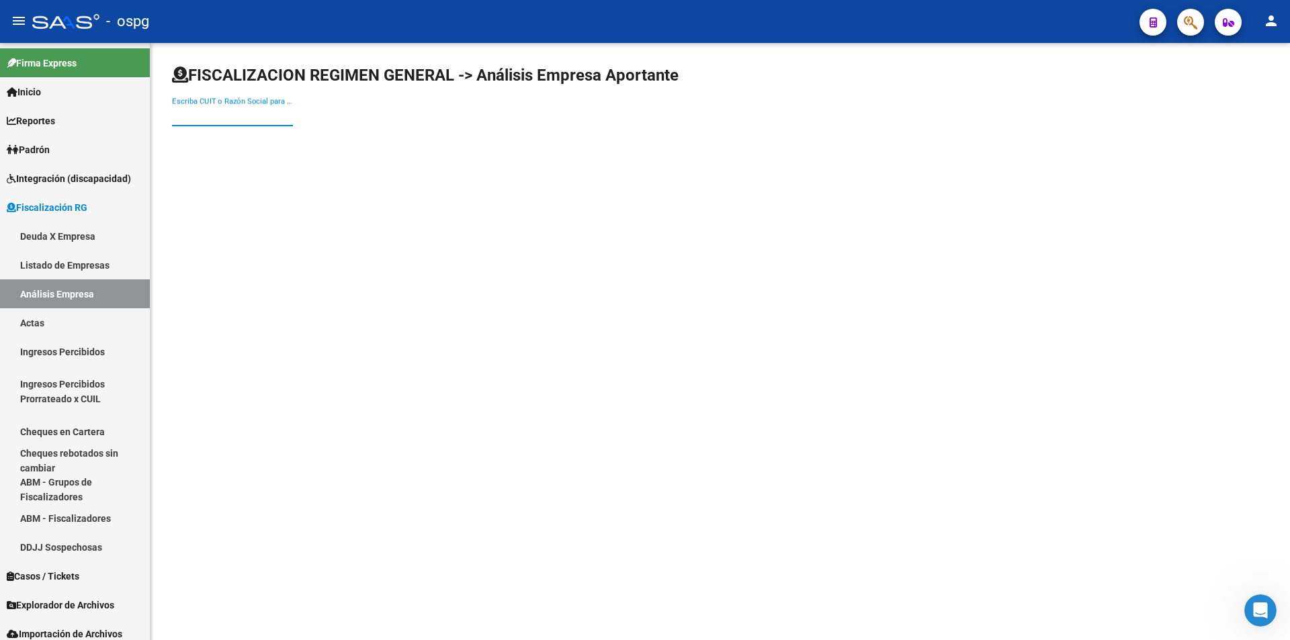
paste input "30673954401"
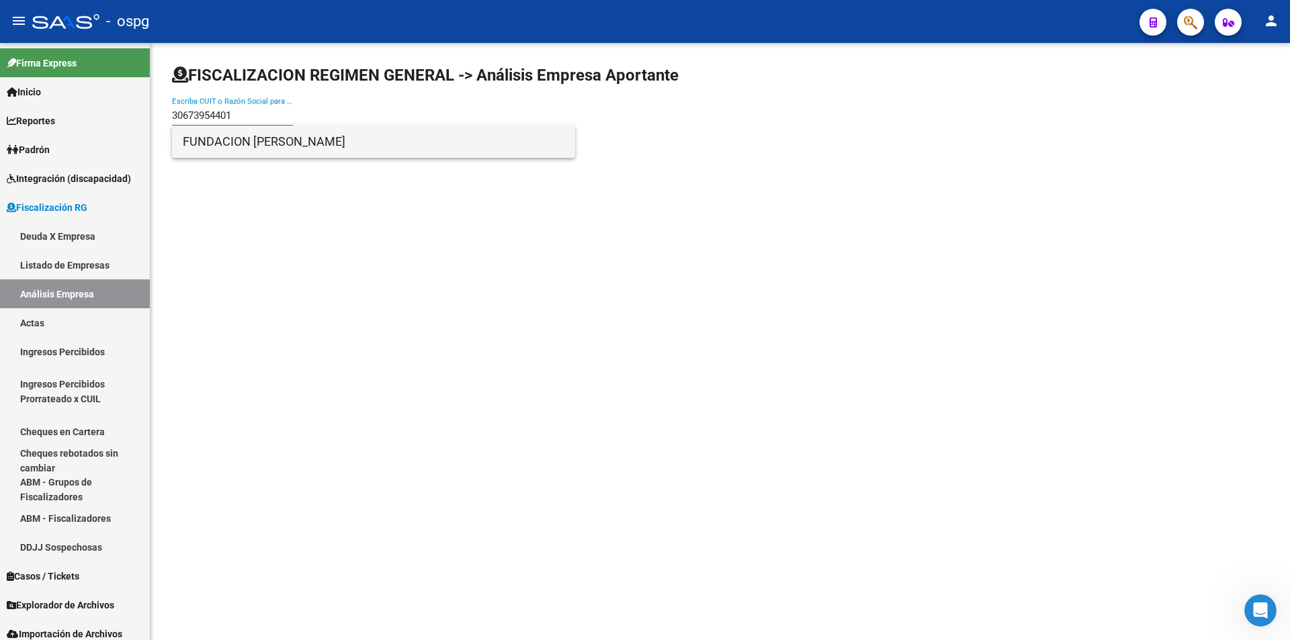
type input "30673954401"
click at [370, 140] on span "FUNDACION [PERSON_NAME]" at bounding box center [374, 142] width 382 height 32
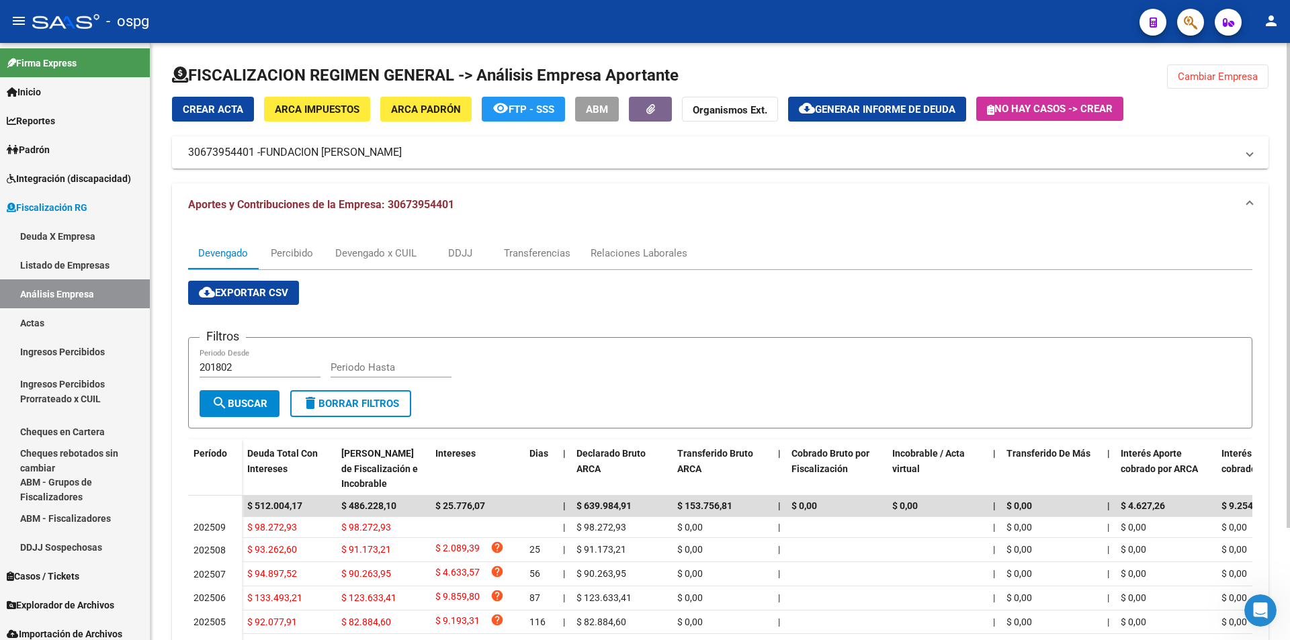
click at [909, 114] on span "Generar informe de deuda" at bounding box center [885, 109] width 140 height 12
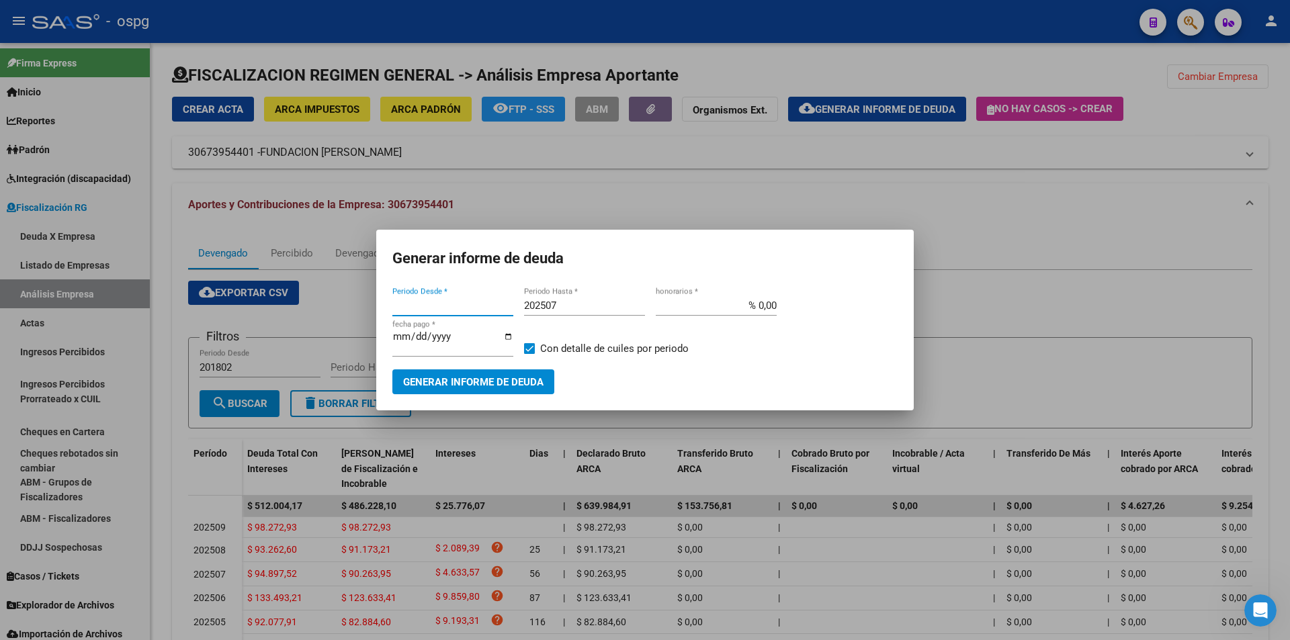
type input "201802"
click at [595, 302] on input "202507" at bounding box center [584, 306] width 121 height 12
type input "202508"
click at [529, 348] on span at bounding box center [529, 348] width 11 height 11
click at [529, 354] on input "Con detalle de cuiles por periodo" at bounding box center [529, 354] width 1 height 1
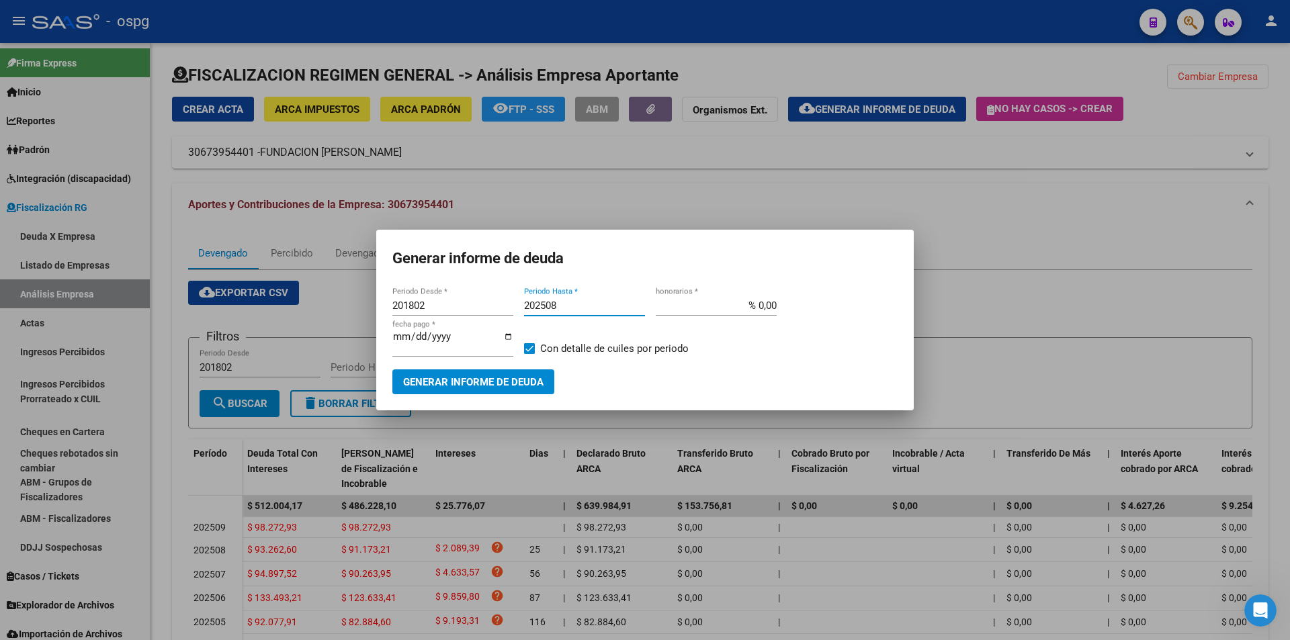
checkbox input "false"
click at [517, 376] on span "Generar informe de deuda" at bounding box center [473, 382] width 140 height 12
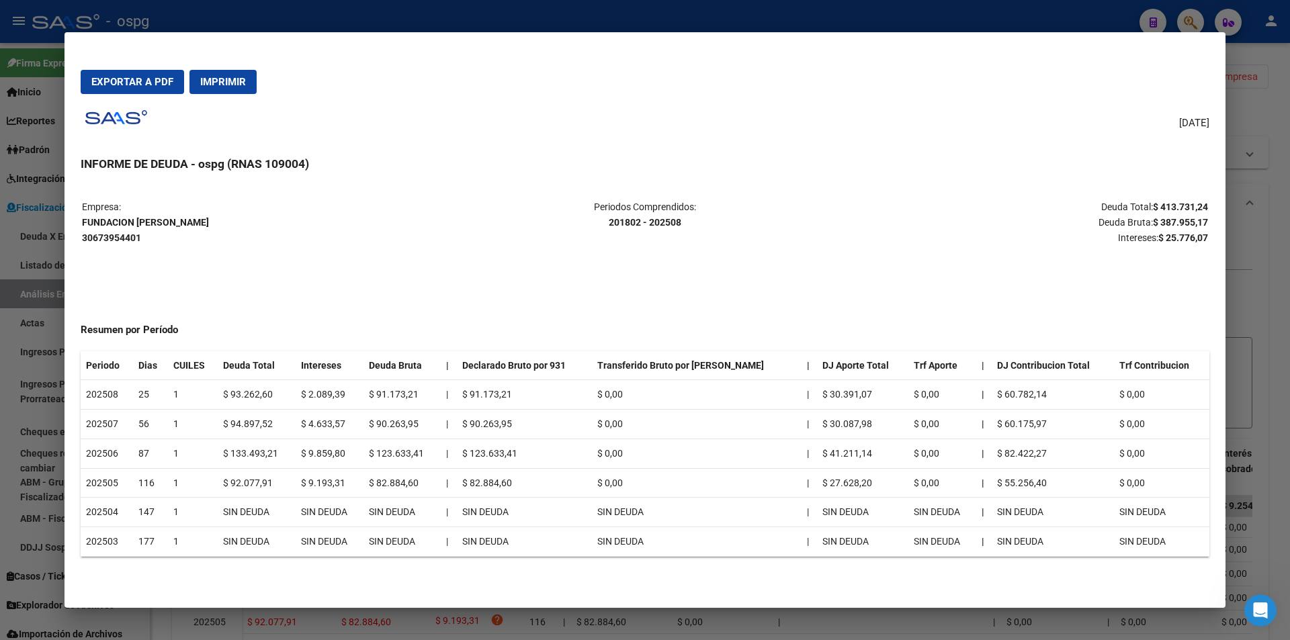
drag, startPoint x: 1151, startPoint y: 204, endPoint x: 1207, endPoint y: 205, distance: 55.8
click at [1207, 205] on p "Deuda Total: $ 413.731,24 Deuda Bruta: $ 387.955,17 Intereses: $ 25.776,07" at bounding box center [1021, 223] width 374 height 46
click at [1269, 411] on div at bounding box center [645, 320] width 1290 height 640
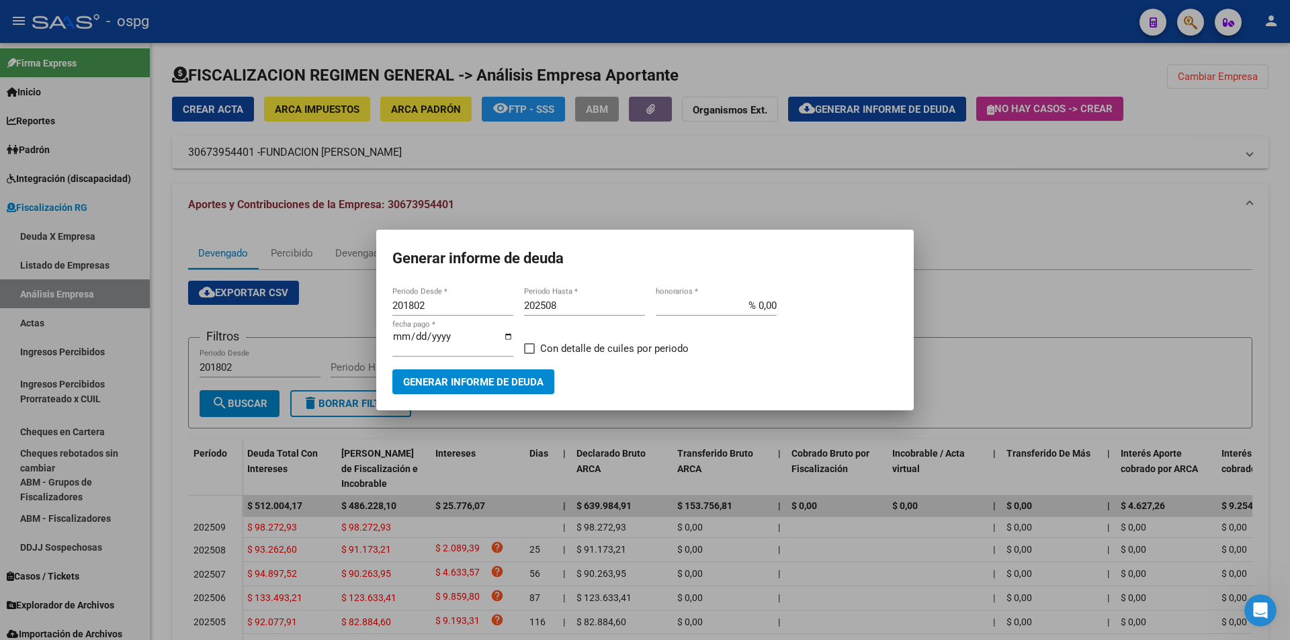
click at [1259, 341] on div at bounding box center [645, 320] width 1290 height 640
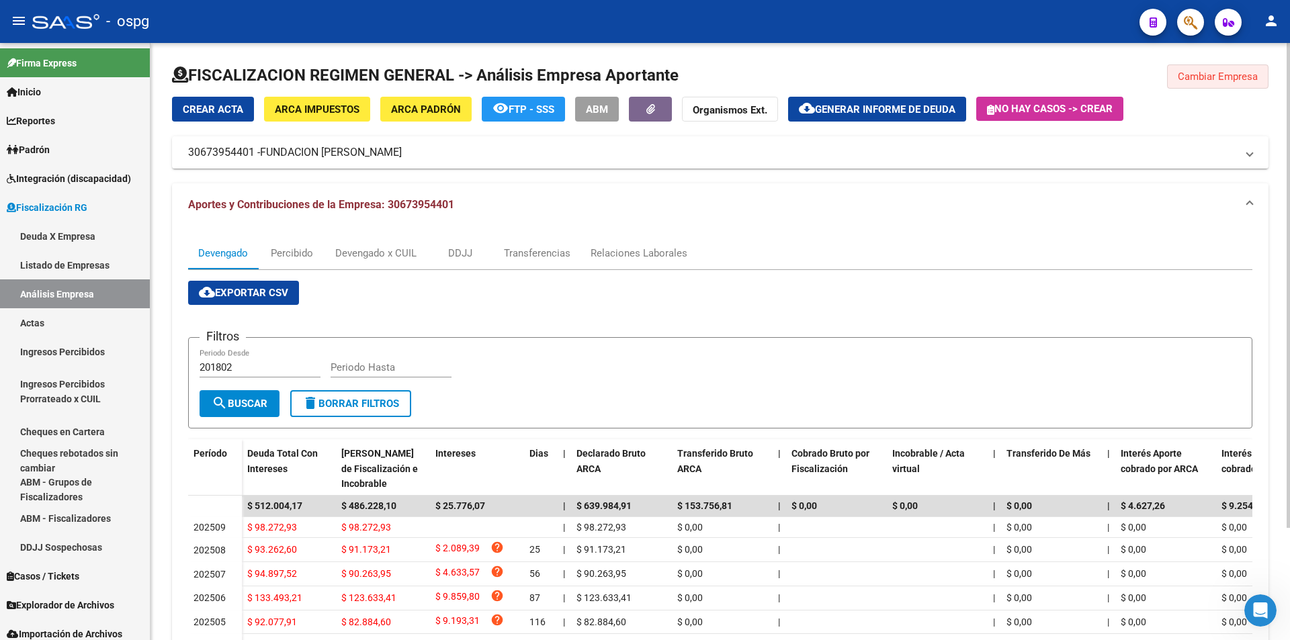
drag, startPoint x: 1225, startPoint y: 77, endPoint x: 1211, endPoint y: 83, distance: 15.3
click at [1225, 77] on span "Cambiar Empresa" at bounding box center [1218, 77] width 80 height 12
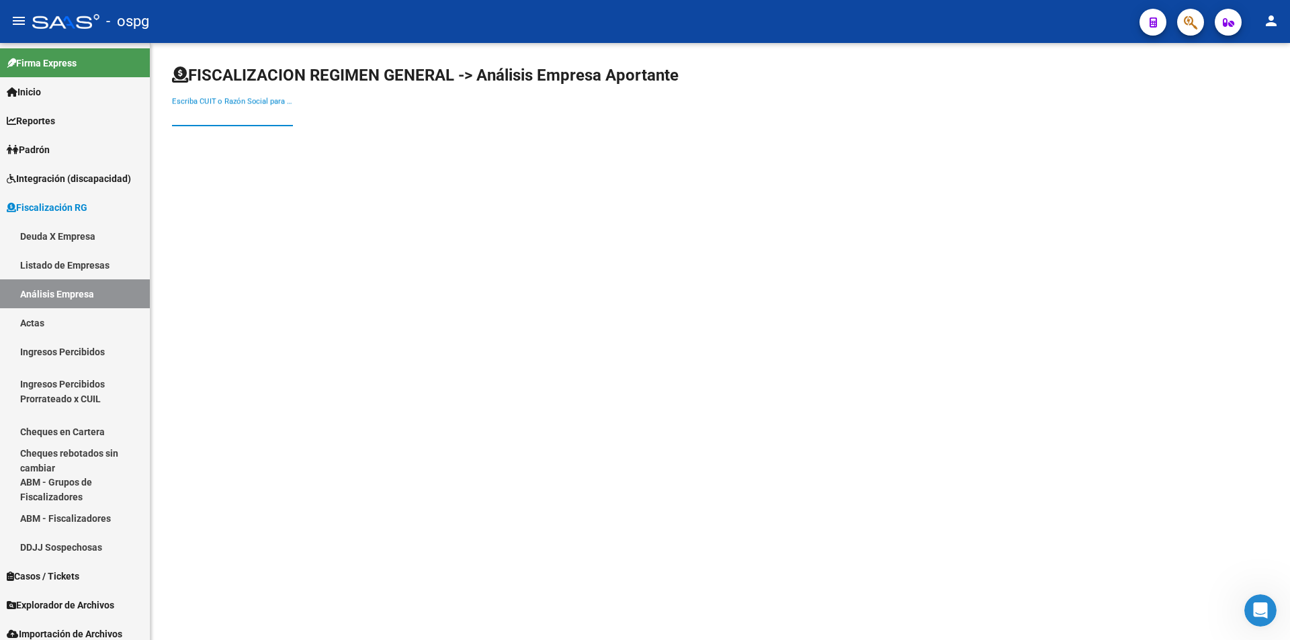
paste input "33717945919"
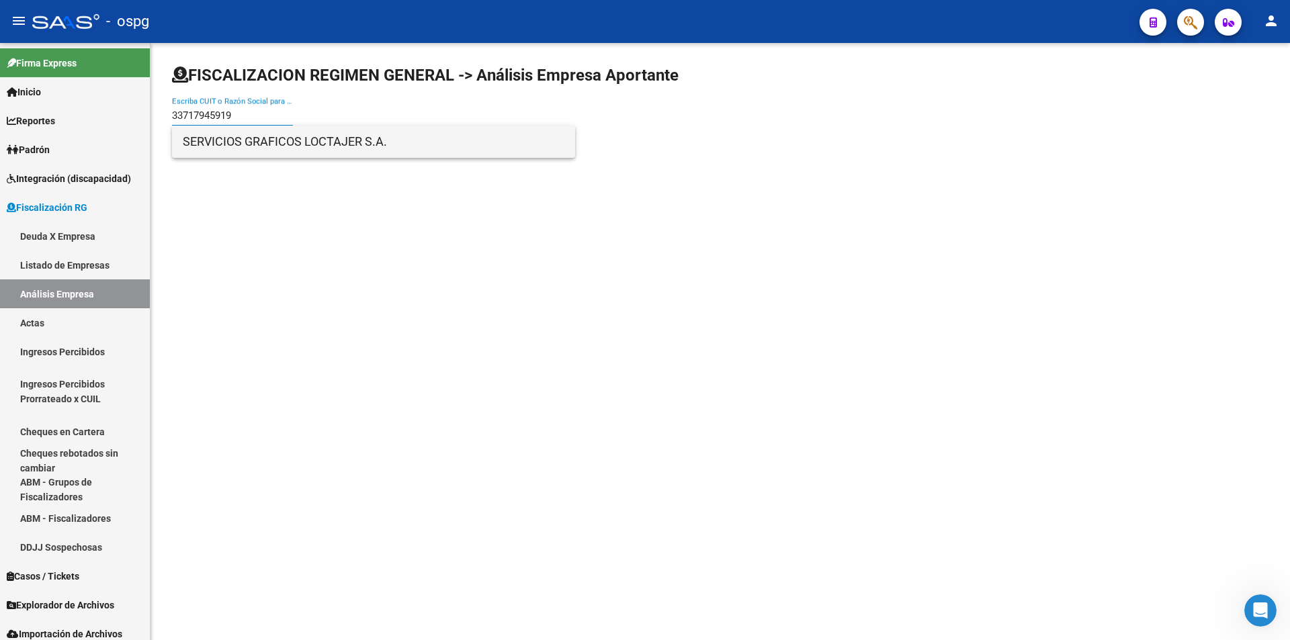
type input "33717945919"
click at [278, 144] on span "SERVICIOS GRAFICOS LOCTAJER S.A." at bounding box center [374, 142] width 382 height 32
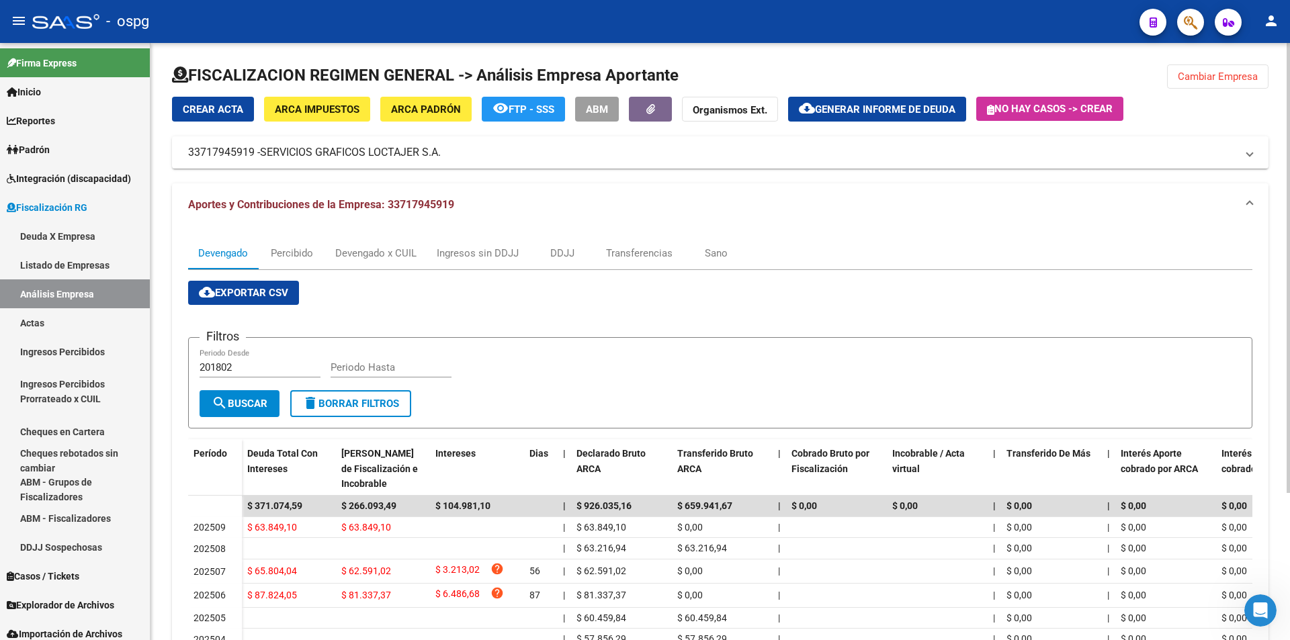
click at [898, 103] on span "Generar informe de deuda" at bounding box center [885, 109] width 140 height 12
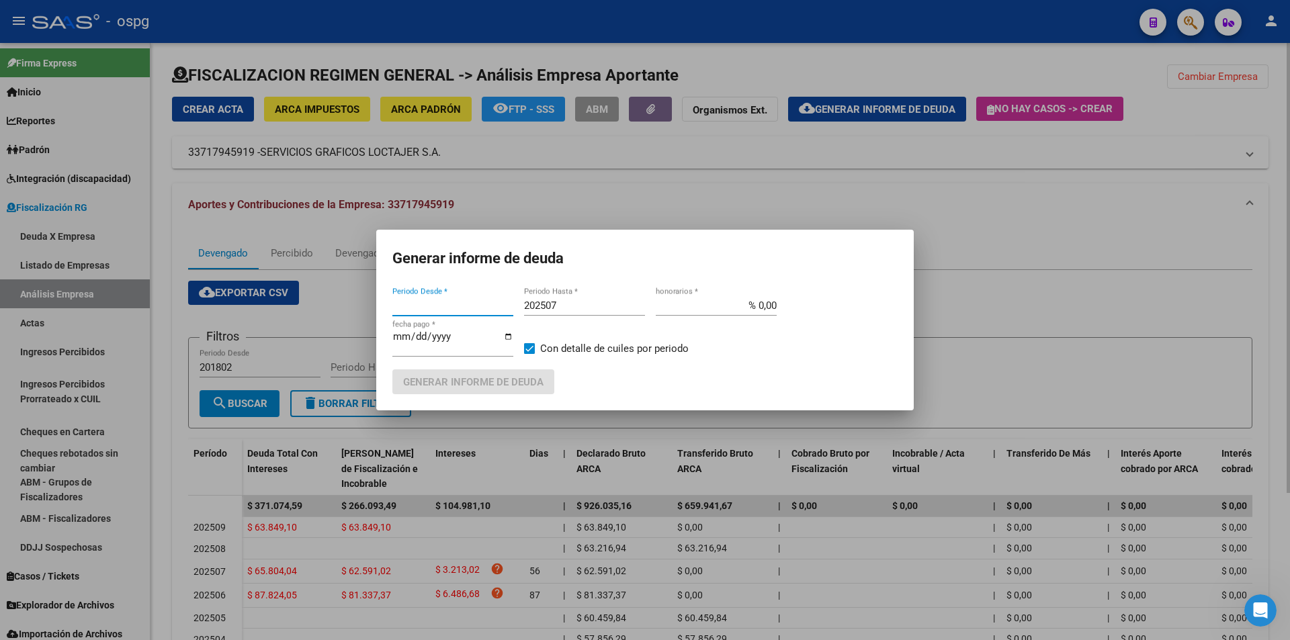
type input "201802"
click at [584, 302] on input "202507" at bounding box center [584, 306] width 121 height 12
type input "202508"
click at [501, 386] on span "Generar informe de deuda" at bounding box center [473, 382] width 140 height 12
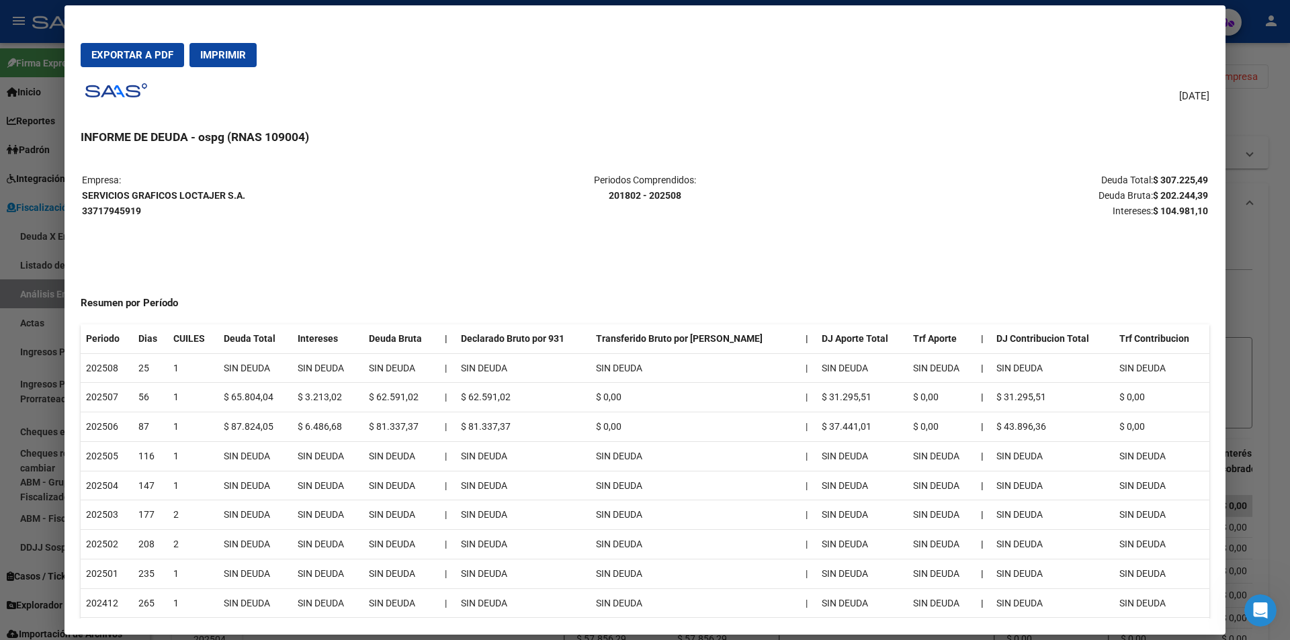
drag, startPoint x: 1141, startPoint y: 175, endPoint x: 1197, endPoint y: 175, distance: 55.8
click at [1197, 175] on p "Deuda Total: $ 307.225,49 Deuda Bruta: $ 202.244,39 Intereses: $ 104.981,10" at bounding box center [1021, 196] width 374 height 46
click at [1280, 277] on div at bounding box center [645, 320] width 1290 height 640
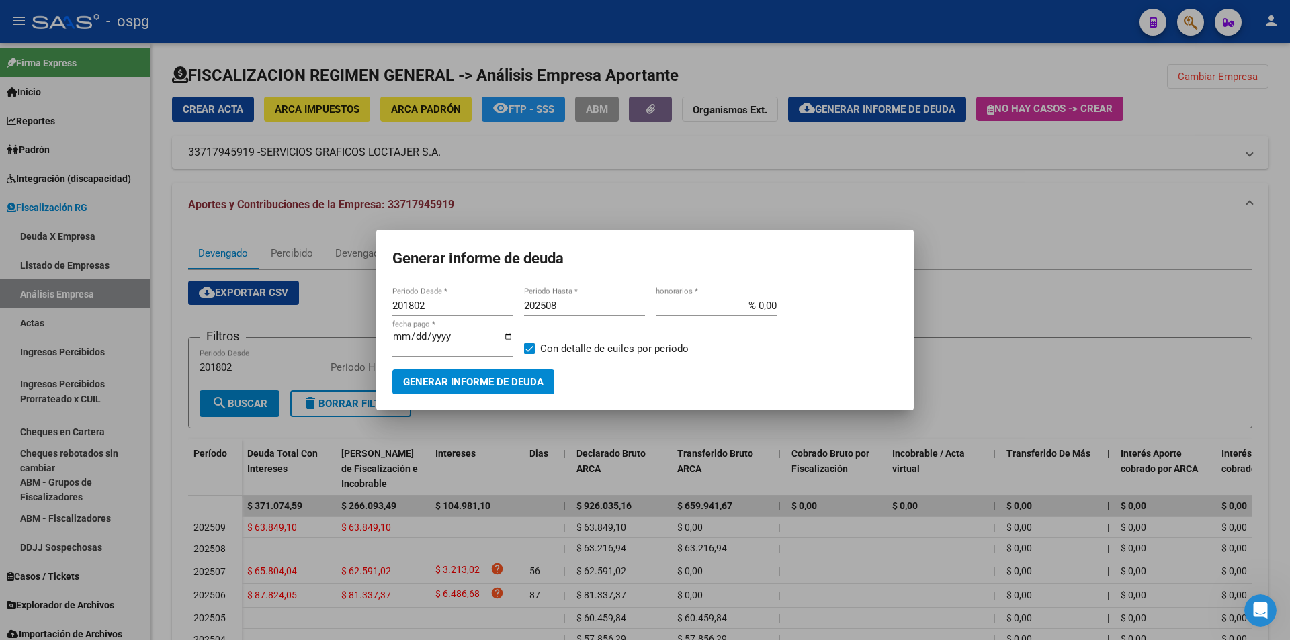
click at [1280, 277] on div at bounding box center [645, 320] width 1290 height 640
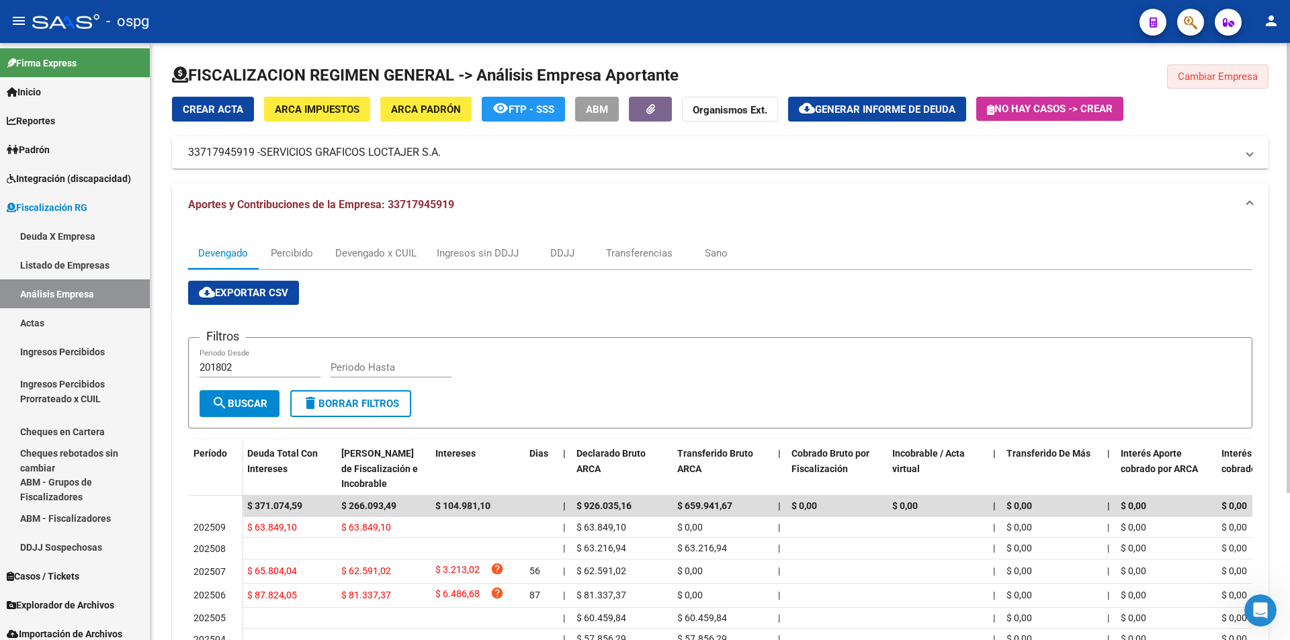
click at [1229, 80] on span "Cambiar Empresa" at bounding box center [1218, 77] width 80 height 12
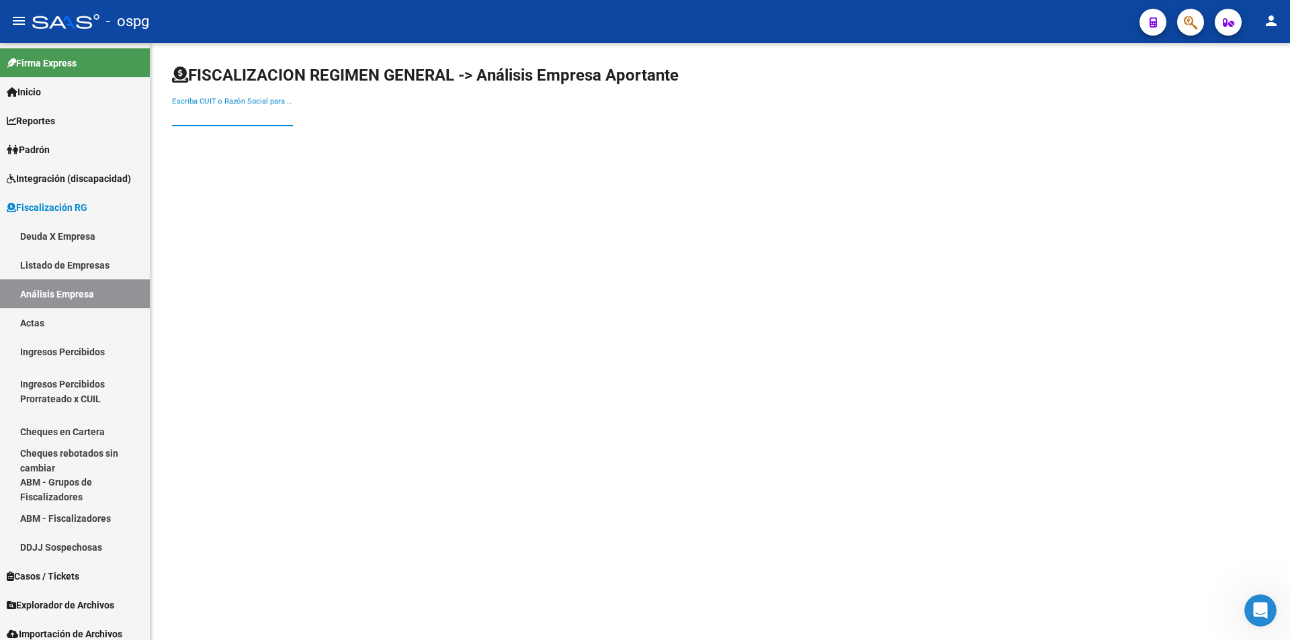
paste input "30708127759"
type input "30708127759"
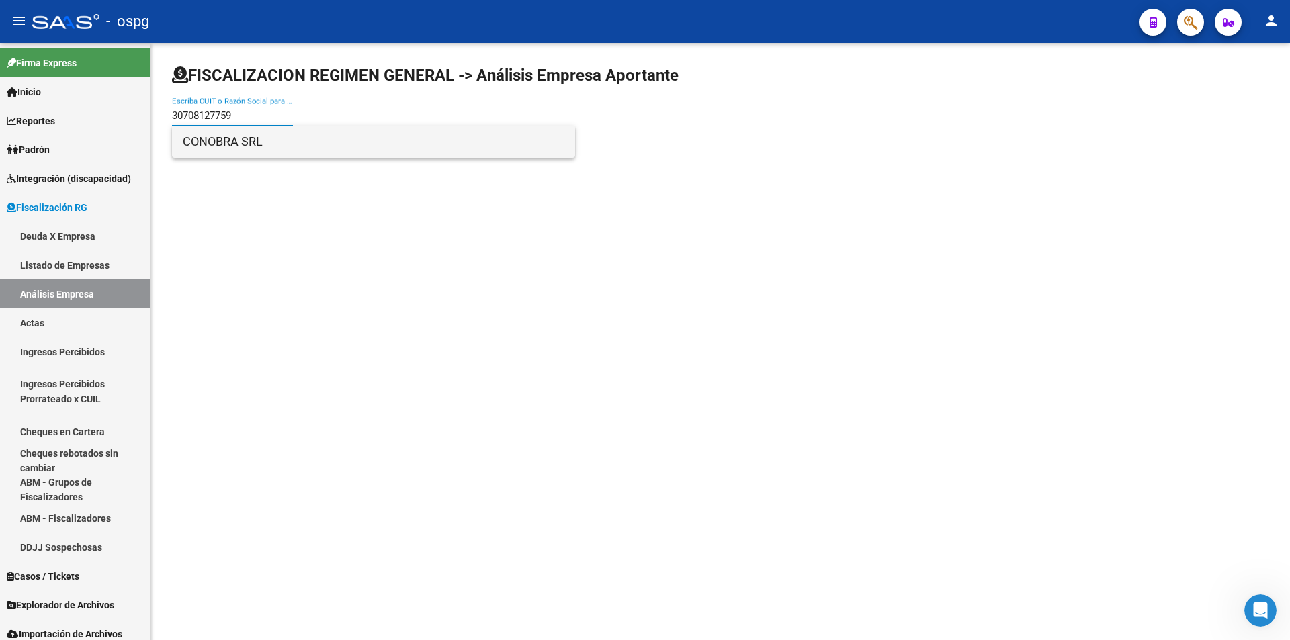
click at [243, 143] on span "CONOBRA SRL" at bounding box center [374, 142] width 382 height 32
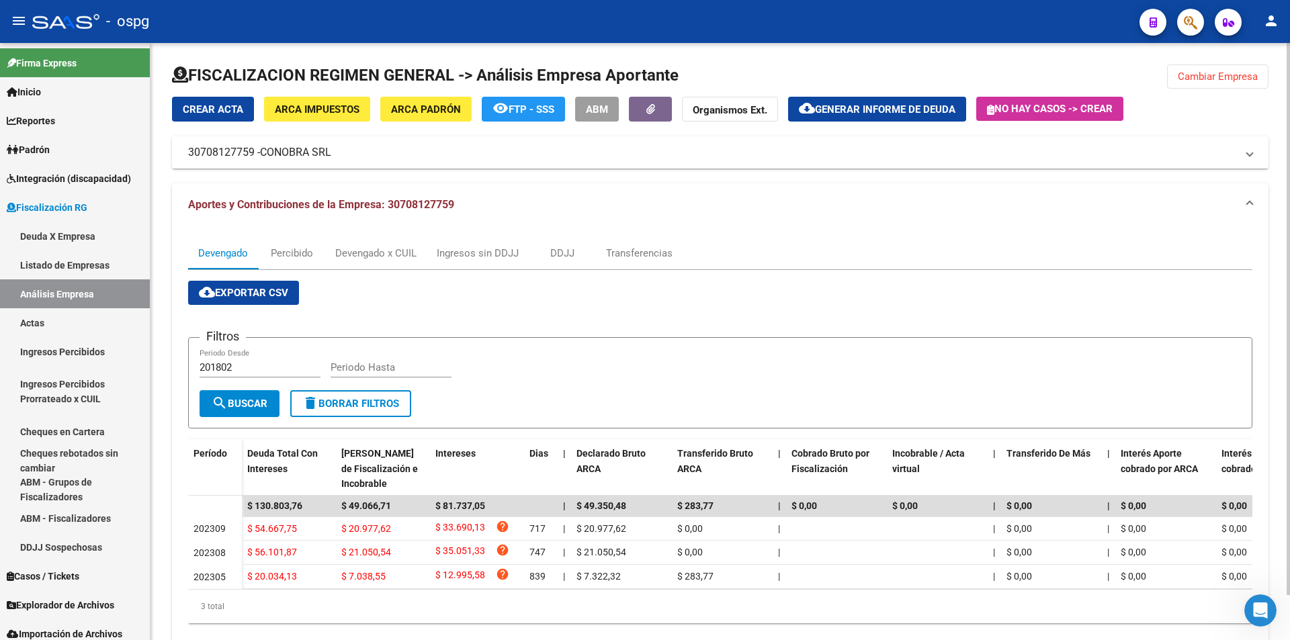
click at [875, 105] on span "Generar informe de deuda" at bounding box center [885, 109] width 140 height 12
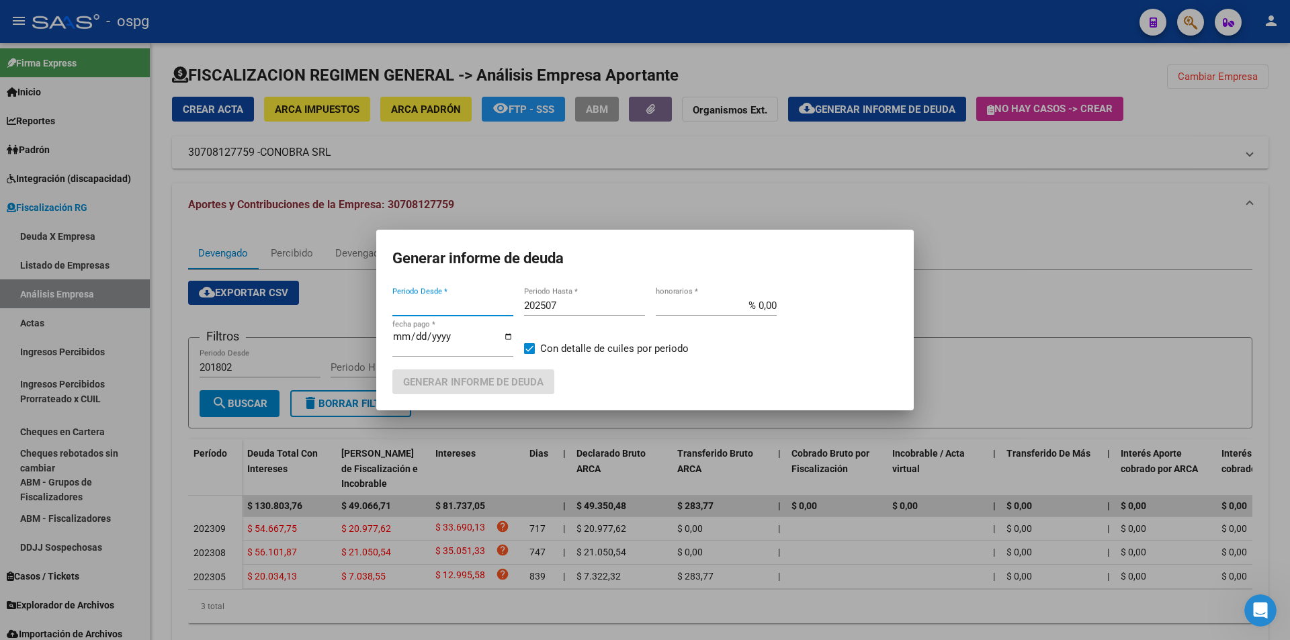
type input "201802"
click at [606, 303] on input "202507" at bounding box center [584, 306] width 121 height 12
click at [504, 381] on span "Generar informe de deuda" at bounding box center [473, 382] width 140 height 12
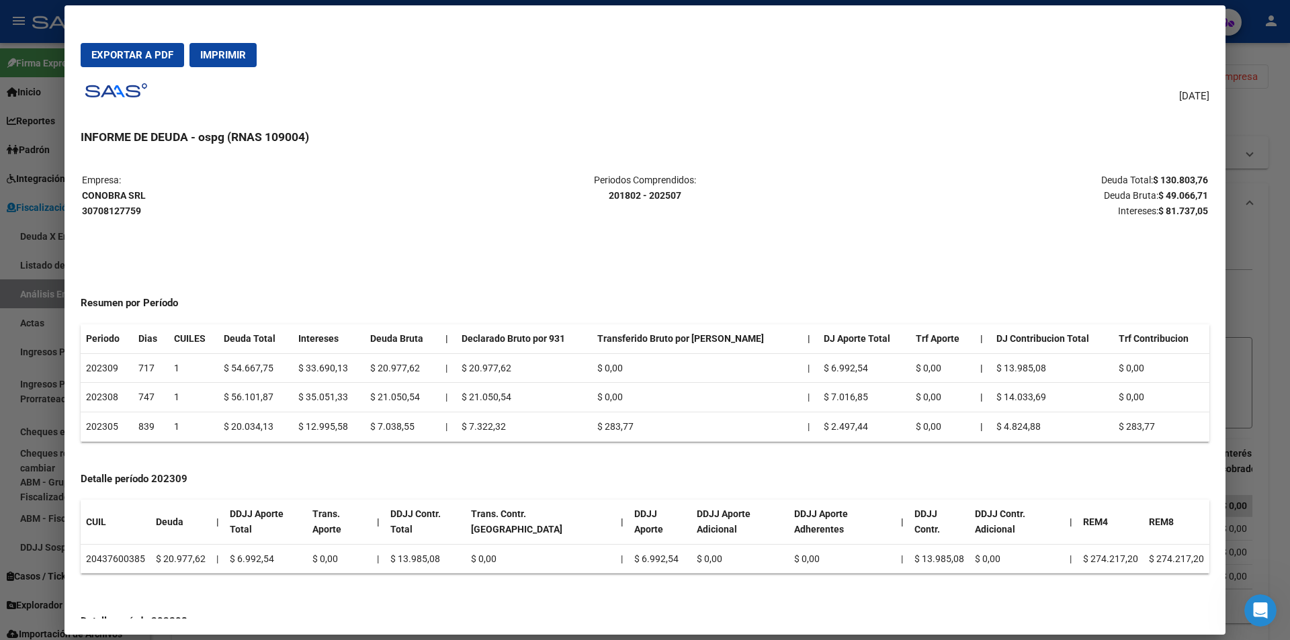
drag, startPoint x: 1139, startPoint y: 179, endPoint x: 1198, endPoint y: 173, distance: 58.8
click at [1198, 173] on table "Empresa: CONOBRA SRL 30708127759 Periodos Comprendidos: 201802 - 202507 Deuda T…" at bounding box center [645, 195] width 1129 height 48
click at [1269, 320] on div at bounding box center [645, 320] width 1290 height 640
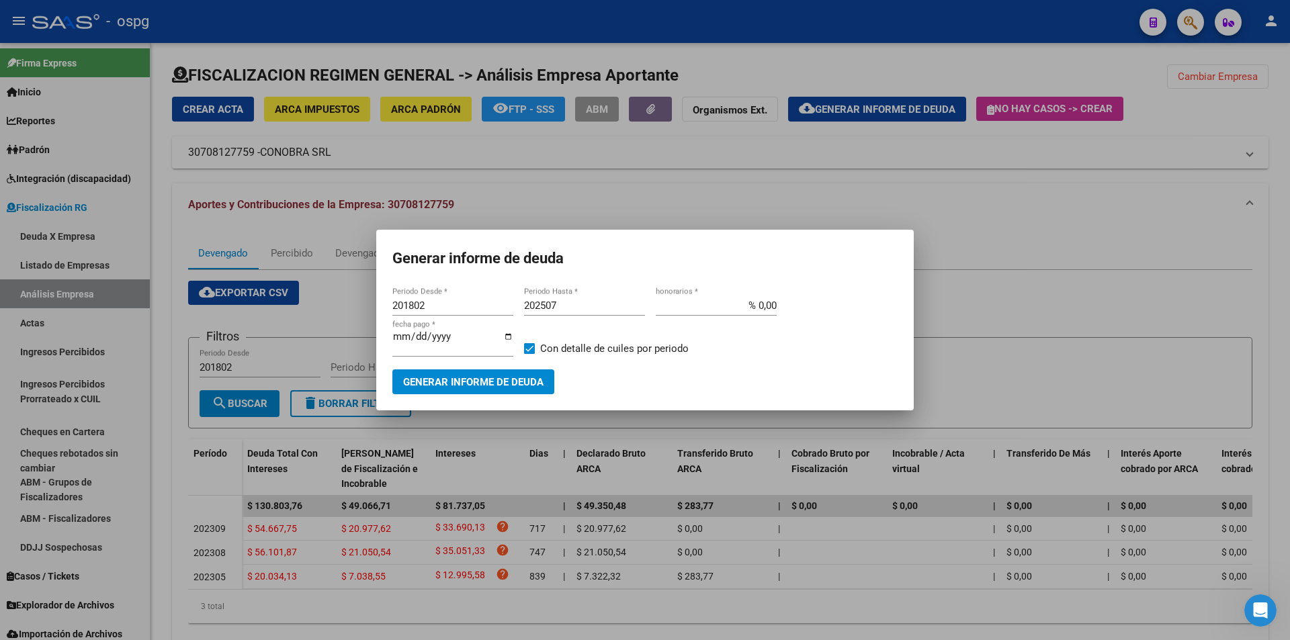
click at [1269, 320] on div at bounding box center [645, 320] width 1290 height 640
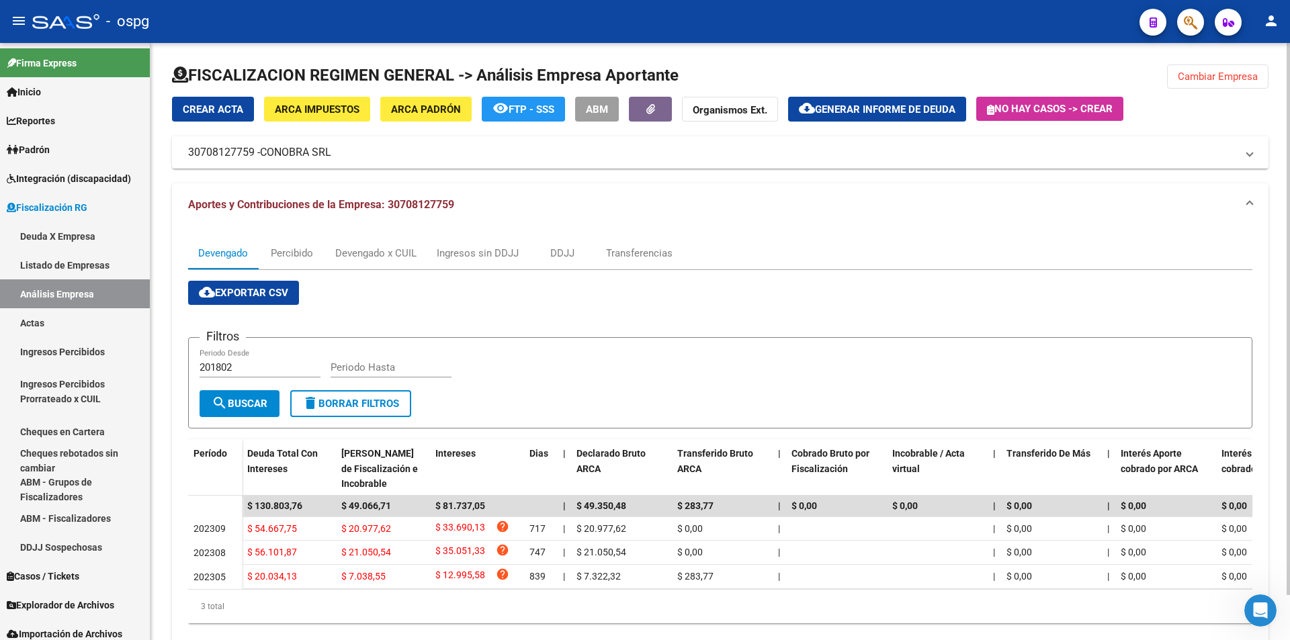
click at [1237, 81] on span "Cambiar Empresa" at bounding box center [1218, 77] width 80 height 12
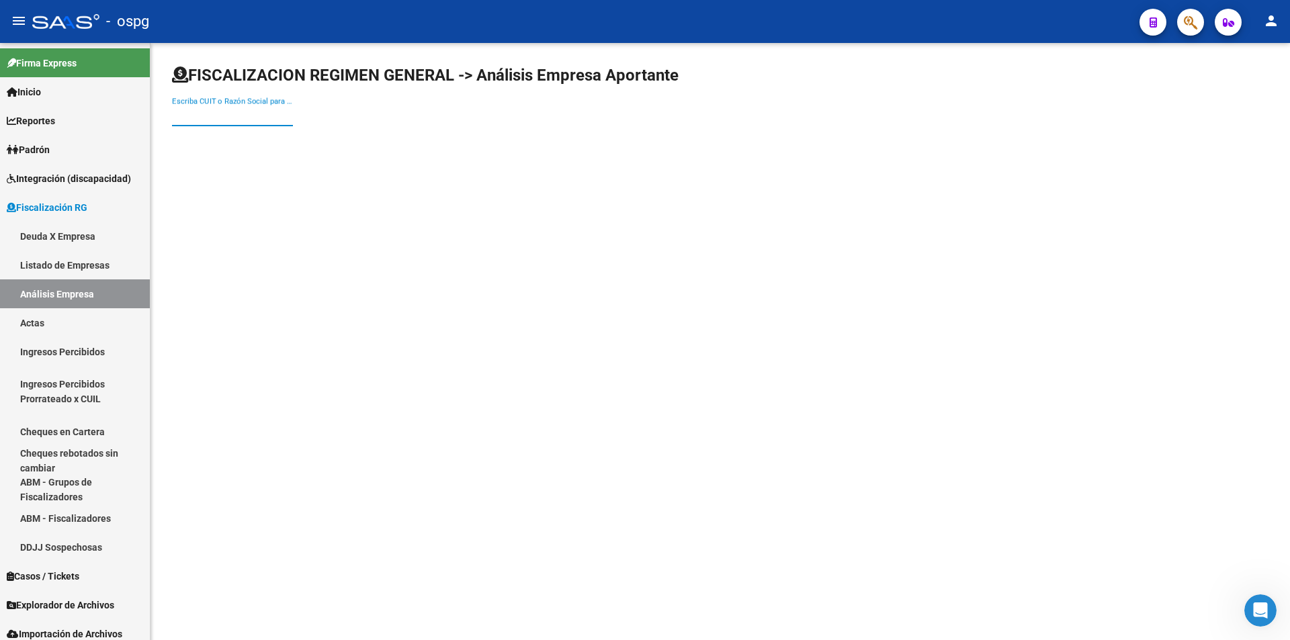
paste input "30716886707"
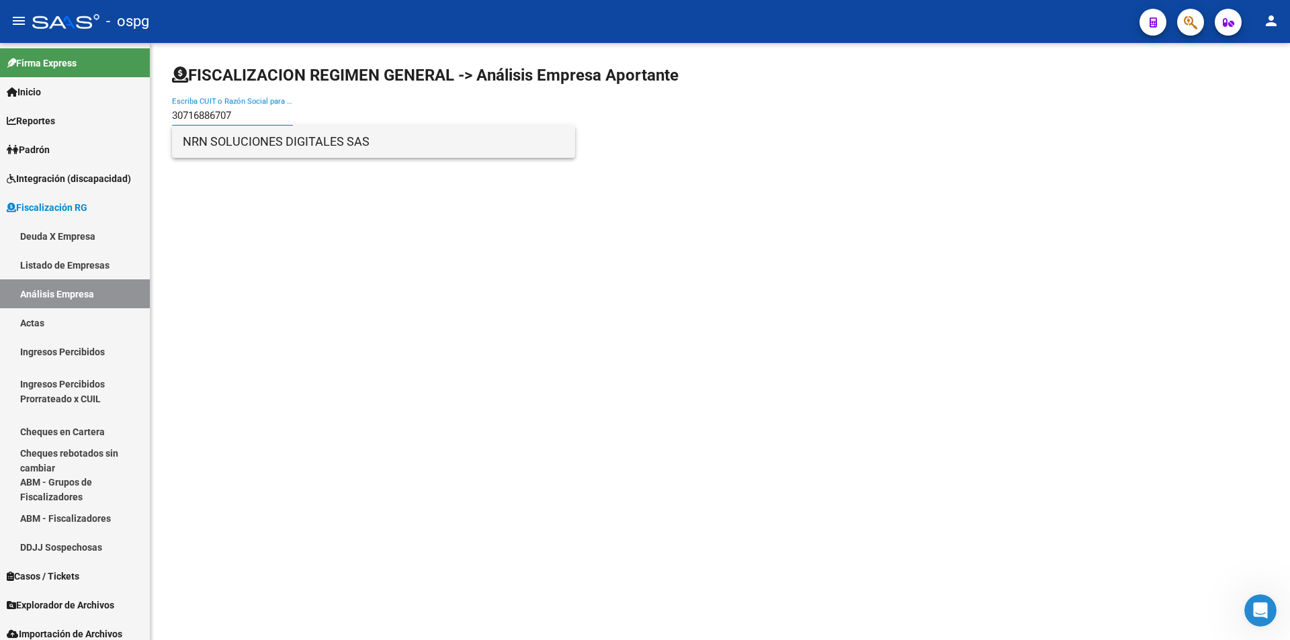
type input "30716886707"
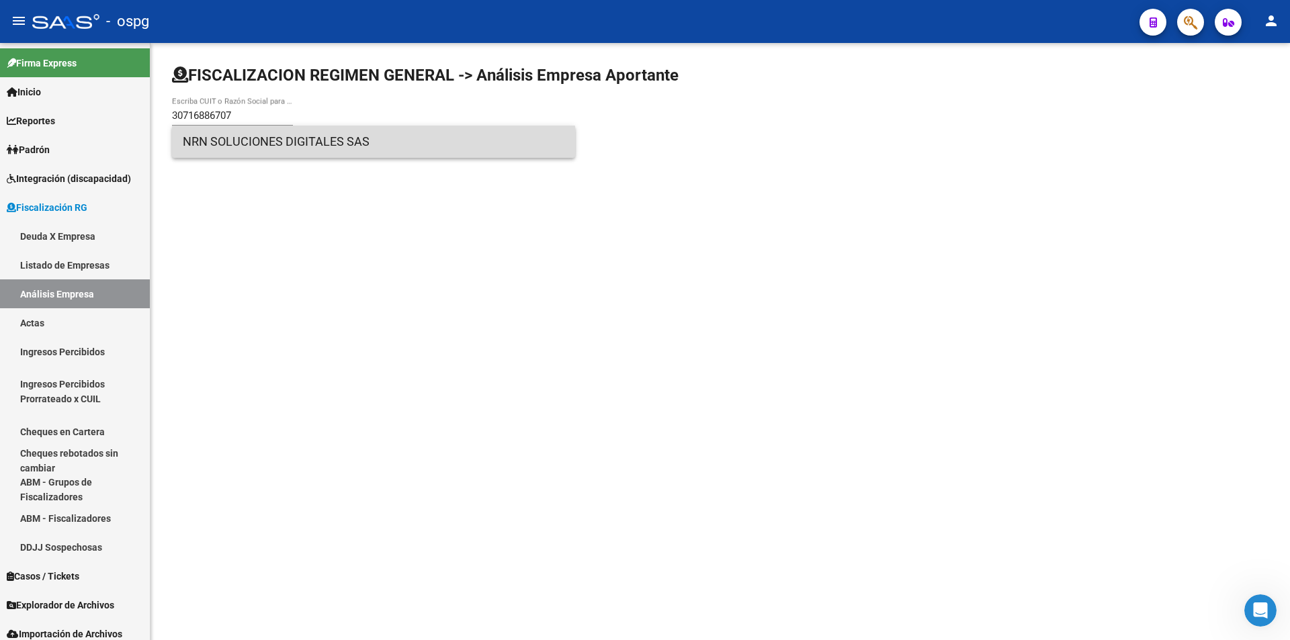
click at [290, 146] on span "NRN SOLUCIONES DIGITALES SAS" at bounding box center [374, 142] width 382 height 32
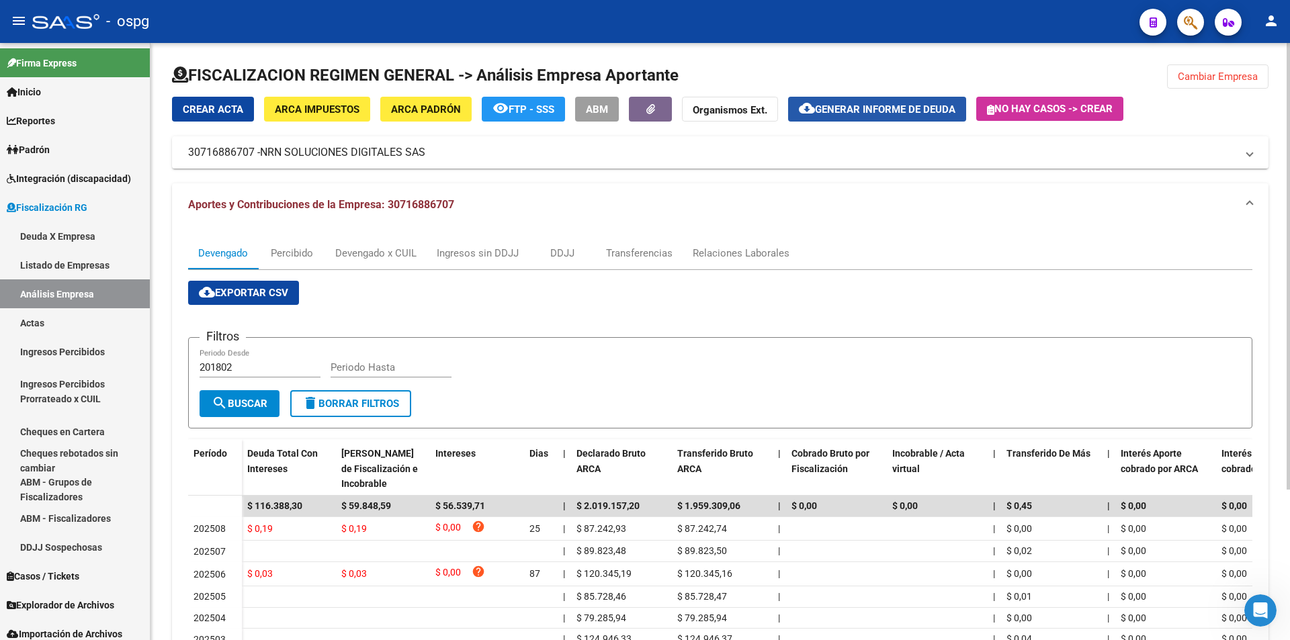
click at [880, 112] on span "Generar informe de deuda" at bounding box center [885, 109] width 140 height 12
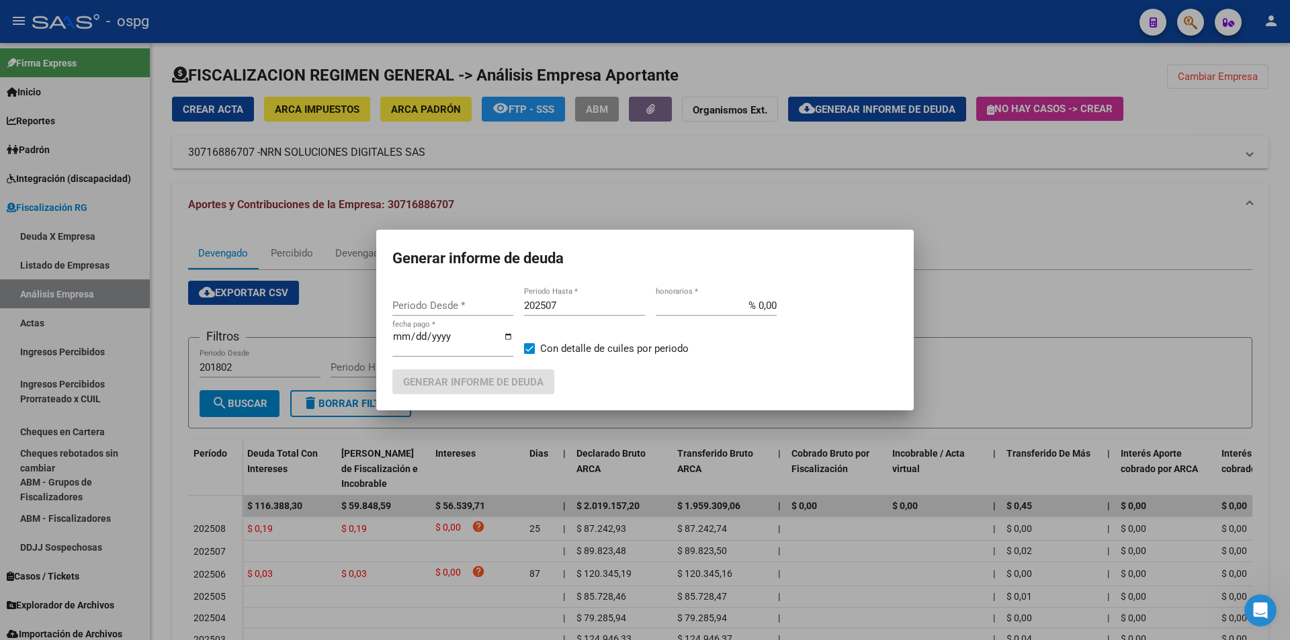
type input "201802"
click at [570, 308] on input "202507" at bounding box center [584, 306] width 121 height 12
type input "202508"
click at [536, 345] on label "Con detalle de cuiles por periodo" at bounding box center [606, 349] width 165 height 16
click at [529, 354] on input "Con detalle de cuiles por periodo" at bounding box center [529, 354] width 1 height 1
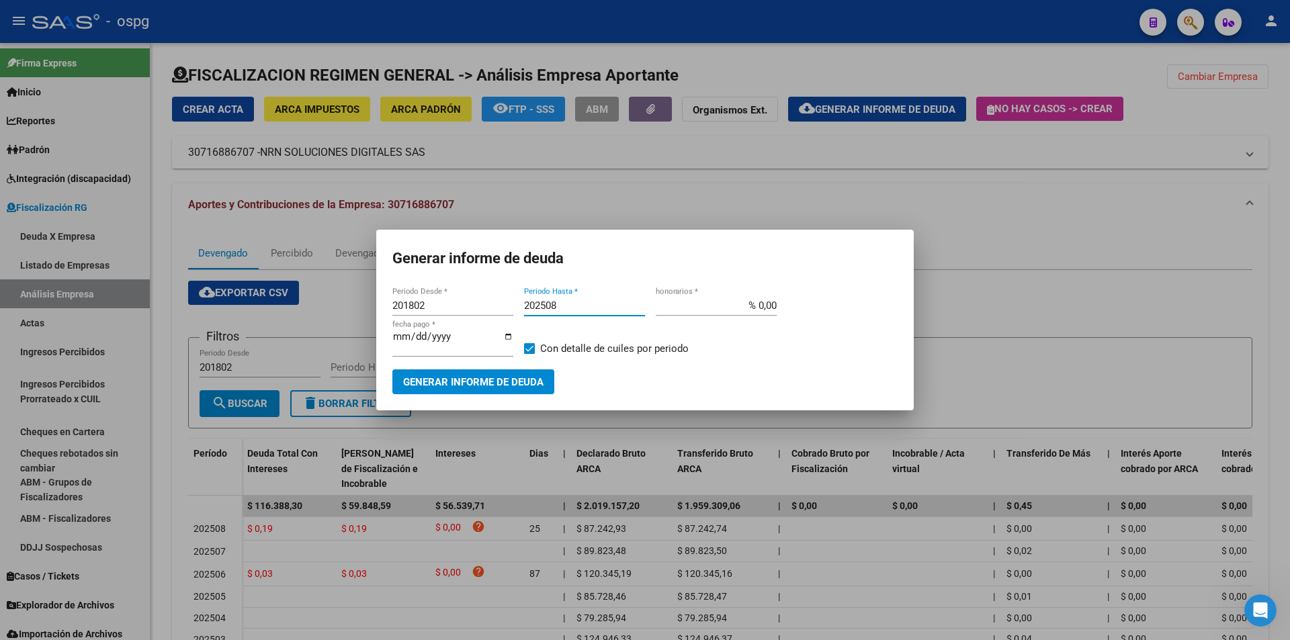
checkbox input "false"
click at [525, 384] on span "Generar informe de deuda" at bounding box center [473, 382] width 140 height 12
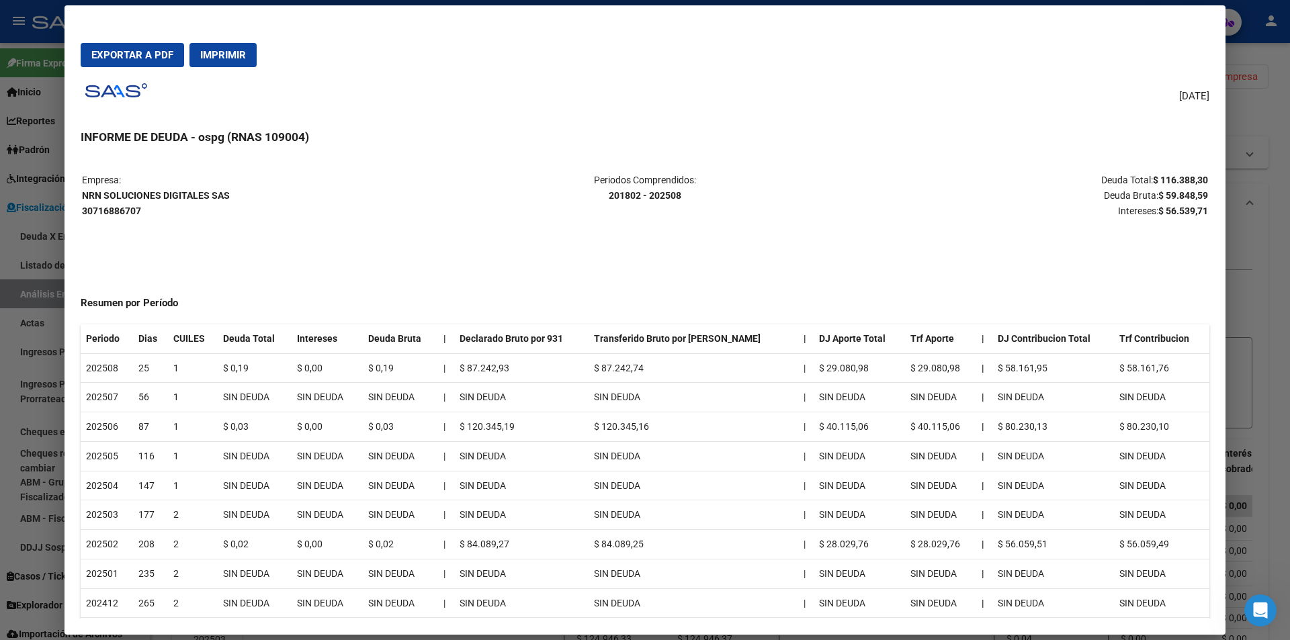
drag, startPoint x: 1140, startPoint y: 177, endPoint x: 1195, endPoint y: 176, distance: 55.1
click at [1195, 176] on p "Deuda Total: $ 116.388,30 Deuda Bruta: $ 59.848,59 Intereses: $ 56.539,71" at bounding box center [1021, 196] width 374 height 46
click at [1268, 273] on div at bounding box center [645, 320] width 1290 height 640
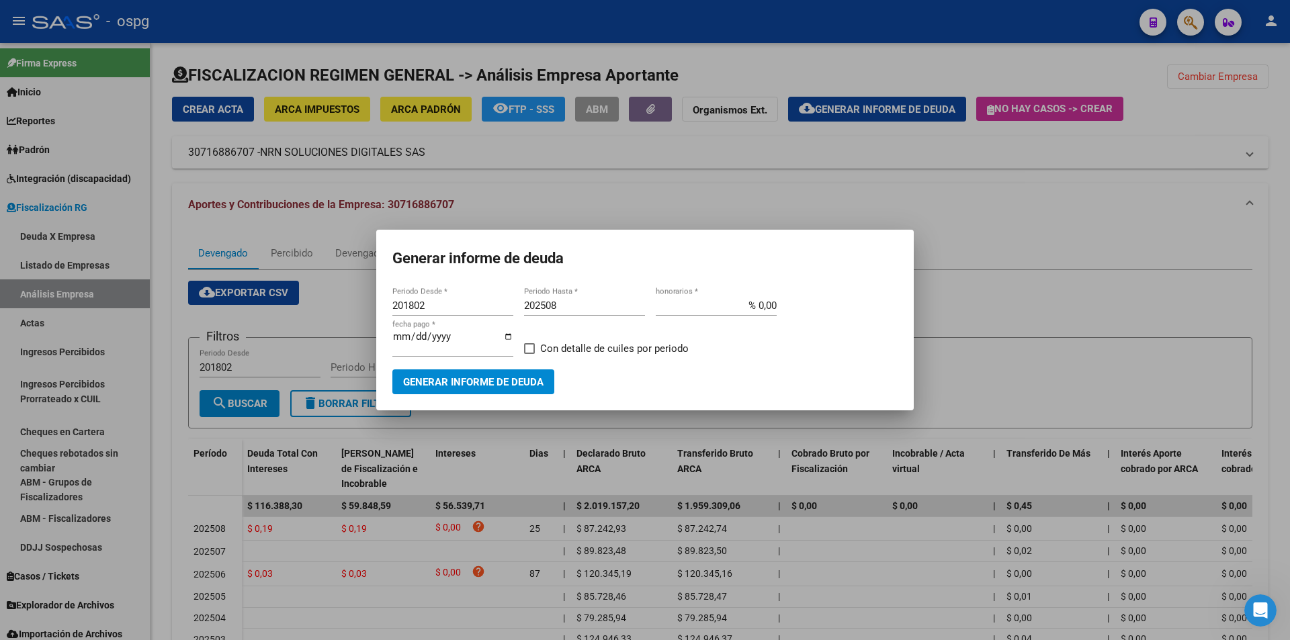
click at [1268, 273] on div at bounding box center [645, 320] width 1290 height 640
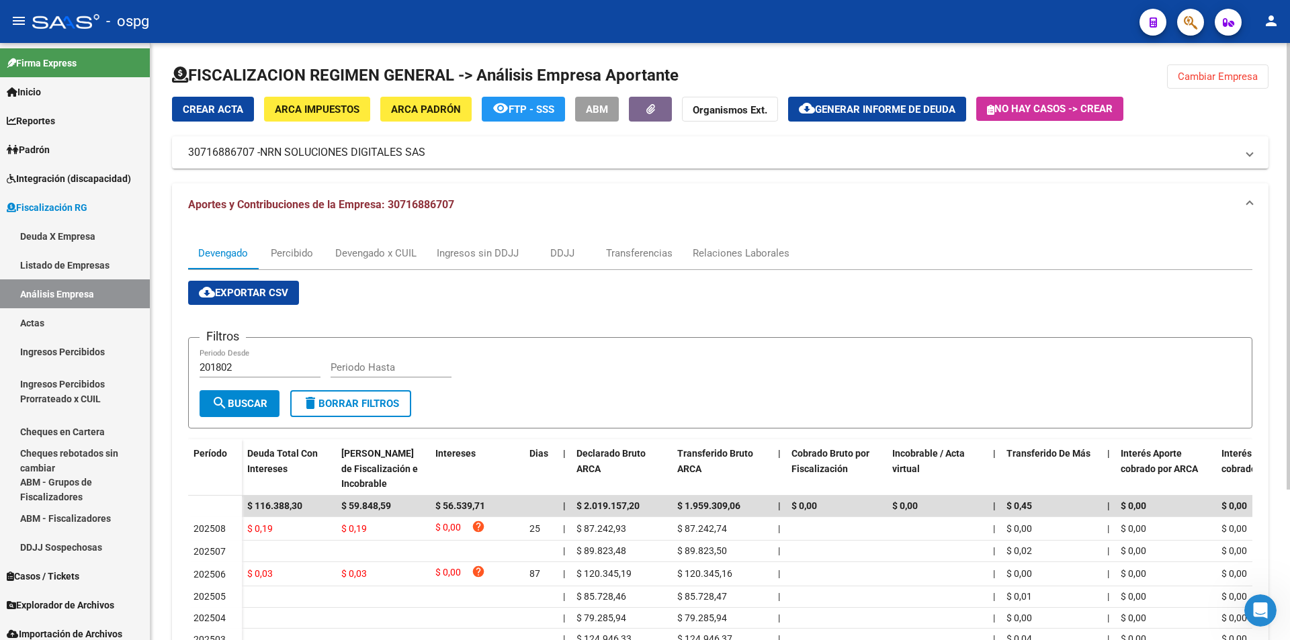
click at [1210, 77] on span "Cambiar Empresa" at bounding box center [1218, 77] width 80 height 12
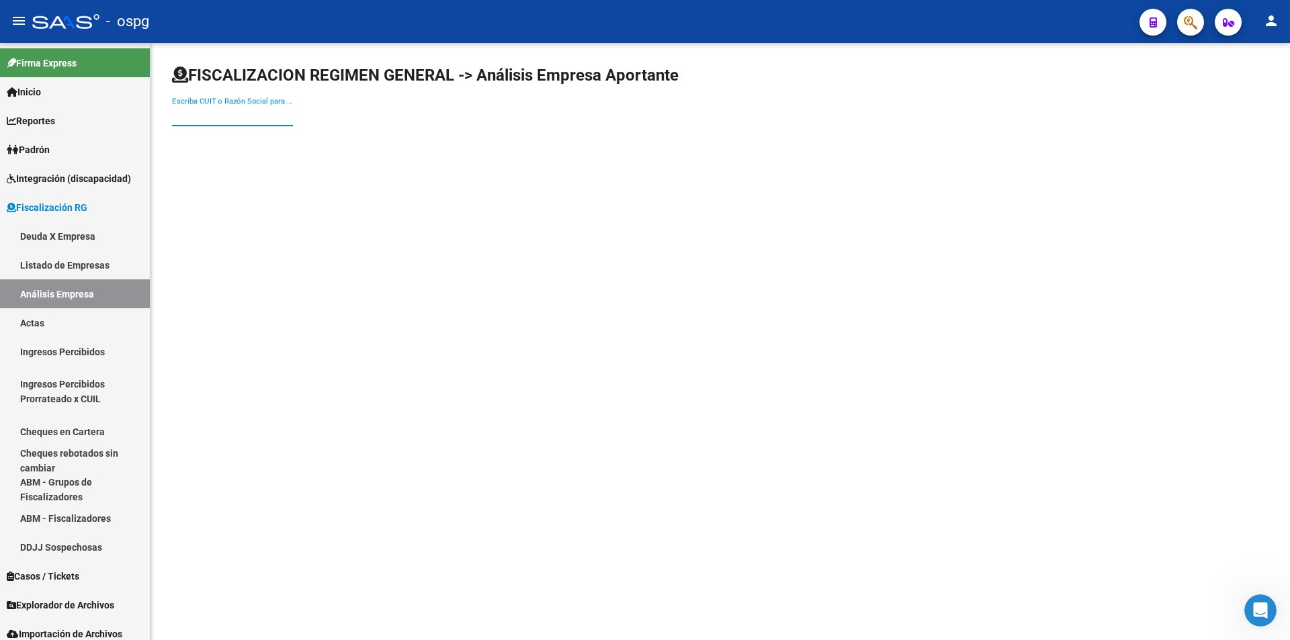
paste input "27274838553"
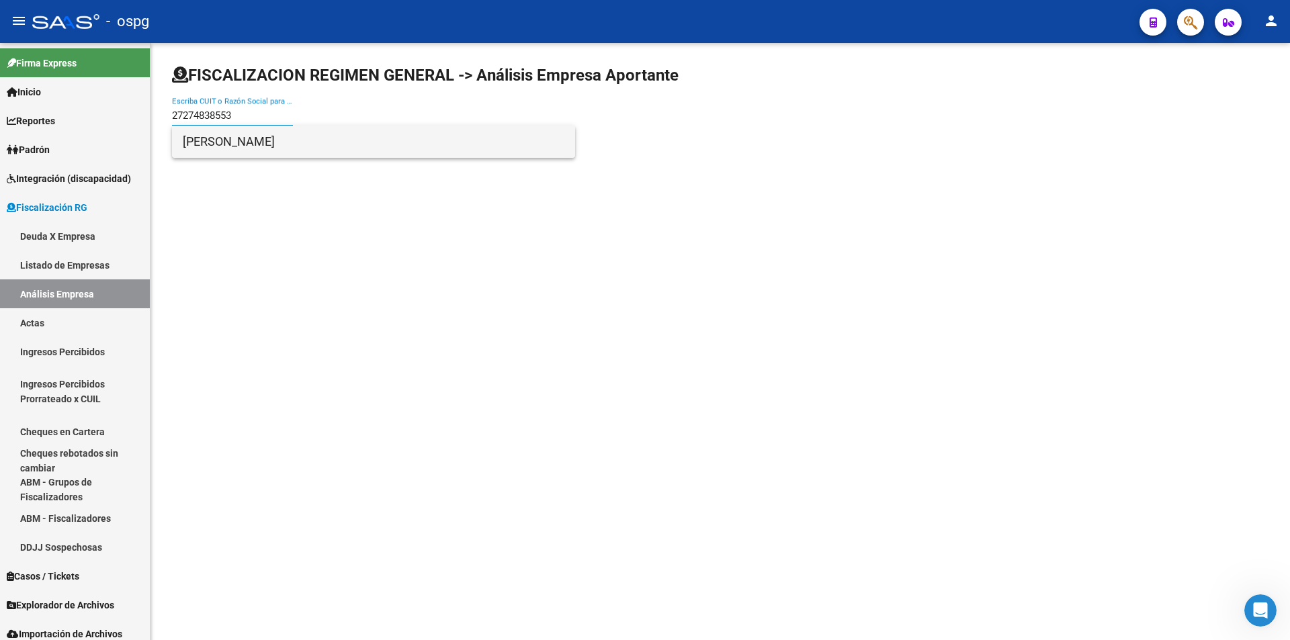
type input "27274838553"
click at [248, 146] on span "[PERSON_NAME]" at bounding box center [374, 142] width 382 height 32
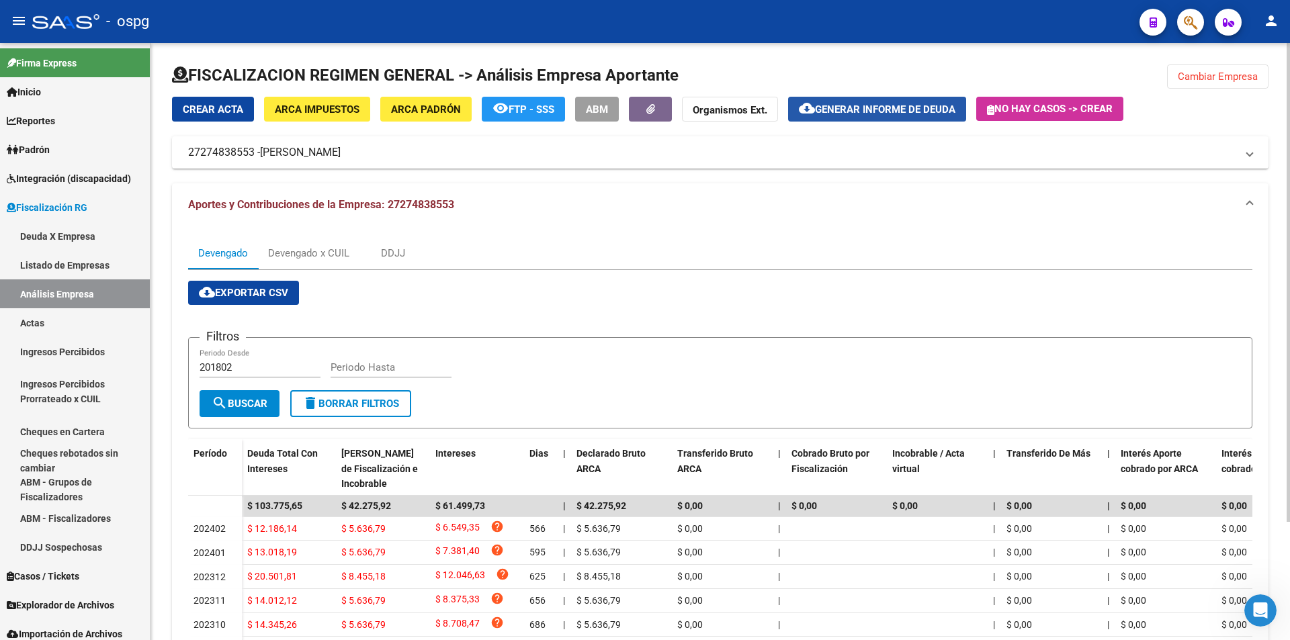
click at [890, 110] on span "Generar informe de deuda" at bounding box center [885, 109] width 140 height 12
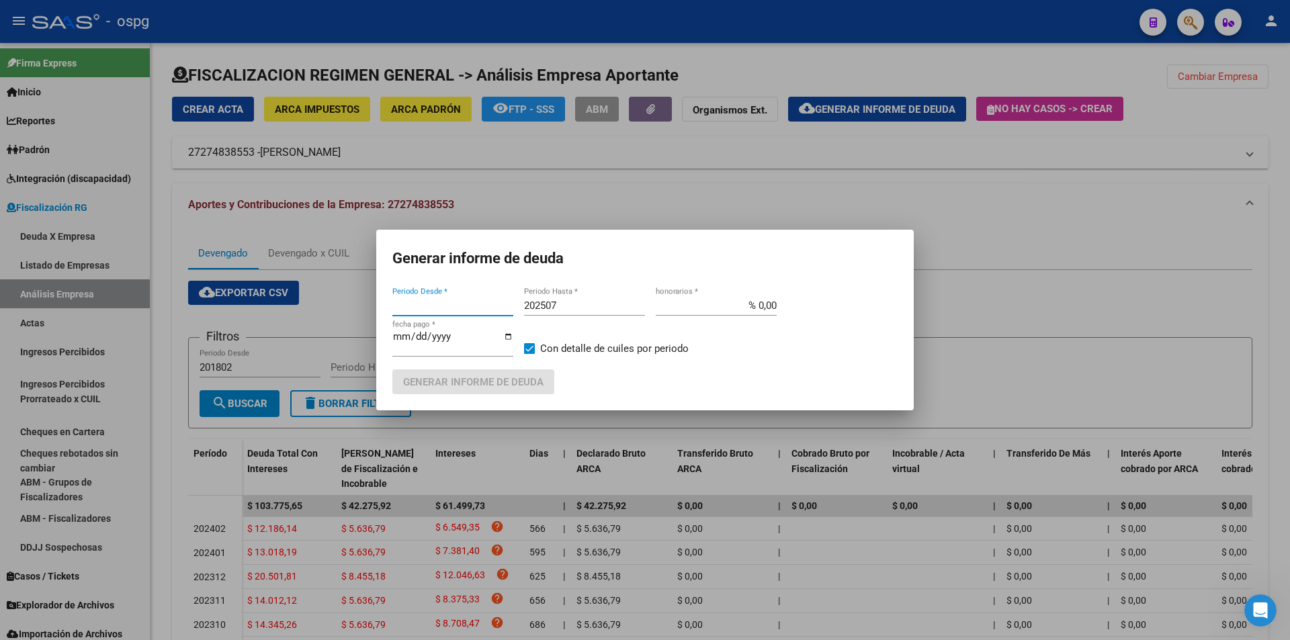
type input "201802"
click at [579, 305] on input "202507" at bounding box center [584, 306] width 121 height 12
type input "202508"
click at [516, 377] on span "Generar informe de deuda" at bounding box center [473, 382] width 140 height 12
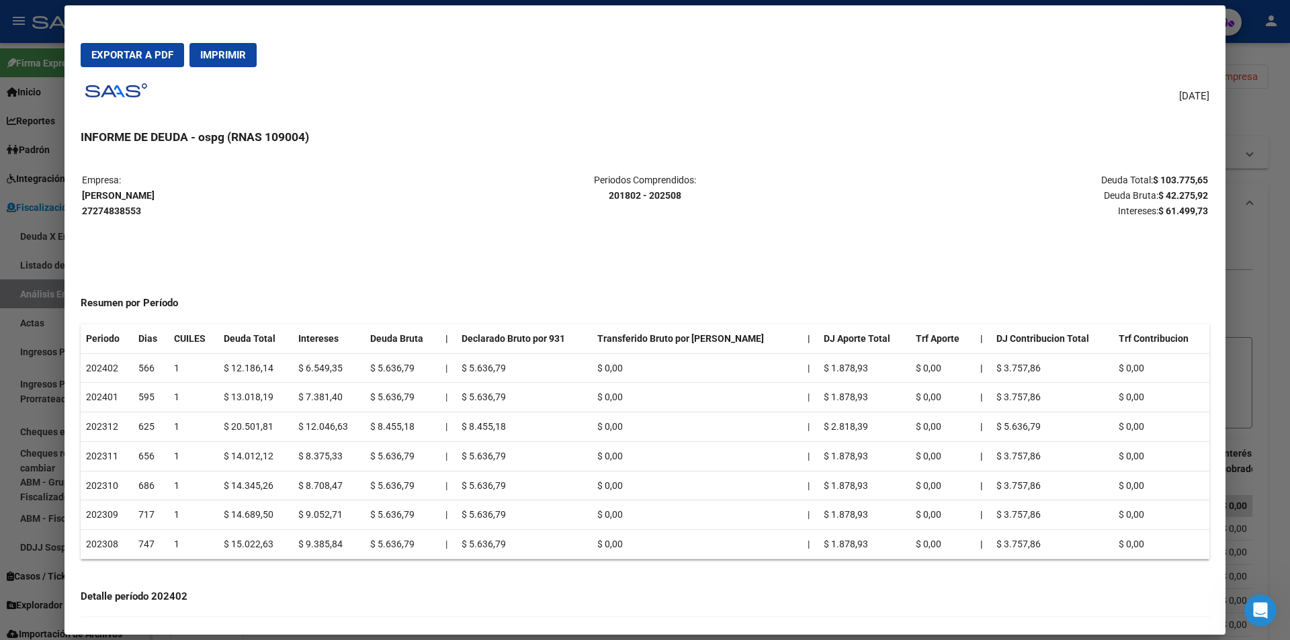
drag, startPoint x: 1142, startPoint y: 179, endPoint x: 1196, endPoint y: 179, distance: 53.7
click at [1196, 179] on strong "$ 103.775,65" at bounding box center [1180, 180] width 55 height 11
click at [1268, 421] on div at bounding box center [645, 320] width 1290 height 640
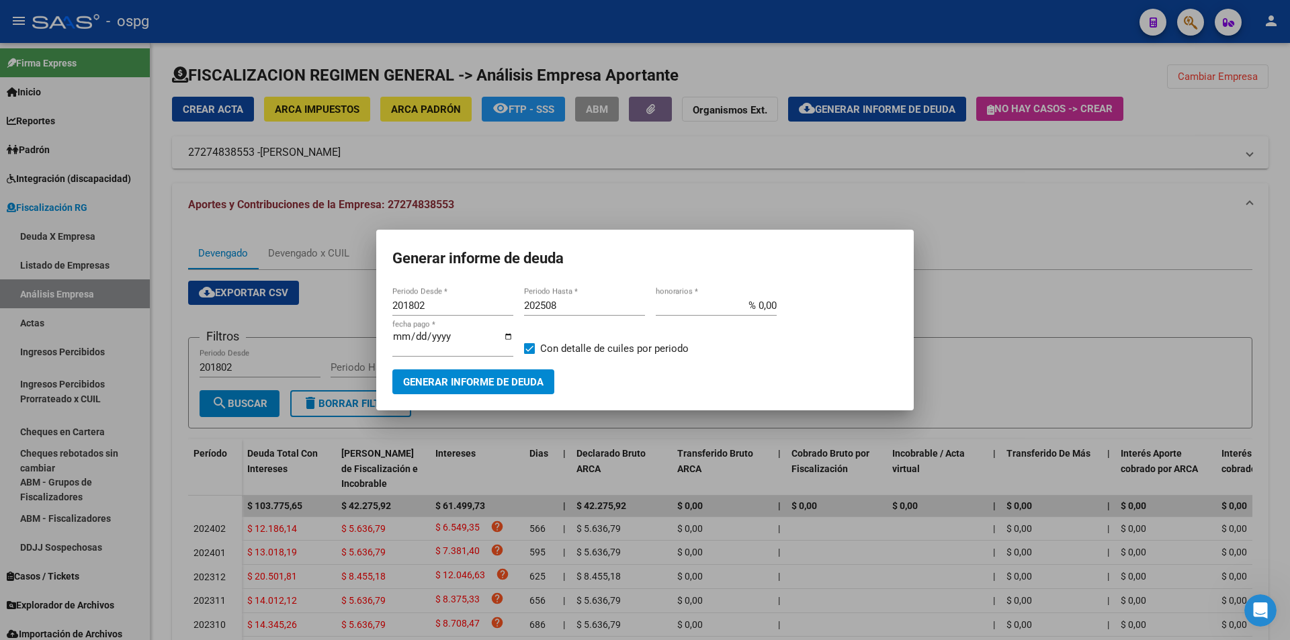
click at [1275, 215] on div at bounding box center [645, 320] width 1290 height 640
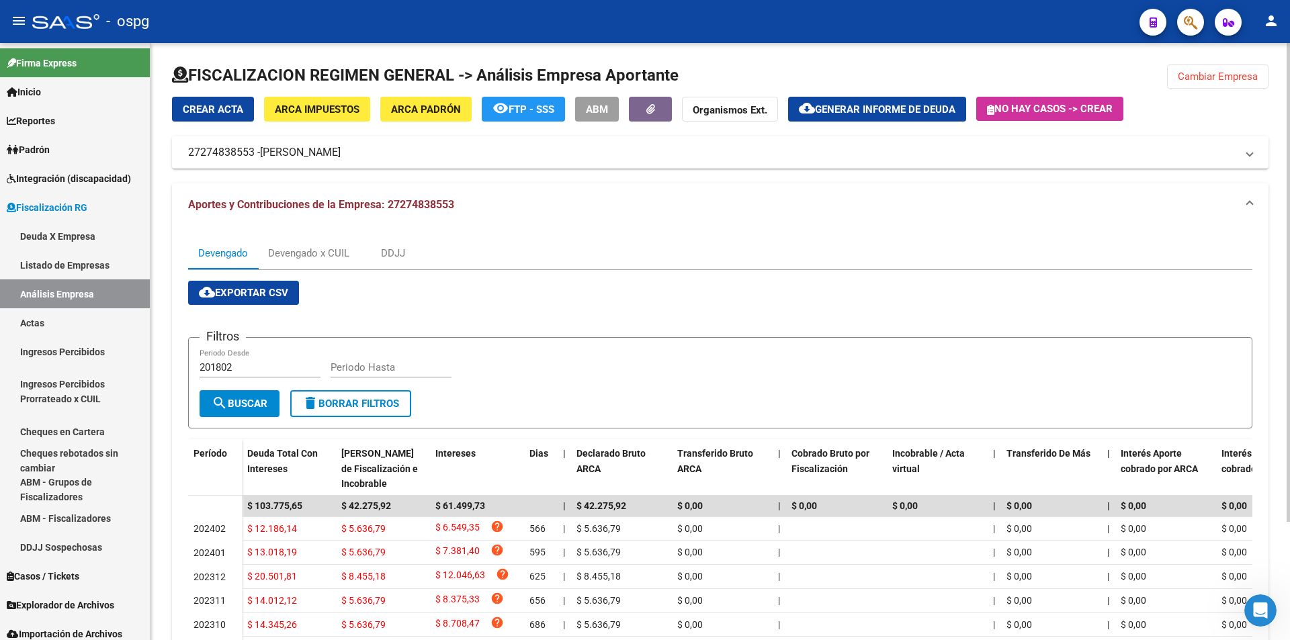
click at [1227, 80] on span "Cambiar Empresa" at bounding box center [1218, 77] width 80 height 12
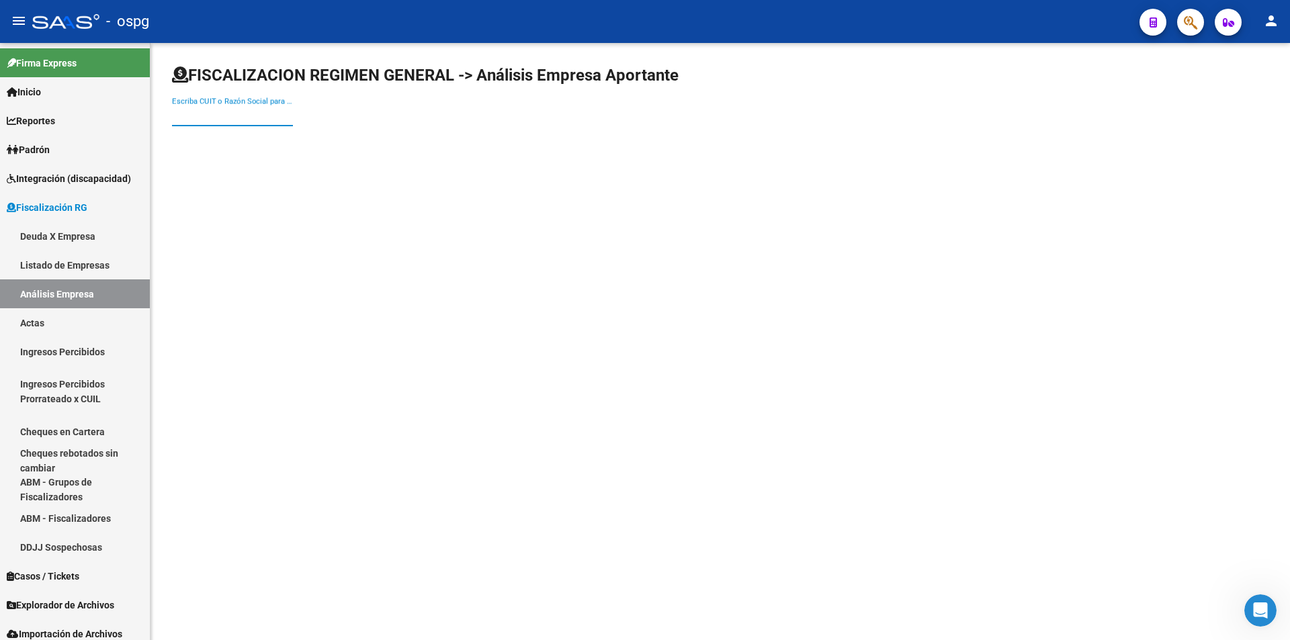
paste input "30711379521"
type input "30711379521"
click at [243, 138] on span "ROVLAN S.A." at bounding box center [374, 142] width 382 height 32
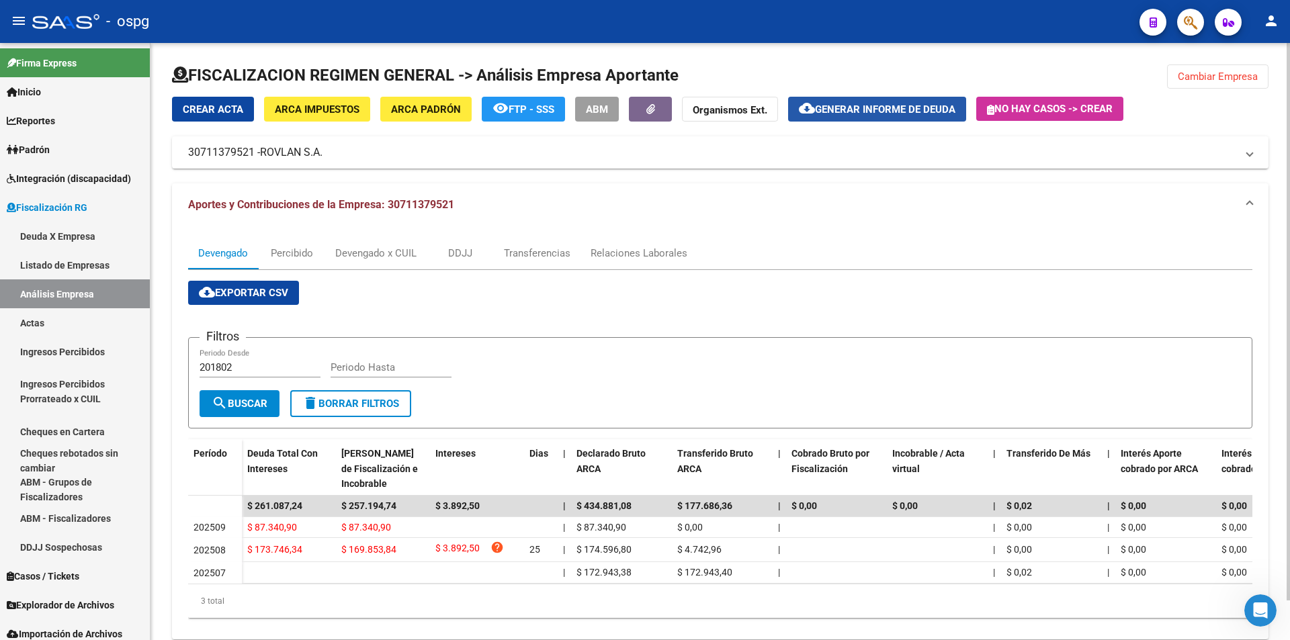
click at [902, 113] on span "Generar informe de deuda" at bounding box center [885, 109] width 140 height 12
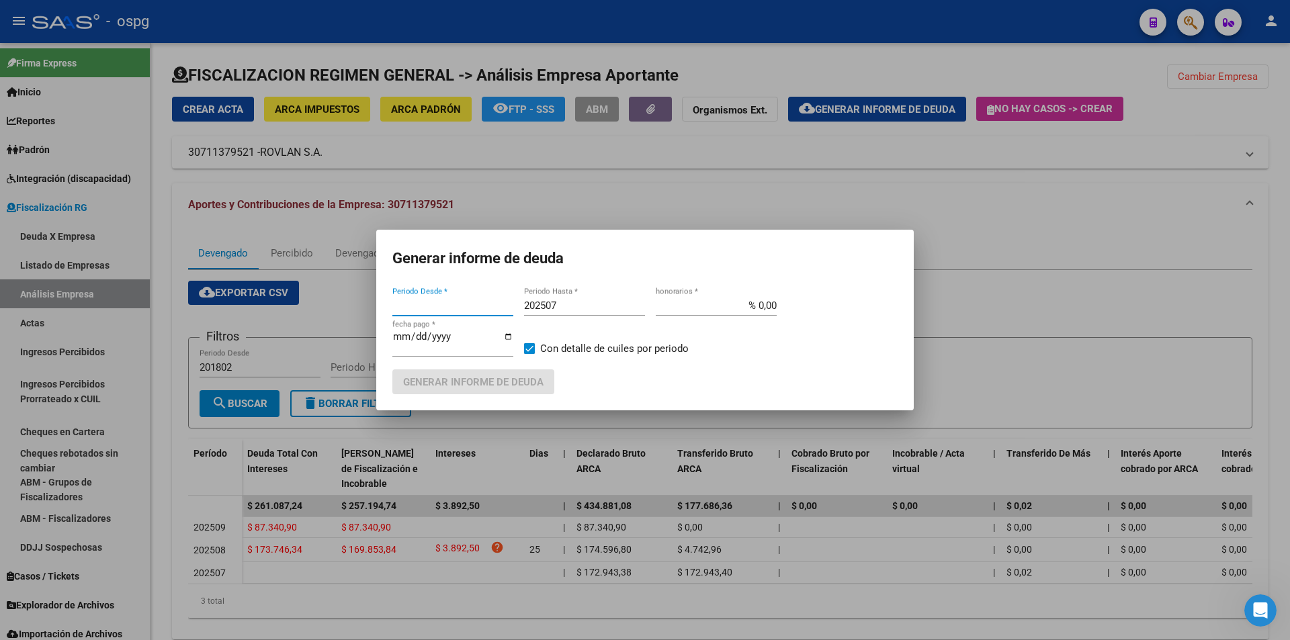
type input "201802"
click at [570, 304] on input "202507" at bounding box center [584, 306] width 121 height 12
type input "202508"
click at [521, 386] on span "Generar informe de deuda" at bounding box center [473, 382] width 140 height 12
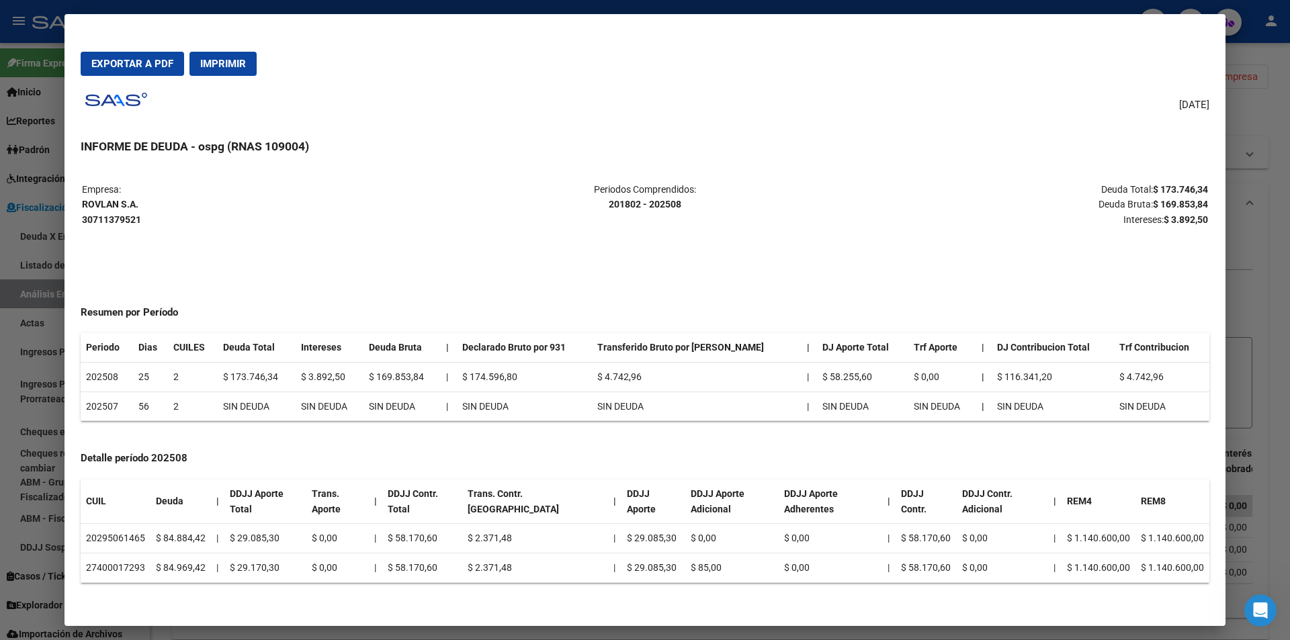
drag, startPoint x: 1152, startPoint y: 189, endPoint x: 1211, endPoint y: 187, distance: 59.2
click at [1211, 187] on mat-dialog-content "Empresa: ROVLAN S.A. 30711379521 Periodos Comprendidos: 201802 - 202508 Deuda T…" at bounding box center [644, 388] width 1161 height 443
click at [1206, 181] on table "Empresa: ROVLAN S.A. 30711379521 Periodos Comprendidos: 201802 - 202508 Deuda T…" at bounding box center [645, 205] width 1129 height 48
drag, startPoint x: 1152, startPoint y: 188, endPoint x: 1207, endPoint y: 181, distance: 55.5
click at [1207, 182] on p "Deuda Total: $ 173.746,34 Deuda Bruta: $ 169.853,84 Intereses: $ 3.892,50" at bounding box center [1021, 205] width 374 height 46
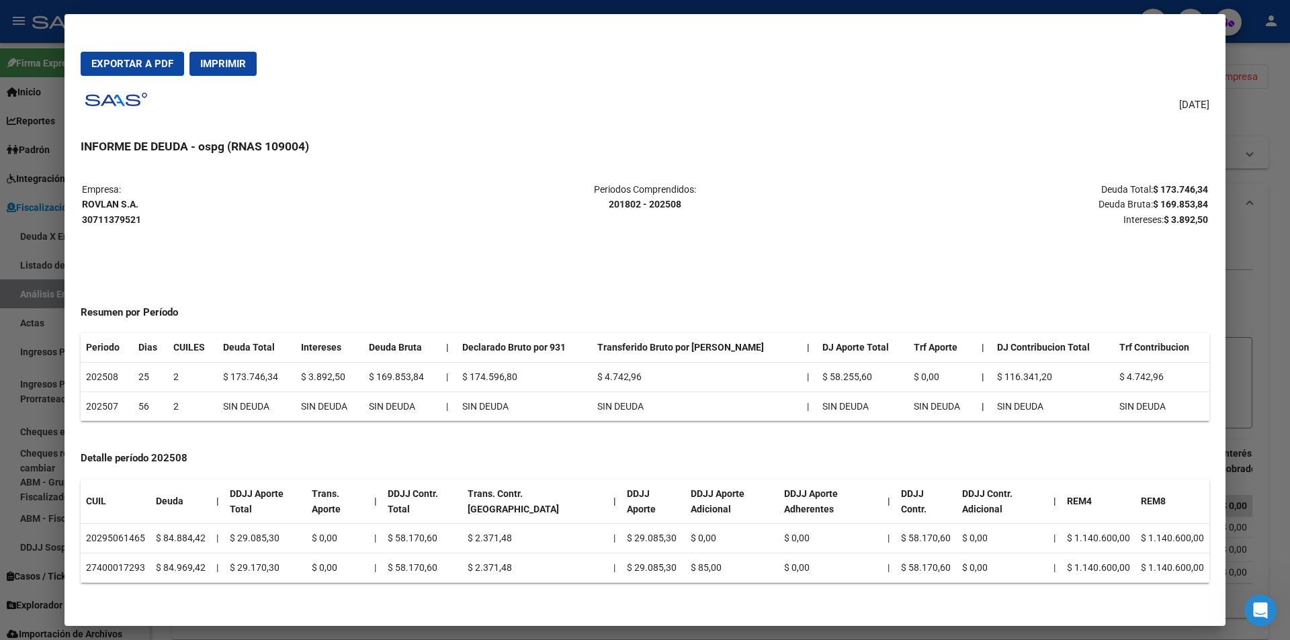
click at [1281, 146] on div at bounding box center [645, 320] width 1290 height 640
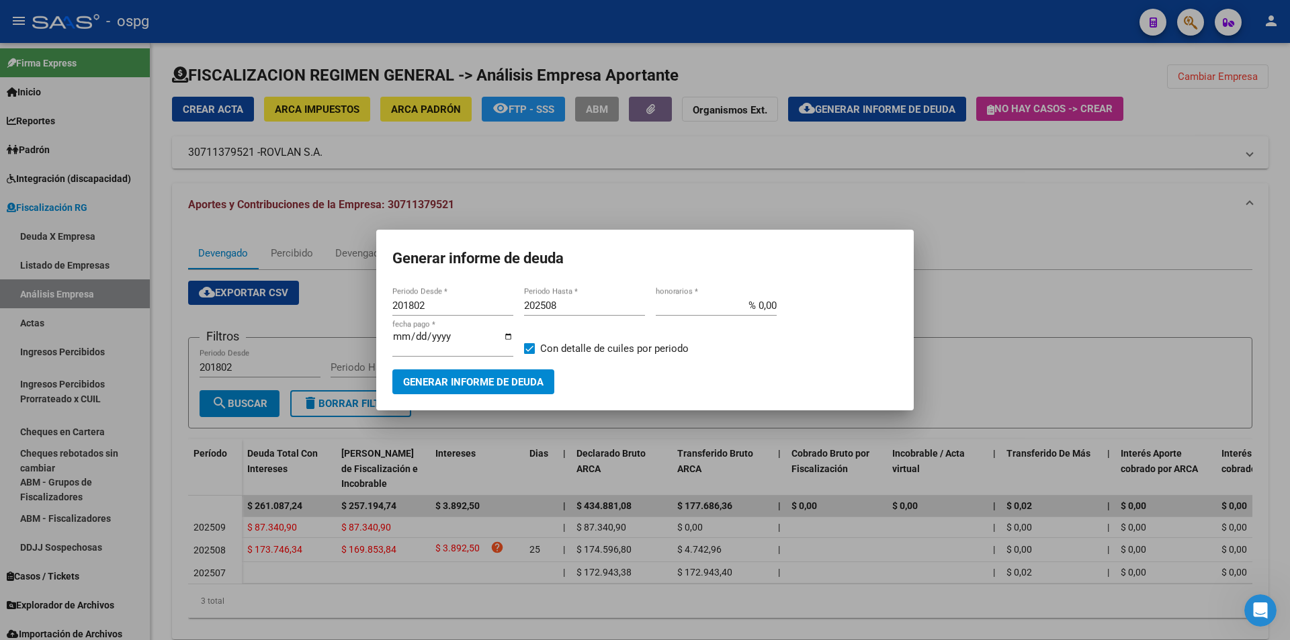
click at [1274, 202] on div at bounding box center [645, 320] width 1290 height 640
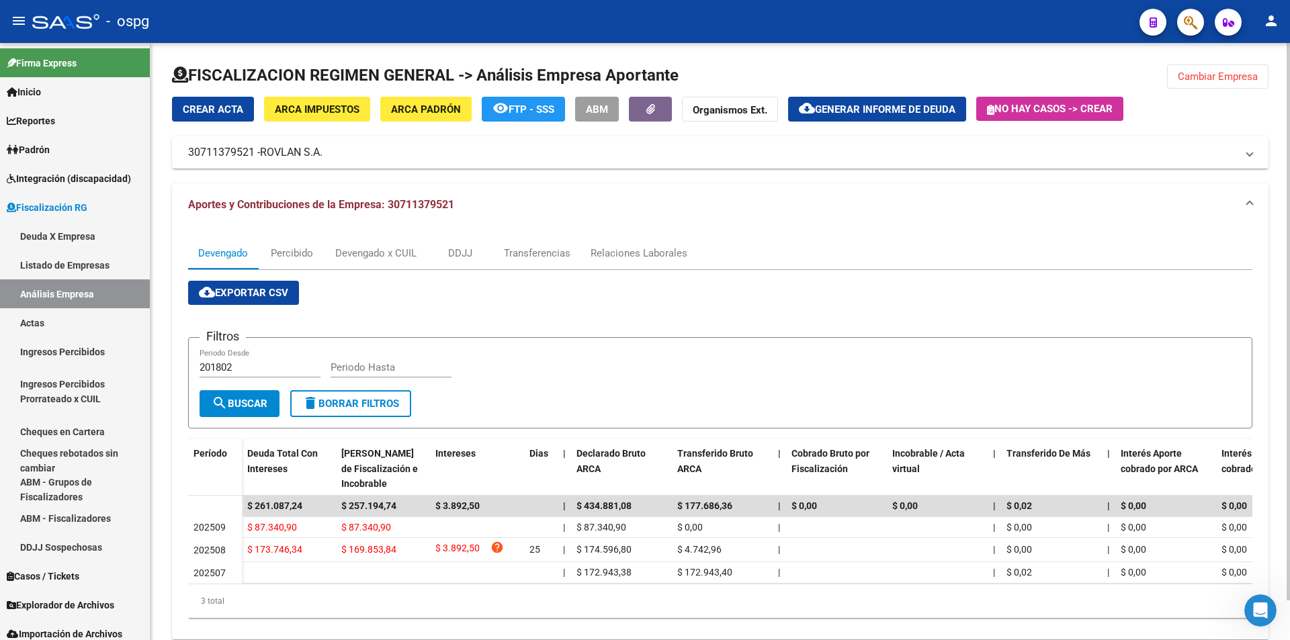
click at [1231, 81] on span "Cambiar Empresa" at bounding box center [1218, 77] width 80 height 12
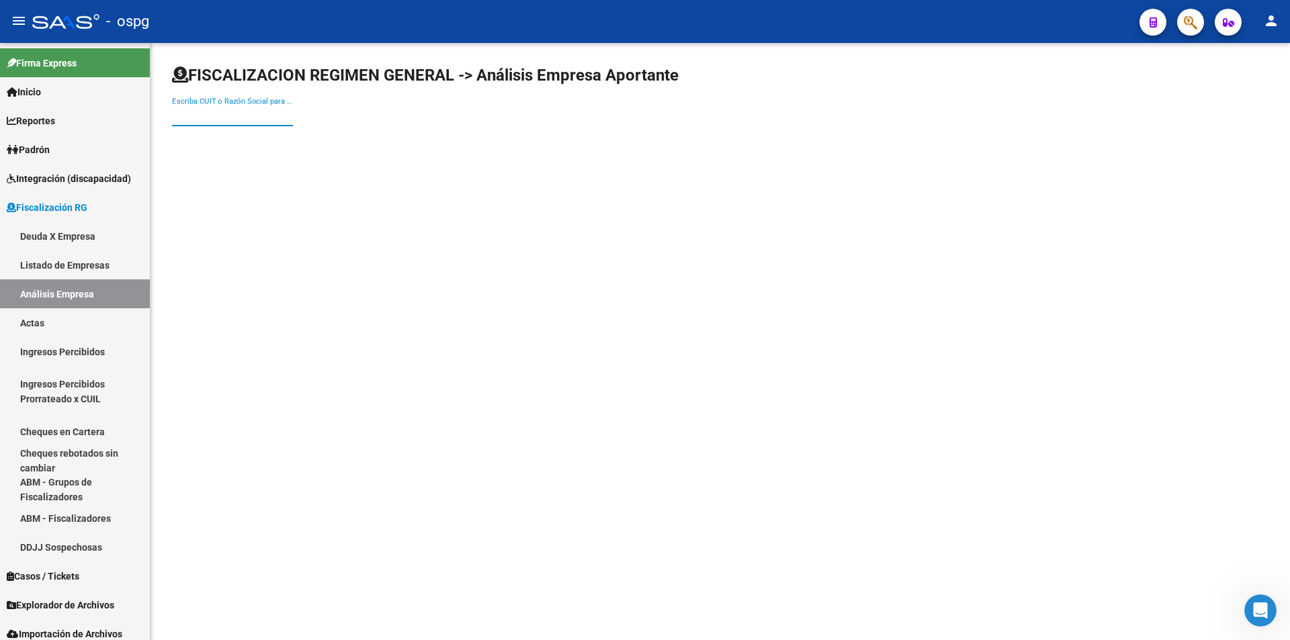
paste input "33711831059"
type input "33711831059"
click at [273, 148] on span "RW S.A." at bounding box center [374, 142] width 382 height 32
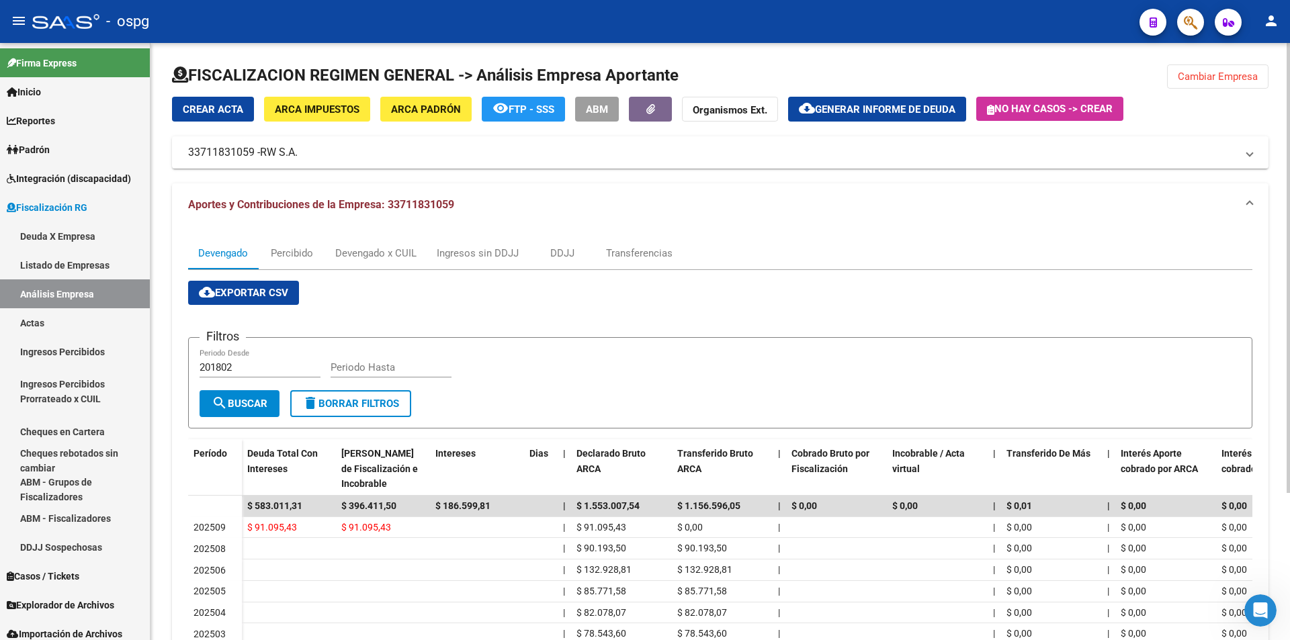
click at [891, 102] on button "cloud_download Generar informe de deuda" at bounding box center [877, 109] width 178 height 25
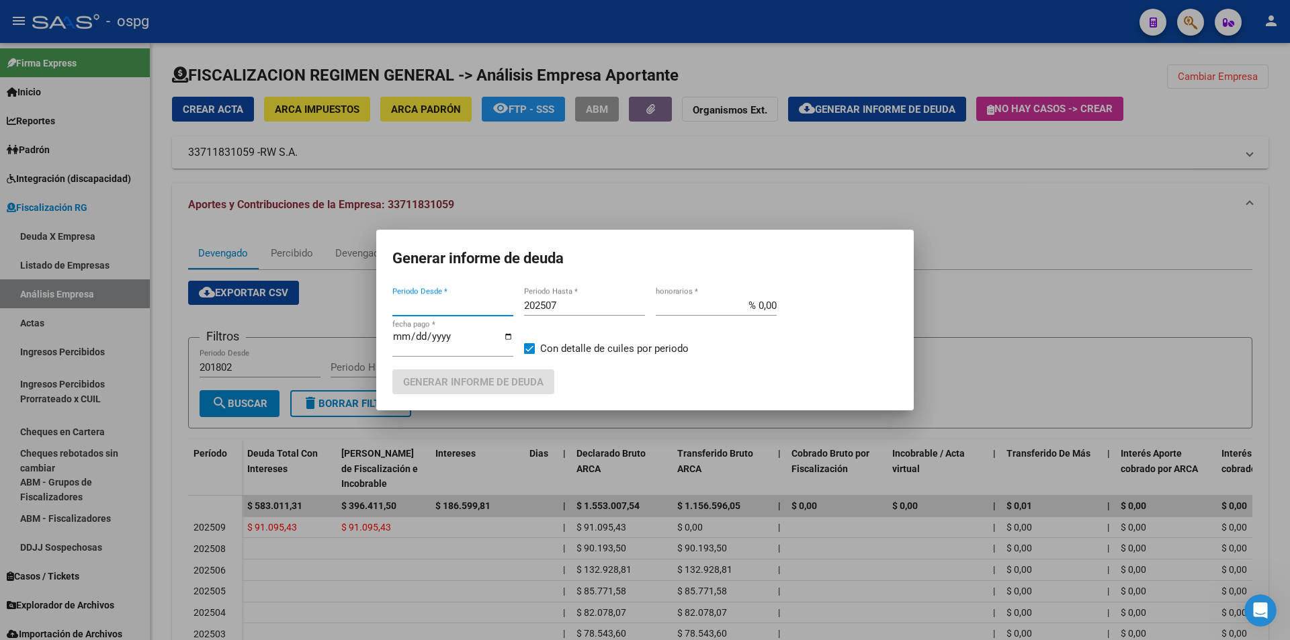
type input "201802"
click at [597, 312] on div "202507 Periodo Hasta *" at bounding box center [584, 306] width 121 height 20
type input "202508"
click at [469, 376] on span "Generar informe de deuda" at bounding box center [473, 382] width 140 height 12
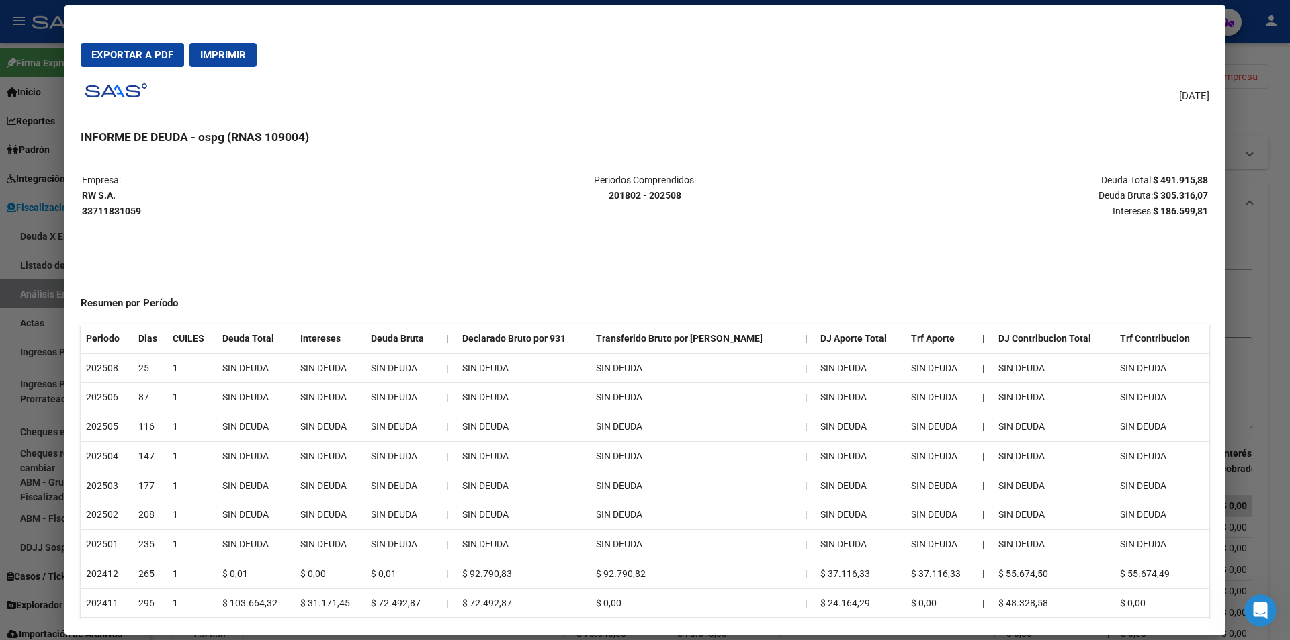
drag, startPoint x: 1140, startPoint y: 181, endPoint x: 1199, endPoint y: 177, distance: 58.6
click at [1199, 177] on table "Empresa: RW S.A. 33711831059 Periodos Comprendidos: 201802 - 202508 Deuda Total…" at bounding box center [645, 195] width 1129 height 48
click at [1282, 259] on div at bounding box center [645, 320] width 1290 height 640
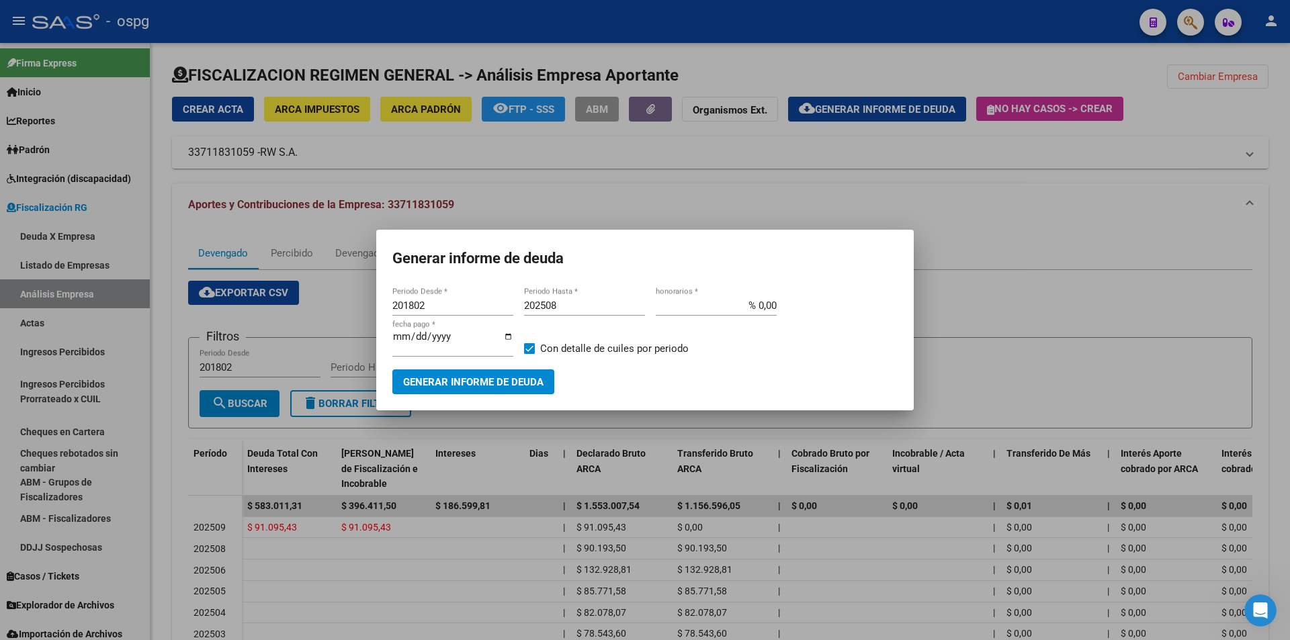
click at [1230, 210] on div at bounding box center [645, 320] width 1290 height 640
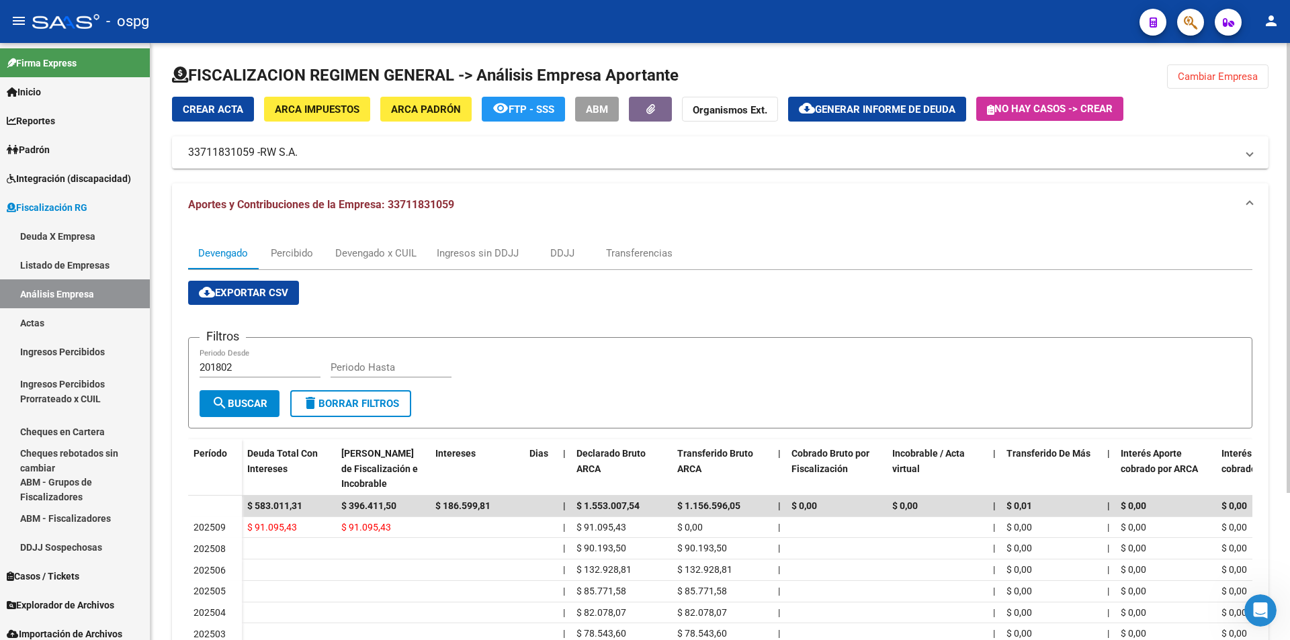
drag, startPoint x: 1218, startPoint y: 75, endPoint x: 1219, endPoint y: 44, distance: 30.9
click at [1219, 74] on span "Cambiar Empresa" at bounding box center [1218, 77] width 80 height 12
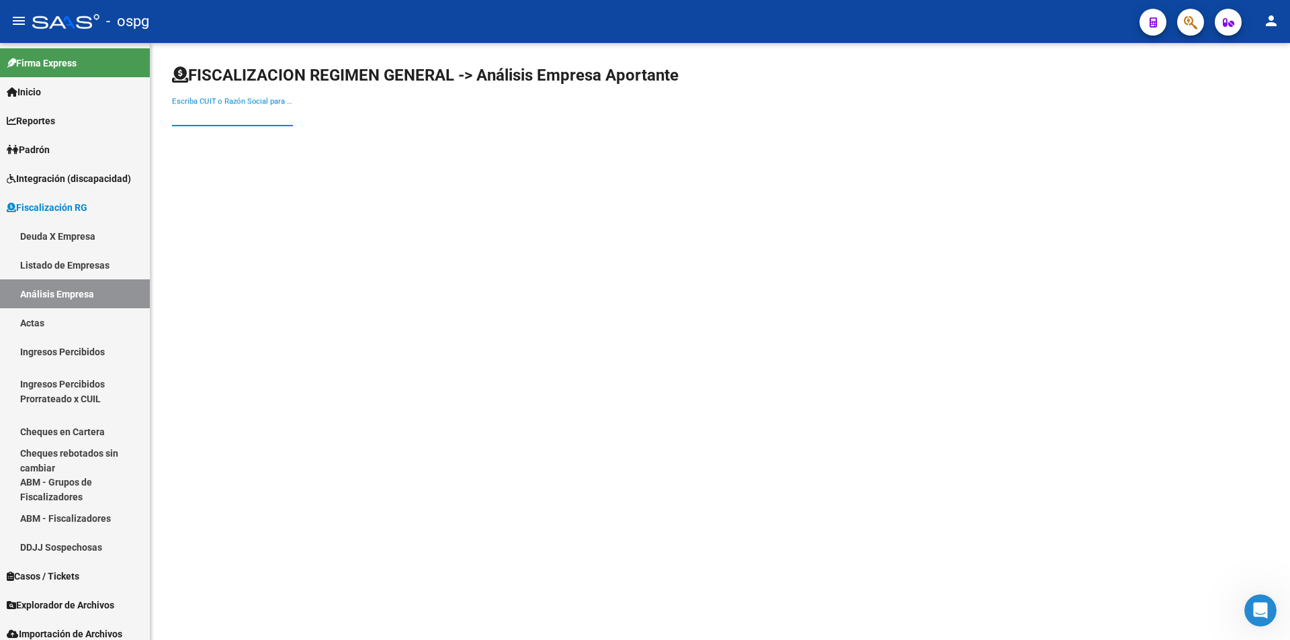
paste input "30717275825"
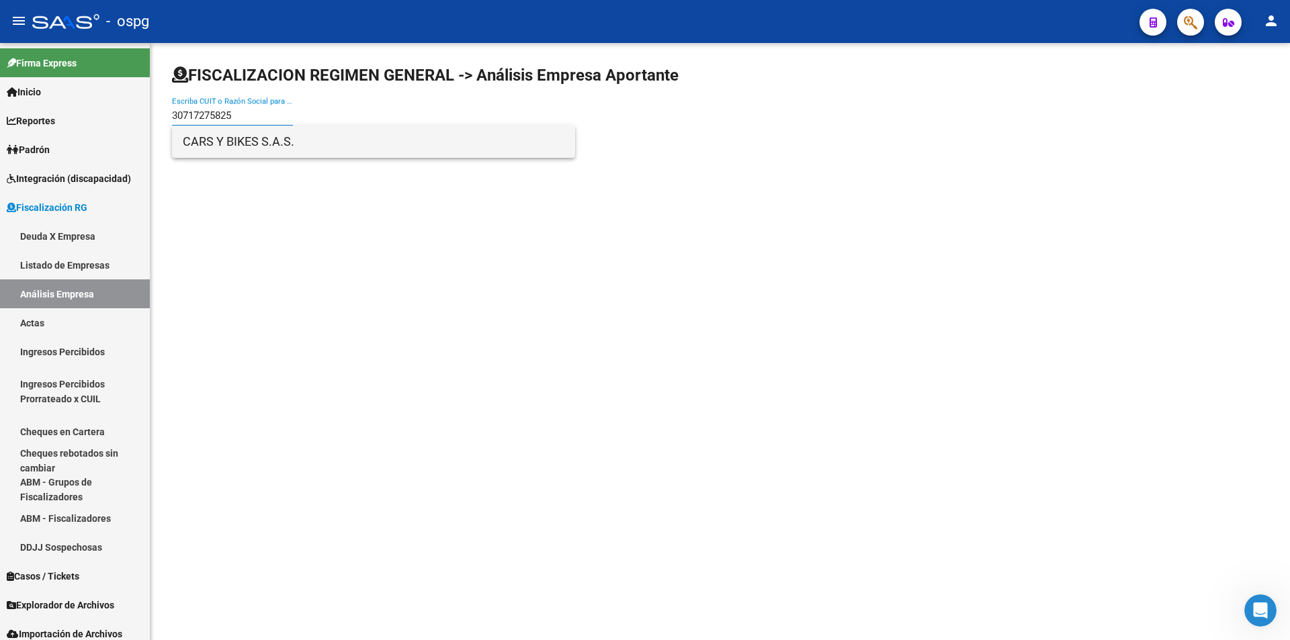
type input "30717275825"
click at [237, 143] on span "CARS Y BIKES S.A.S." at bounding box center [374, 142] width 382 height 32
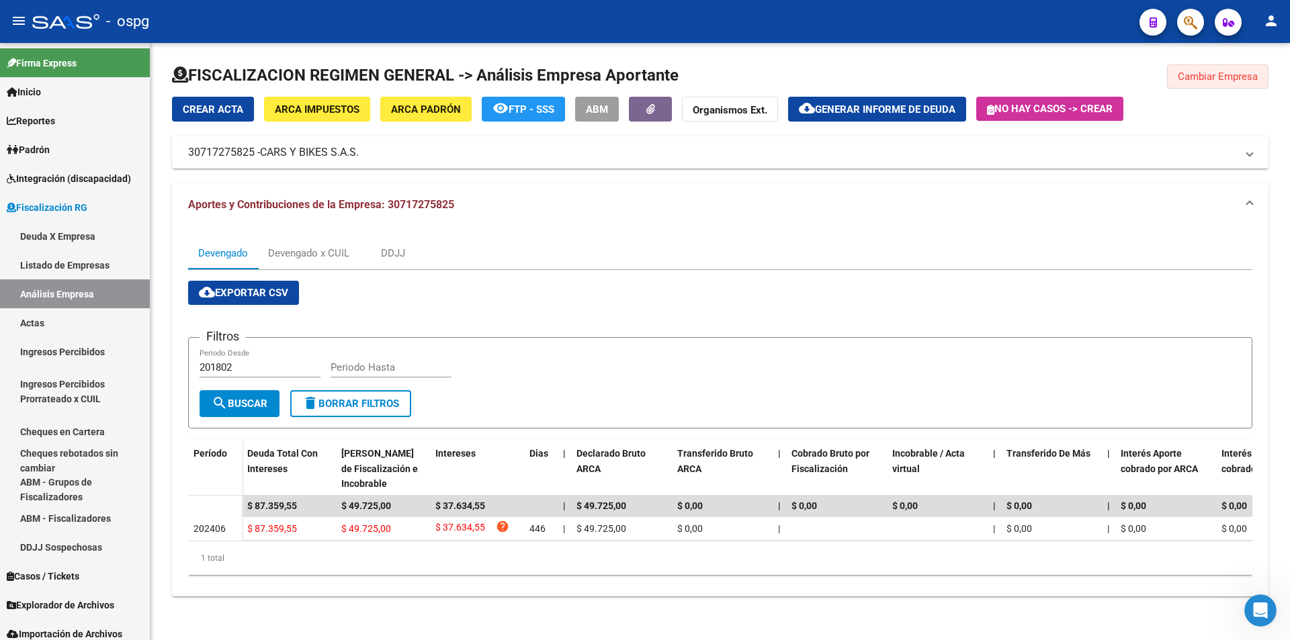
click at [1209, 81] on span "Cambiar Empresa" at bounding box center [1218, 77] width 80 height 12
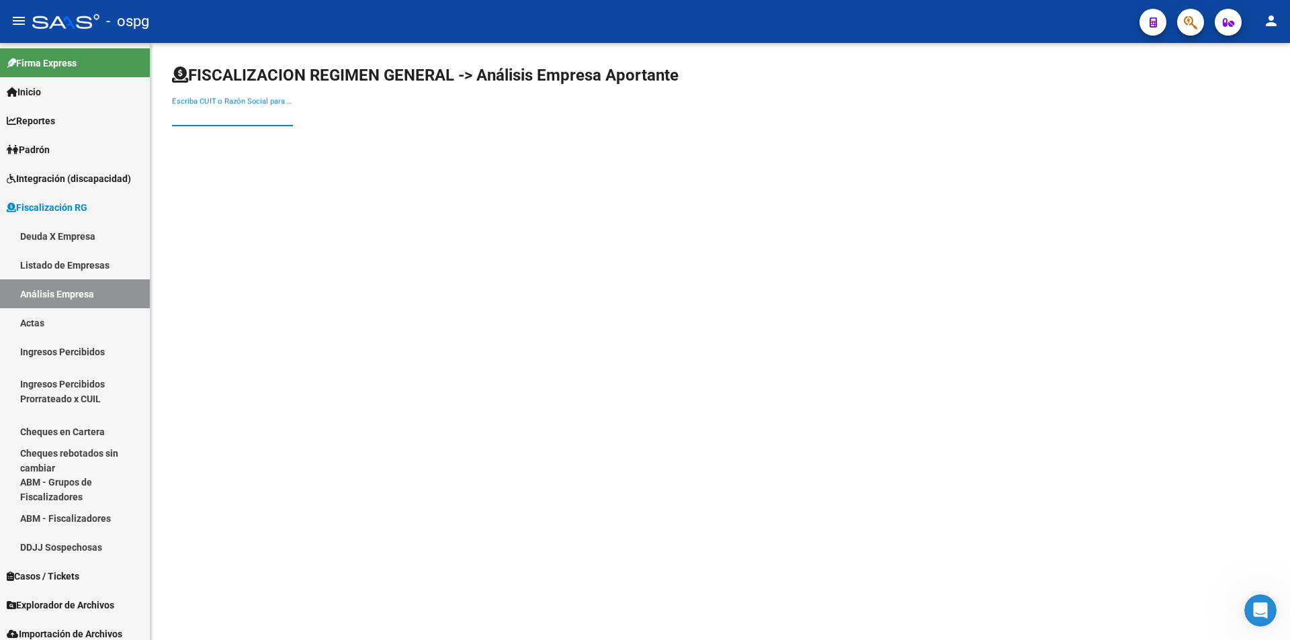
paste input "30707136975"
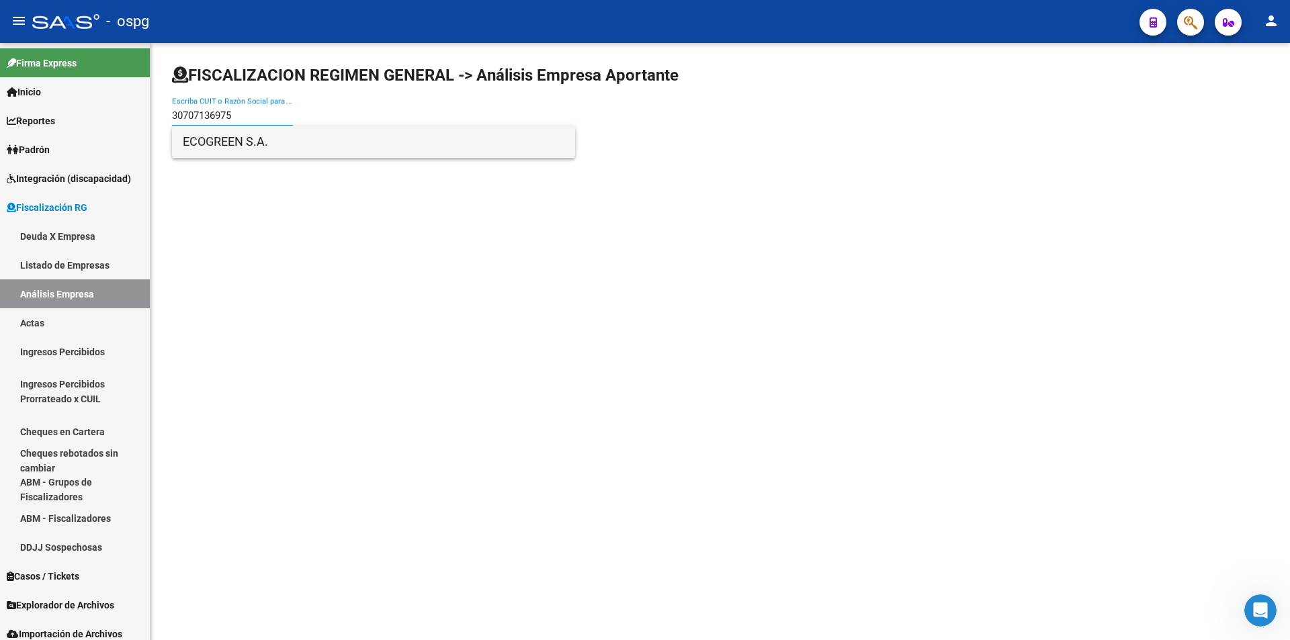
type input "30707136975"
click at [260, 150] on span "ECOGREEN S.A." at bounding box center [374, 142] width 382 height 32
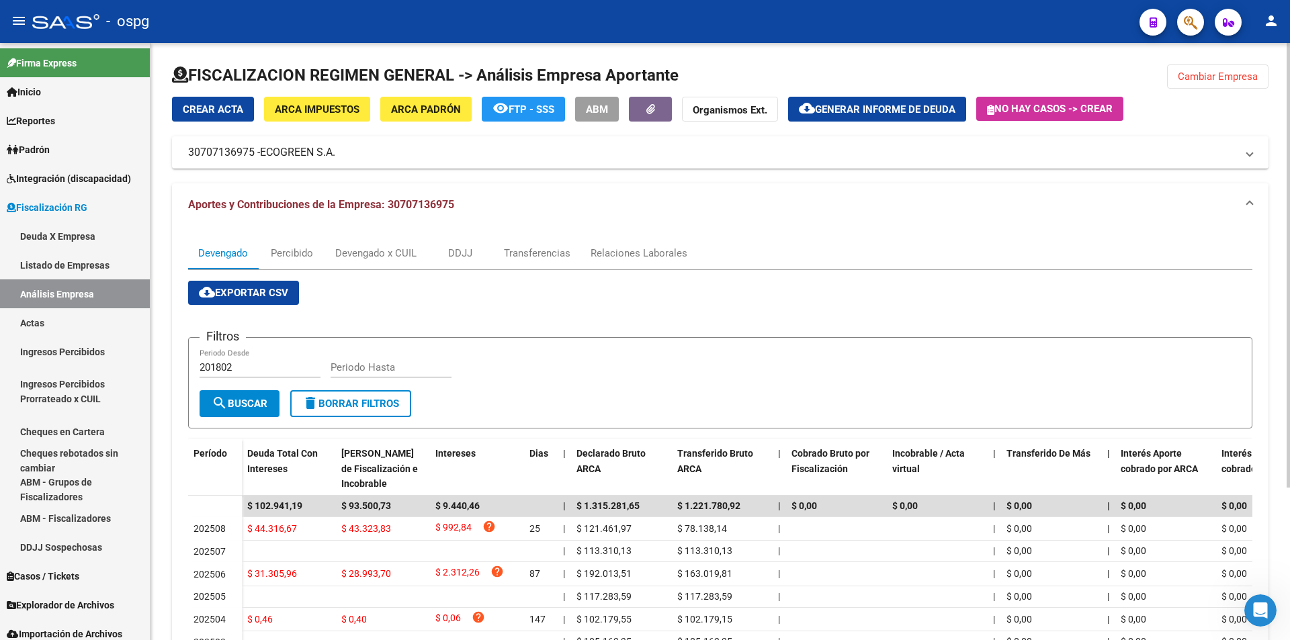
click at [894, 114] on span "Generar informe de deuda" at bounding box center [885, 109] width 140 height 12
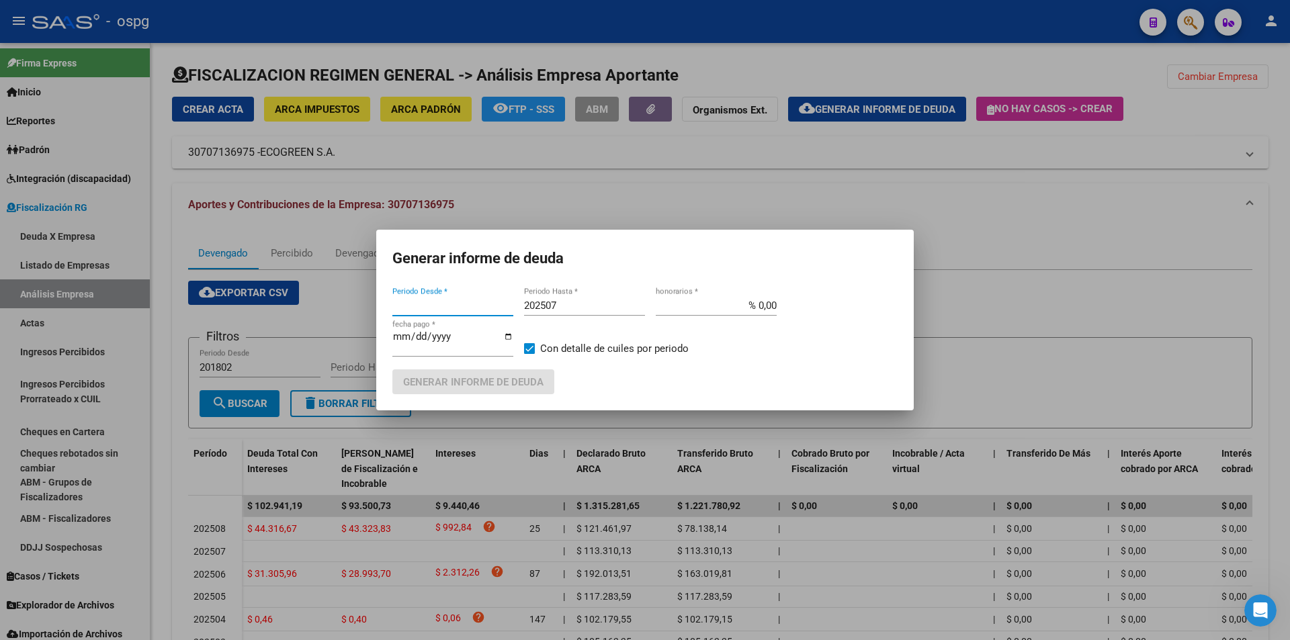
type input "201802"
click at [563, 305] on input "202507" at bounding box center [584, 306] width 121 height 12
type input "202508"
click at [502, 378] on span "Generar informe de deuda" at bounding box center [473, 382] width 140 height 12
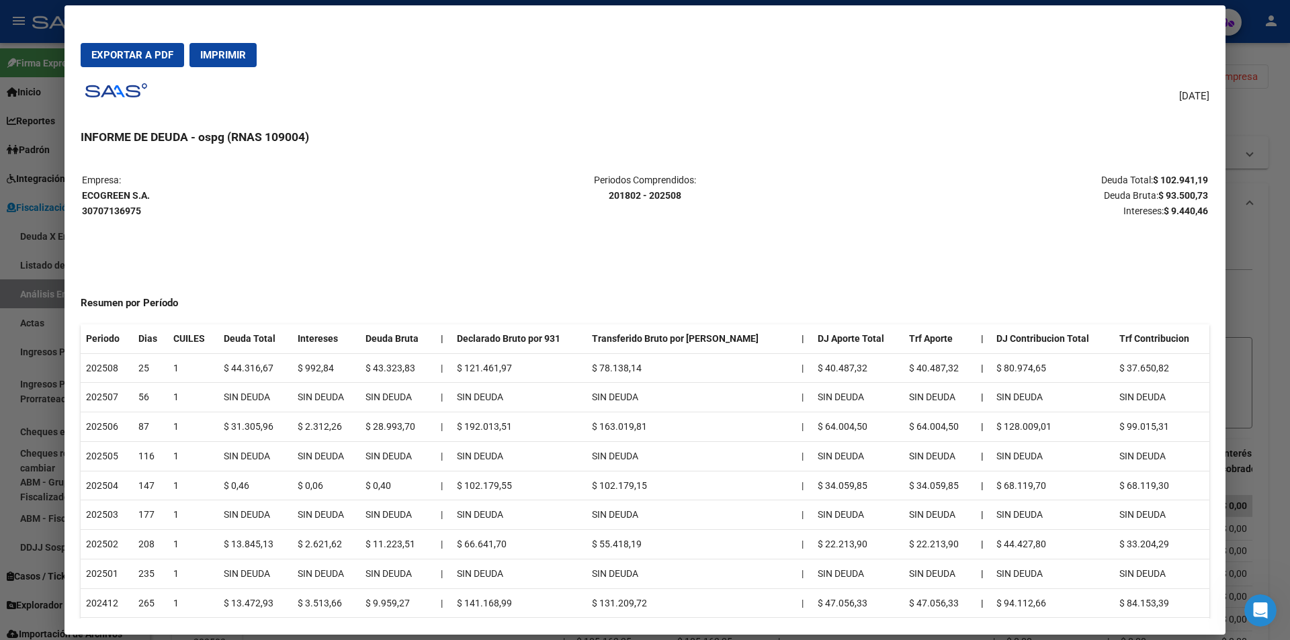
drag, startPoint x: 1140, startPoint y: 179, endPoint x: 1198, endPoint y: 178, distance: 57.8
click at [1198, 178] on table "Empresa: ECOGREEN S.A. 30707136975 Periodos Comprendidos: 201802 - 202508 Deuda…" at bounding box center [645, 195] width 1129 height 48
click at [1274, 227] on div at bounding box center [645, 320] width 1290 height 640
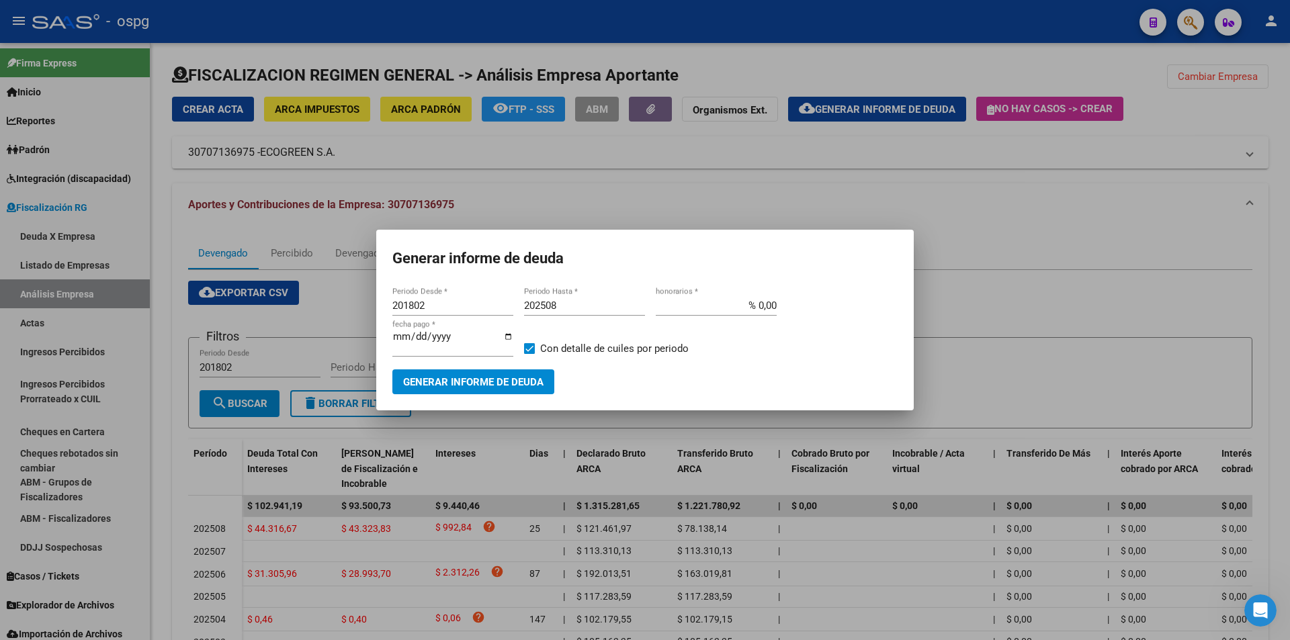
click at [1274, 227] on div at bounding box center [645, 320] width 1290 height 640
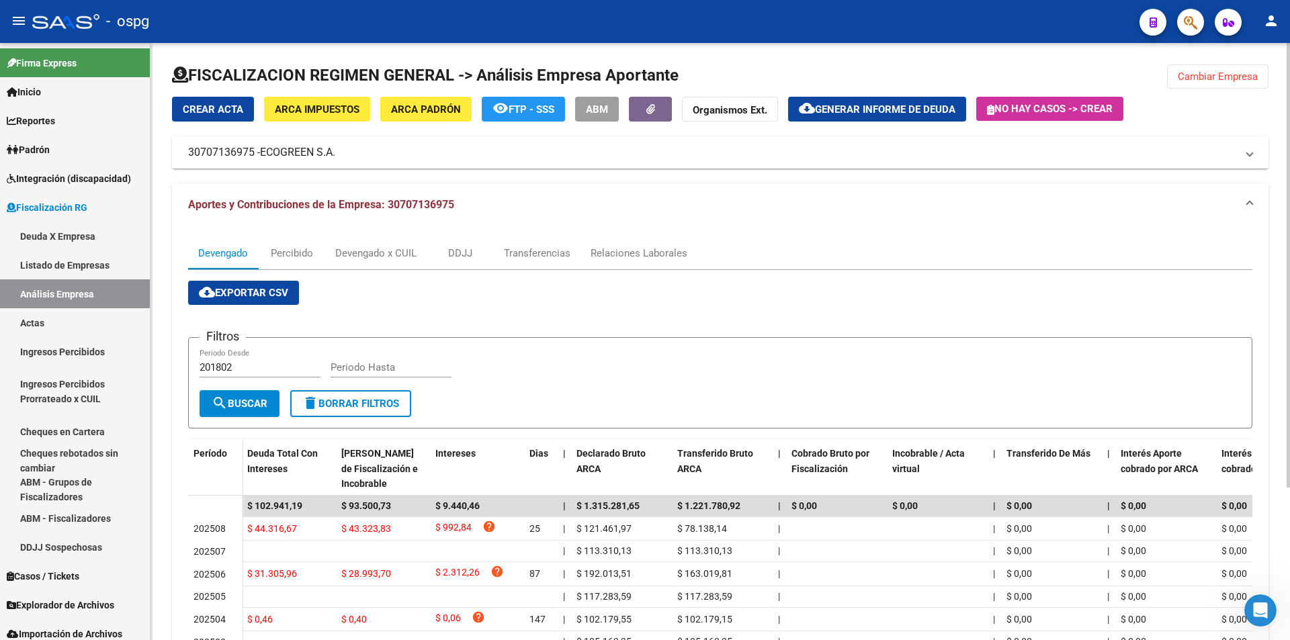
click at [1221, 76] on span "Cambiar Empresa" at bounding box center [1218, 77] width 80 height 12
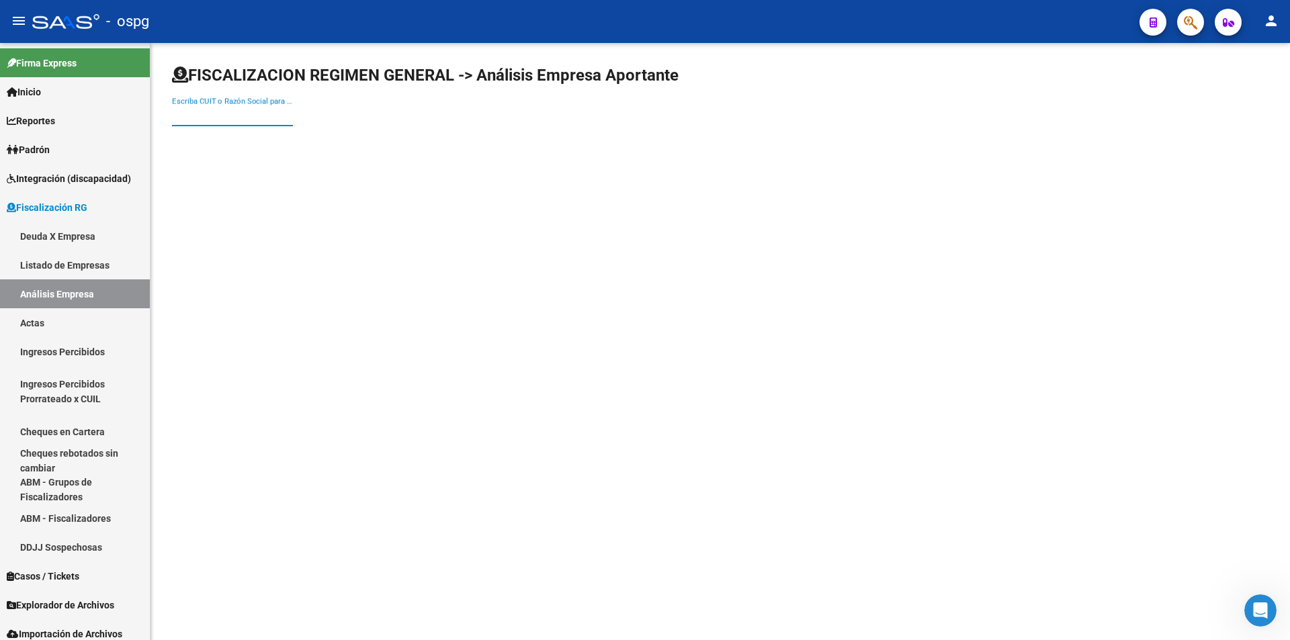
paste input "30715262351"
type input "30715262351"
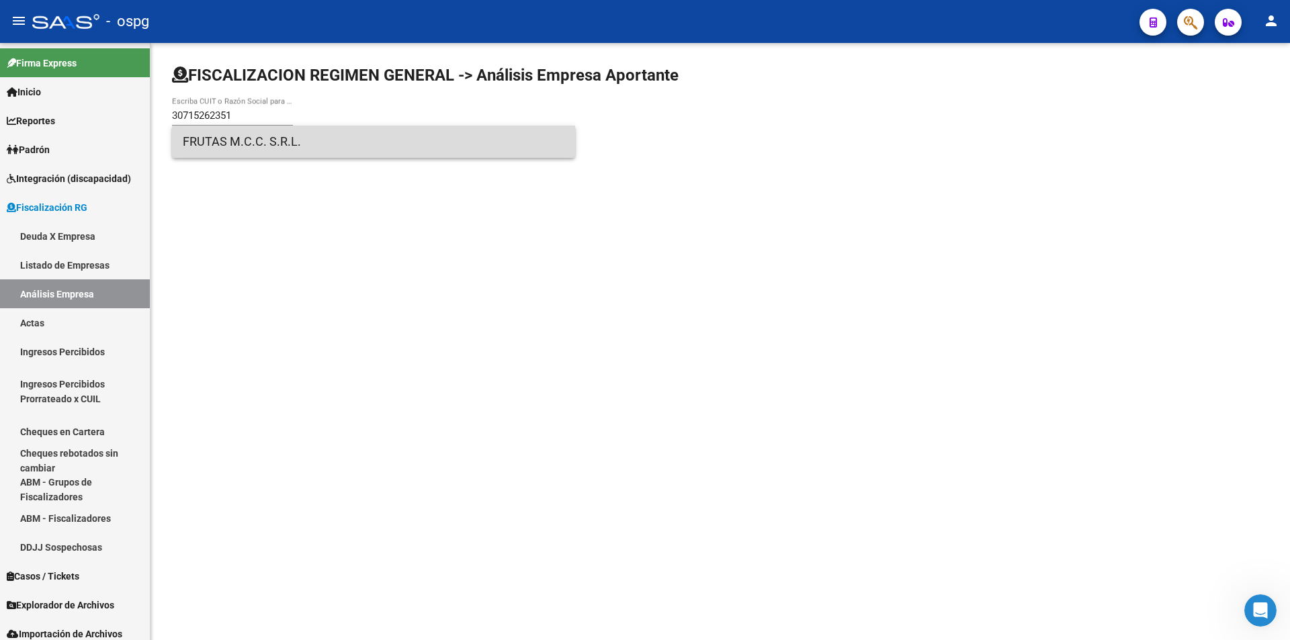
click at [253, 147] on span "FRUTAS M.C.C. S.R.L." at bounding box center [374, 142] width 382 height 32
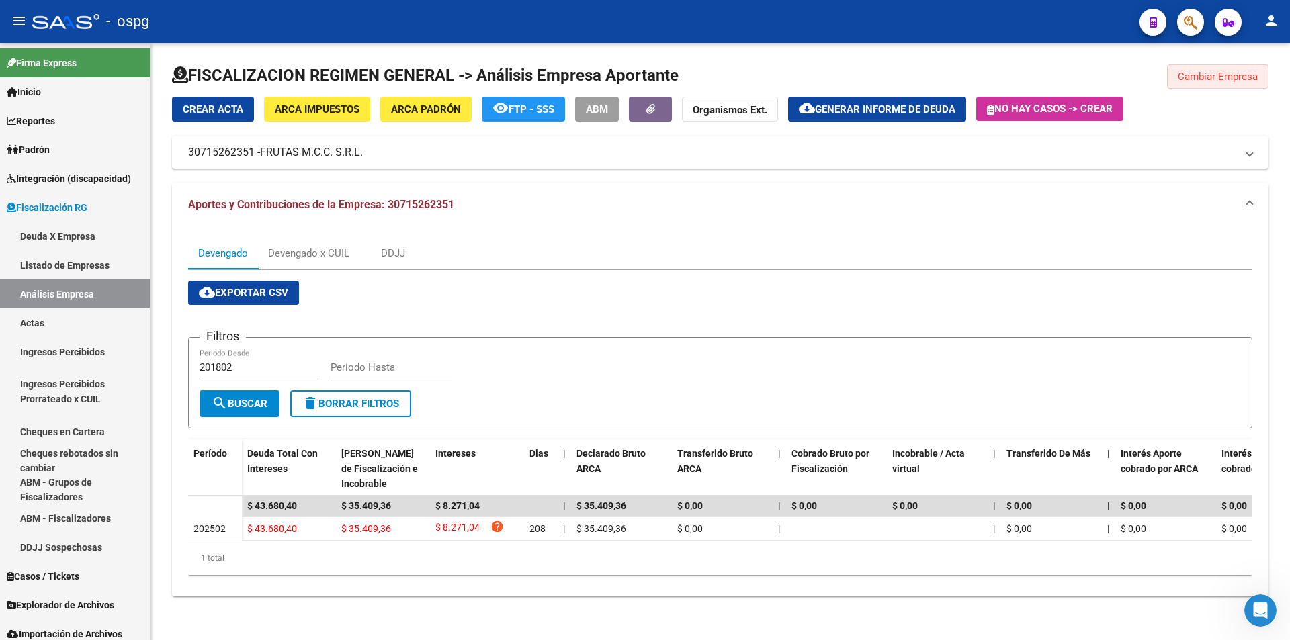
click at [1211, 81] on span "Cambiar Empresa" at bounding box center [1218, 77] width 80 height 12
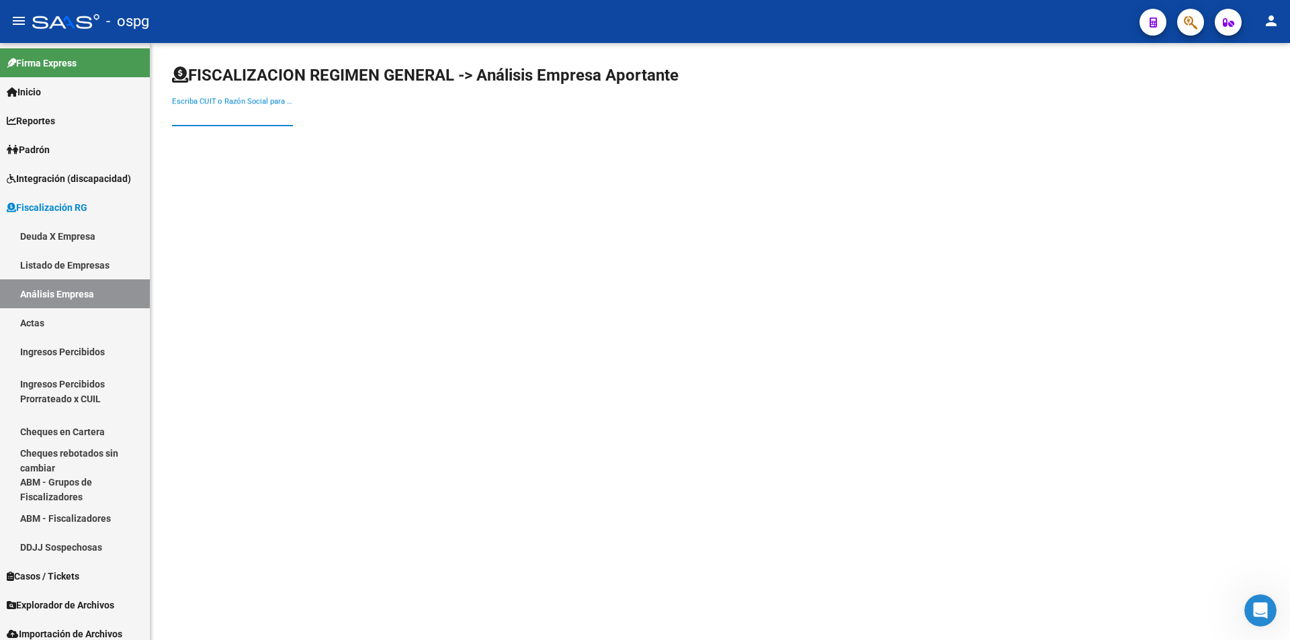
paste input "23331714089"
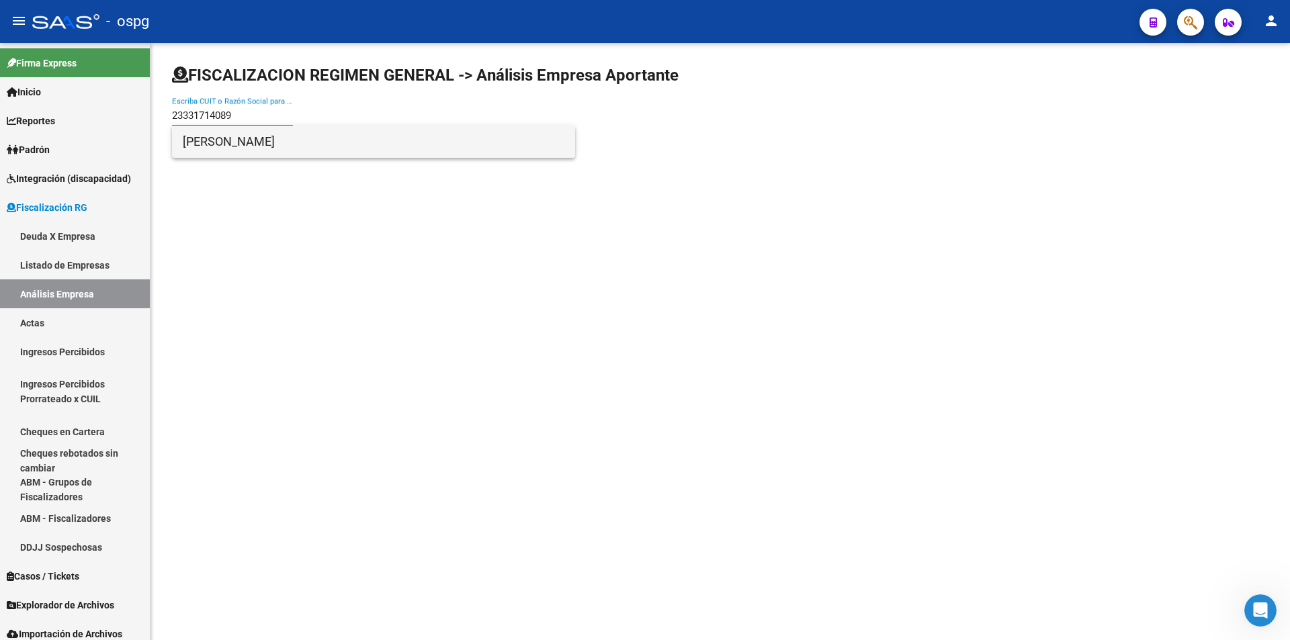
type input "23331714089"
click at [275, 142] on span "[PERSON_NAME]" at bounding box center [374, 142] width 382 height 32
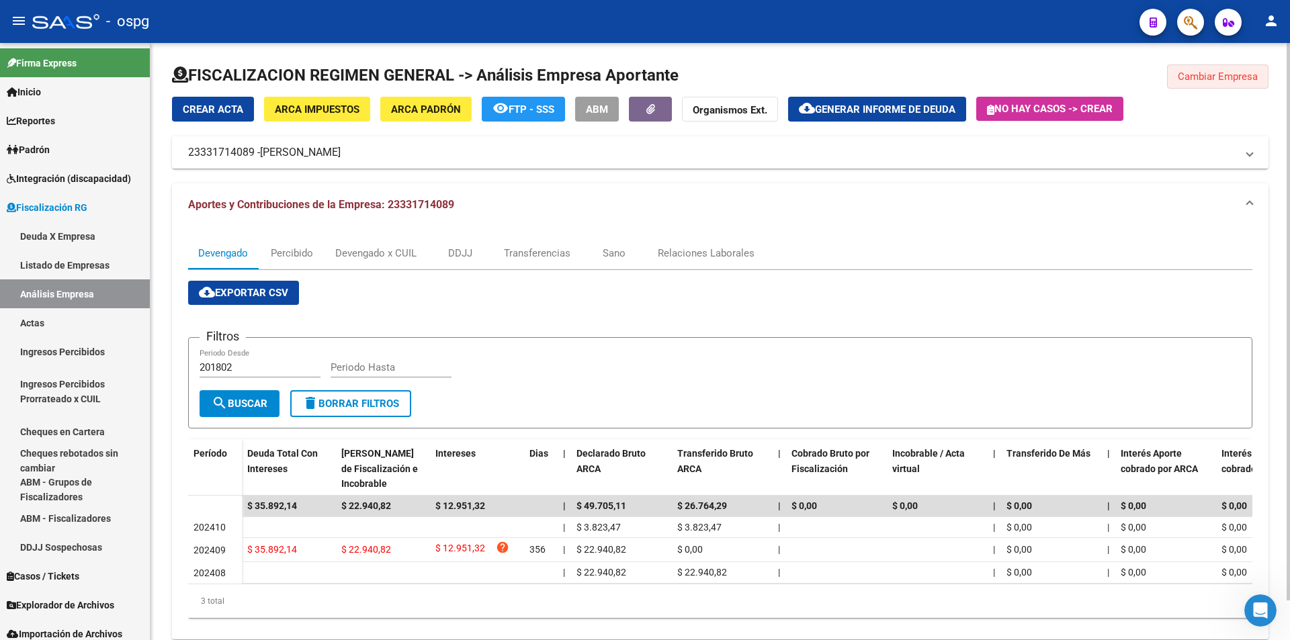
click at [1232, 79] on span "Cambiar Empresa" at bounding box center [1218, 77] width 80 height 12
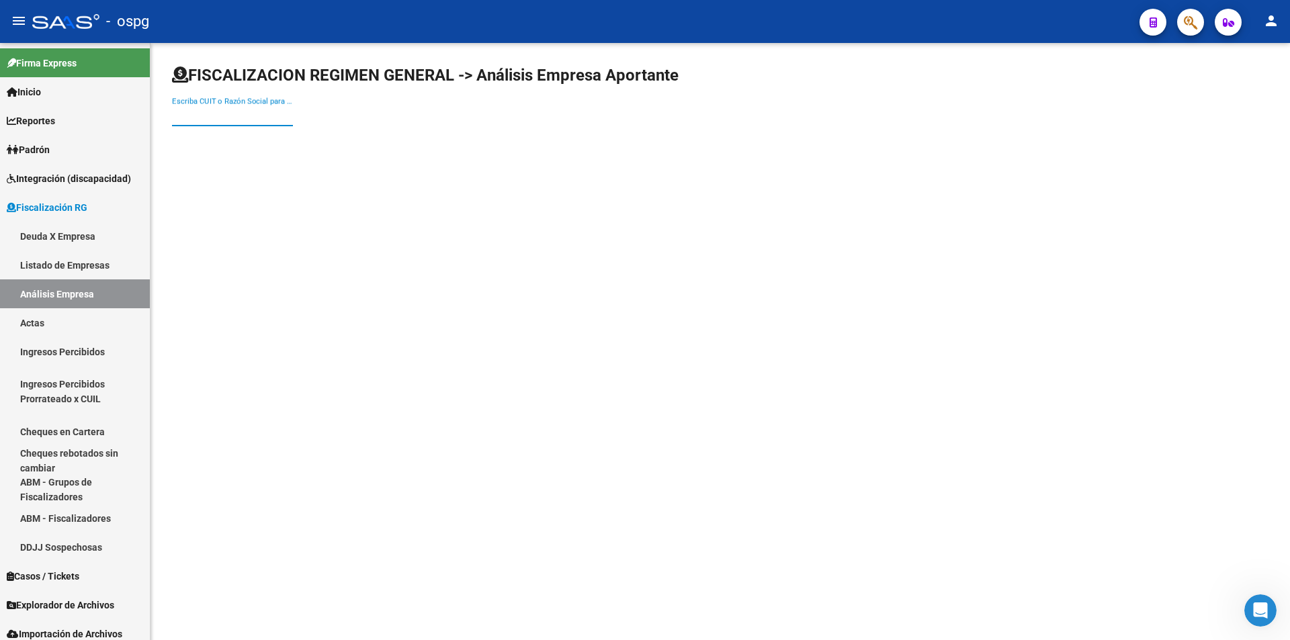
click at [200, 116] on input "Escriba CUIT o Razón Social para buscar" at bounding box center [232, 116] width 121 height 12
paste input "27309917575"
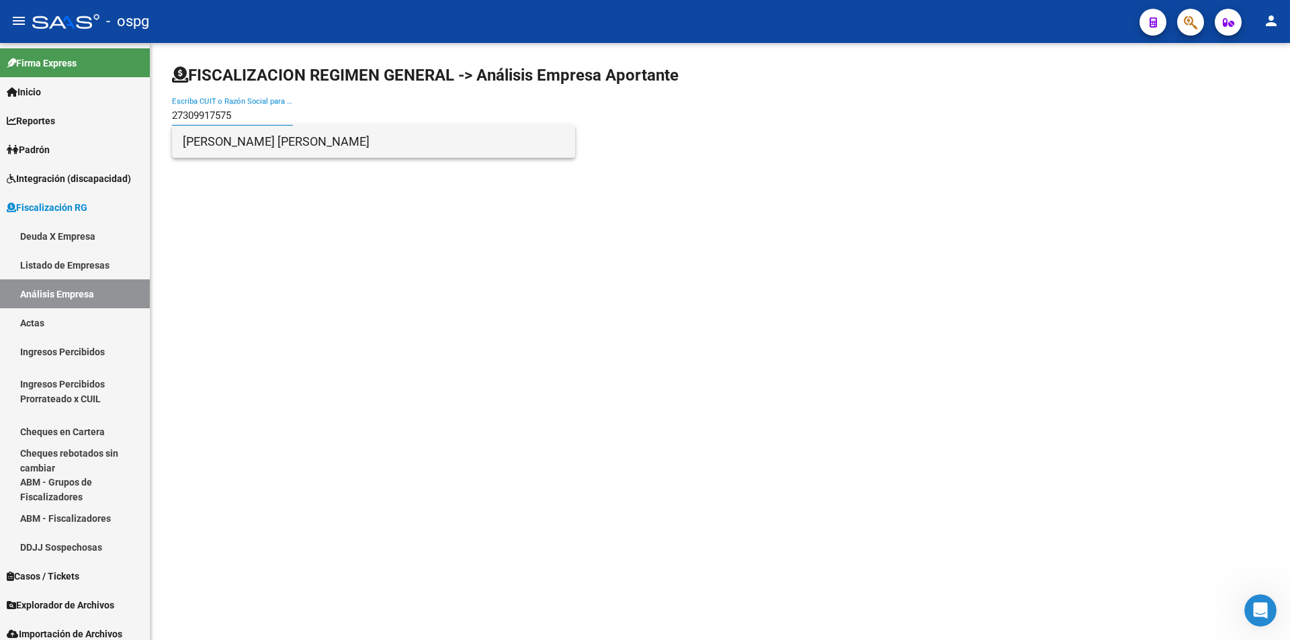
type input "27309917575"
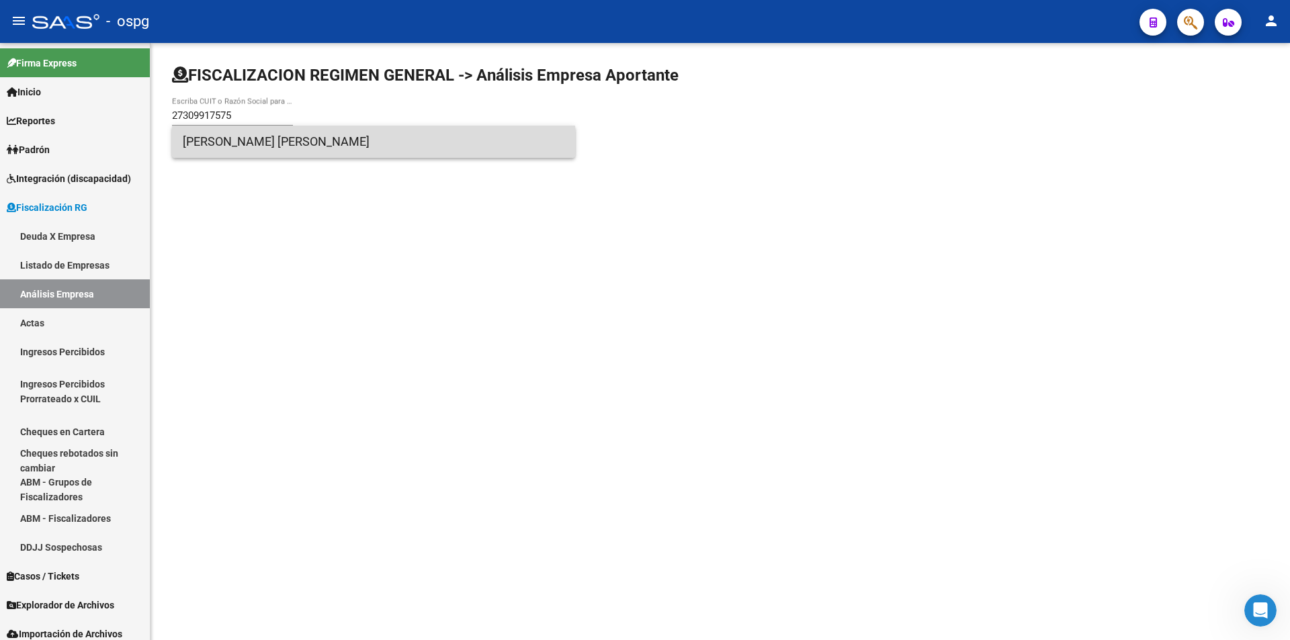
click at [247, 141] on span "[PERSON_NAME] [PERSON_NAME]" at bounding box center [374, 142] width 382 height 32
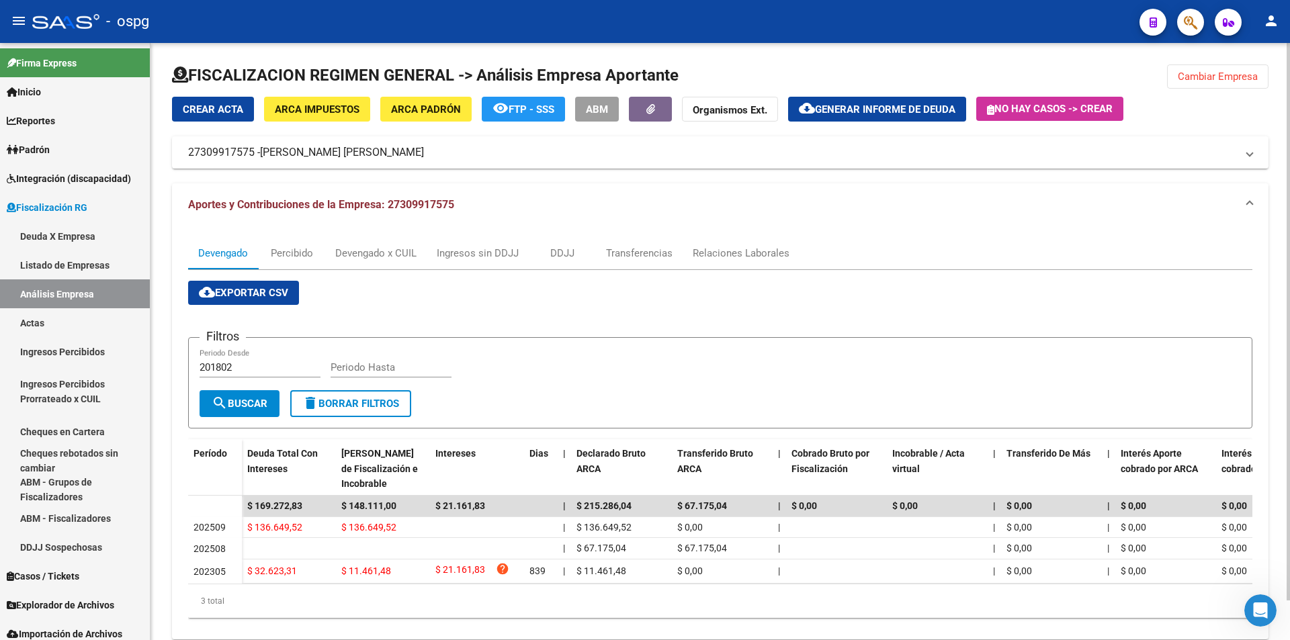
click at [910, 107] on span "Generar informe de deuda" at bounding box center [885, 109] width 140 height 12
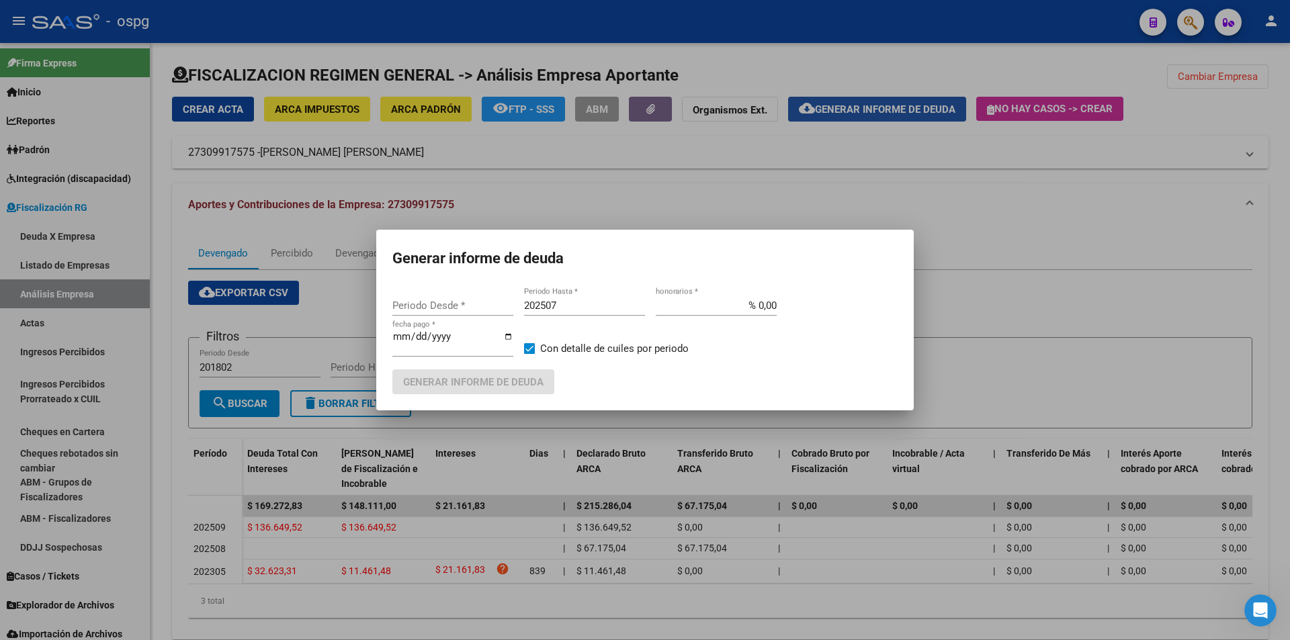
type input "201802"
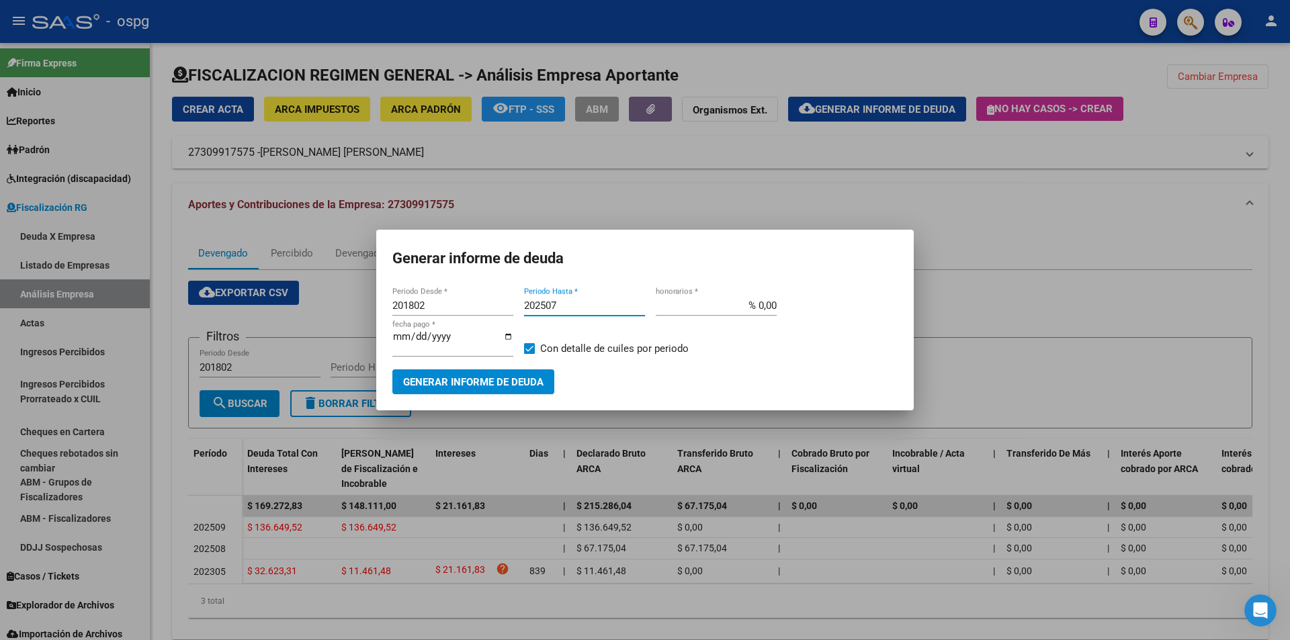
click at [566, 304] on input "202507" at bounding box center [584, 306] width 121 height 12
type input "202508"
click at [517, 383] on span "Generar informe de deuda" at bounding box center [473, 382] width 140 height 12
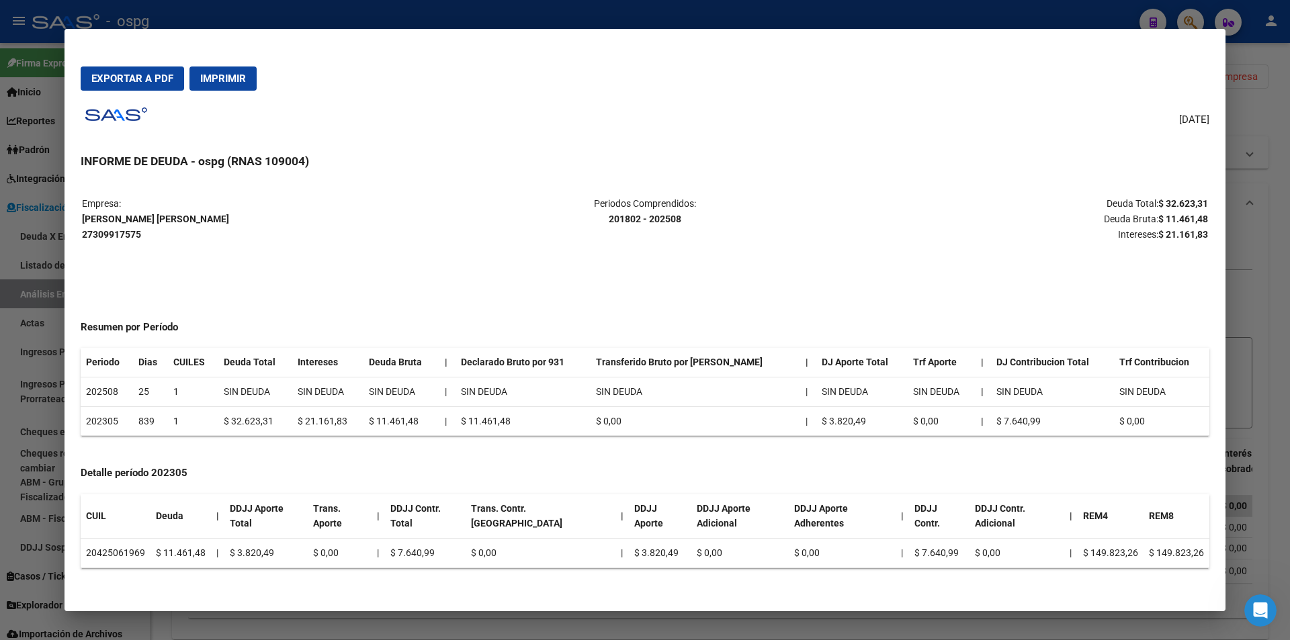
drag, startPoint x: 1156, startPoint y: 202, endPoint x: 1207, endPoint y: 201, distance: 51.1
click at [1207, 201] on p "Deuda Total: $ 32.623,31 Deuda Bruta: $ 11.461,48 Intereses: $ 21.161,83" at bounding box center [1021, 219] width 374 height 46
click at [1277, 302] on div at bounding box center [645, 320] width 1290 height 640
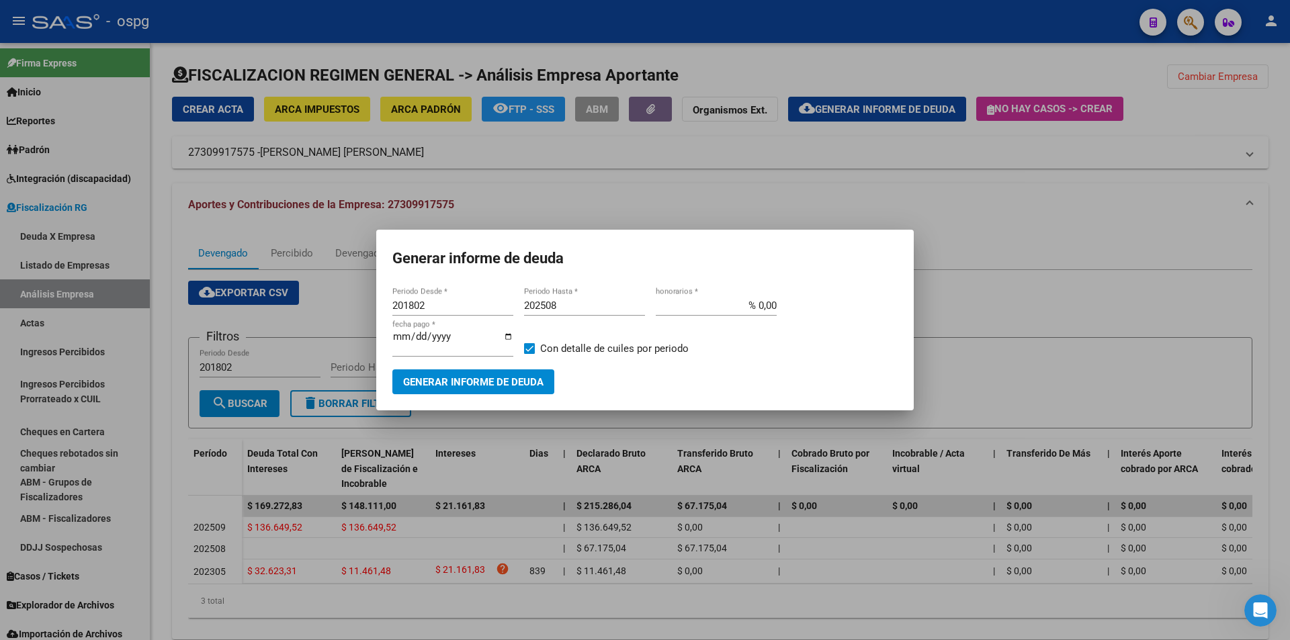
click at [1264, 243] on div at bounding box center [645, 320] width 1290 height 640
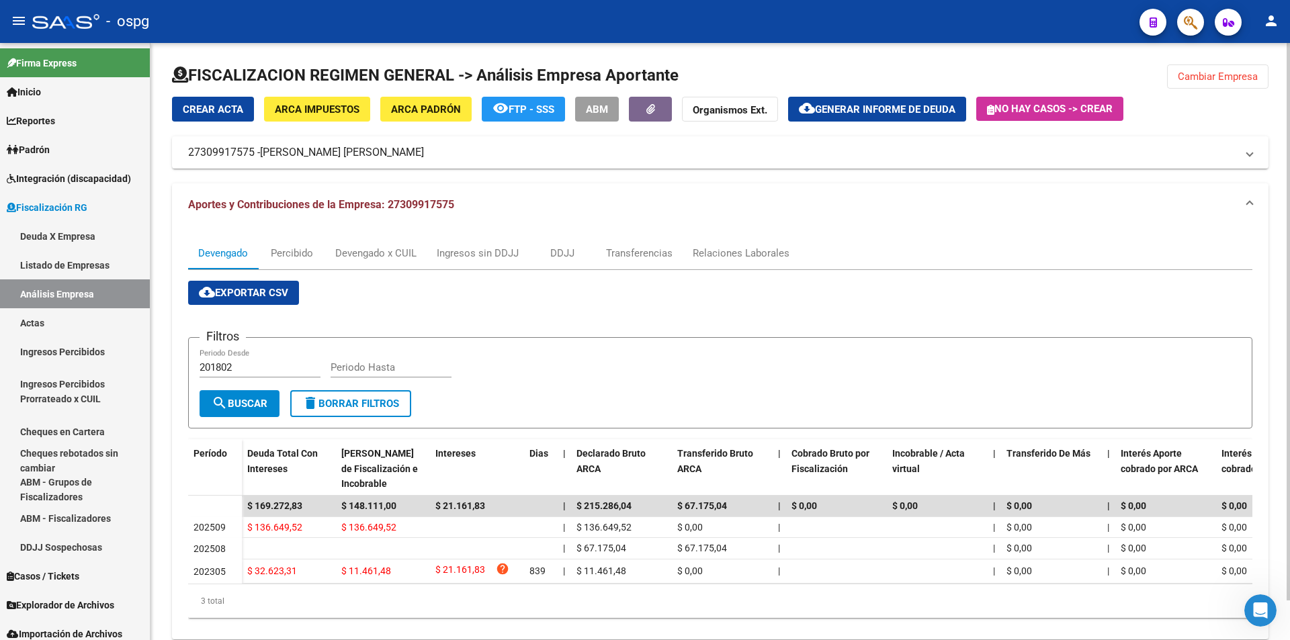
click at [1227, 73] on span "Cambiar Empresa" at bounding box center [1218, 77] width 80 height 12
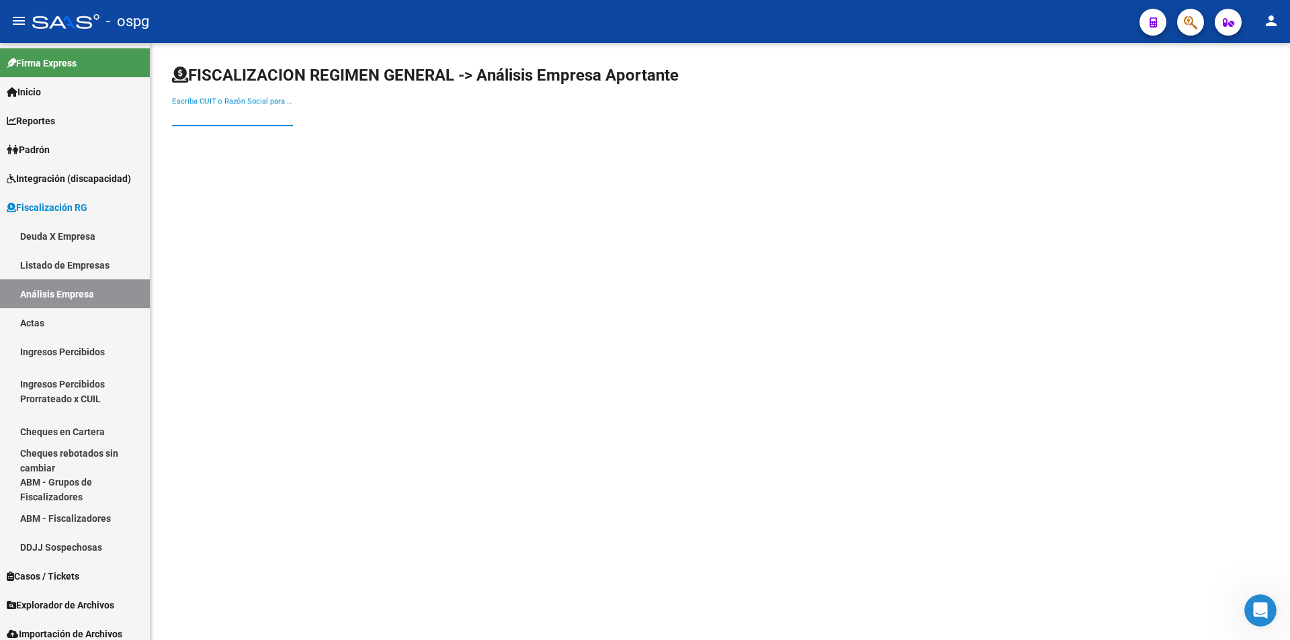
paste input "30717769216"
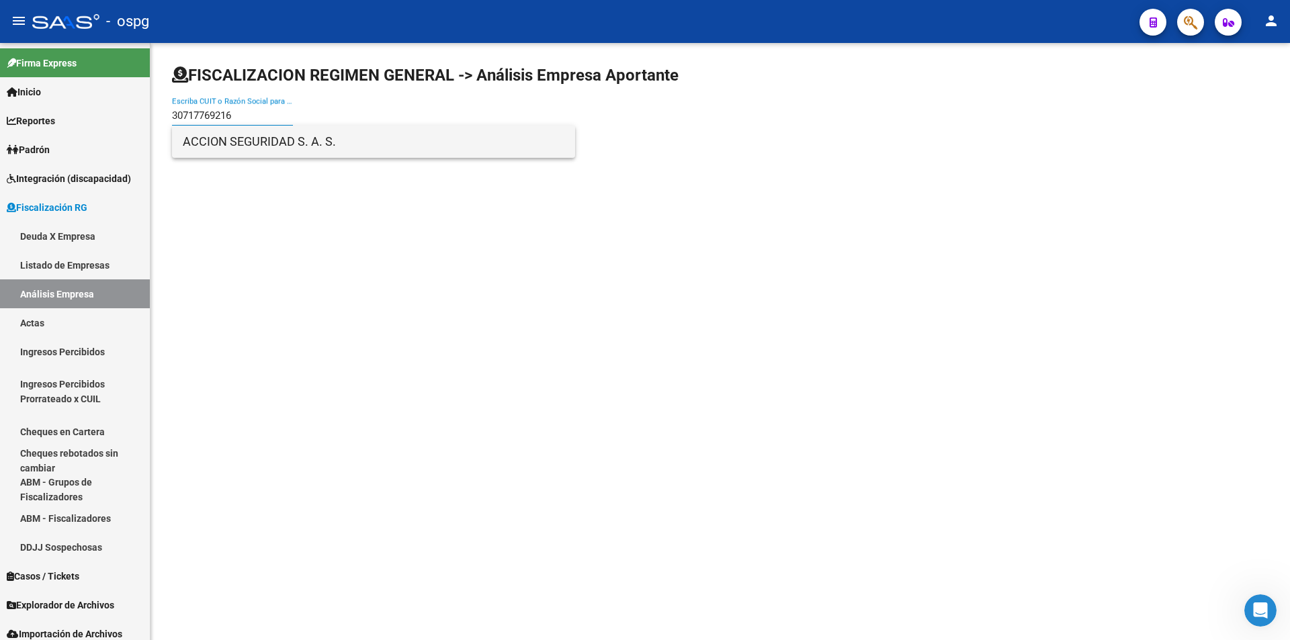
type input "30717769216"
click at [297, 138] on span "ACCION SEGURIDAD S. A. S." at bounding box center [374, 142] width 382 height 32
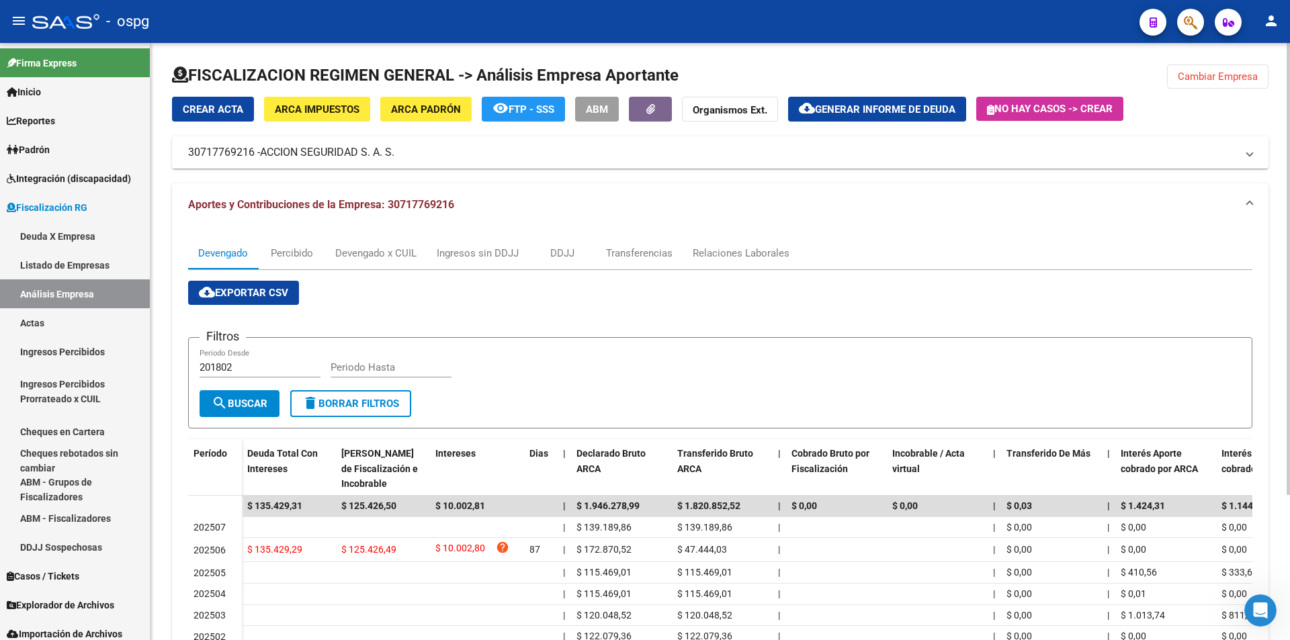
click at [1230, 69] on button "Cambiar Empresa" at bounding box center [1217, 76] width 101 height 24
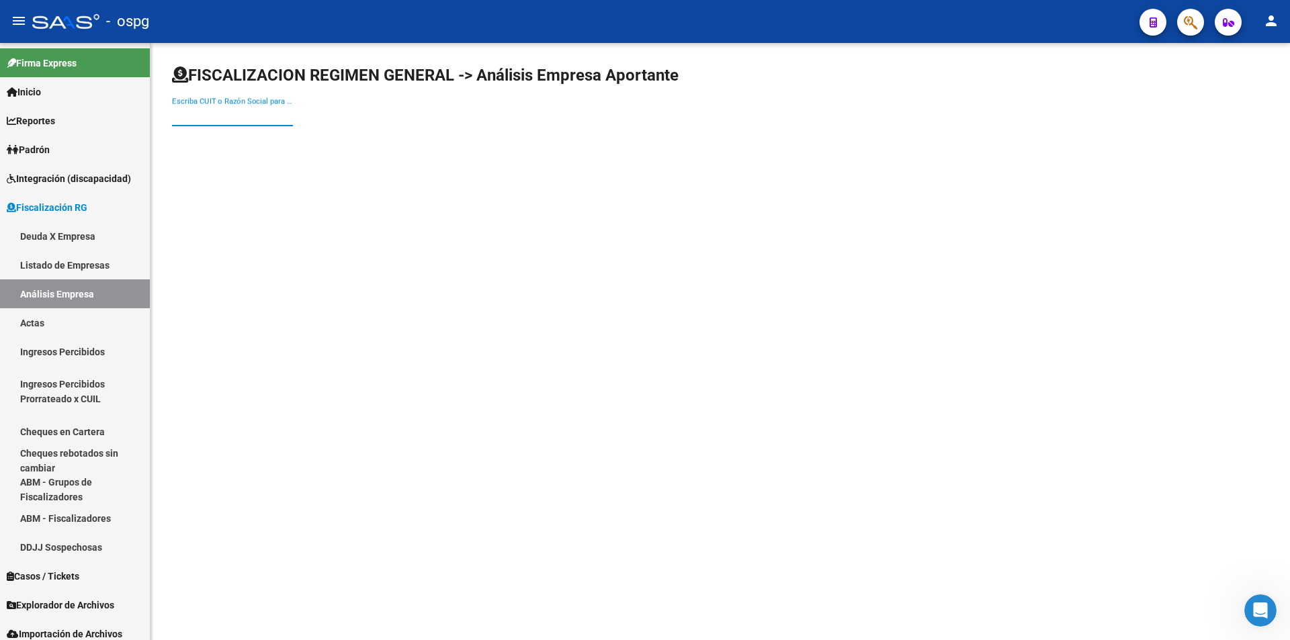
paste input "30709523666"
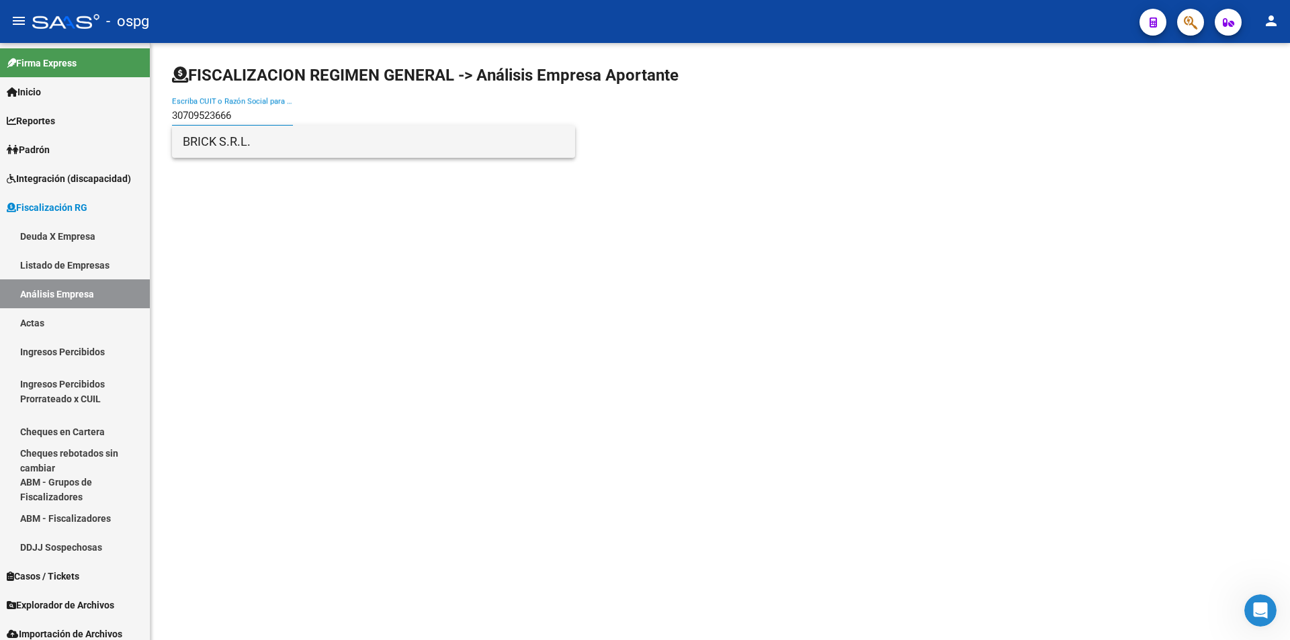
type input "30709523666"
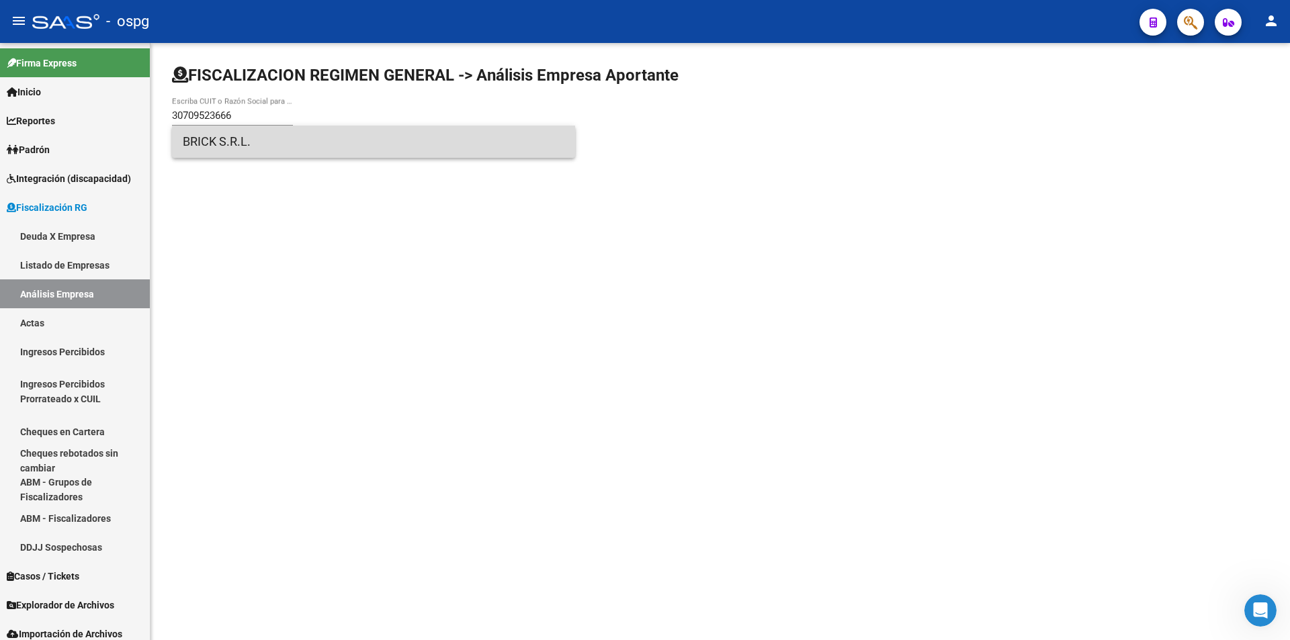
click at [222, 142] on span "BRICK S.R.L." at bounding box center [374, 142] width 382 height 32
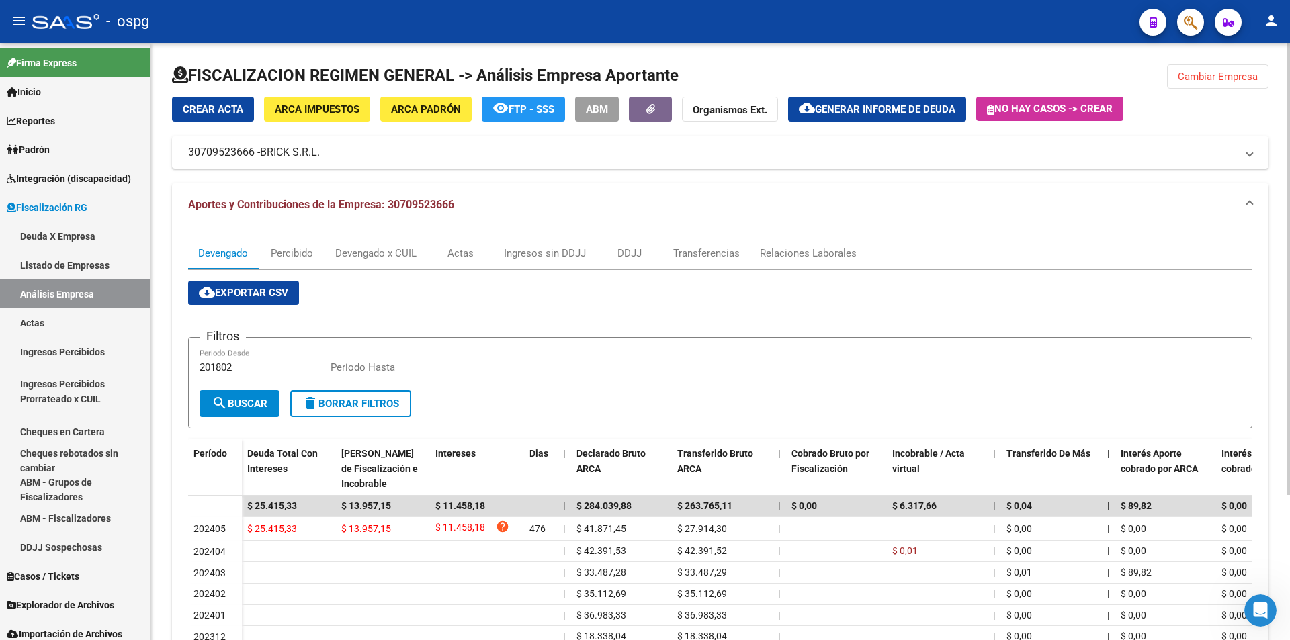
click at [1005, 358] on div "Filtros 201802 Periodo Desde Periodo Hasta" at bounding box center [720, 370] width 1041 height 42
click at [1227, 83] on button "Cambiar Empresa" at bounding box center [1217, 76] width 101 height 24
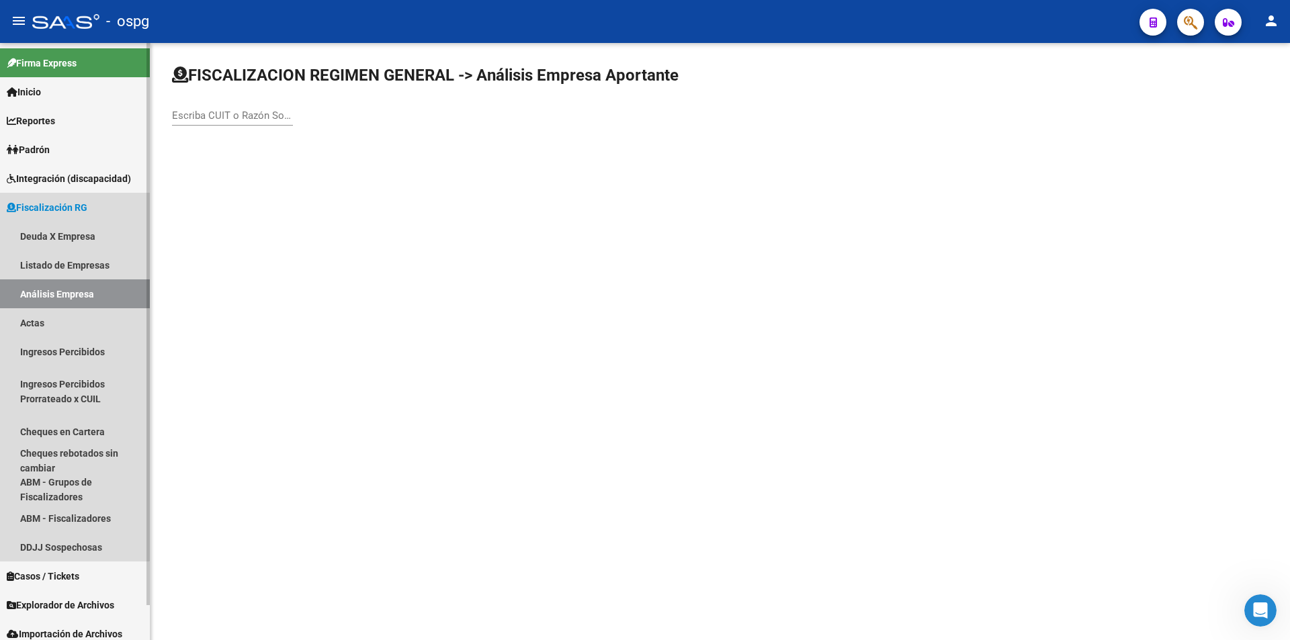
click at [72, 290] on link "Análisis Empresa" at bounding box center [75, 293] width 150 height 29
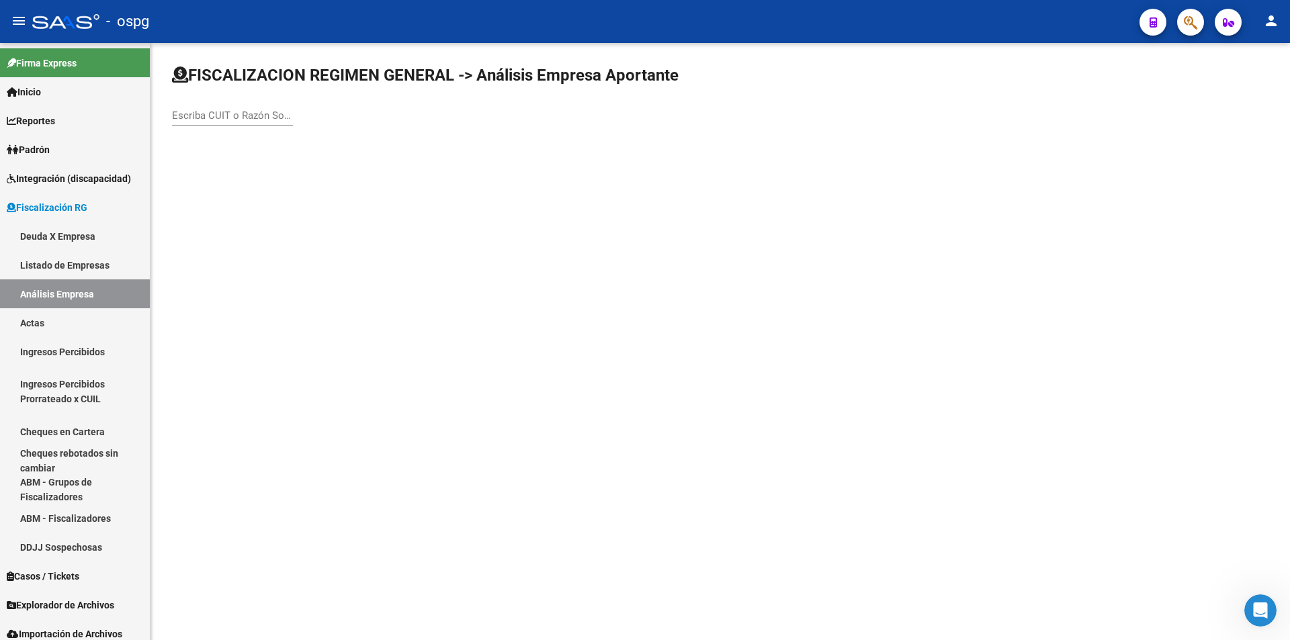
click at [228, 115] on input "Escriba CUIT o Razón Social para buscar" at bounding box center [232, 116] width 121 height 12
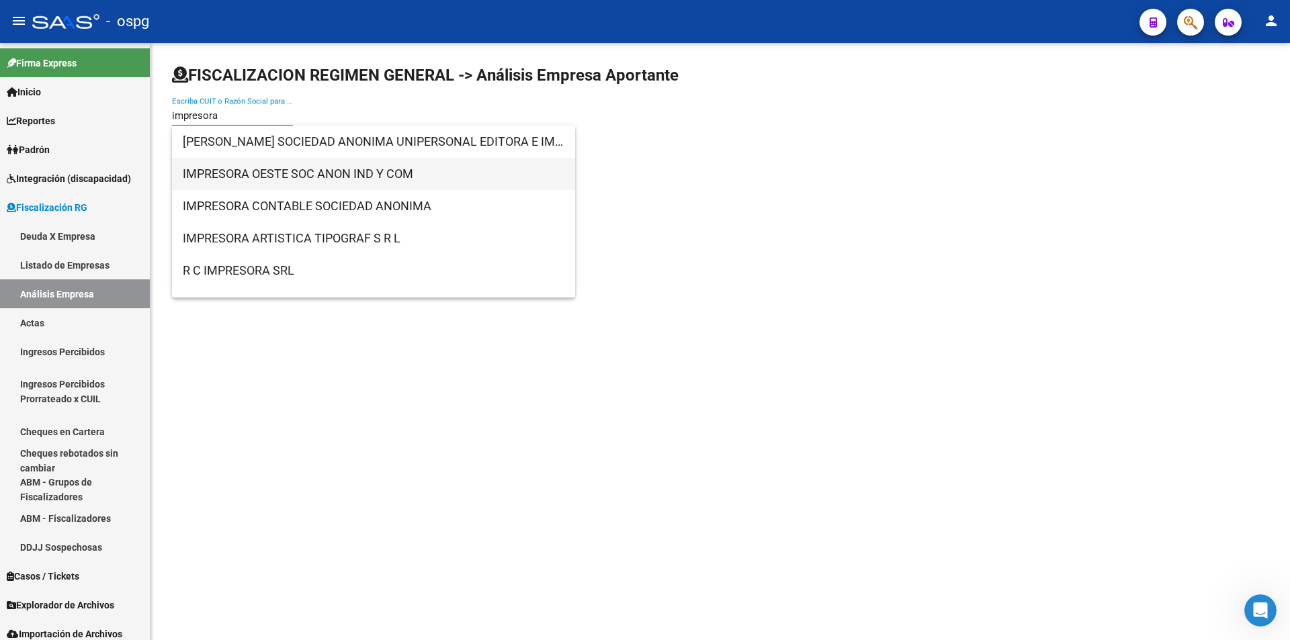
type input "impresora"
click at [284, 178] on span "IMPRESORA OESTE SOC ANON IND Y COM" at bounding box center [374, 174] width 382 height 32
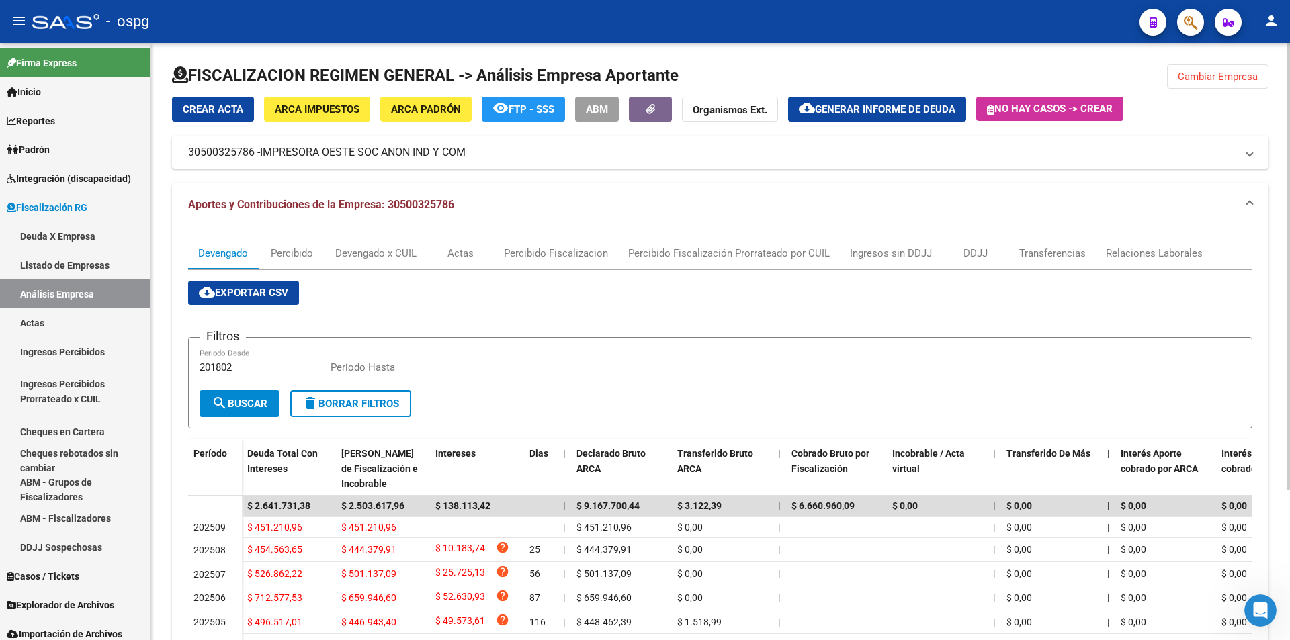
click at [799, 347] on form "Filtros 201802 Periodo Desde Periodo Hasta search Buscar delete Borrar Filtros" at bounding box center [720, 382] width 1064 height 91
click at [1211, 79] on span "Cambiar Empresa" at bounding box center [1218, 77] width 80 height 12
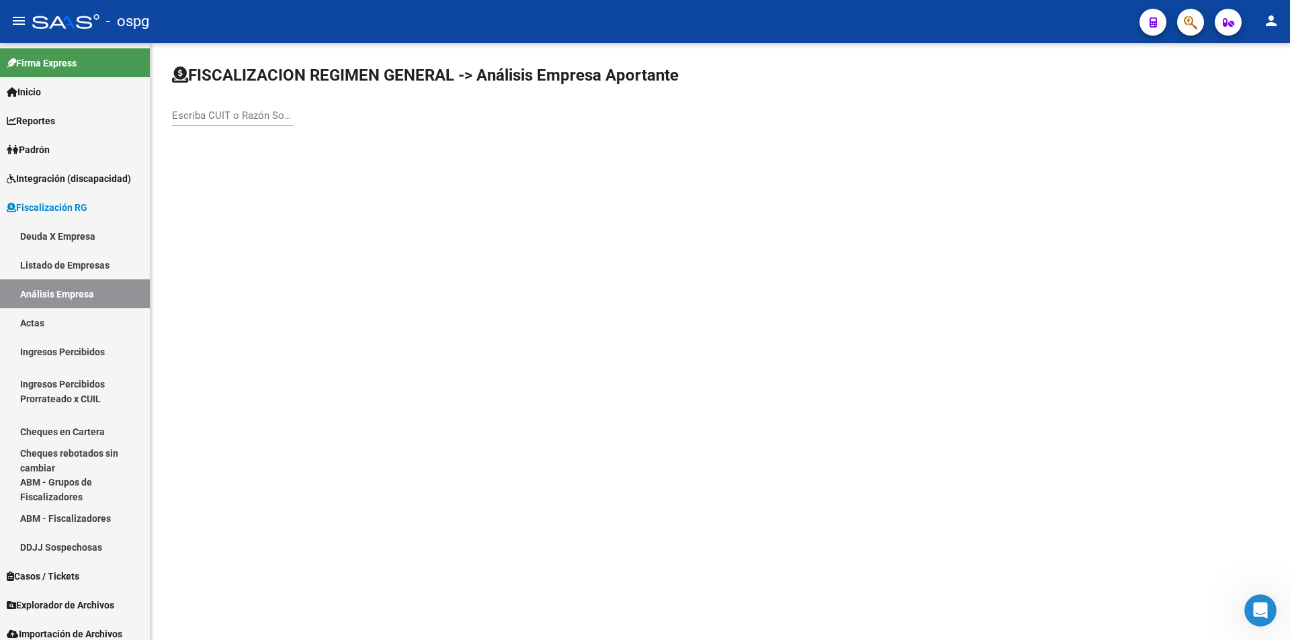
click at [218, 115] on input "Escriba CUIT o Razón Social para buscar" at bounding box center [232, 116] width 121 height 12
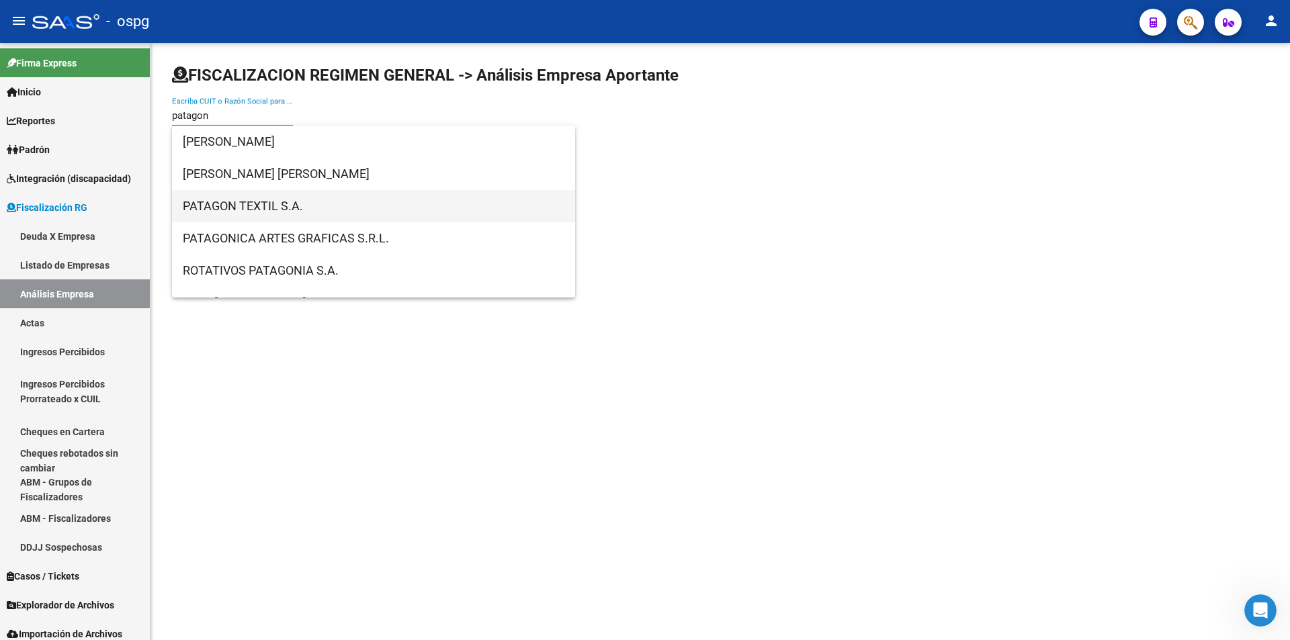
type input "patagon"
click at [245, 205] on span "PATAGON TEXTIL S.A." at bounding box center [374, 206] width 382 height 32
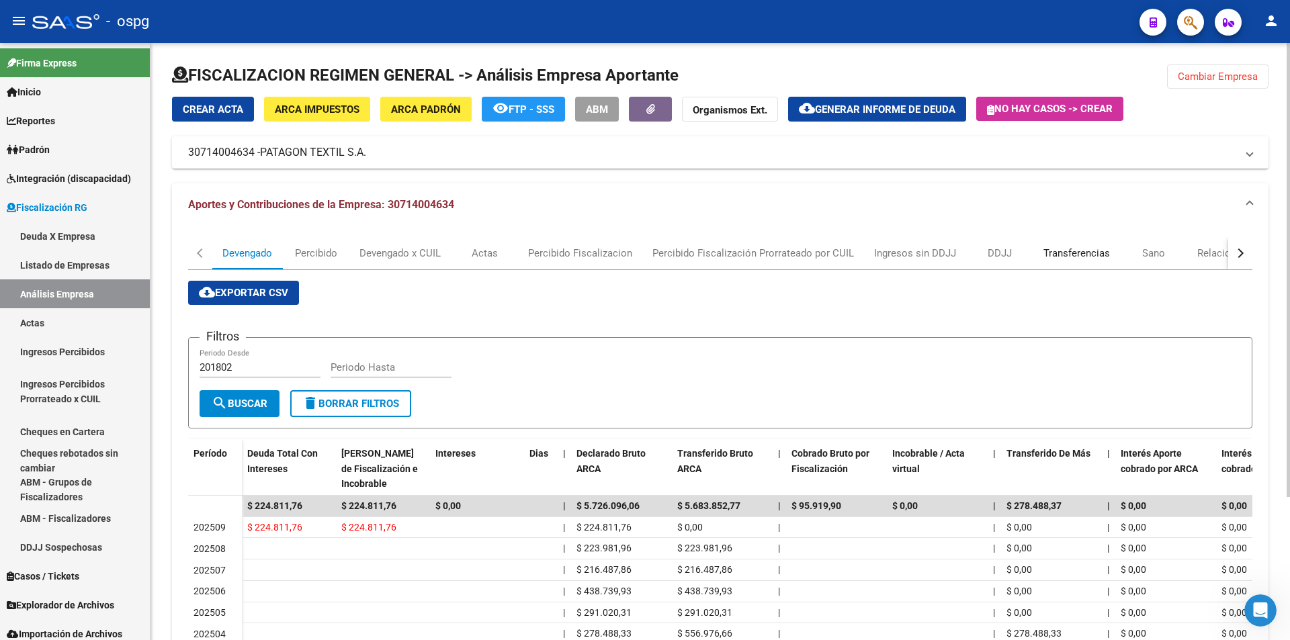
click at [1067, 253] on div "Transferencias" at bounding box center [1076, 253] width 67 height 15
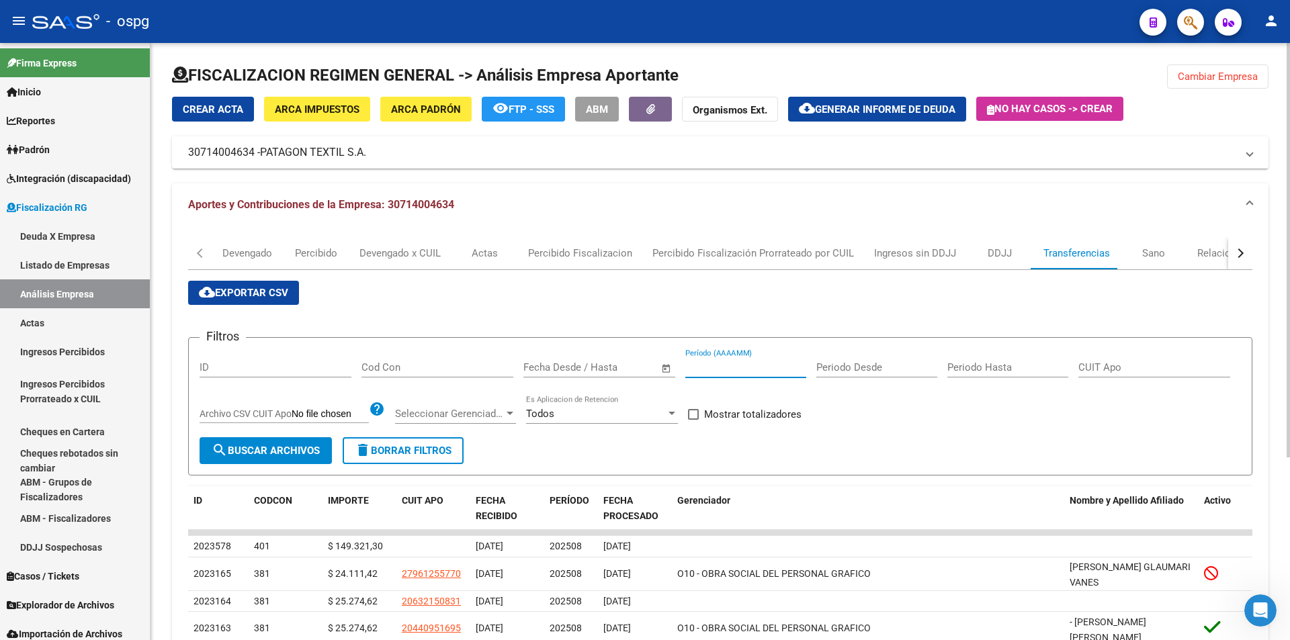
click at [755, 371] on input "Período (AAAAMM)" at bounding box center [745, 367] width 121 height 12
type input "202504"
click at [694, 411] on span at bounding box center [693, 414] width 11 height 11
click at [693, 420] on input "Mostrar totalizadores" at bounding box center [693, 420] width 1 height 1
checkbox input "true"
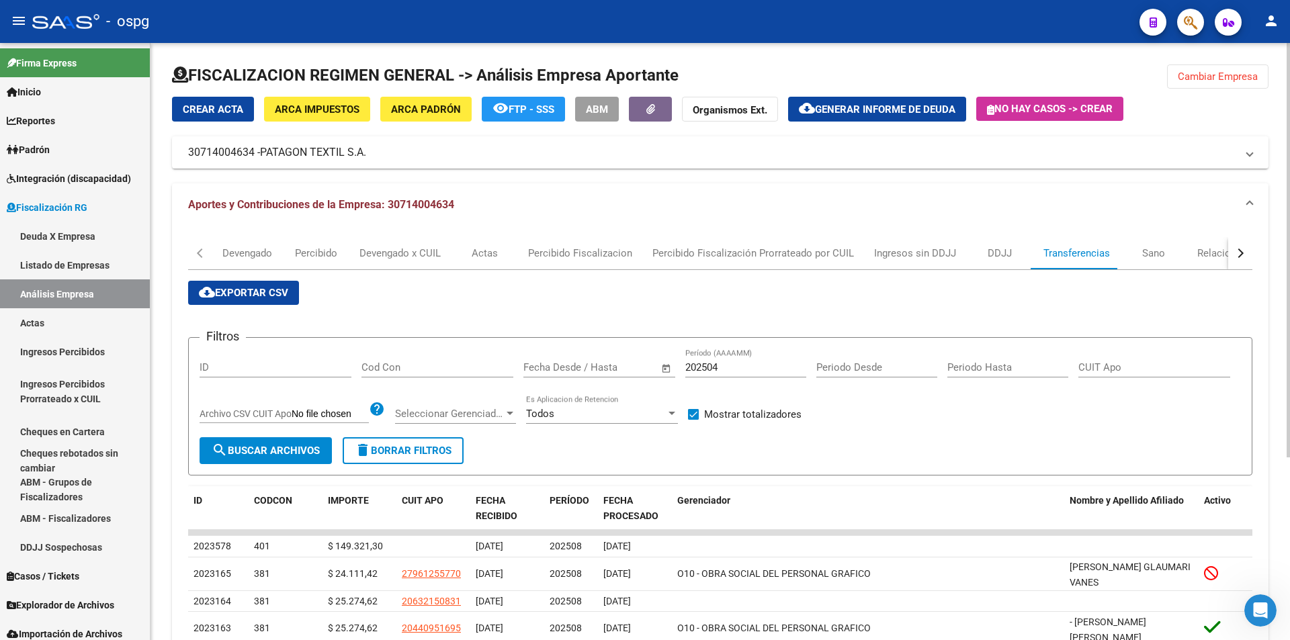
click at [266, 450] on span "search Buscar Archivos" at bounding box center [266, 451] width 108 height 12
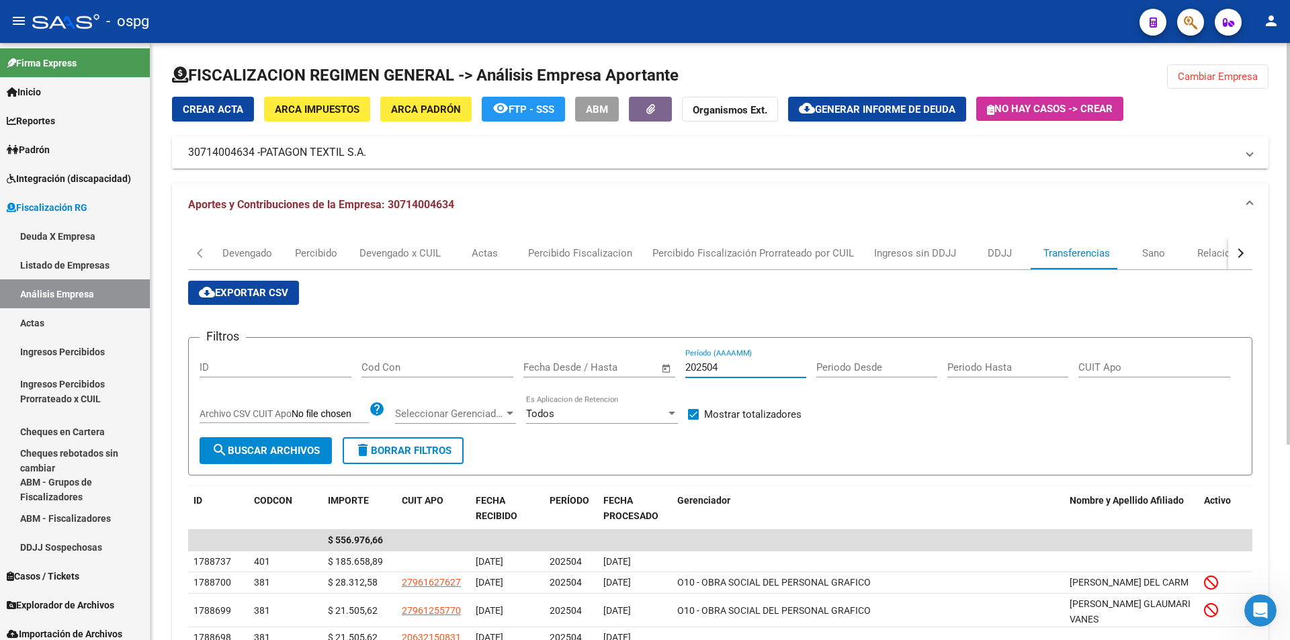
click at [729, 366] on input "202504" at bounding box center [745, 367] width 121 height 12
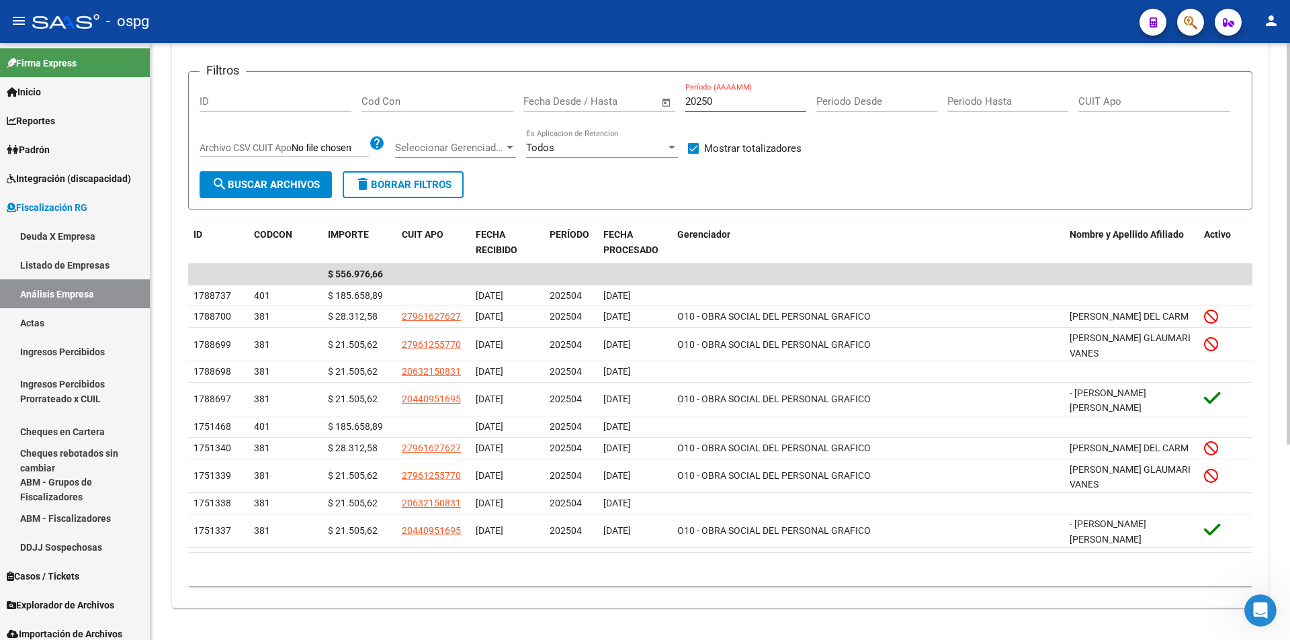
click at [725, 95] on input "20250" at bounding box center [745, 101] width 121 height 12
type input "202507"
click at [270, 171] on button "search Buscar Archivos" at bounding box center [266, 184] width 132 height 27
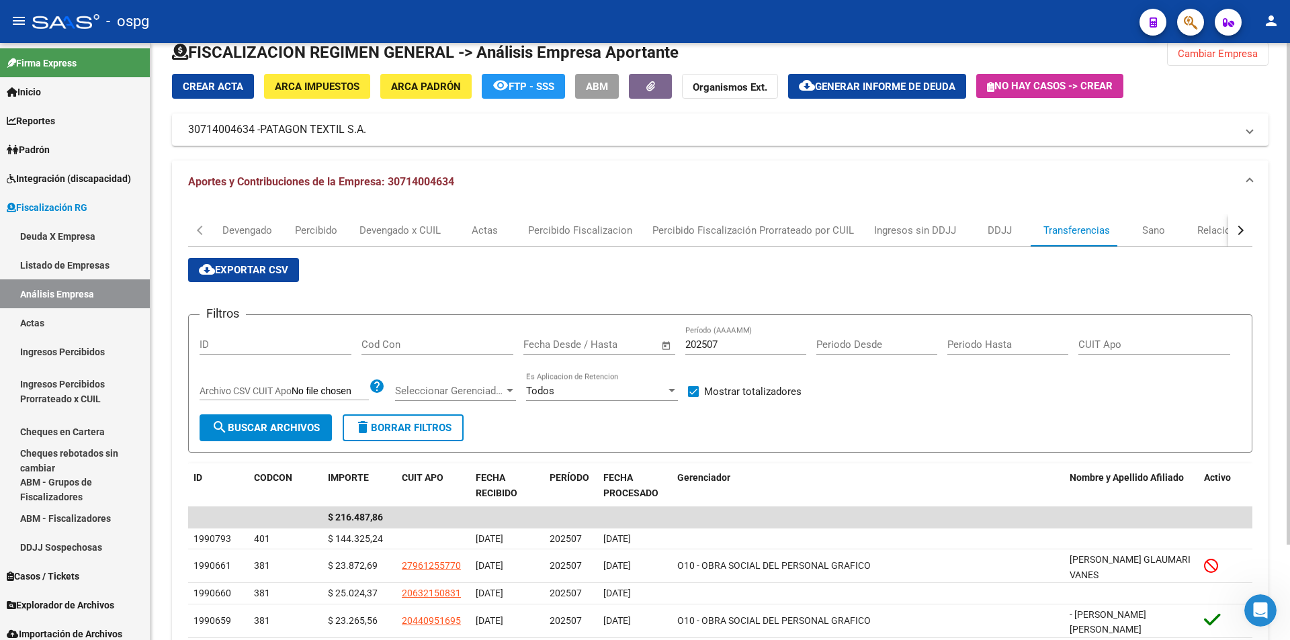
scroll to position [0, 0]
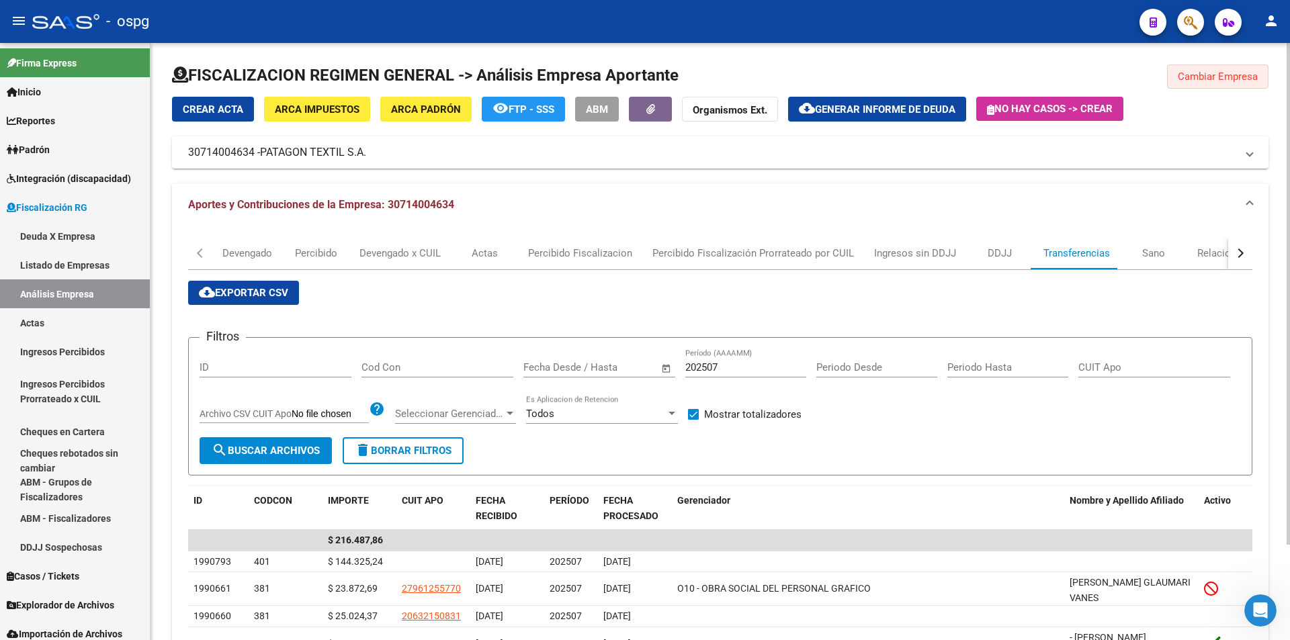
drag, startPoint x: 1247, startPoint y: 66, endPoint x: 1219, endPoint y: 83, distance: 32.3
click at [1245, 65] on button "Cambiar Empresa" at bounding box center [1217, 76] width 101 height 24
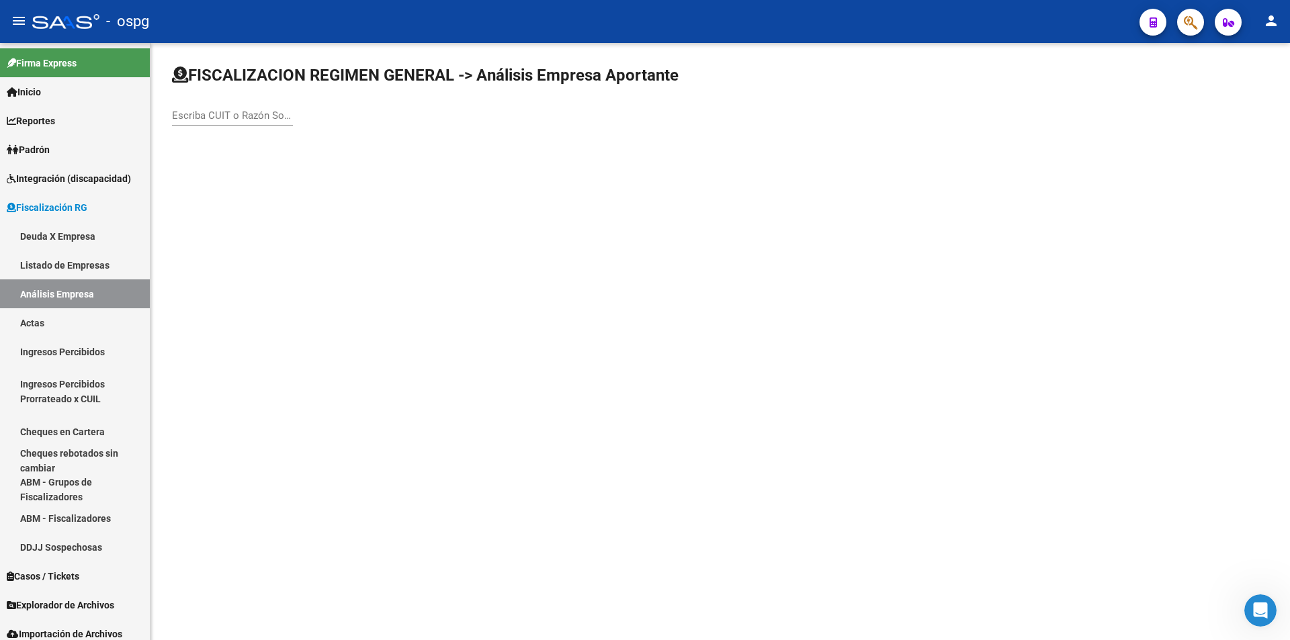
click at [241, 110] on input "Escriba CUIT o Razón Social para buscar" at bounding box center [232, 116] width 121 height 12
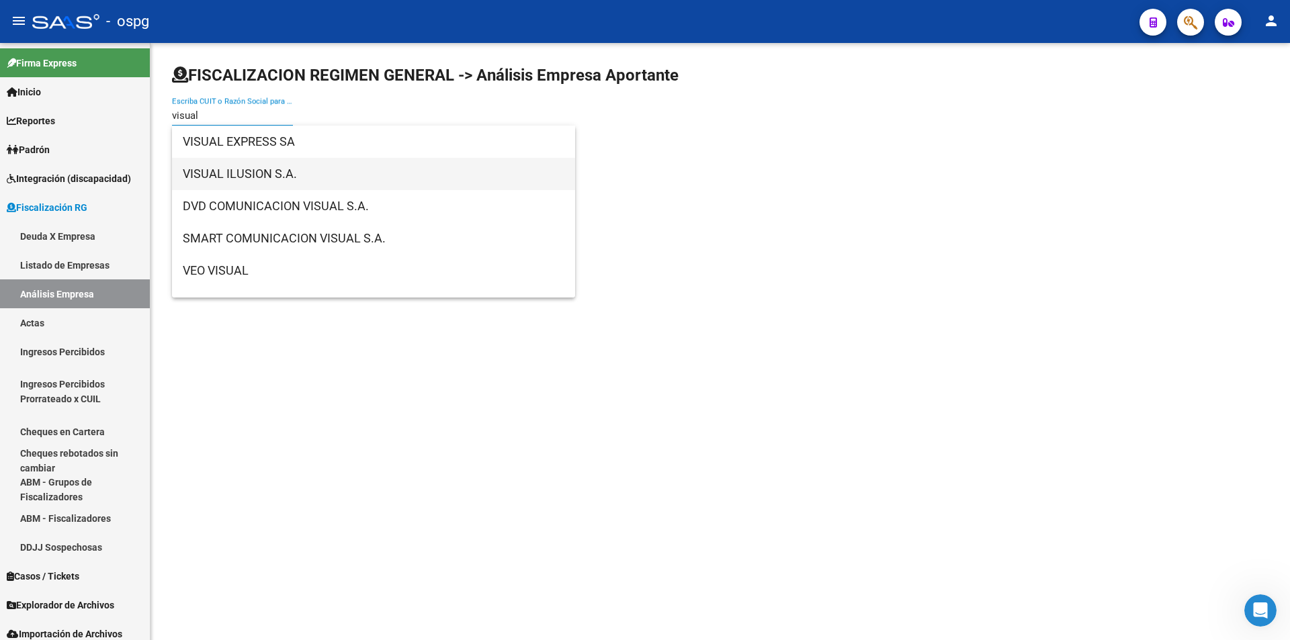
type input "visual"
click at [282, 177] on span "VISUAL ILUSION S.A." at bounding box center [374, 174] width 382 height 32
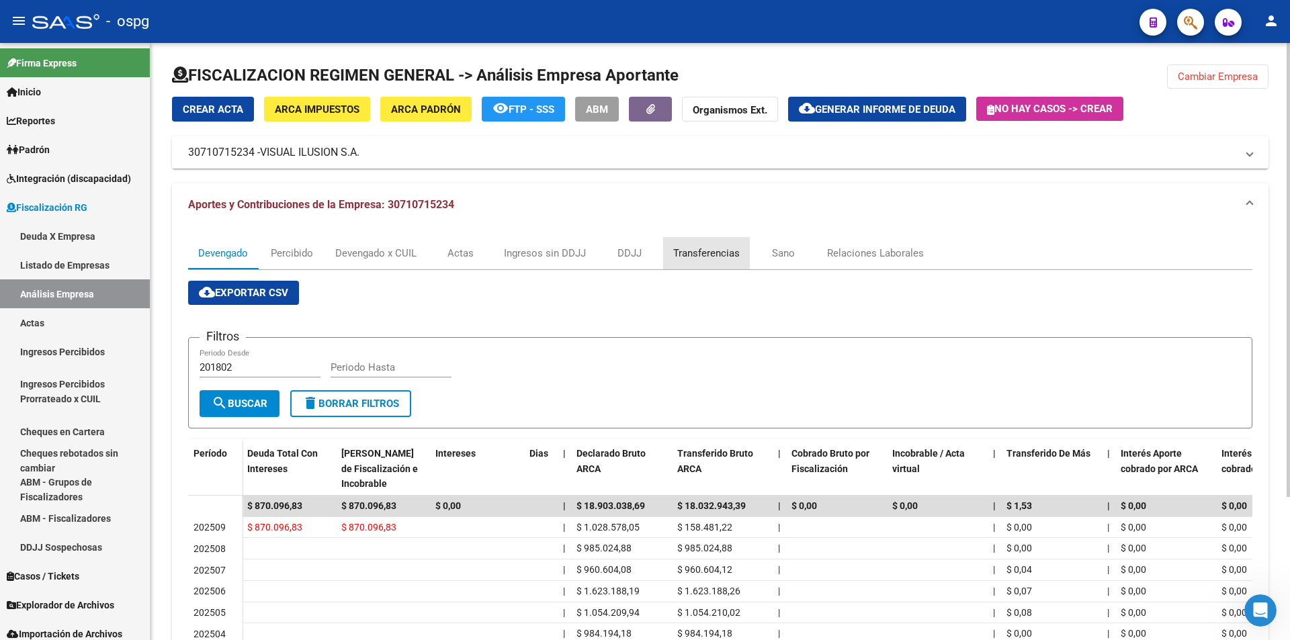
click at [697, 253] on div "Transferencias" at bounding box center [706, 253] width 67 height 15
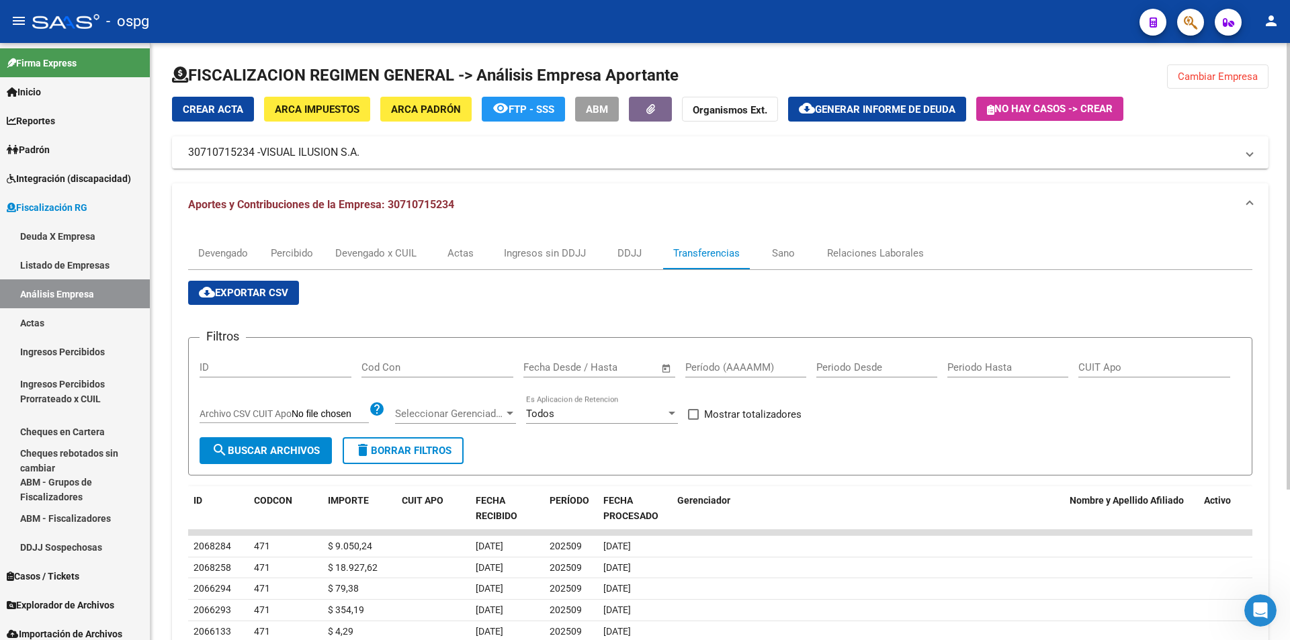
click at [709, 368] on input "Período (AAAAMM)" at bounding box center [745, 367] width 121 height 12
type input "202507"
click at [695, 414] on span at bounding box center [693, 414] width 11 height 11
click at [693, 420] on input "Mostrar totalizadores" at bounding box center [693, 420] width 1 height 1
checkbox input "true"
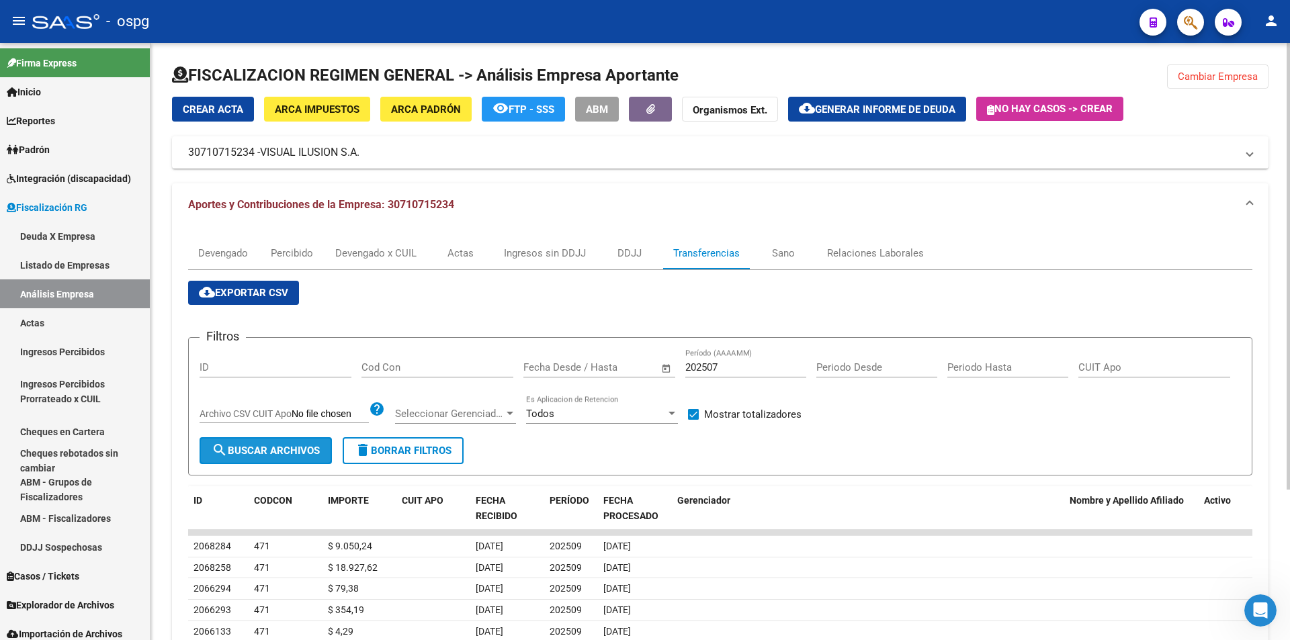
click at [285, 457] on span "search Buscar Archivos" at bounding box center [266, 451] width 108 height 12
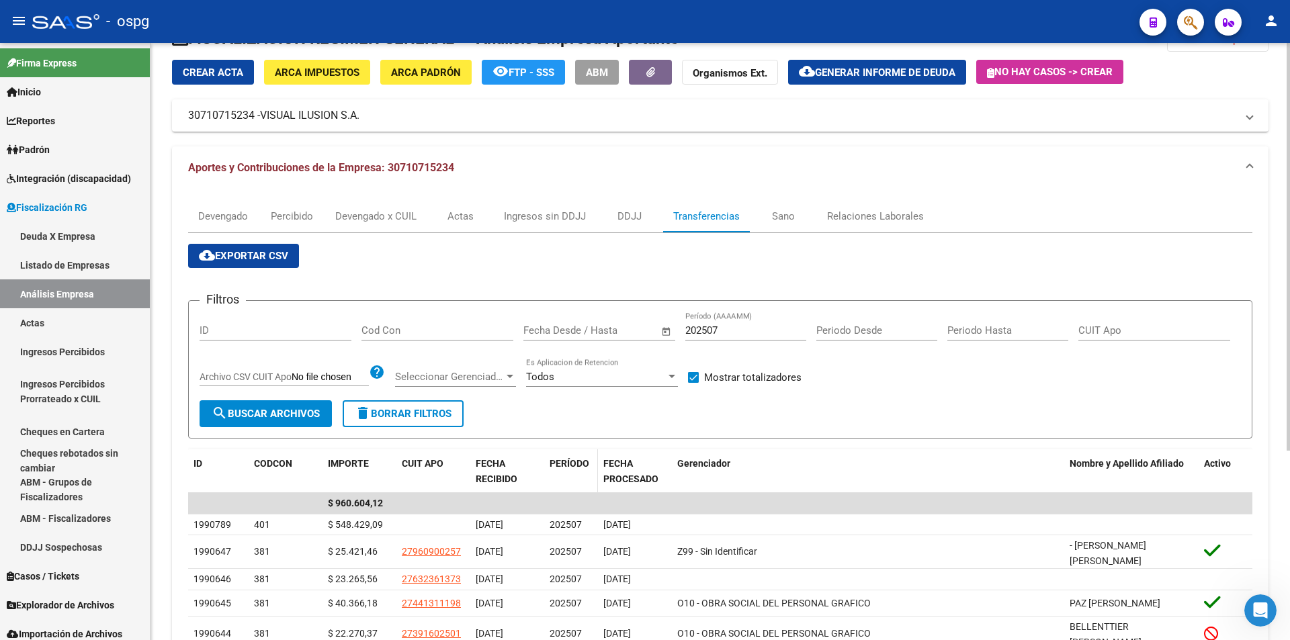
scroll to position [67, 0]
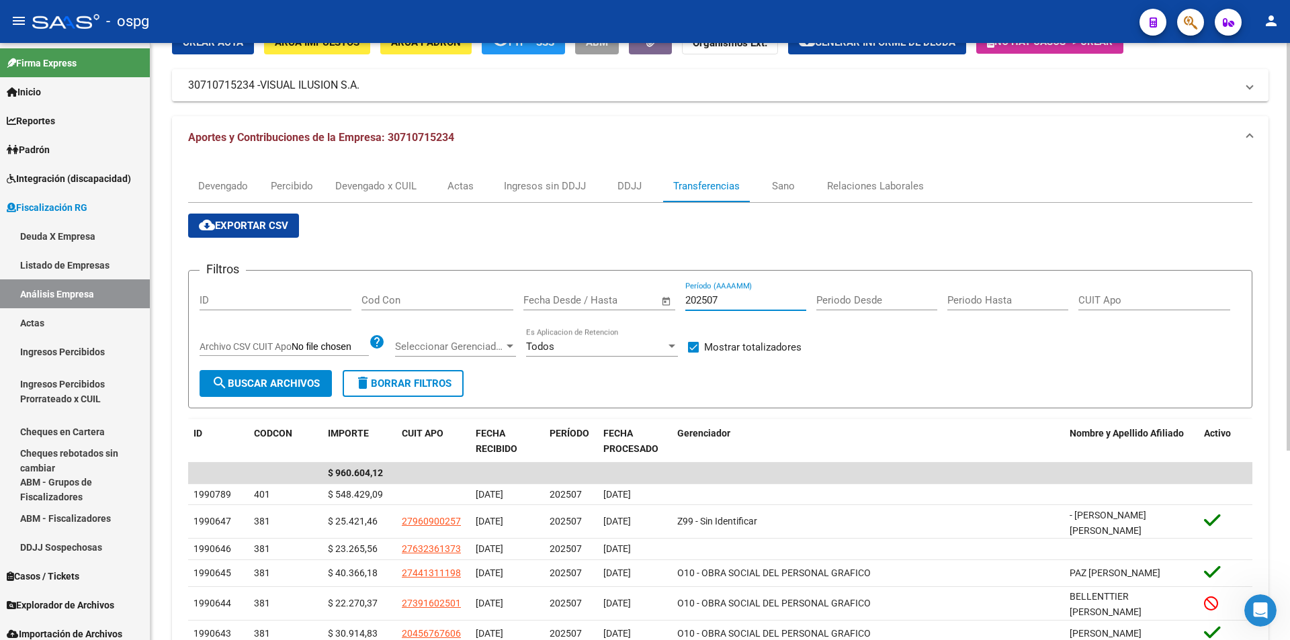
click at [730, 305] on input "202507" at bounding box center [745, 300] width 121 height 12
type input "202508"
click at [248, 385] on span "search Buscar Archivos" at bounding box center [266, 384] width 108 height 12
